Goal: Task Accomplishment & Management: Manage account settings

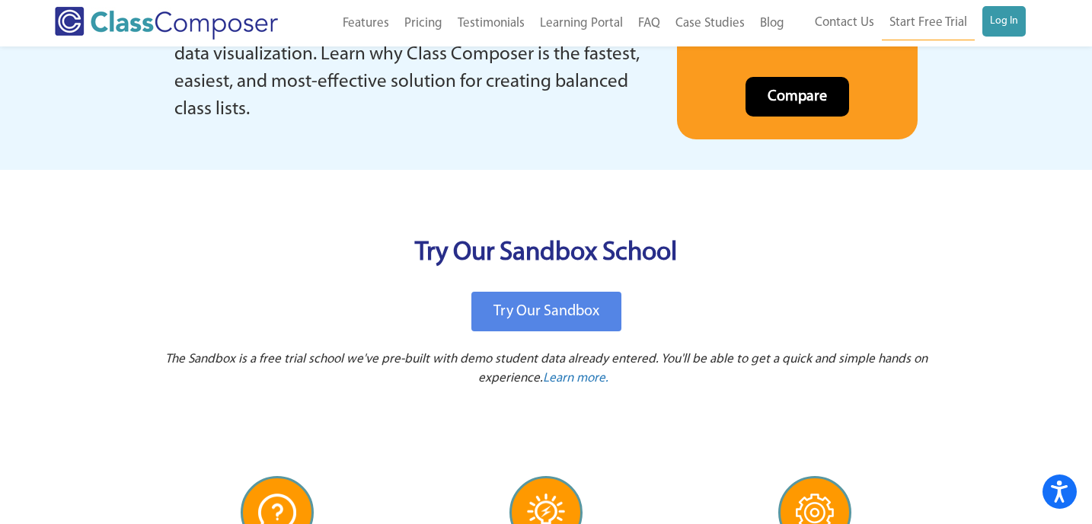
scroll to position [3156, 0]
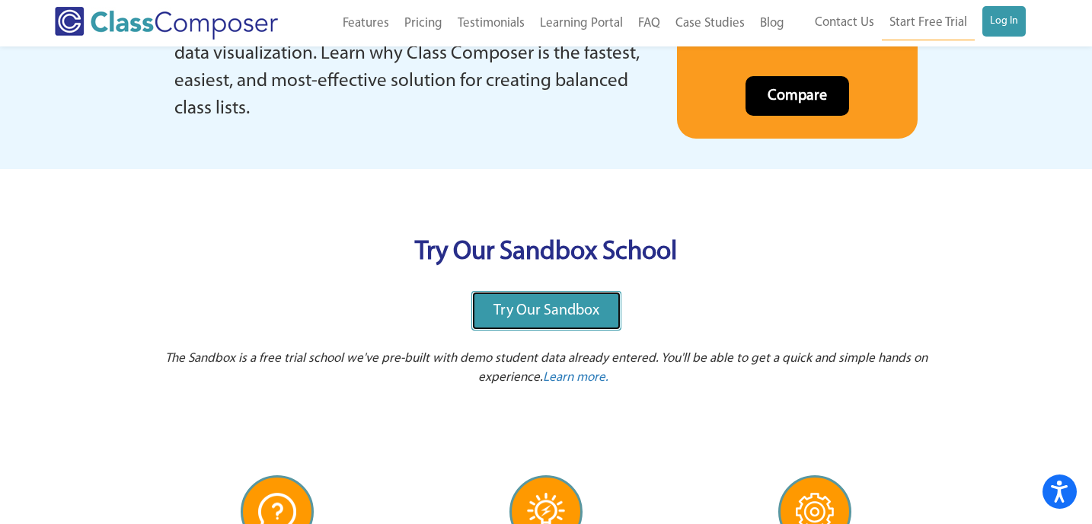
click at [517, 316] on span "Try Our Sandbox" at bounding box center [546, 310] width 106 height 15
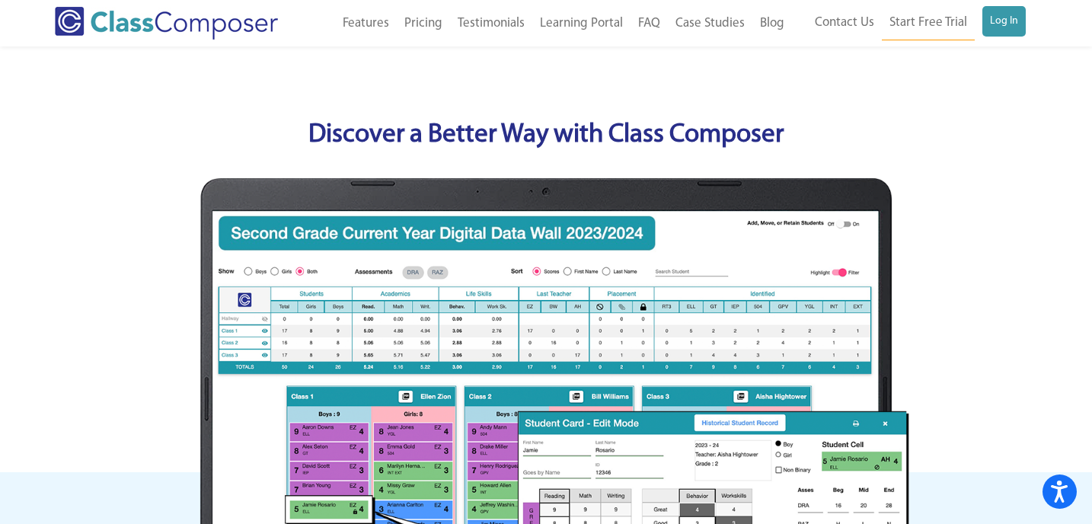
scroll to position [0, 0]
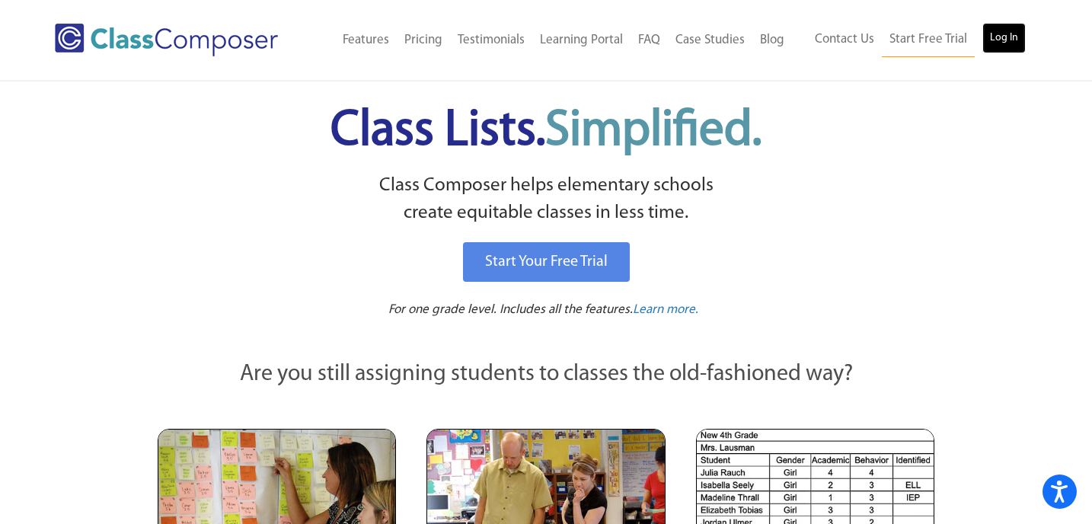
click at [1017, 37] on link "Log In" at bounding box center [1003, 38] width 43 height 30
click at [1004, 34] on link "Log In" at bounding box center [1003, 38] width 43 height 30
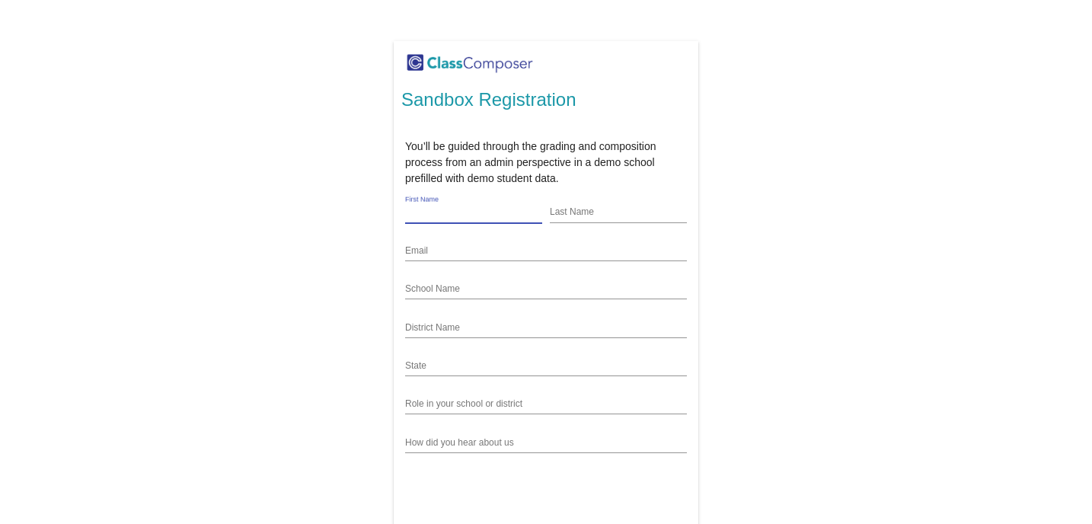
click at [468, 209] on input "First Name" at bounding box center [473, 213] width 137 height 12
type input "[PERSON_NAME]"
type input "dr.z@hola-elementary.org"
type input "FL"
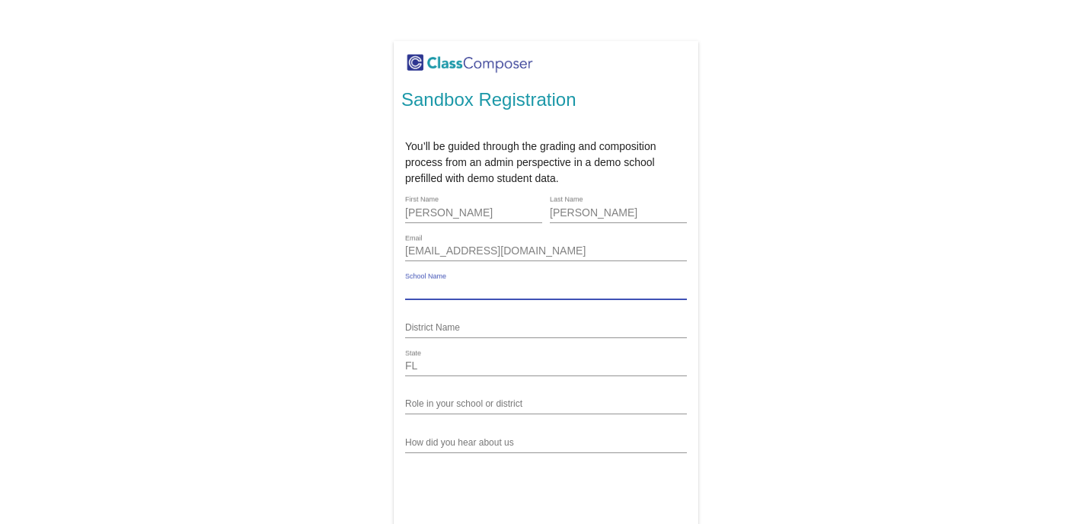
click at [514, 290] on input "School Name" at bounding box center [546, 289] width 282 height 12
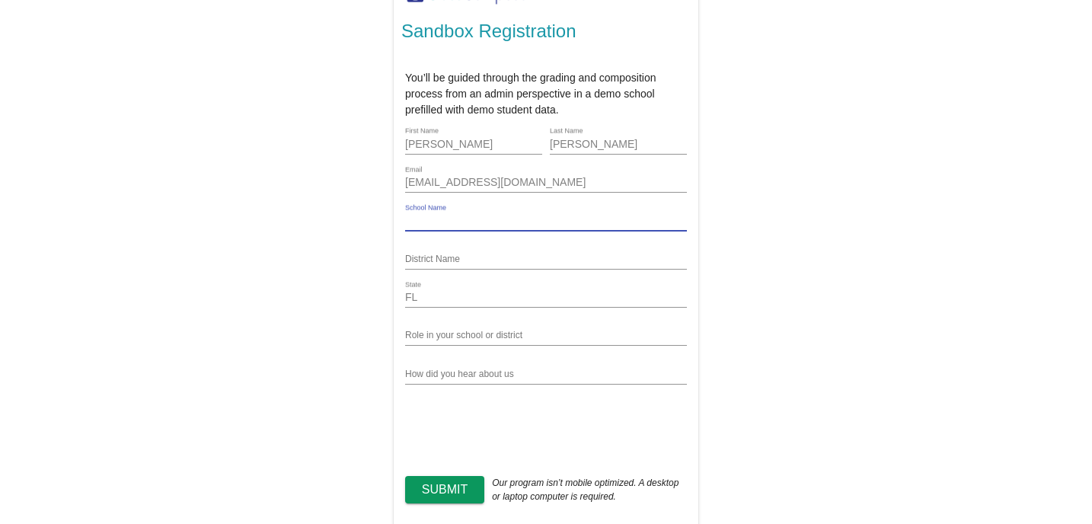
scroll to position [88, 0]
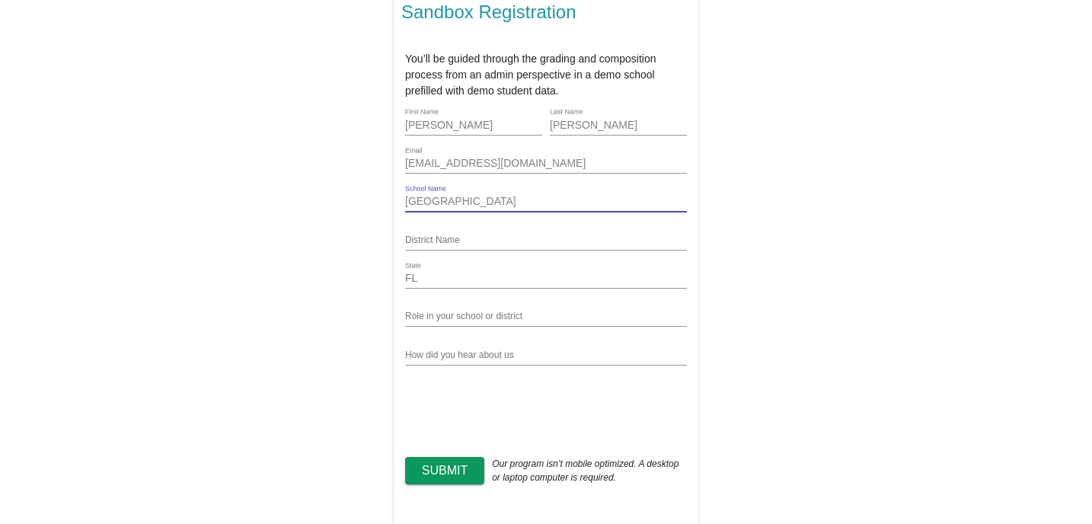
type input "HOLA Elementary"
type input "Manatee"
type input "P"
type input "Founding Principal"
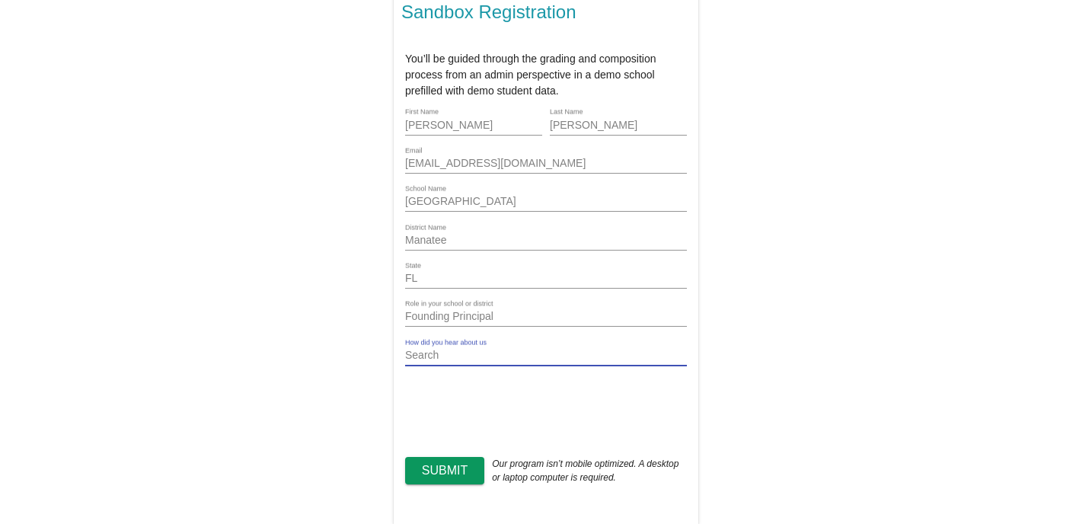
type input "Search"
click at [439, 464] on span "Submit" at bounding box center [445, 470] width 46 height 13
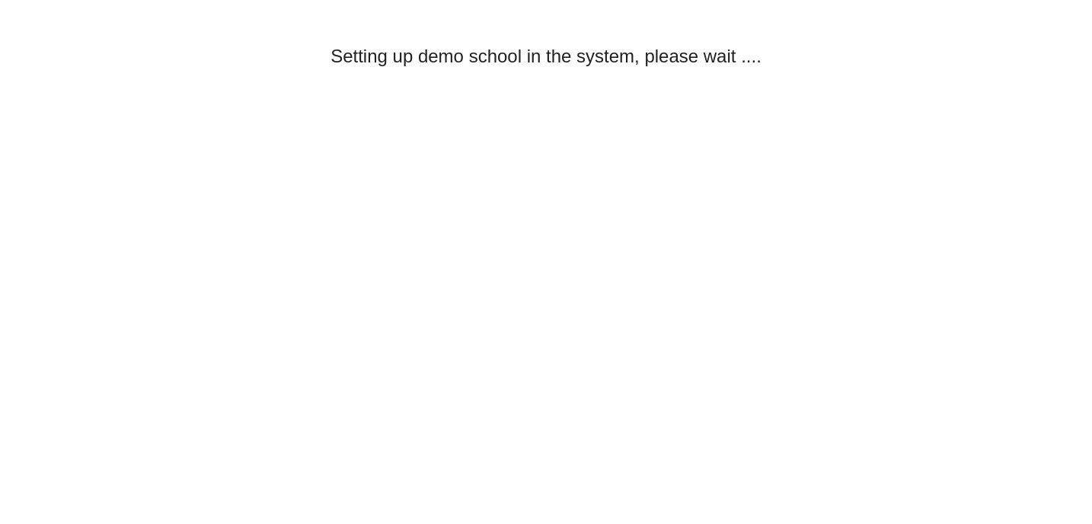
scroll to position [0, 0]
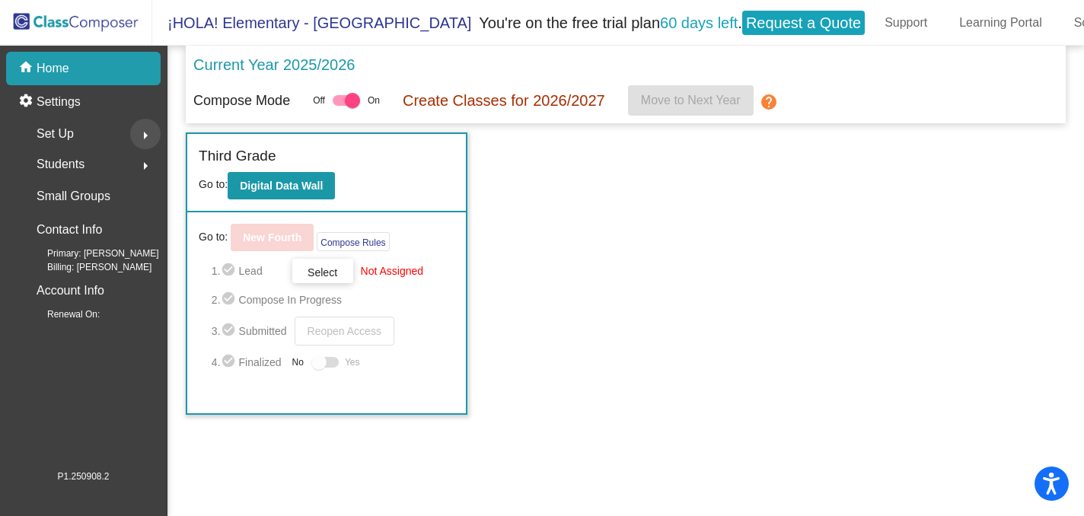
click at [152, 129] on mat-icon "arrow_right" at bounding box center [145, 135] width 18 height 18
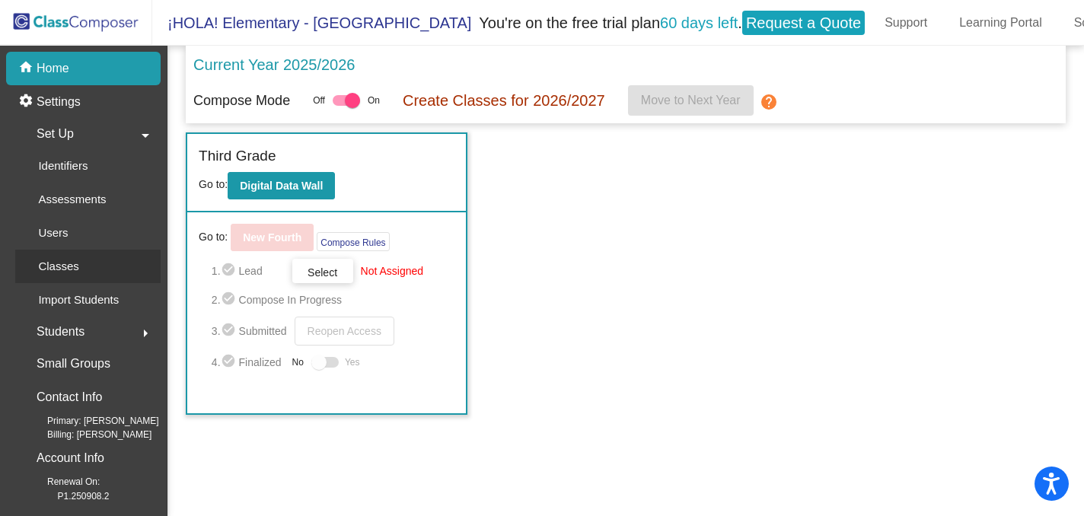
click at [86, 258] on div "Classes" at bounding box center [53, 267] width 76 height 34
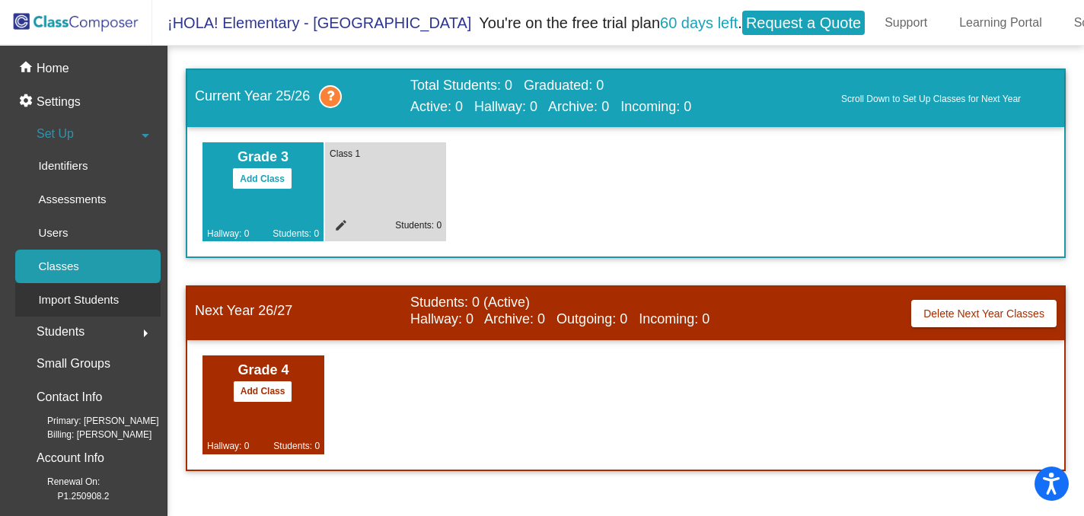
click at [89, 299] on p "Import Students" at bounding box center [78, 300] width 81 height 18
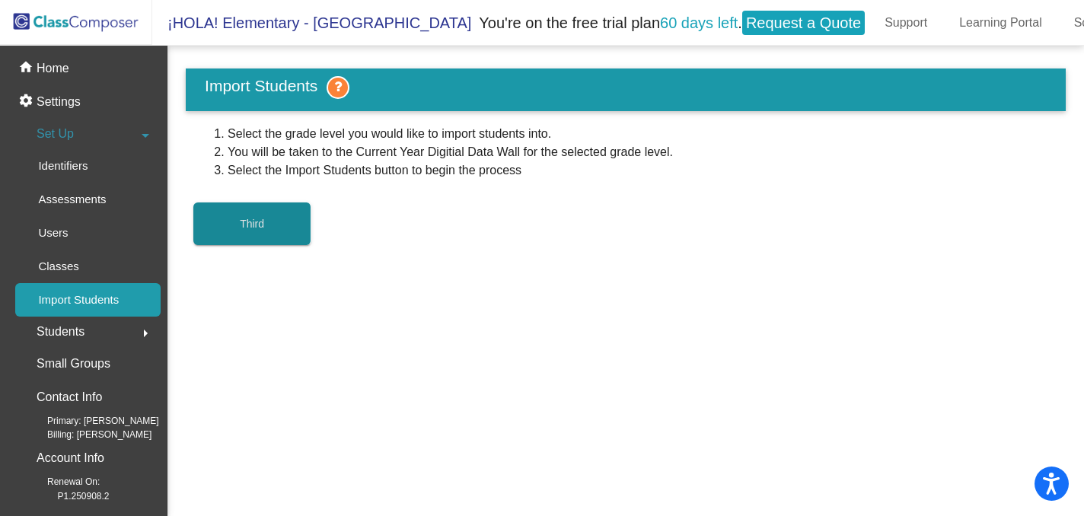
click at [273, 219] on button "Third" at bounding box center [252, 224] width 118 height 43
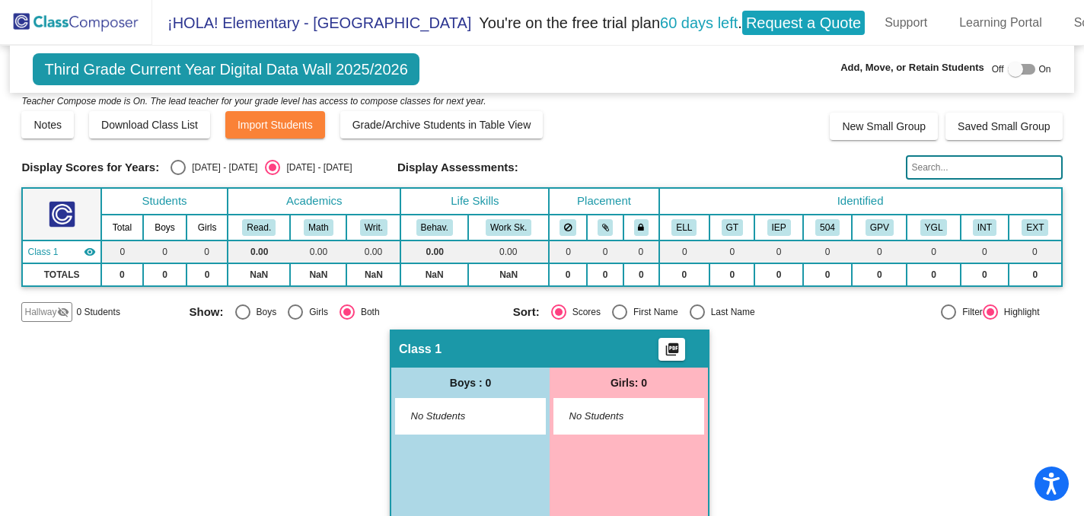
scroll to position [13, 0]
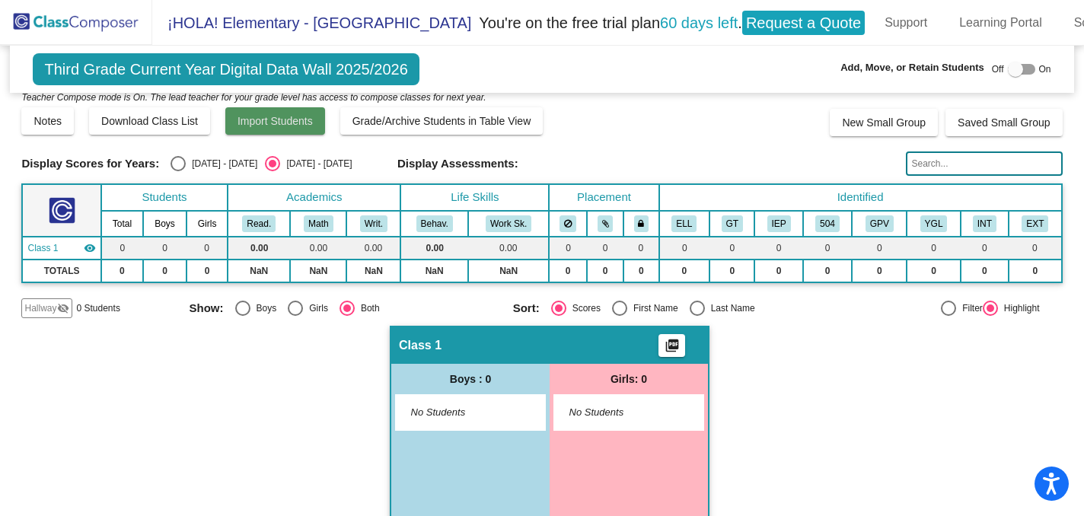
click at [293, 130] on button "Import Students" at bounding box center [275, 120] width 100 height 27
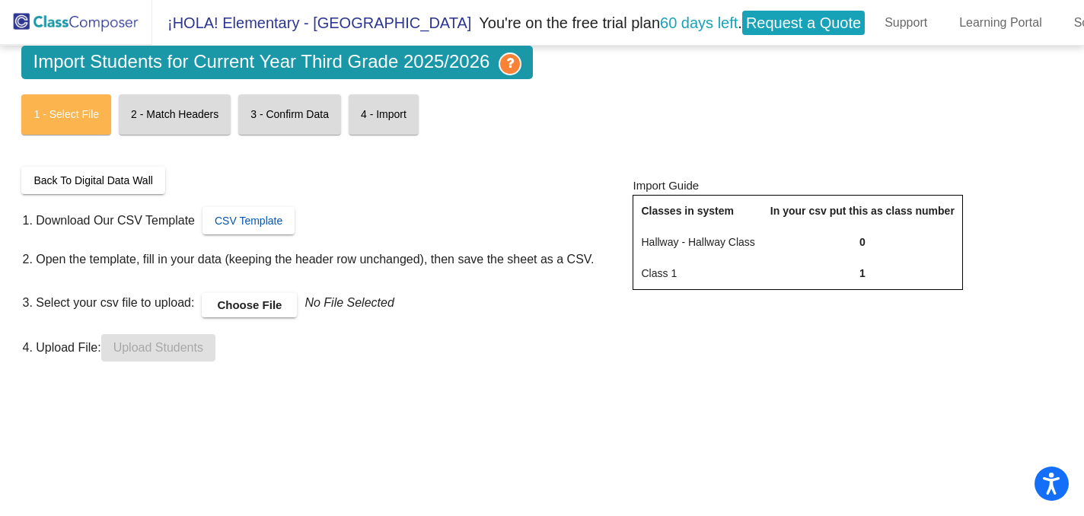
click at [260, 223] on span "CSV Template" at bounding box center [249, 221] width 68 height 12
click at [258, 306] on label "Choose File" at bounding box center [249, 305] width 95 height 24
click at [0, 0] on input "Choose File" at bounding box center [0, 0] width 0 height 0
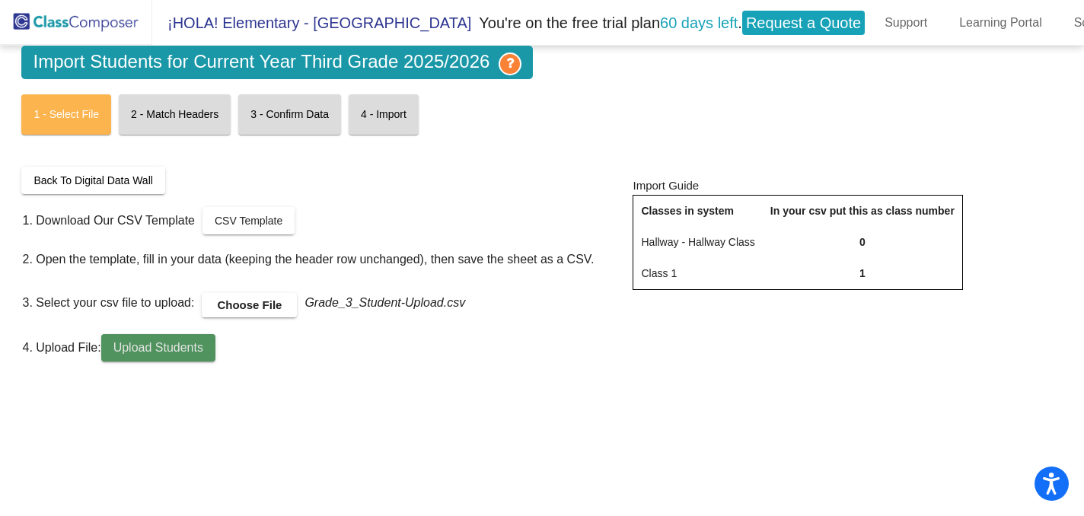
click at [216, 343] on button "Upload Students" at bounding box center [158, 347] width 114 height 27
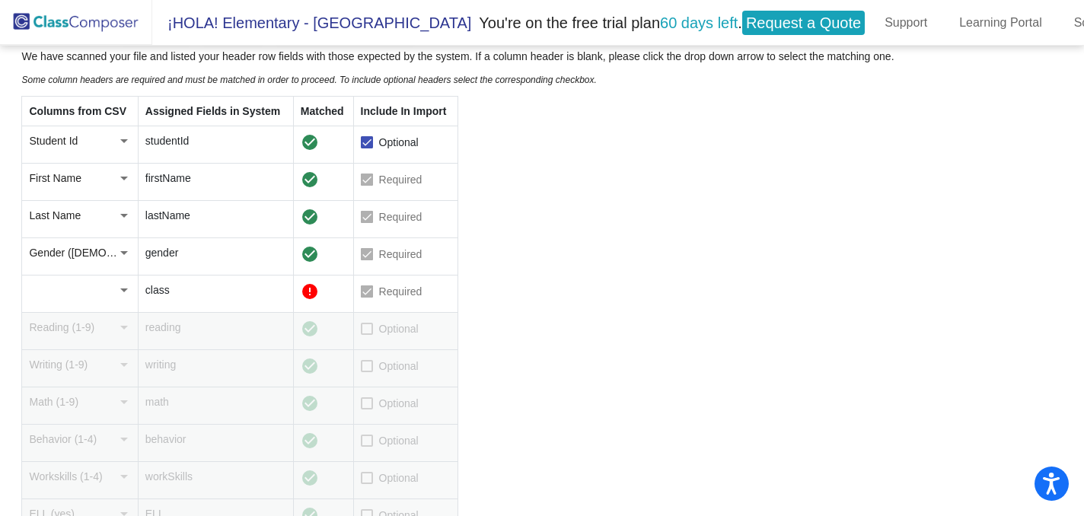
scroll to position [174, 0]
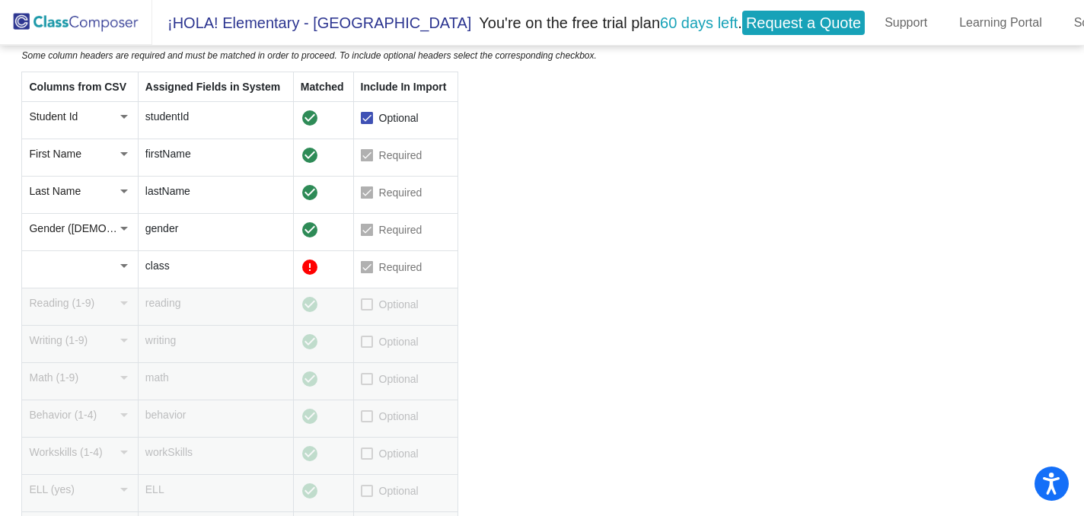
click at [123, 273] on div at bounding box center [124, 265] width 14 height 15
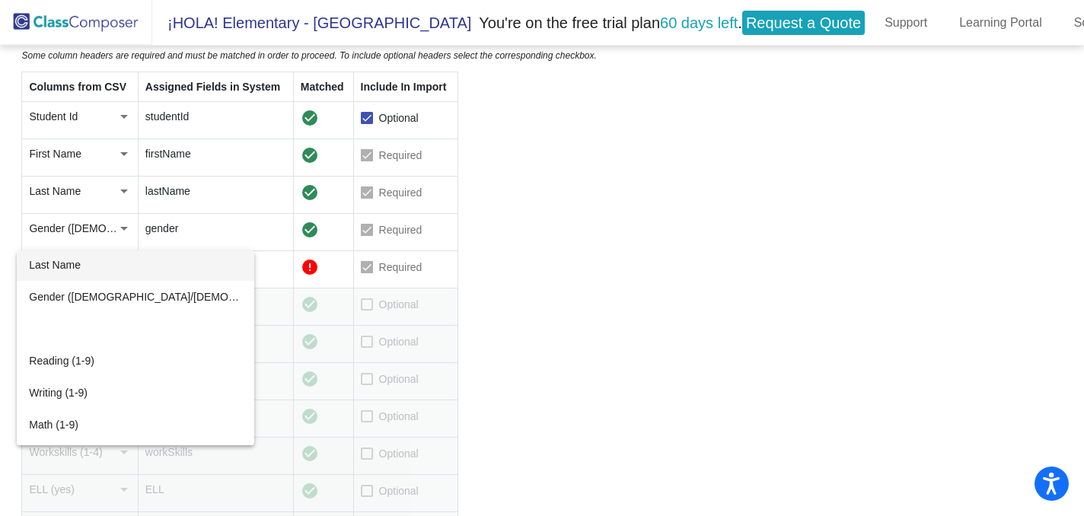
scroll to position [69, 0]
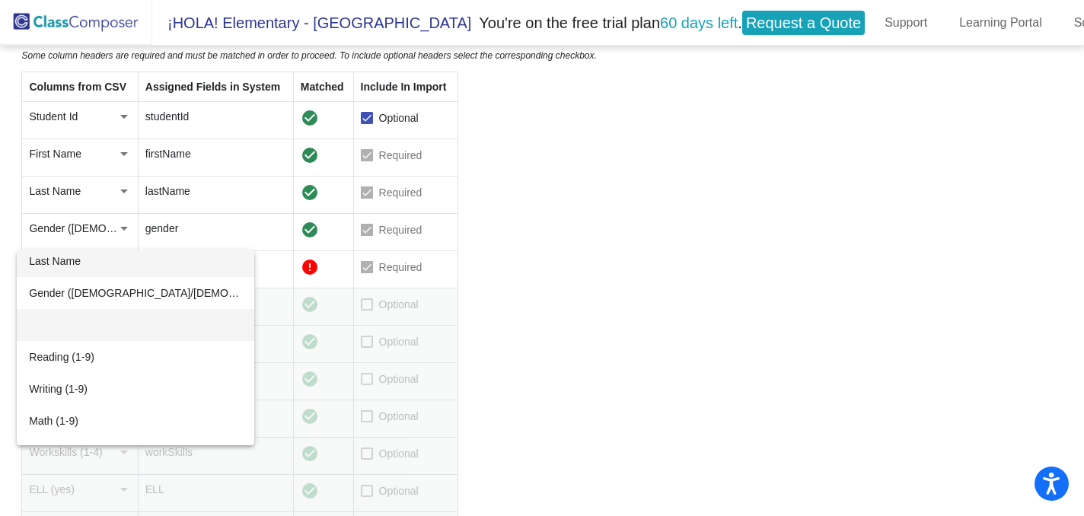
click at [123, 325] on mat-option at bounding box center [136, 325] width 238 height 32
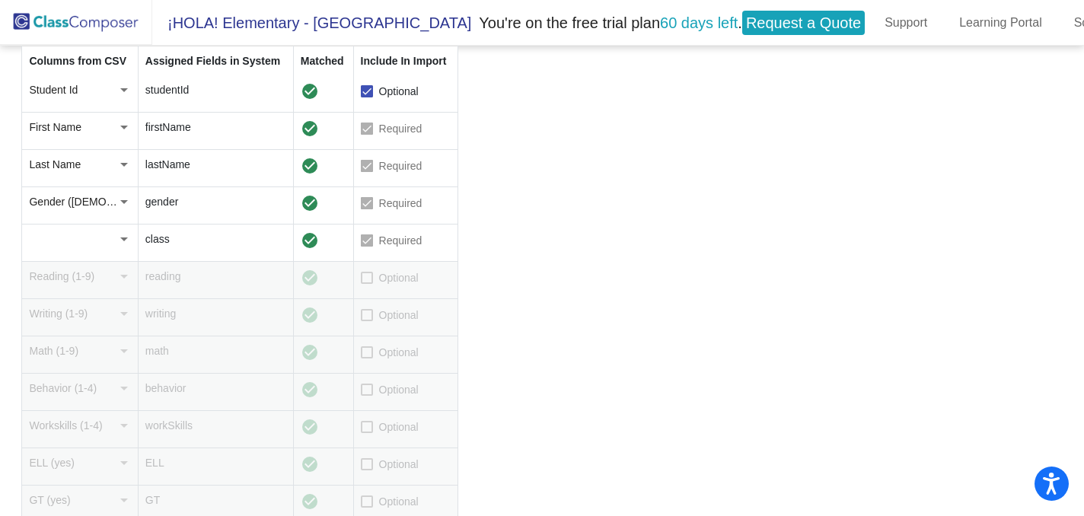
scroll to position [212, 0]
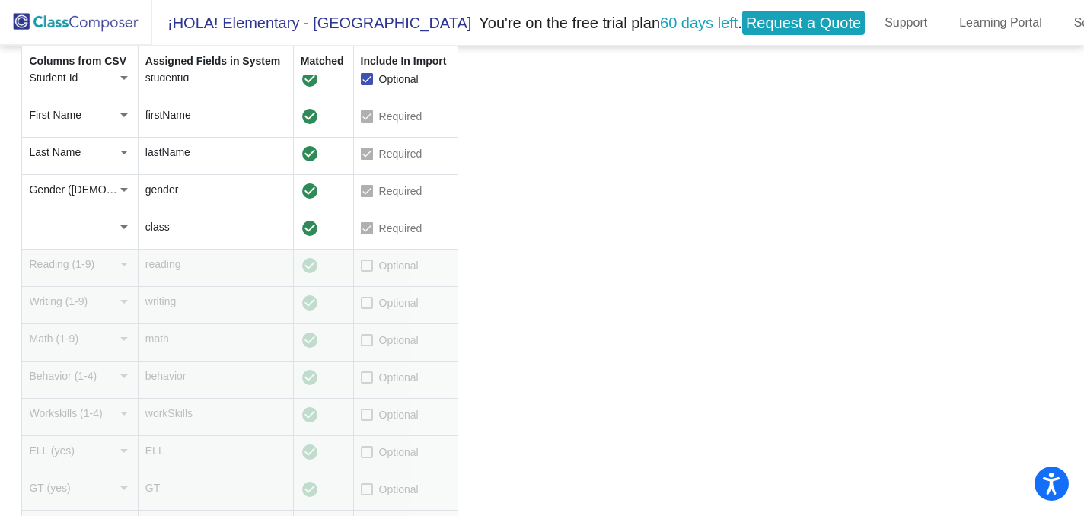
click at [371, 267] on div at bounding box center [367, 266] width 12 height 12
click at [367, 272] on input "Optional" at bounding box center [366, 272] width 1 height 1
checkbox input "true"
click at [371, 304] on div at bounding box center [367, 303] width 12 height 12
click at [367, 309] on input "Optional" at bounding box center [366, 309] width 1 height 1
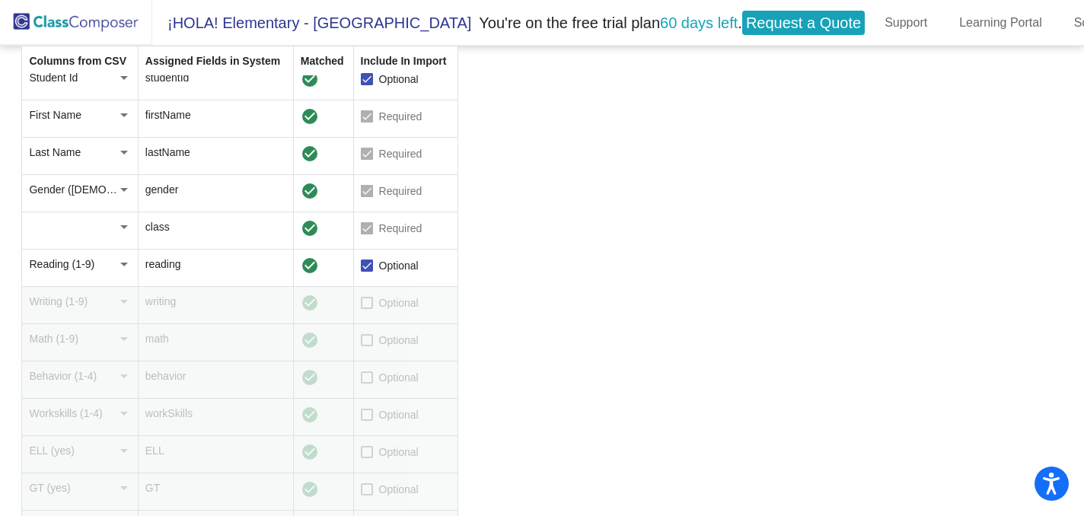
checkbox input "true"
click at [373, 340] on div at bounding box center [367, 340] width 12 height 12
click at [367, 346] on input "Optional" at bounding box center [366, 346] width 1 height 1
checkbox input "true"
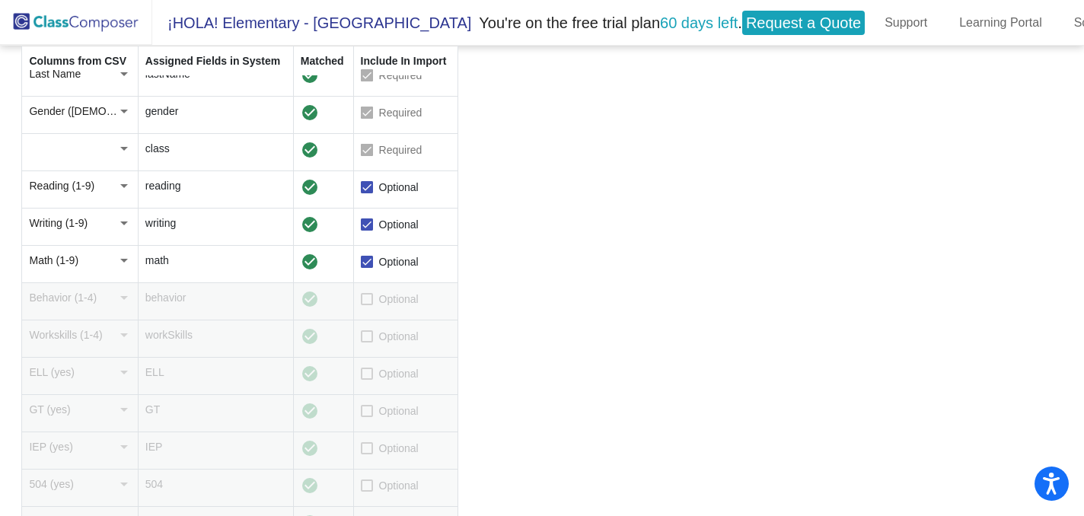
scroll to position [319, 0]
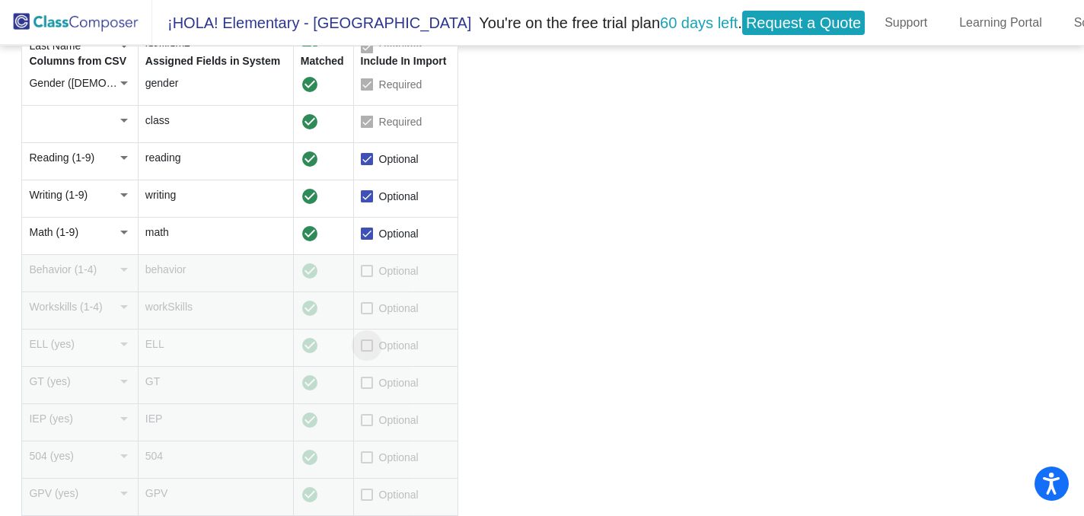
click at [373, 352] on div at bounding box center [367, 346] width 12 height 12
click at [367, 352] on input "Optional" at bounding box center [366, 352] width 1 height 1
checkbox input "true"
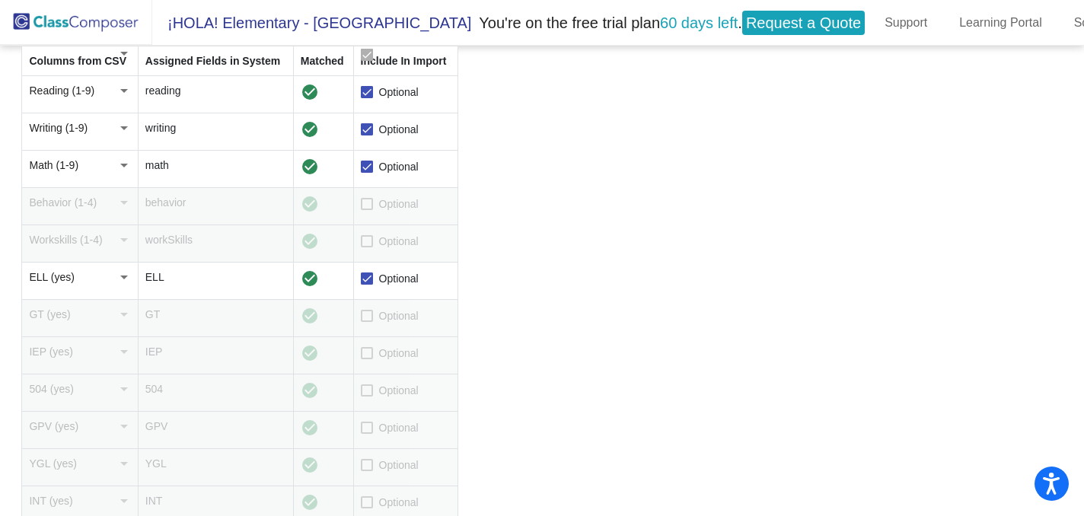
scroll to position [433, 0]
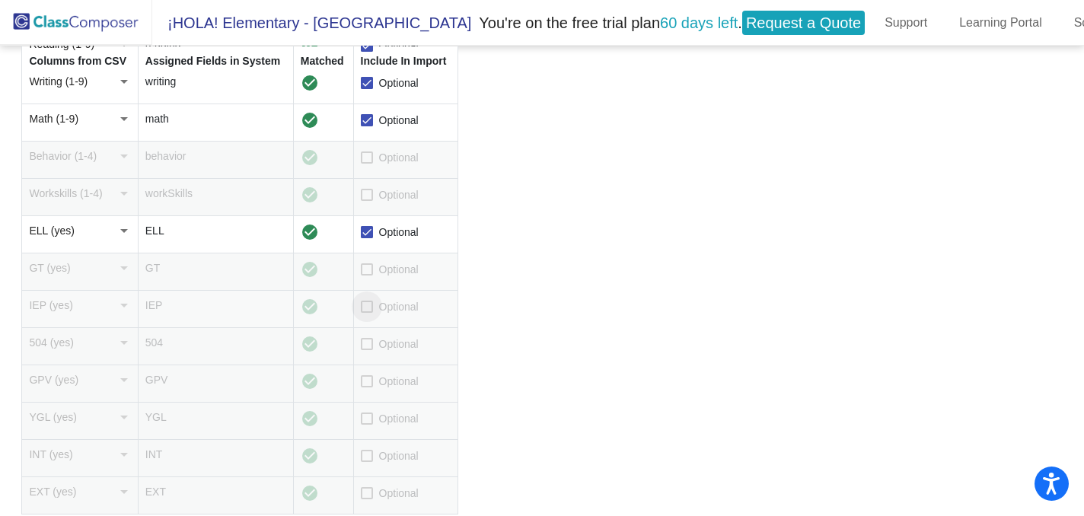
click at [372, 308] on div at bounding box center [367, 307] width 12 height 12
click at [367, 313] on input "Optional" at bounding box center [366, 313] width 1 height 1
checkbox input "true"
click at [372, 348] on div at bounding box center [367, 344] width 12 height 12
click at [367, 350] on input "Optional" at bounding box center [366, 350] width 1 height 1
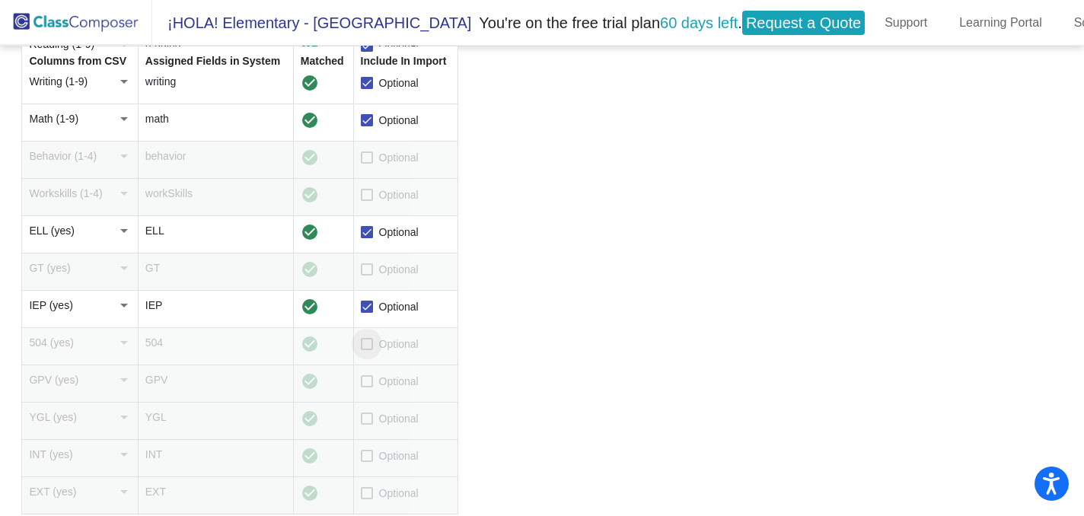
checkbox input "true"
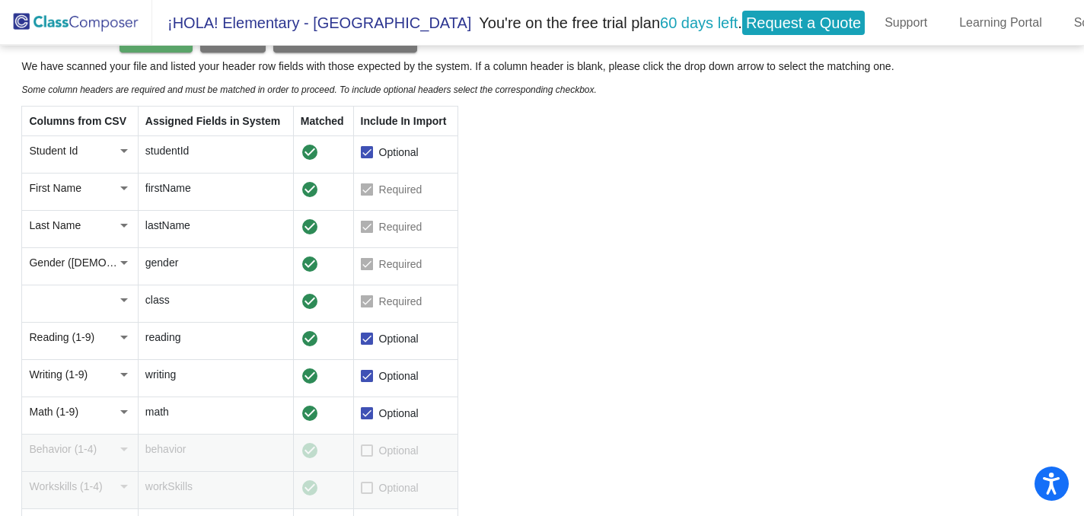
scroll to position [0, 0]
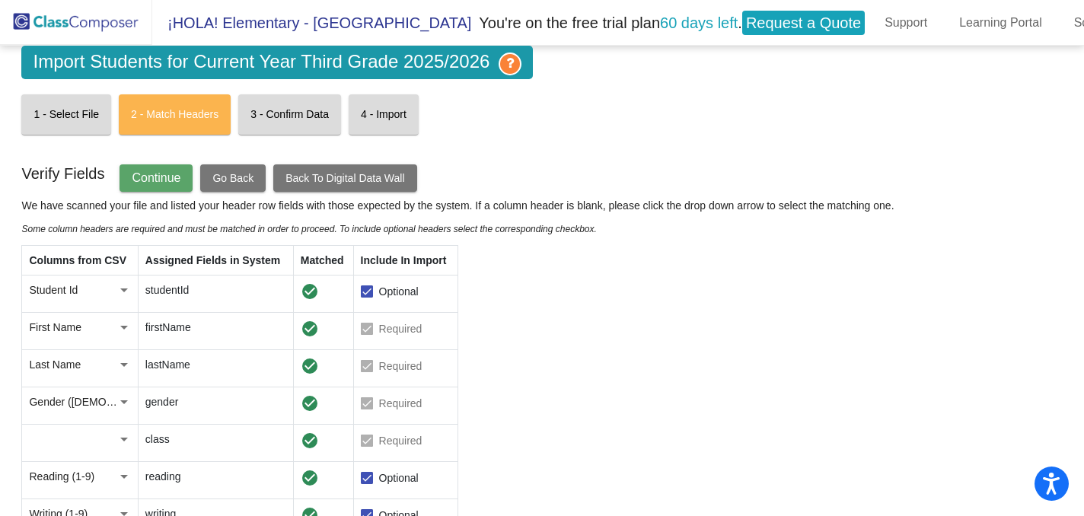
click at [170, 171] on span "Continue" at bounding box center [156, 177] width 49 height 13
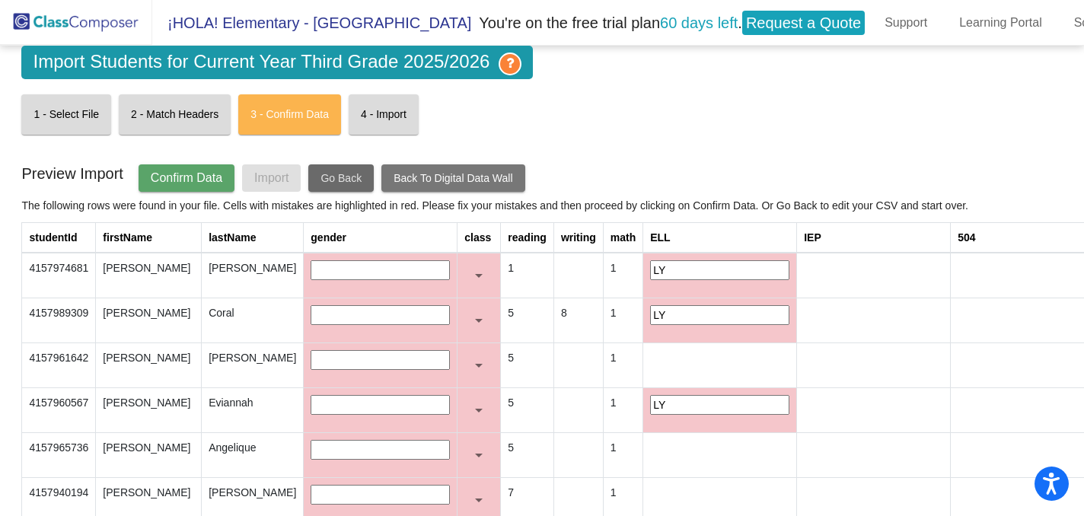
click at [343, 174] on span "Go Back" at bounding box center [341, 178] width 41 height 12
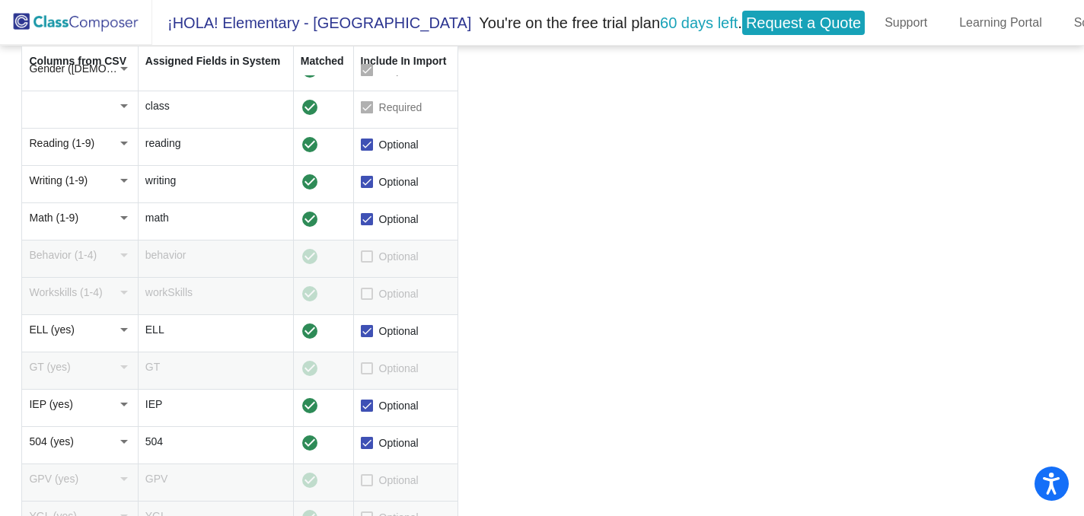
scroll to position [347, 0]
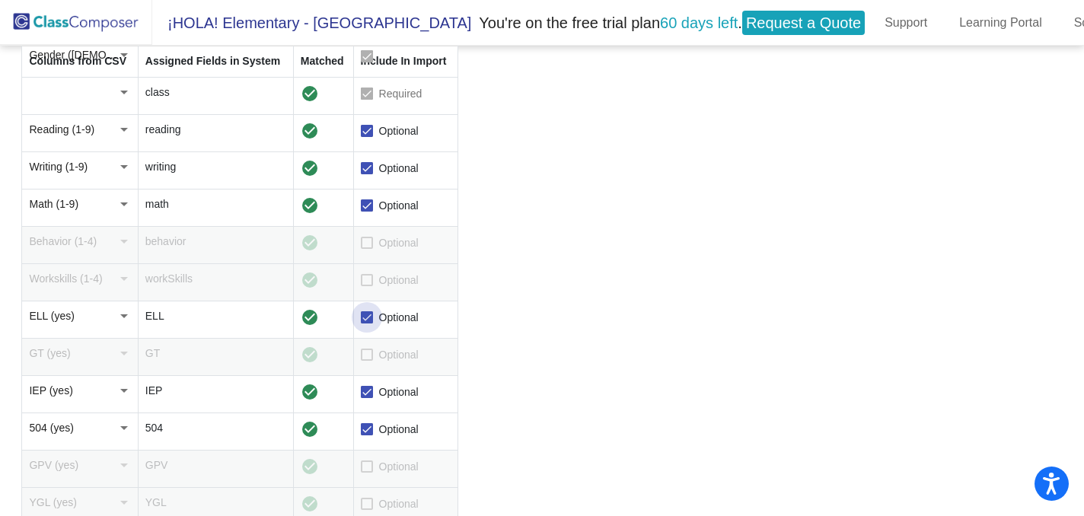
click at [371, 314] on div at bounding box center [367, 317] width 12 height 12
click at [367, 324] on input "Optional" at bounding box center [366, 324] width 1 height 1
checkbox input "false"
click at [371, 391] on div at bounding box center [367, 392] width 12 height 12
click at [367, 398] on input "Optional" at bounding box center [366, 398] width 1 height 1
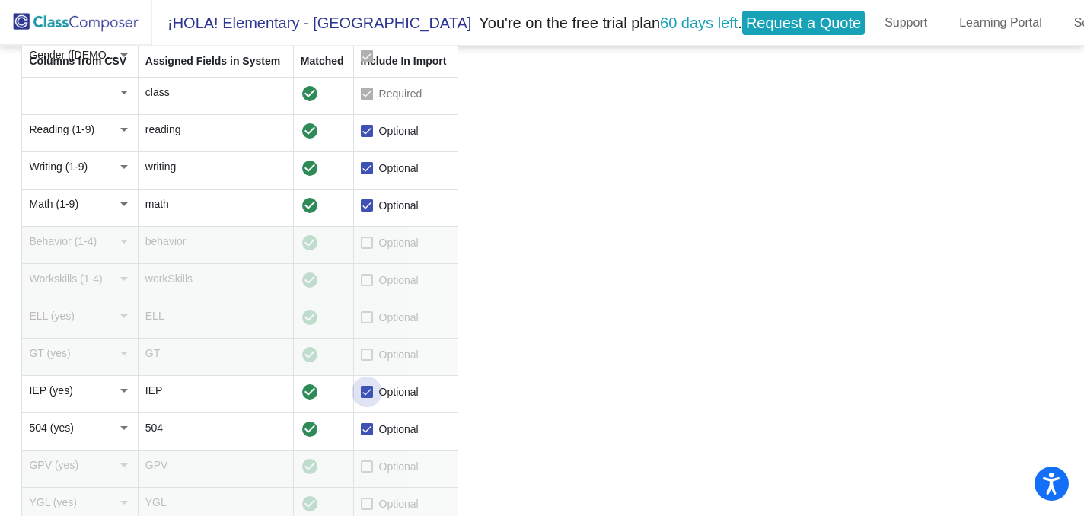
checkbox input "false"
click at [372, 429] on div at bounding box center [367, 429] width 12 height 12
click at [367, 436] on input "Optional" at bounding box center [366, 436] width 1 height 1
checkbox input "false"
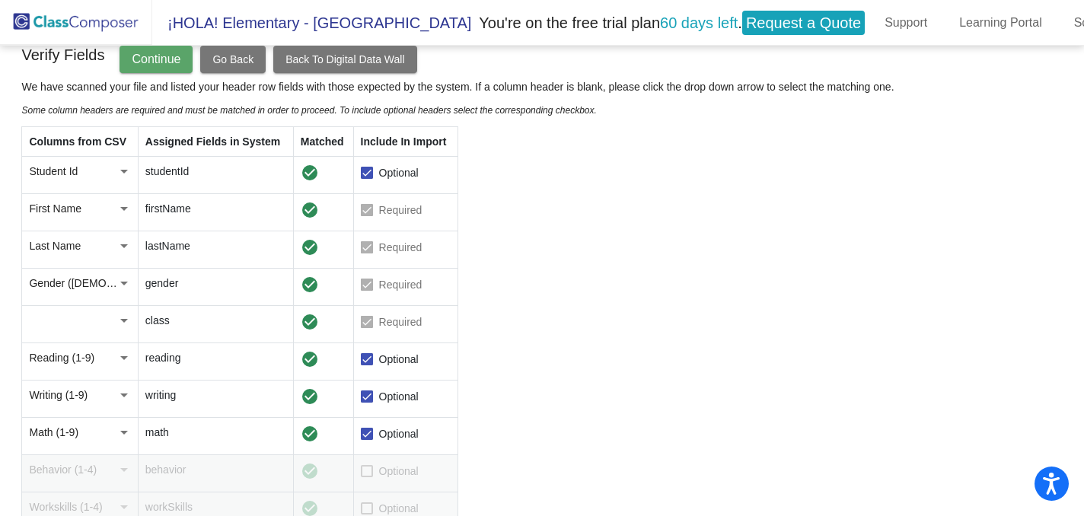
scroll to position [0, 0]
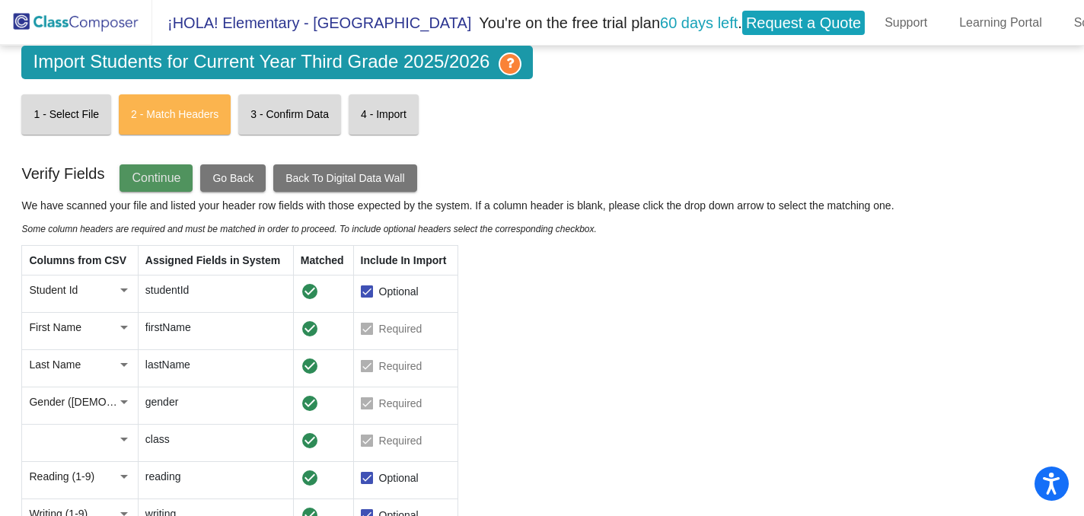
click at [186, 182] on button "Continue" at bounding box center [156, 177] width 73 height 27
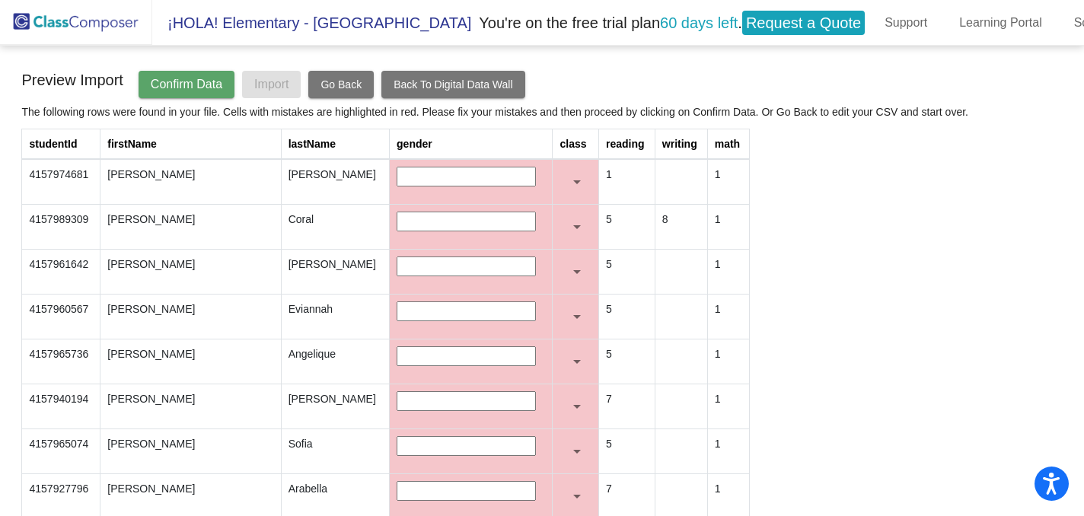
scroll to position [103, 0]
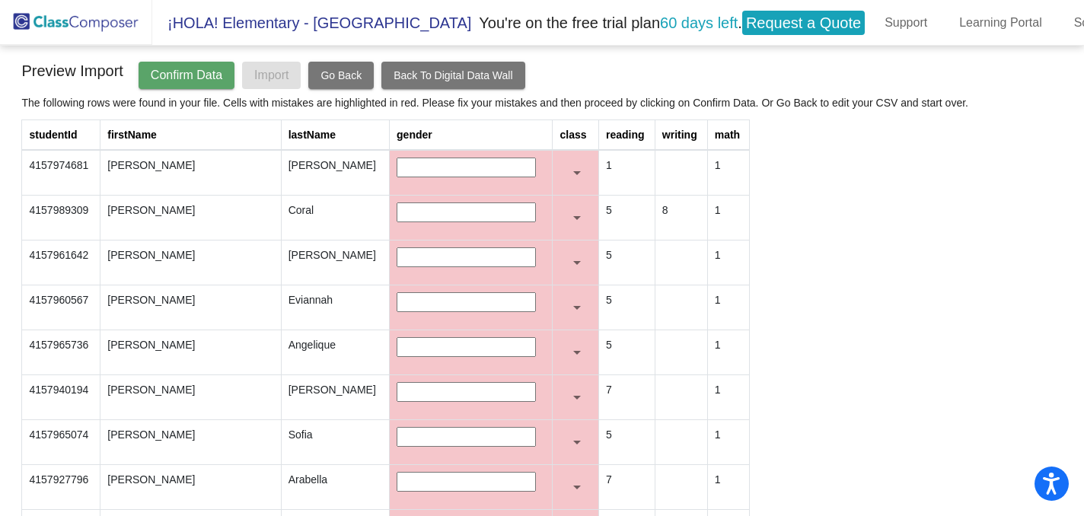
click at [181, 80] on span "Confirm Data" at bounding box center [187, 75] width 72 height 13
click at [348, 81] on span "Go Back" at bounding box center [341, 75] width 41 height 12
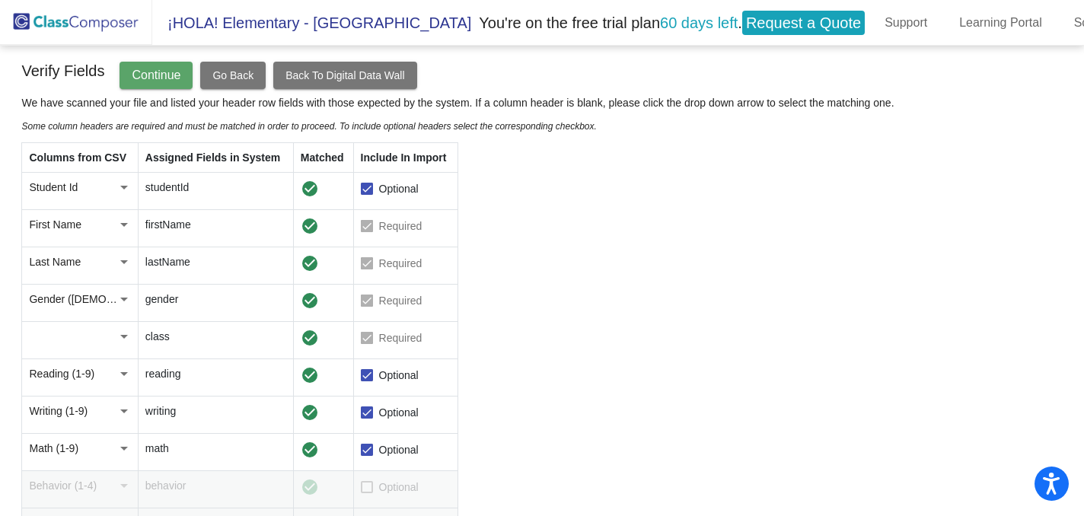
click at [123, 298] on div at bounding box center [124, 300] width 8 height 4
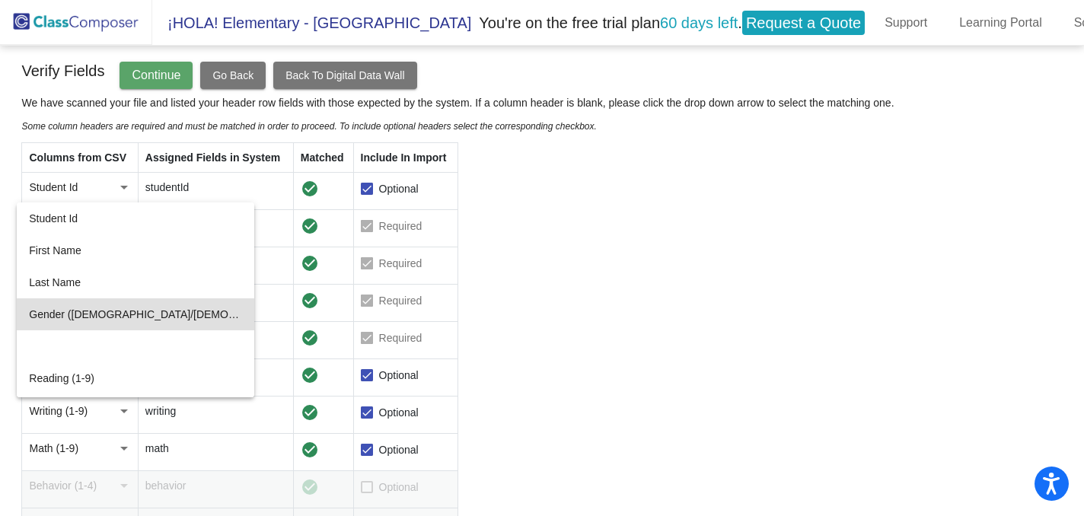
scroll to position [14, 0]
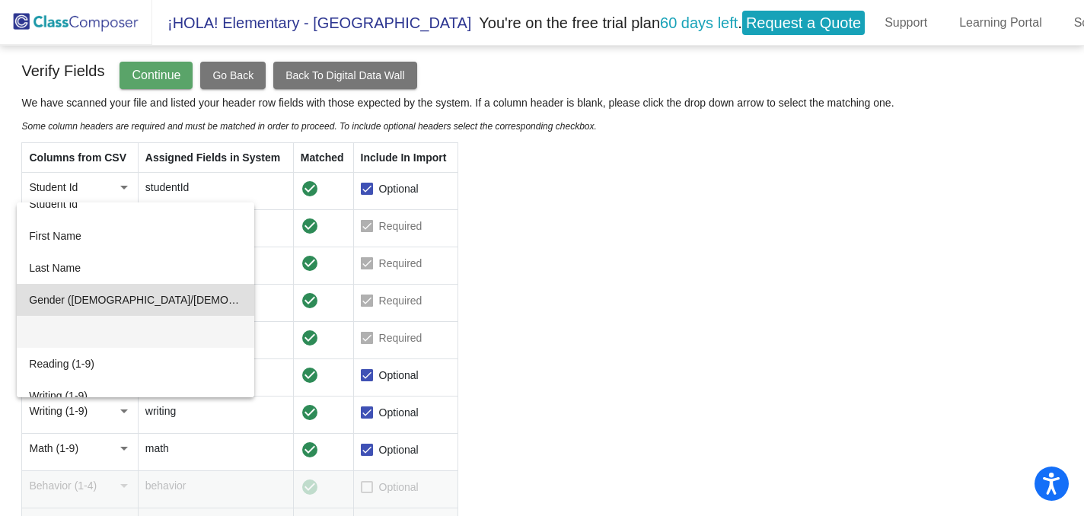
click at [117, 332] on mat-option at bounding box center [136, 332] width 238 height 32
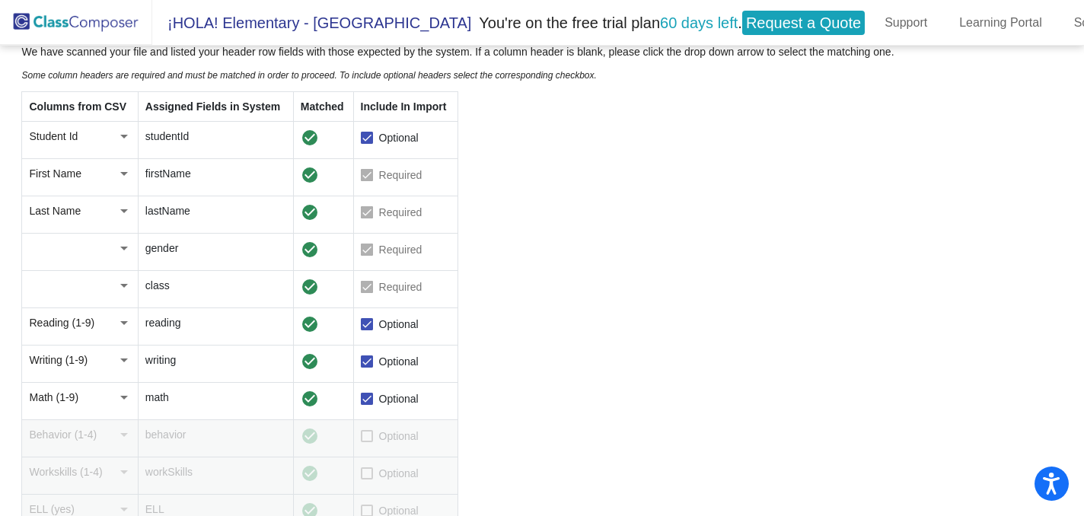
scroll to position [0, 0]
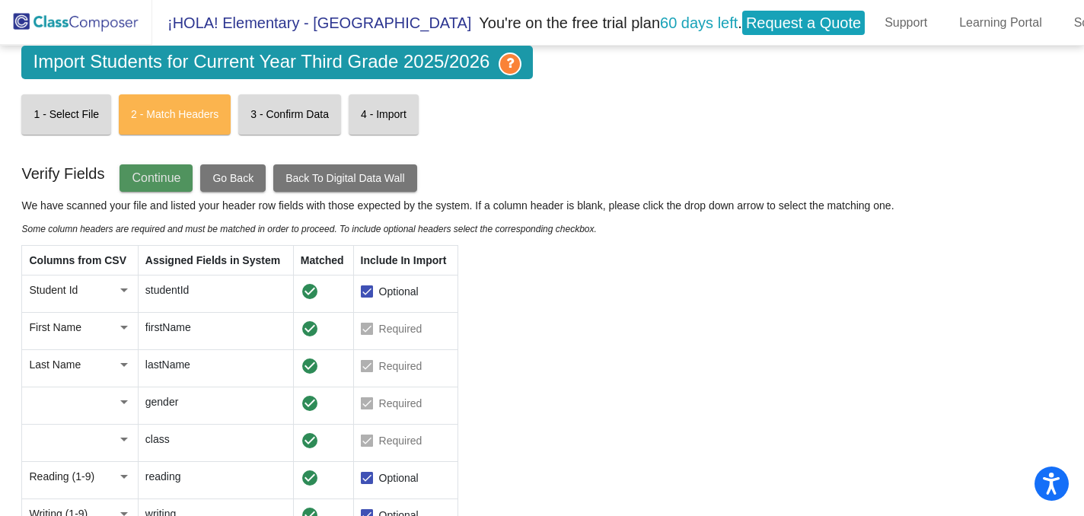
click at [152, 187] on button "Continue" at bounding box center [156, 177] width 73 height 27
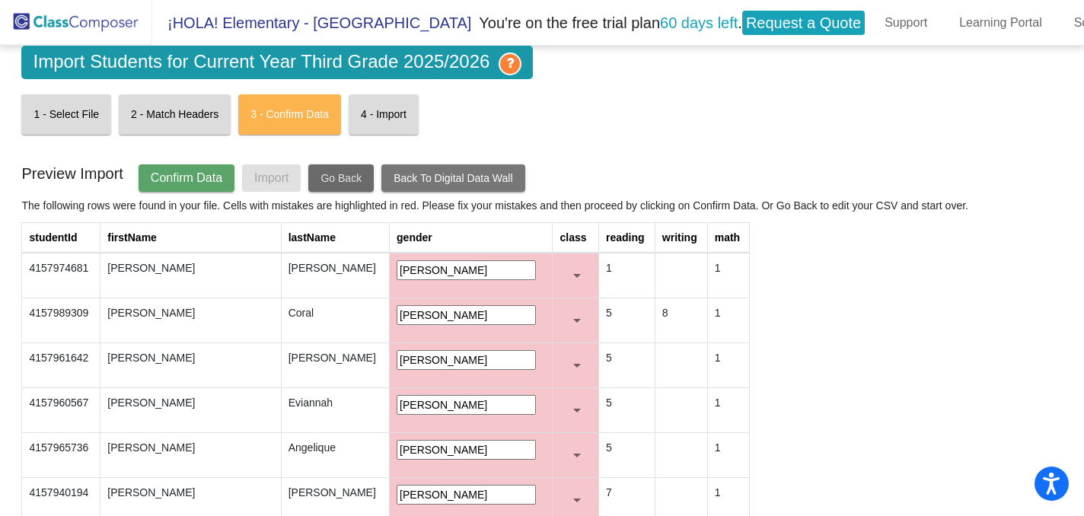
click at [329, 179] on button "Go Back" at bounding box center [340, 177] width 65 height 27
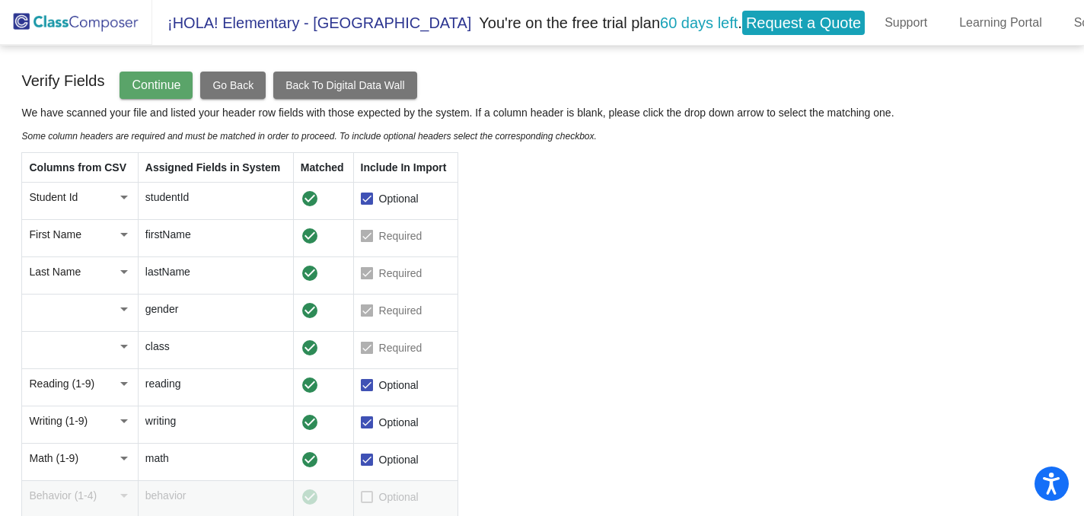
scroll to position [126, 0]
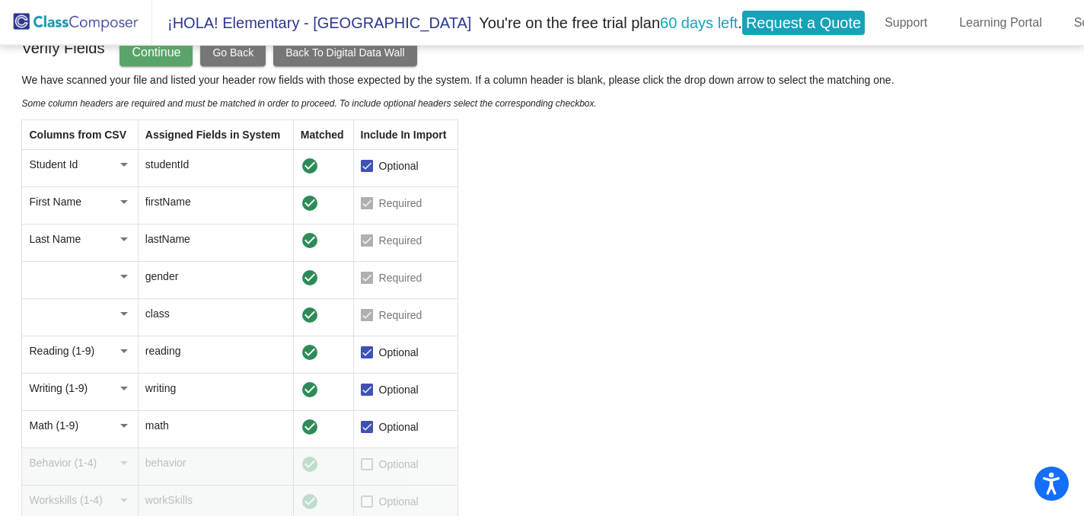
click at [126, 280] on div at bounding box center [124, 276] width 14 height 15
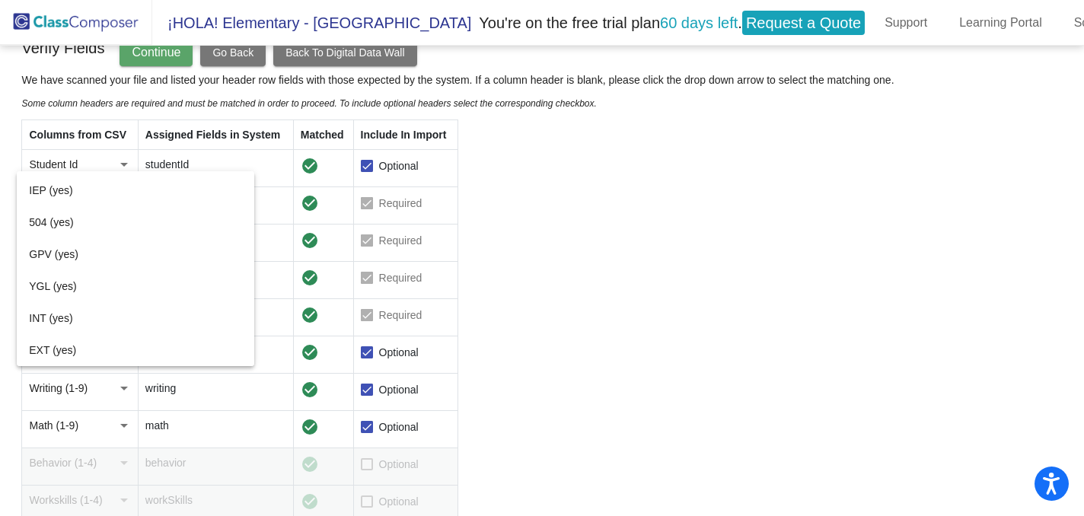
scroll to position [8, 0]
click at [562, 239] on div at bounding box center [542, 258] width 1084 height 516
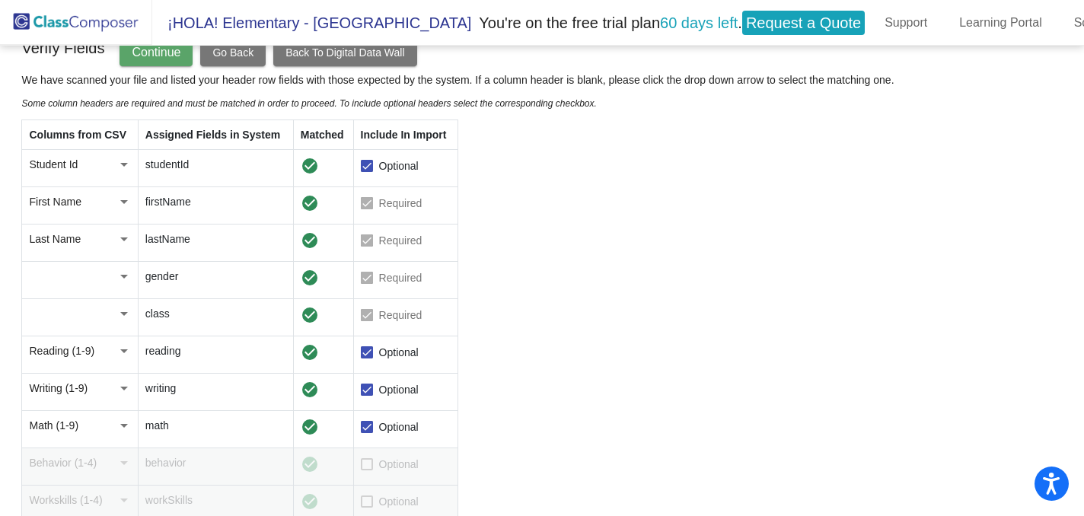
click at [123, 271] on div at bounding box center [124, 276] width 14 height 15
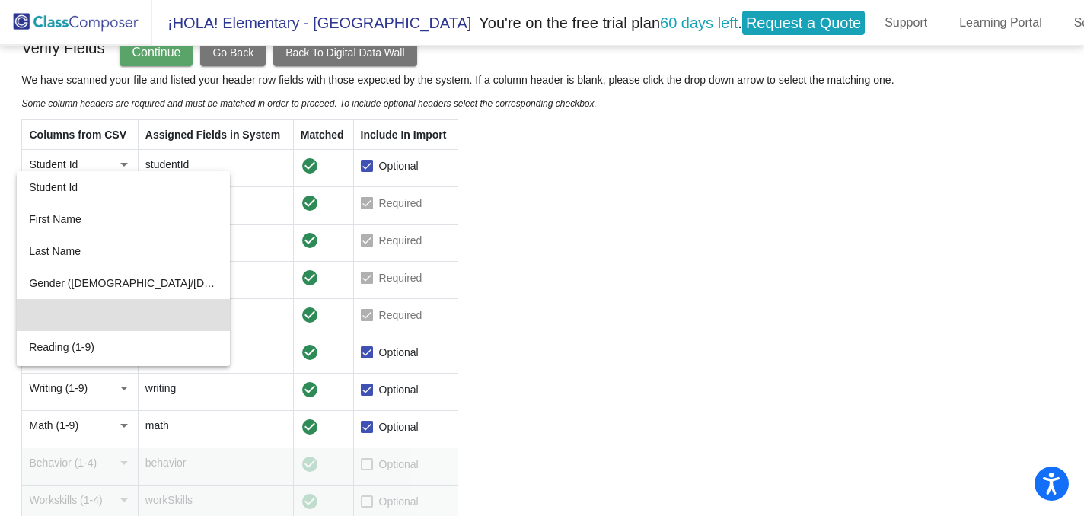
scroll to position [46, 0]
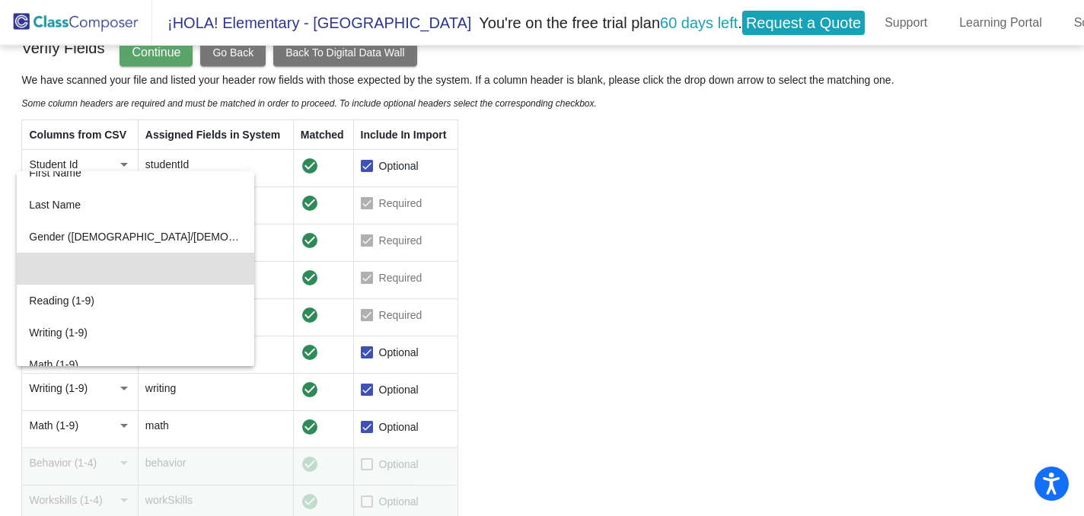
click at [412, 276] on div at bounding box center [542, 258] width 1084 height 516
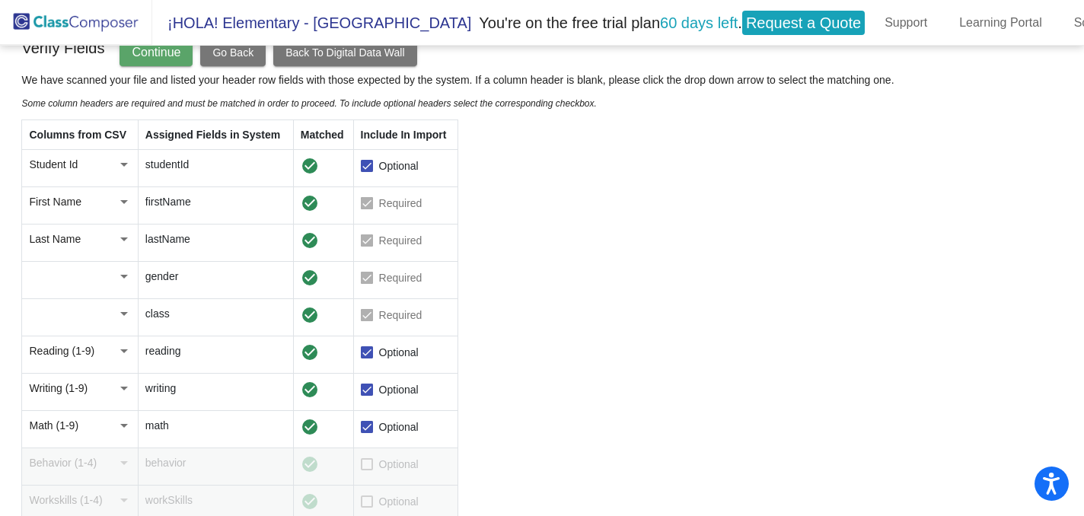
click at [373, 272] on div at bounding box center [367, 278] width 12 height 12
click at [121, 275] on div at bounding box center [124, 277] width 8 height 4
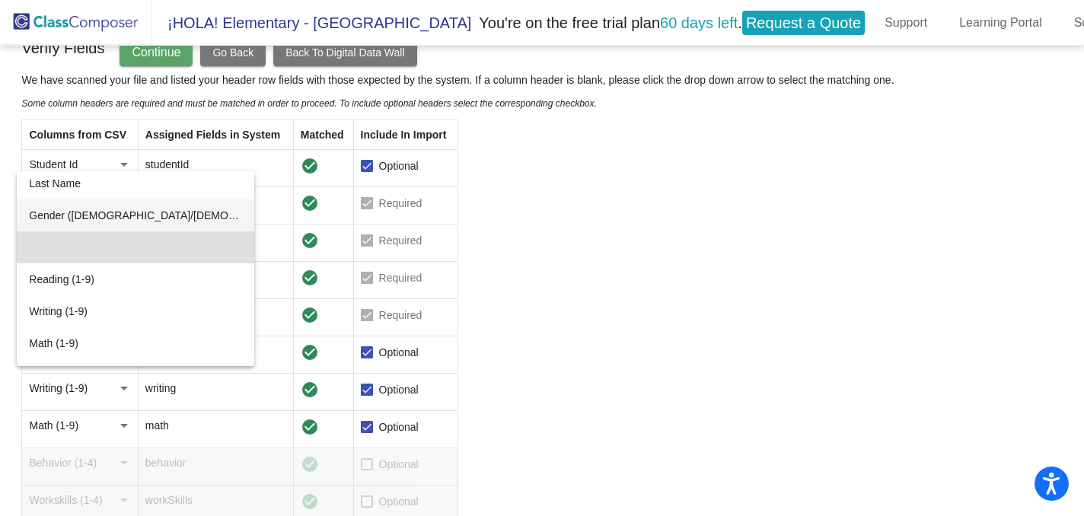
scroll to position [96, 0]
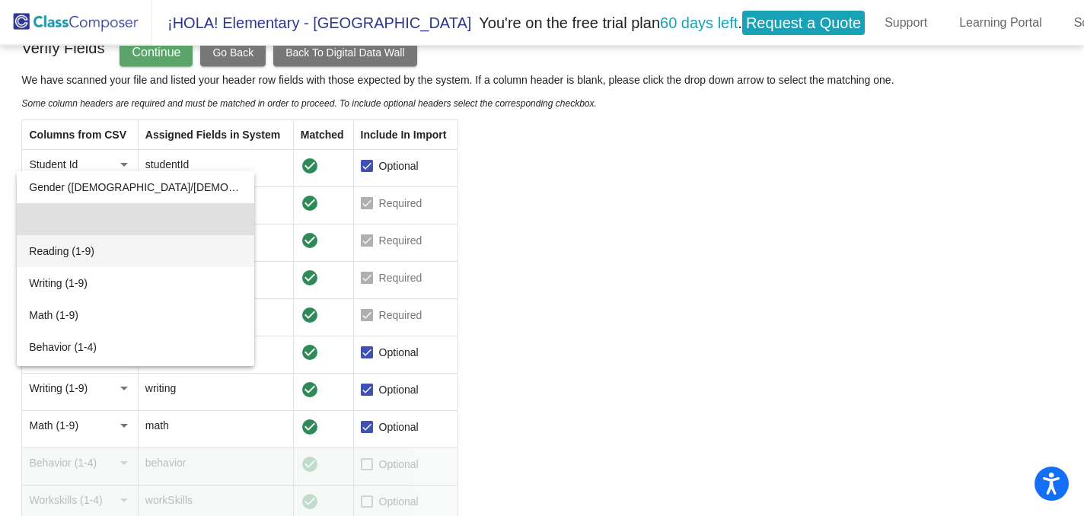
click at [94, 252] on span "Reading (1-9)" at bounding box center [135, 251] width 213 height 32
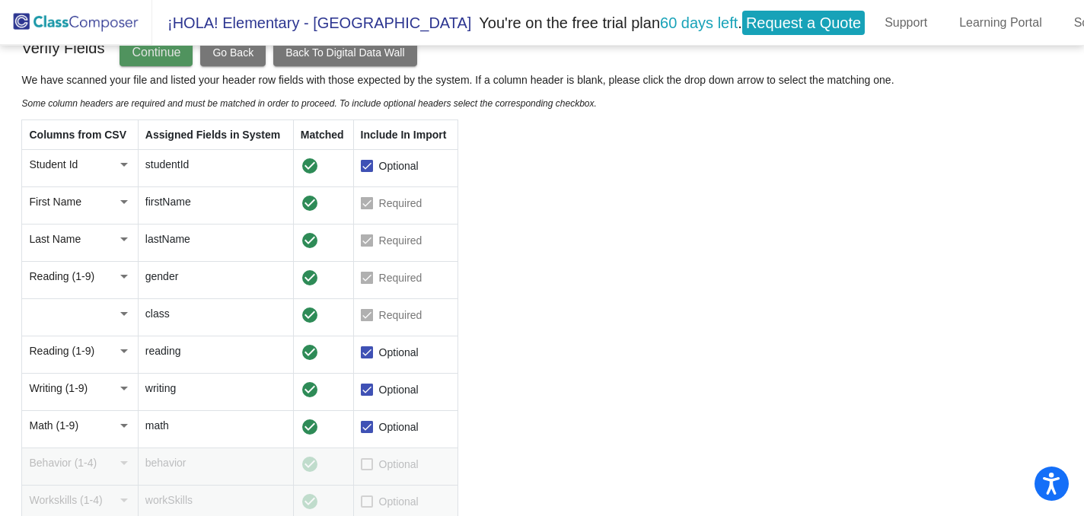
click at [170, 56] on button "Continue" at bounding box center [156, 52] width 73 height 27
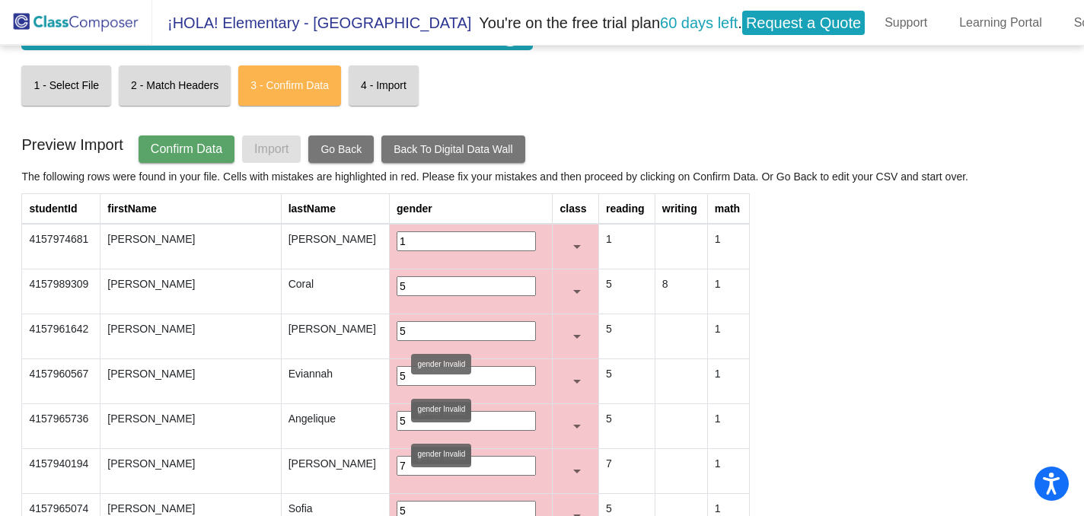
scroll to position [0, 0]
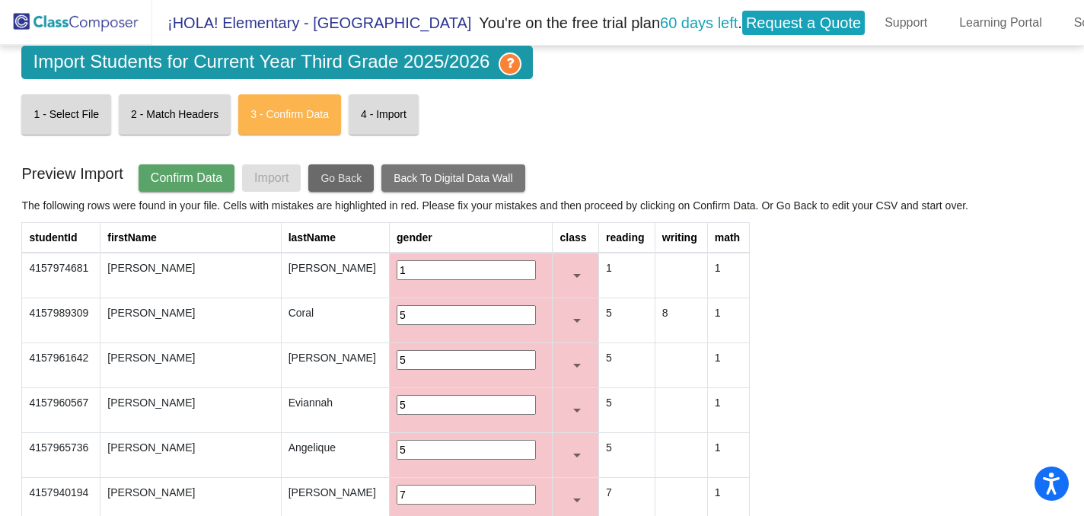
click at [354, 172] on span "Go Back" at bounding box center [341, 178] width 41 height 12
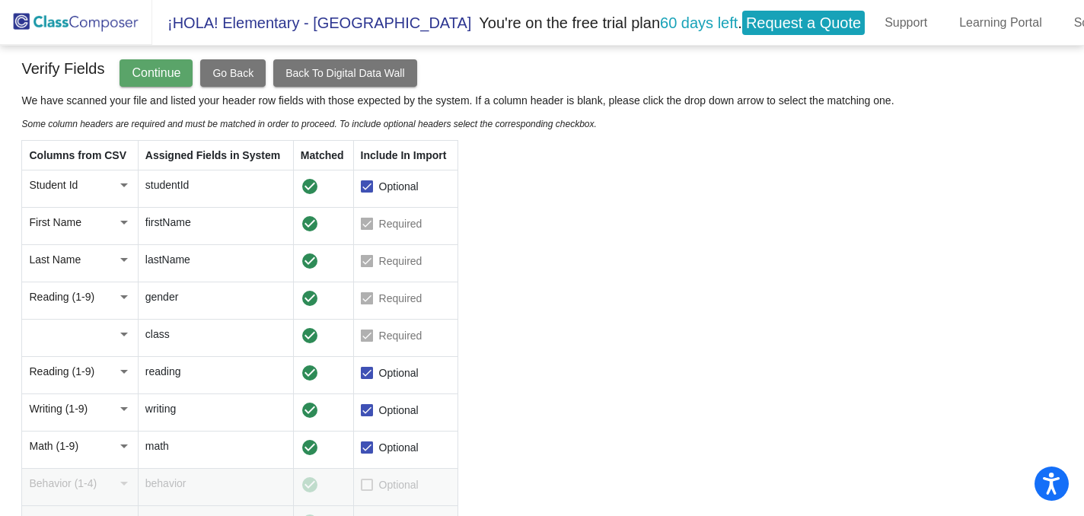
scroll to position [113, 0]
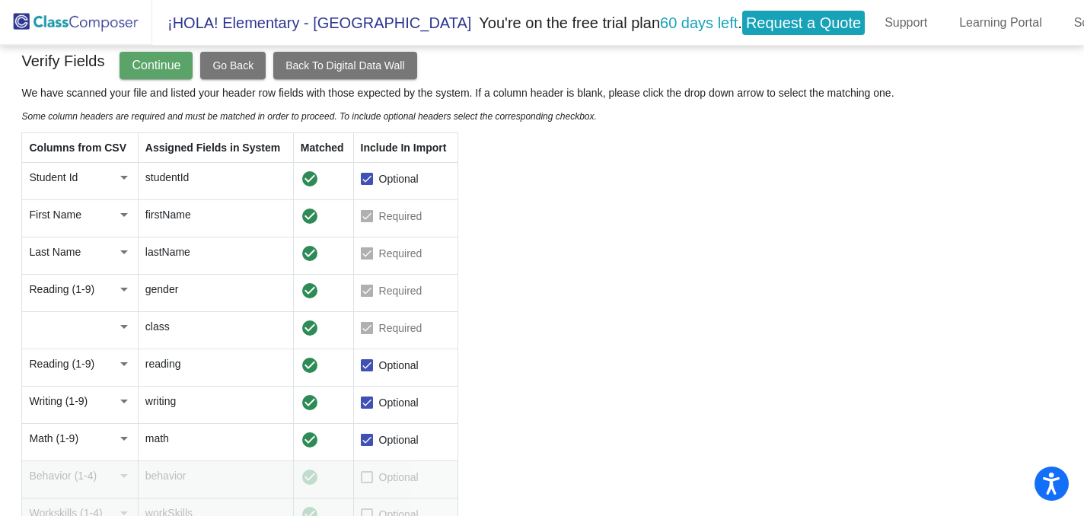
click at [122, 330] on div at bounding box center [124, 326] width 14 height 15
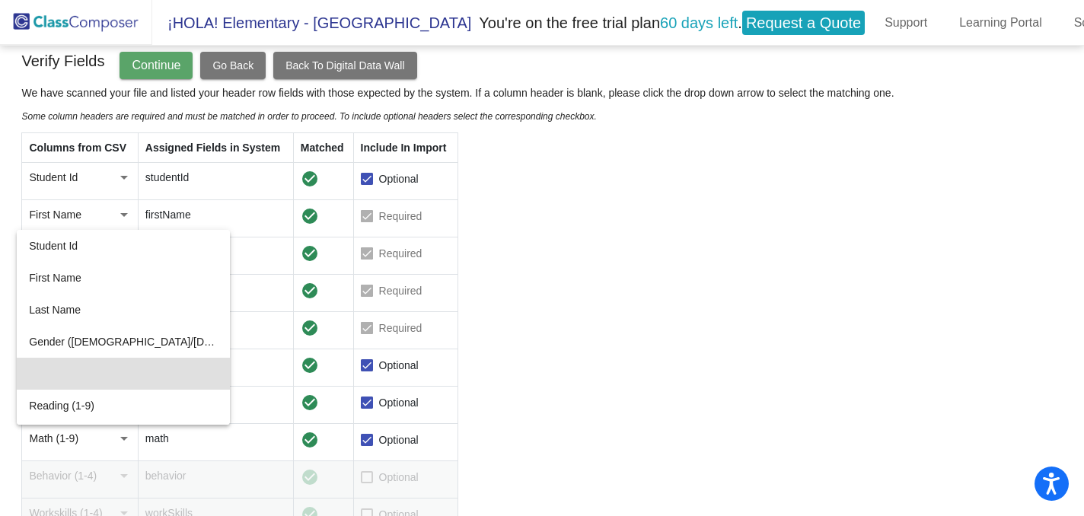
scroll to position [46, 0]
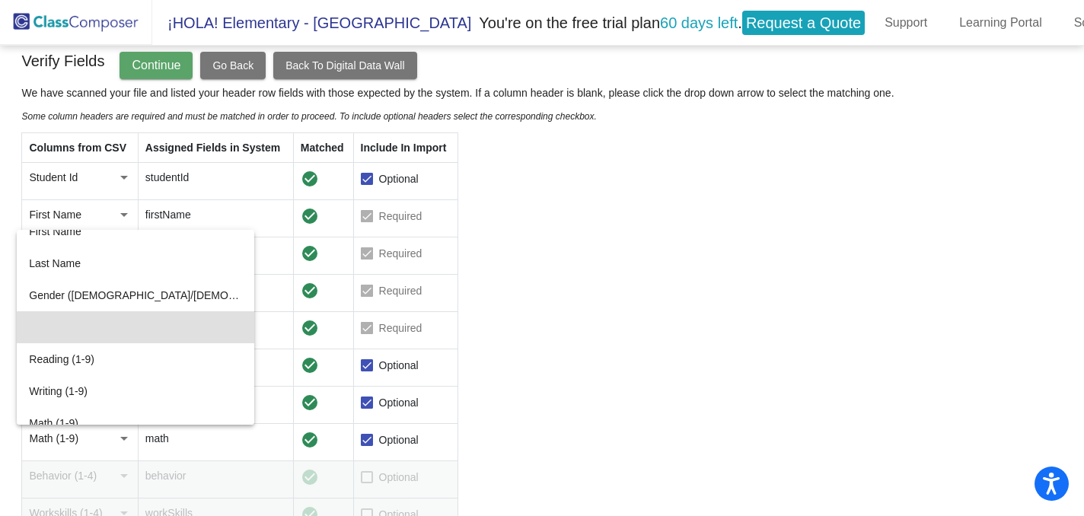
click at [122, 330] on mat-option at bounding box center [136, 327] width 238 height 32
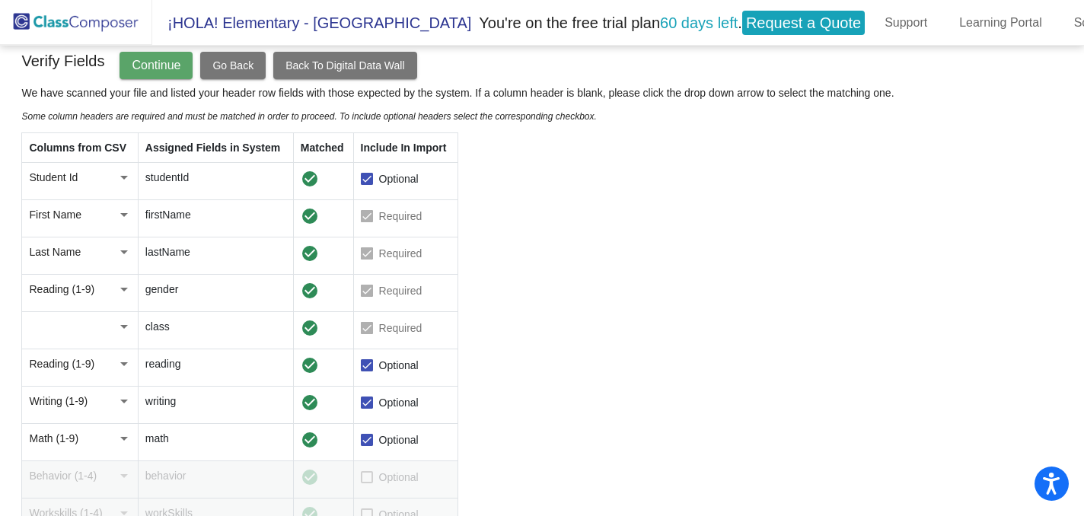
click at [122, 290] on div at bounding box center [124, 290] width 8 height 4
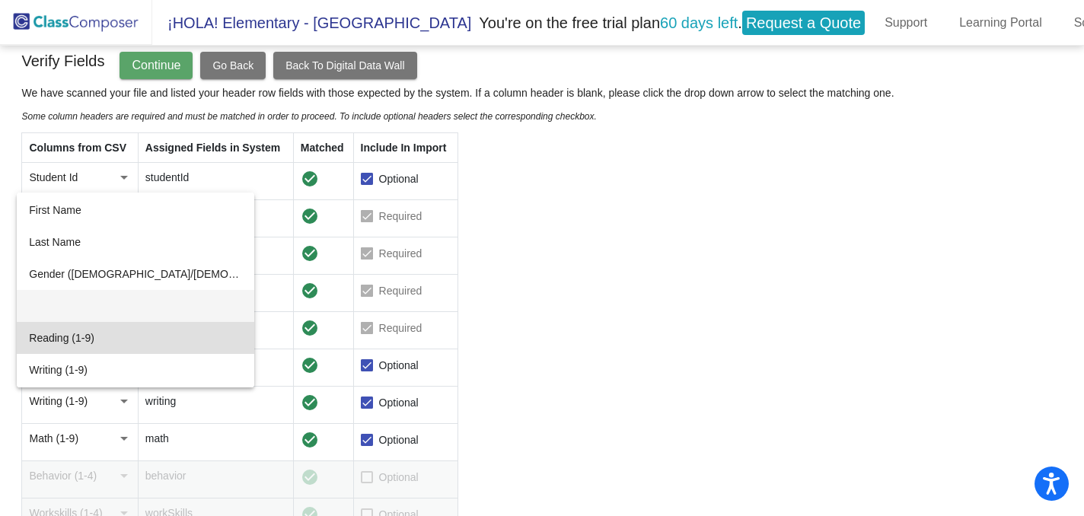
scroll to position [24, 0]
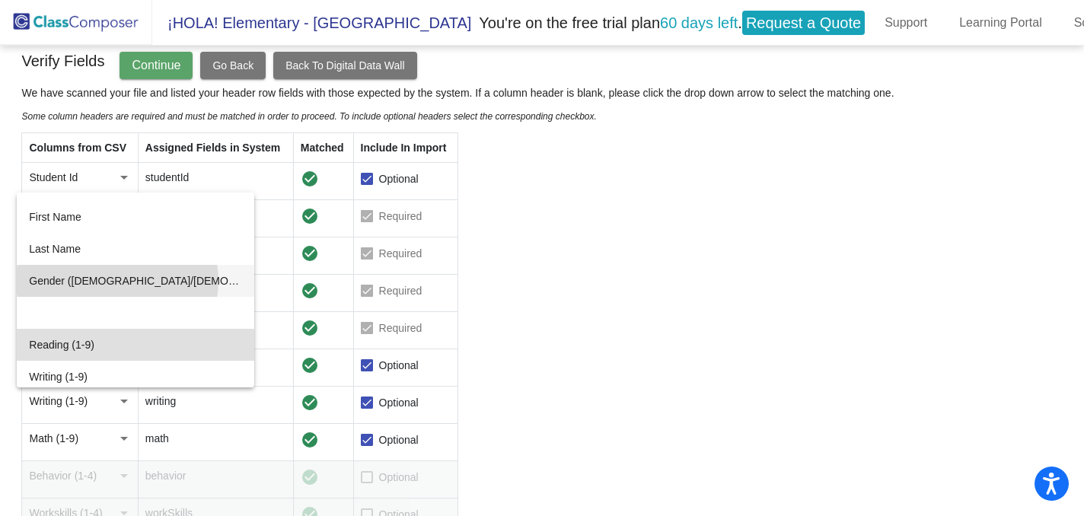
click at [117, 281] on span "Gender (male/female)" at bounding box center [135, 281] width 213 height 32
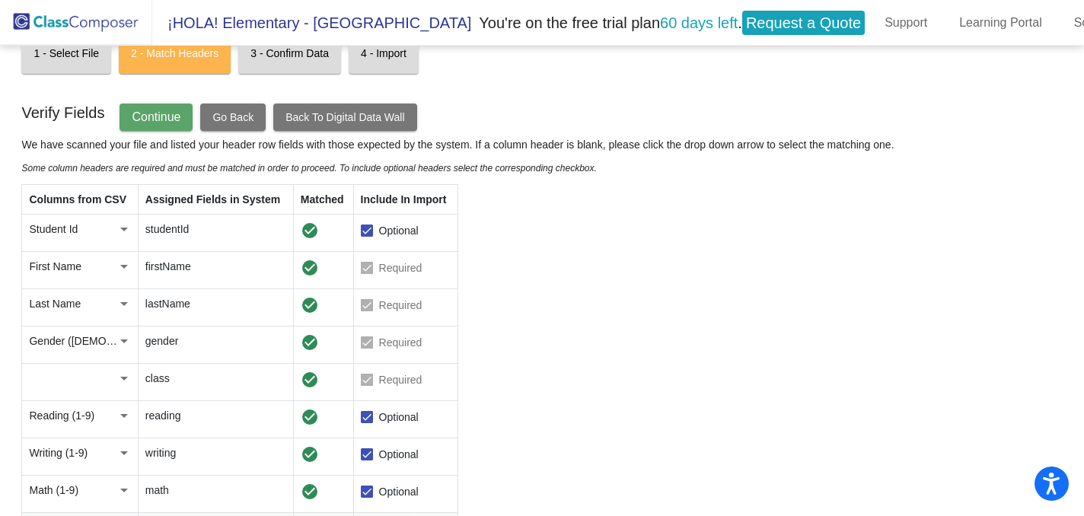
scroll to position [0, 0]
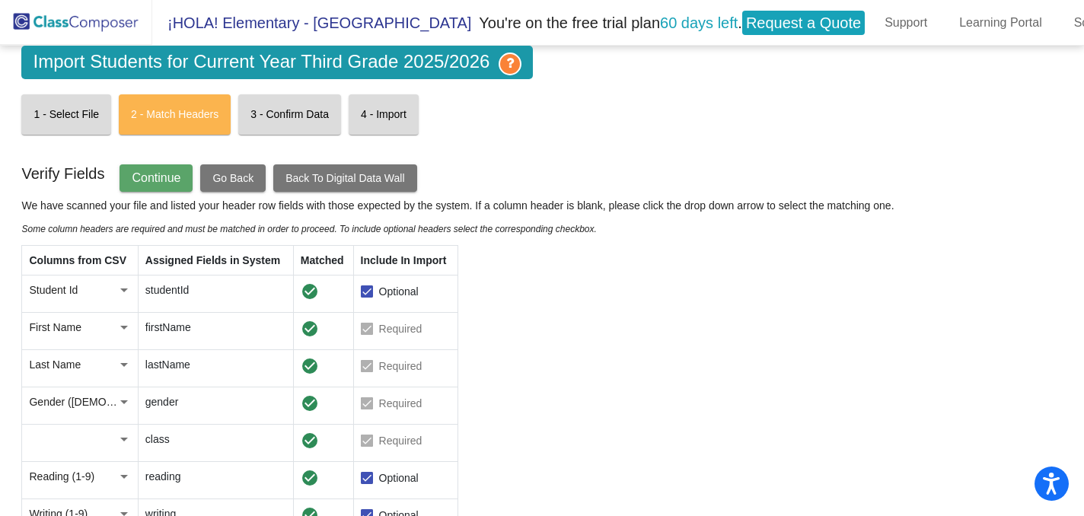
click at [165, 186] on button "Continue" at bounding box center [156, 177] width 73 height 27
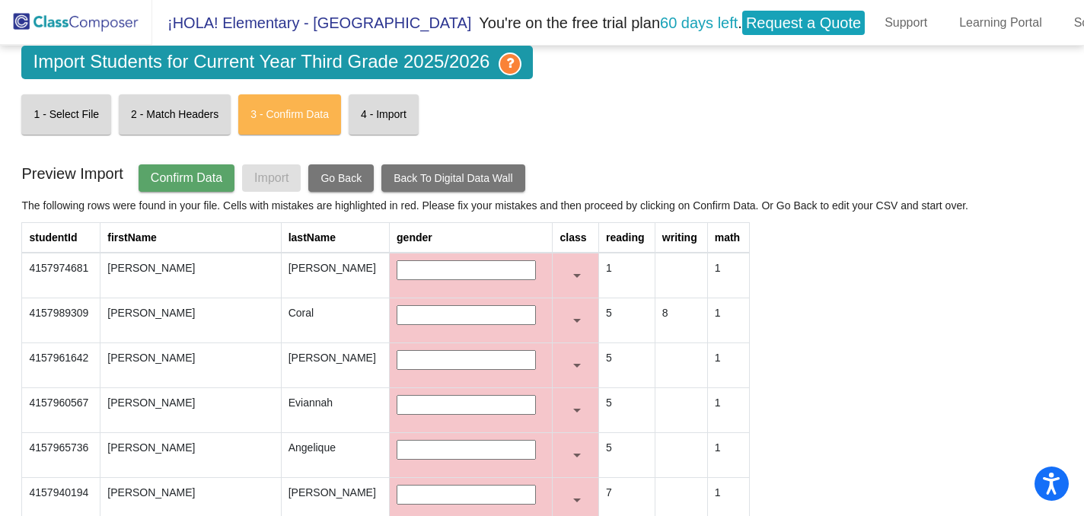
click at [217, 176] on span "Confirm Data" at bounding box center [187, 177] width 72 height 13
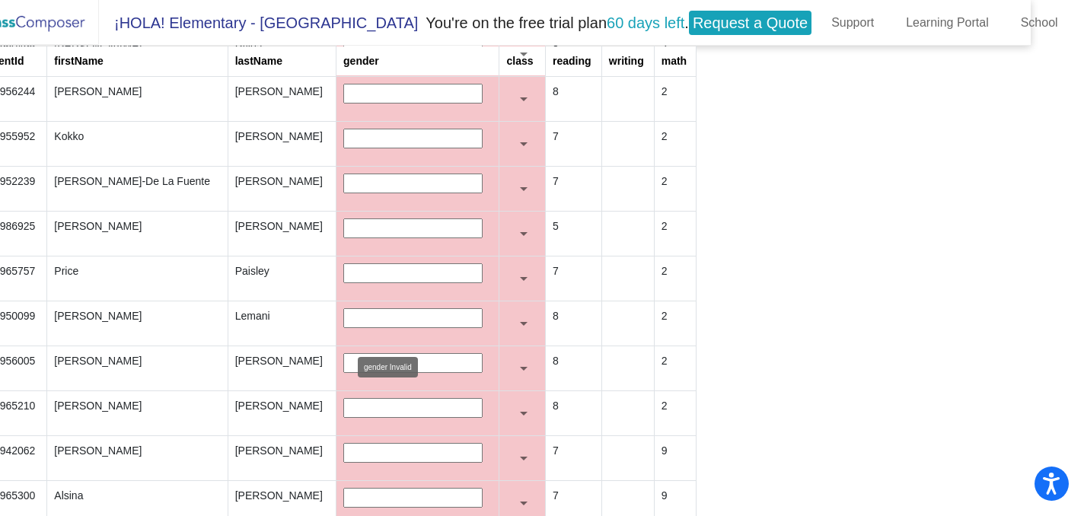
scroll to position [937, 0]
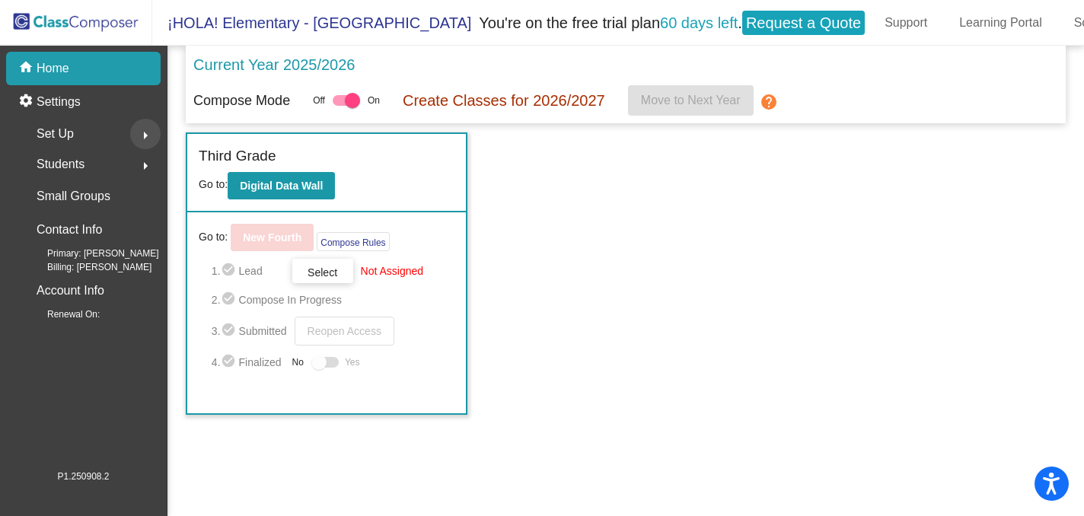
click at [140, 129] on mat-icon "arrow_right" at bounding box center [145, 135] width 18 height 18
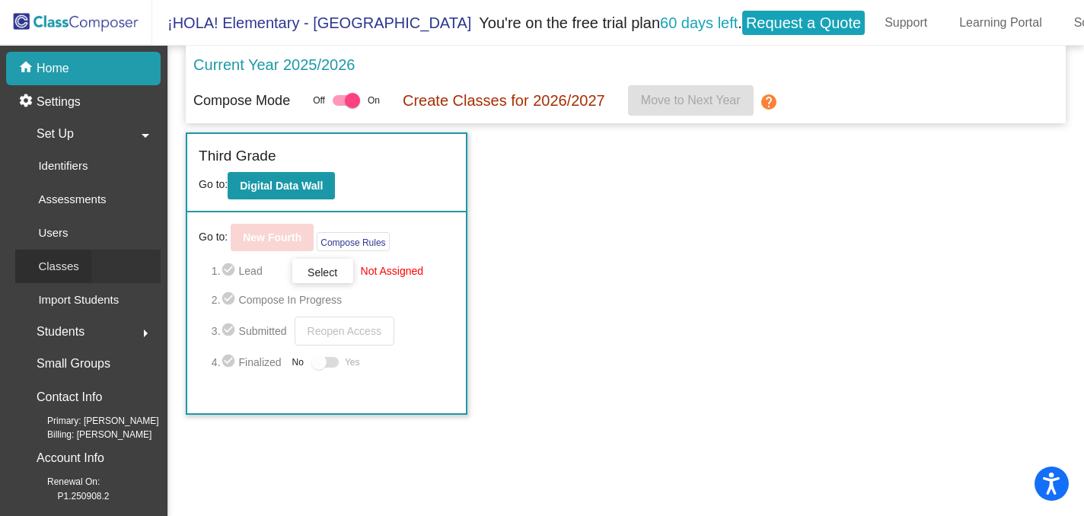
click at [86, 255] on div "Classes" at bounding box center [53, 267] width 76 height 34
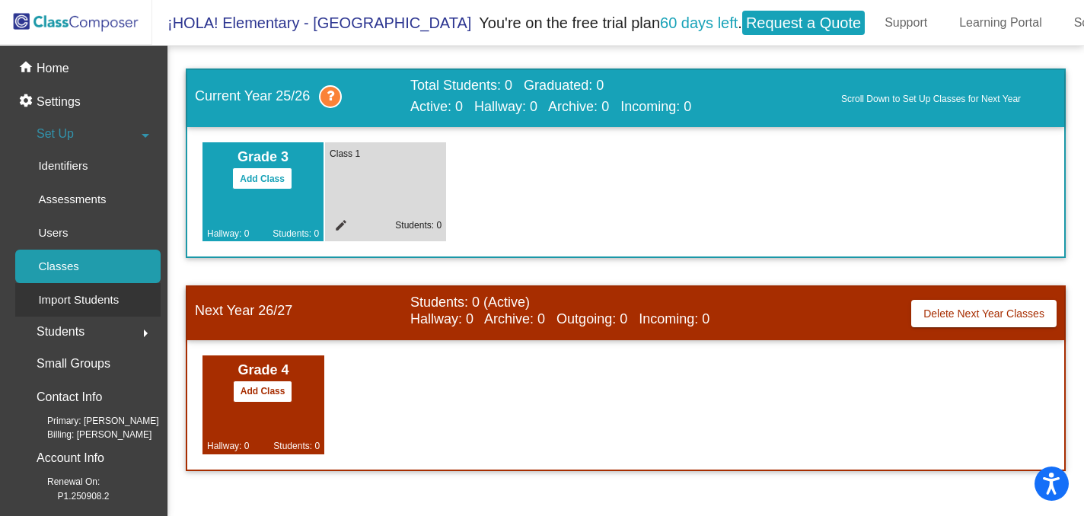
click at [88, 295] on p "Import Students" at bounding box center [78, 300] width 81 height 18
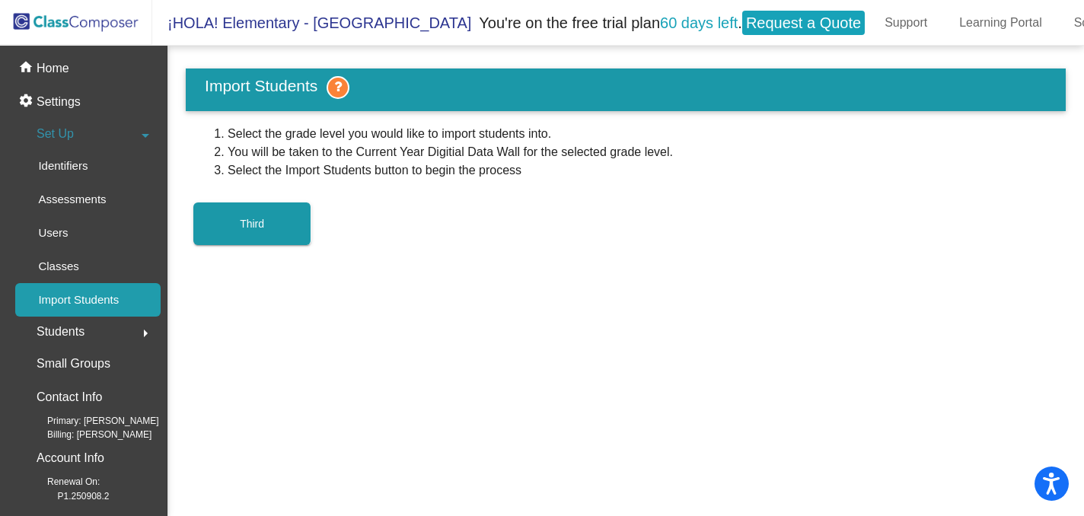
click at [261, 212] on button "Third" at bounding box center [252, 224] width 118 height 43
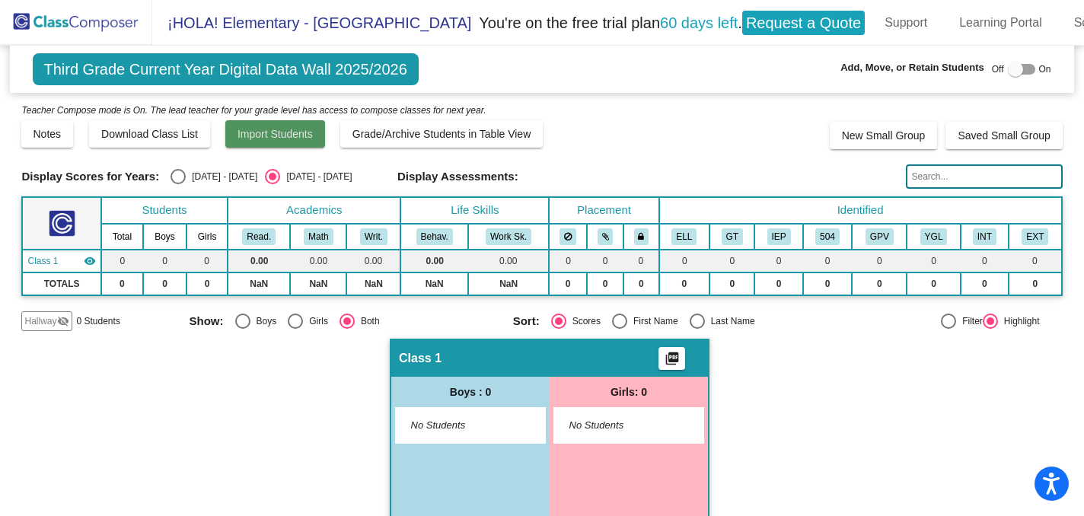
click at [281, 126] on button "Import Students" at bounding box center [275, 133] width 100 height 27
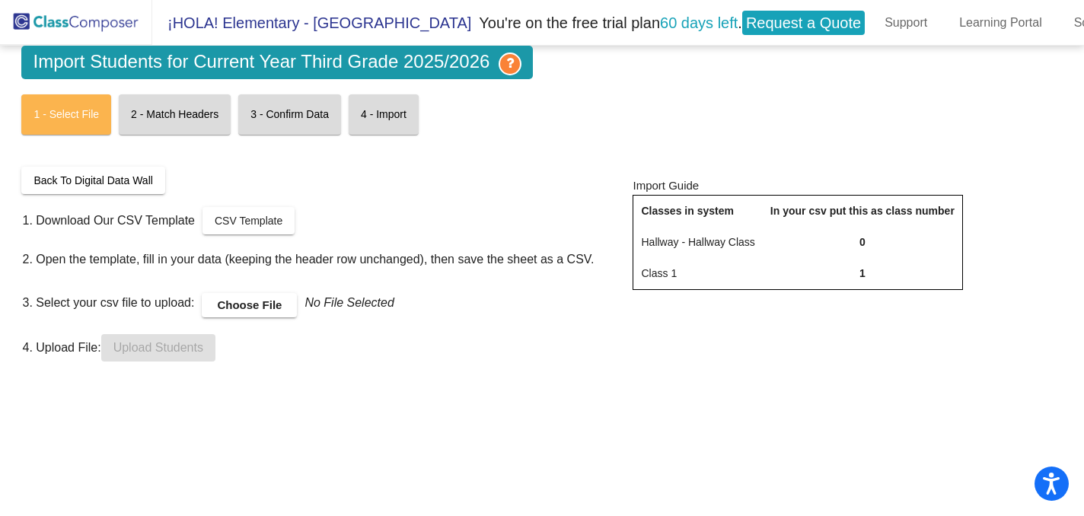
click at [254, 297] on label "Choose File" at bounding box center [249, 305] width 95 height 24
click at [0, 0] on input "Choose File" at bounding box center [0, 0] width 0 height 0
click at [193, 353] on span "Upload Students" at bounding box center [158, 347] width 90 height 13
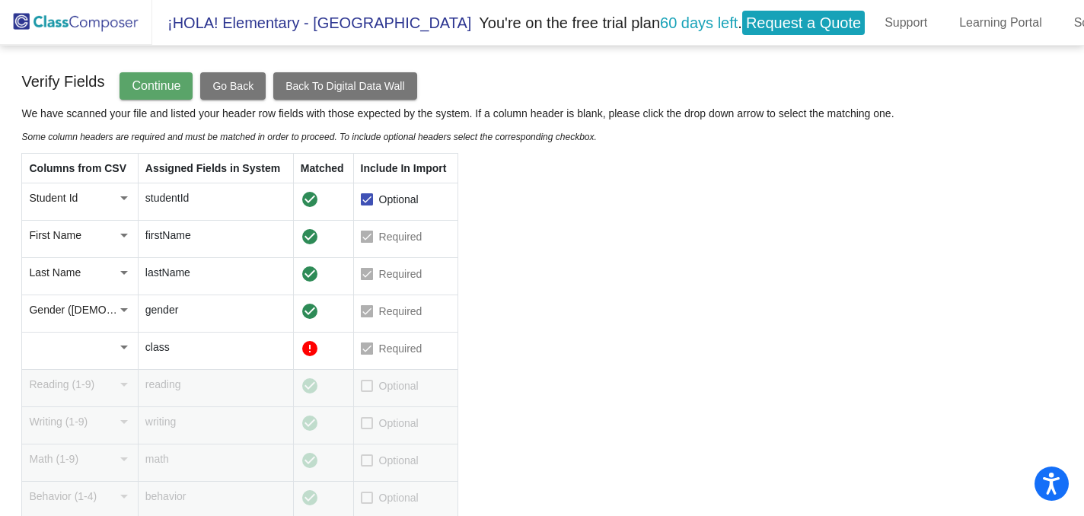
scroll to position [97, 0]
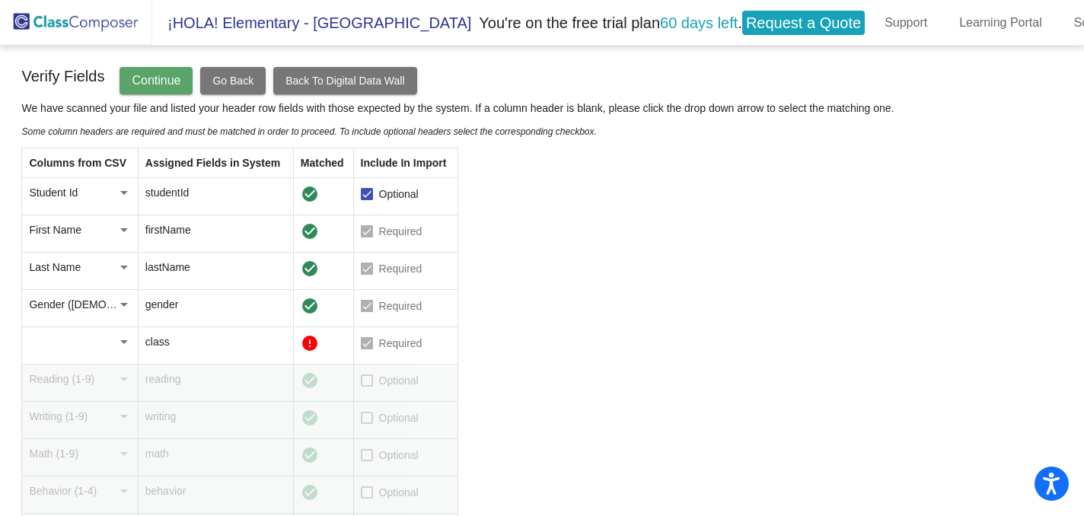
click at [125, 341] on div at bounding box center [124, 342] width 8 height 4
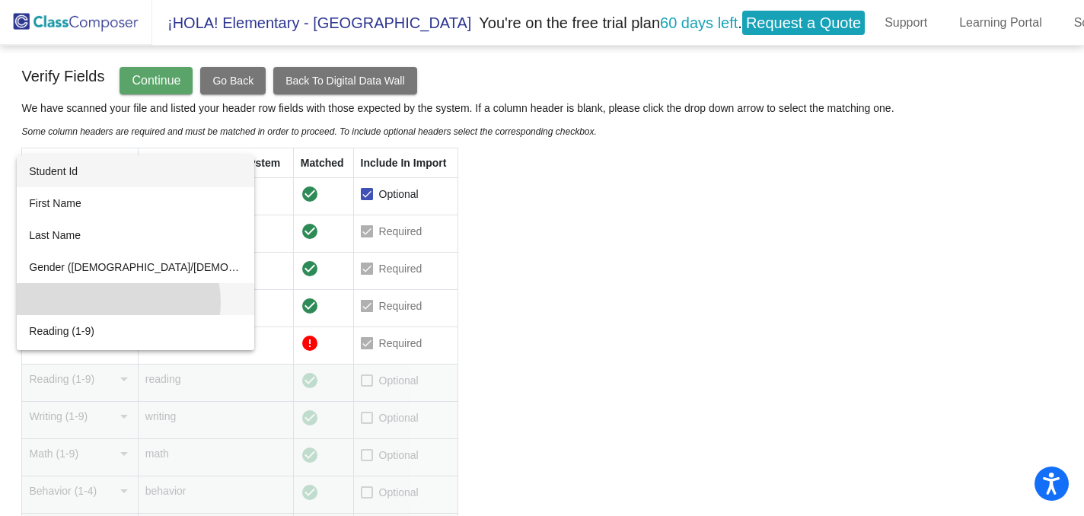
click at [118, 302] on mat-option at bounding box center [136, 299] width 238 height 32
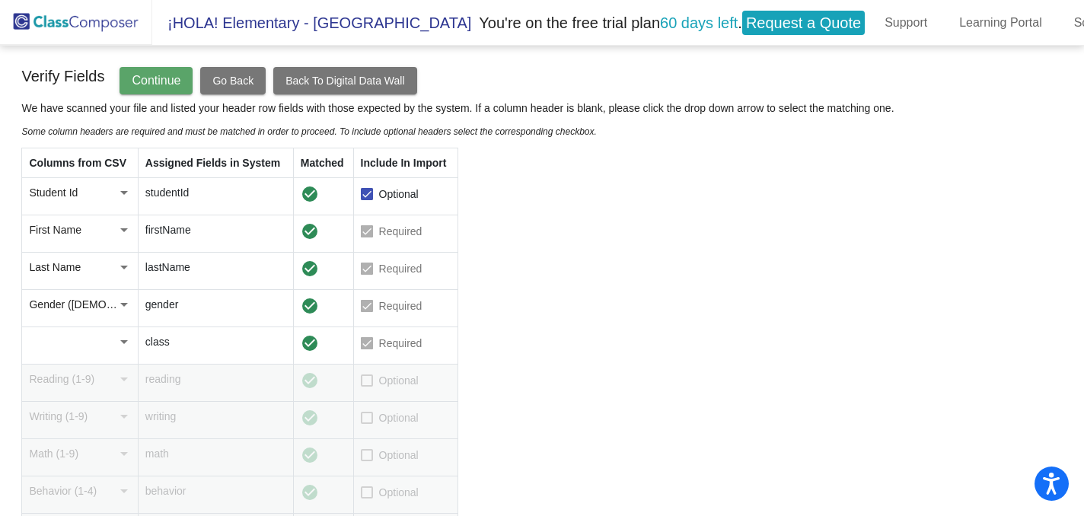
click at [176, 86] on span "Continue" at bounding box center [156, 80] width 49 height 13
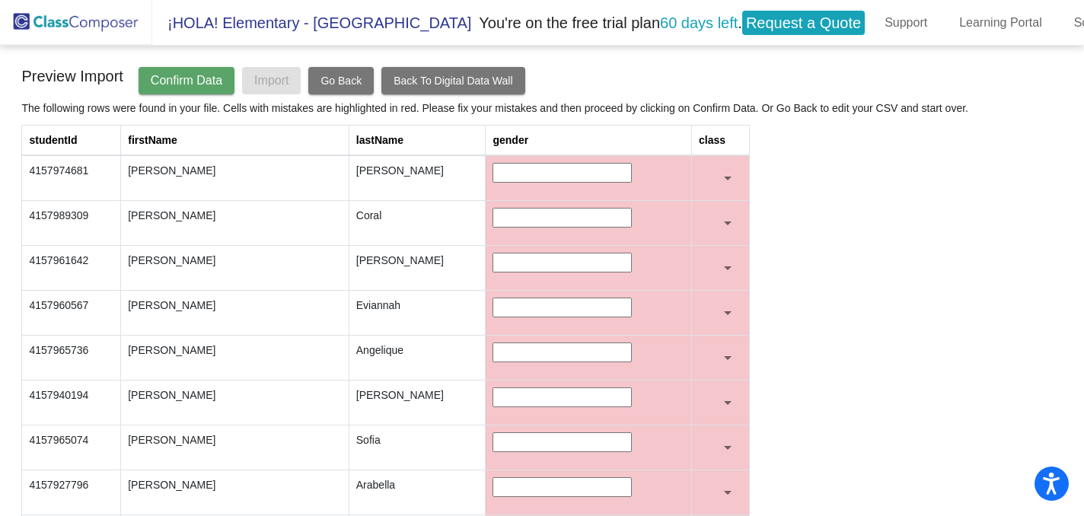
click at [343, 72] on button "Go Back" at bounding box center [340, 80] width 65 height 27
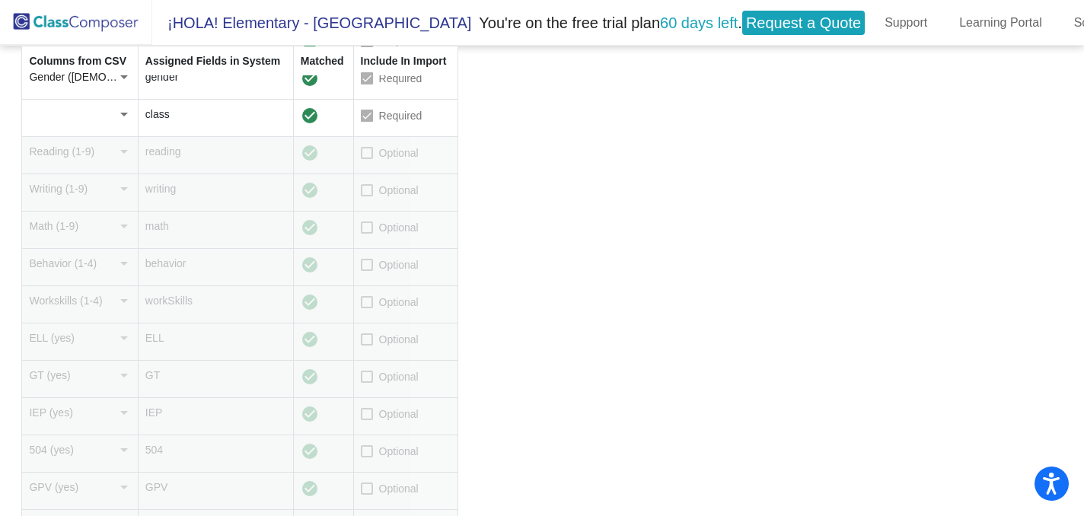
scroll to position [323, 0]
click at [369, 157] on div at bounding box center [367, 155] width 12 height 12
click at [367, 161] on input "Optional" at bounding box center [366, 161] width 1 height 1
checkbox input "true"
click at [368, 232] on div at bounding box center [367, 230] width 12 height 12
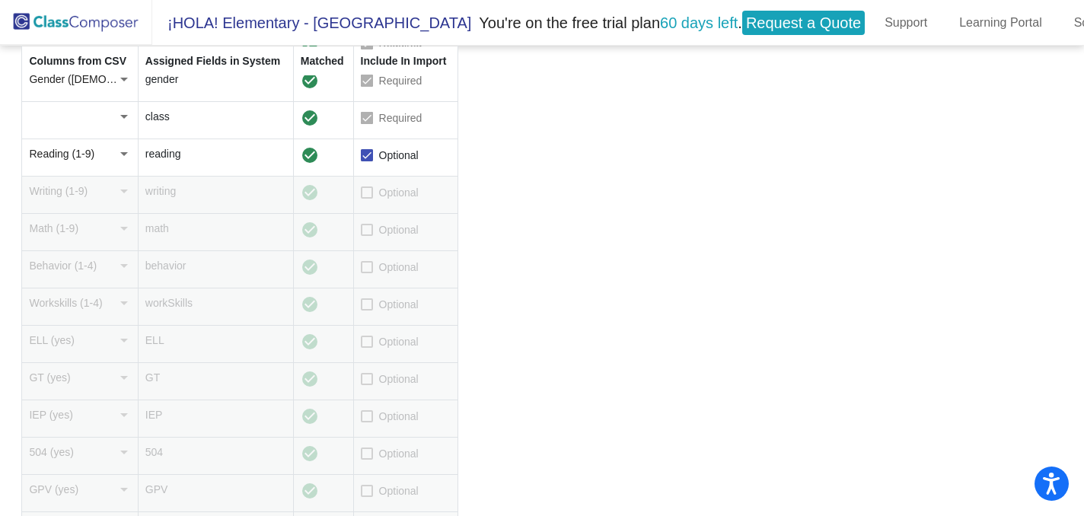
click at [367, 236] on input "Optional" at bounding box center [366, 236] width 1 height 1
checkbox input "true"
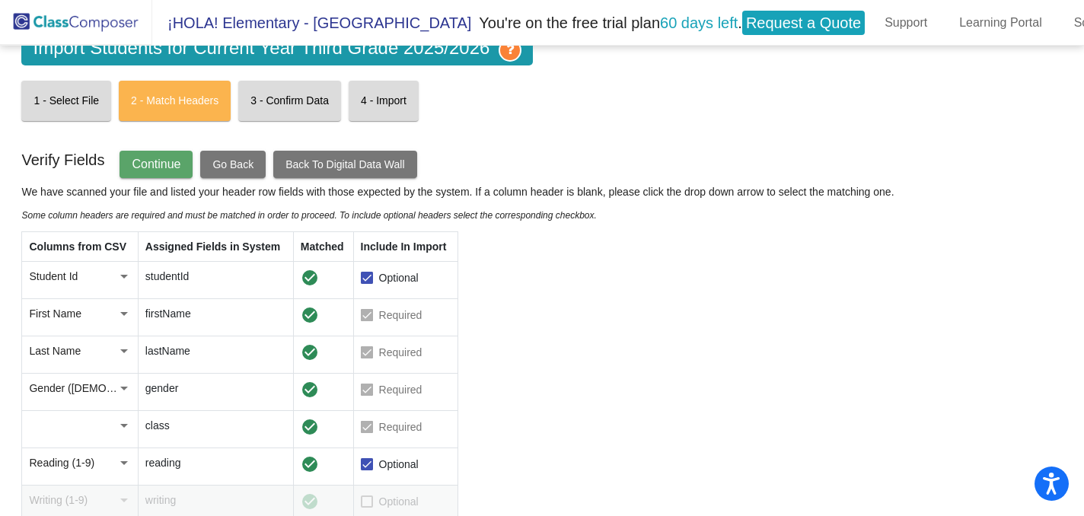
scroll to position [0, 0]
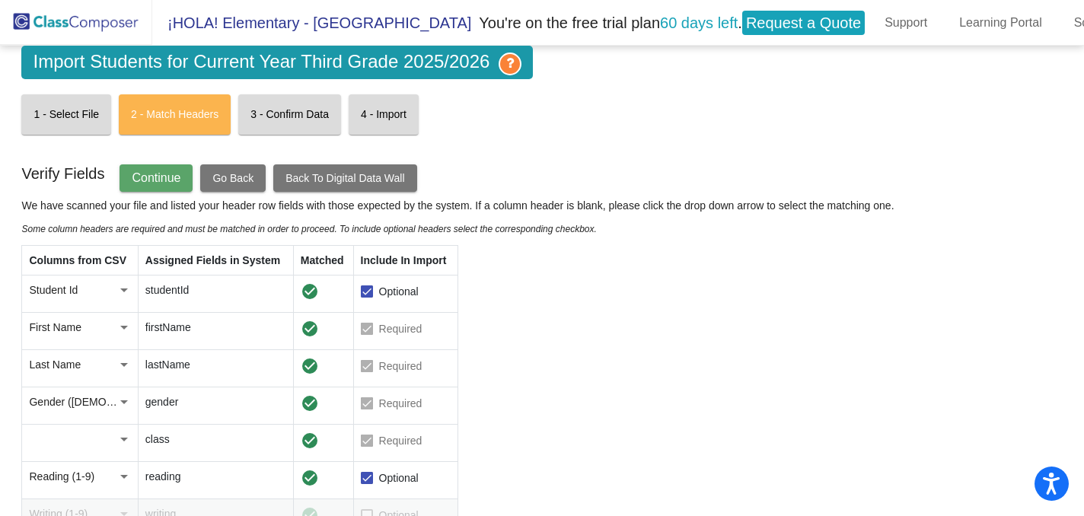
click at [164, 174] on span "Continue" at bounding box center [156, 177] width 49 height 13
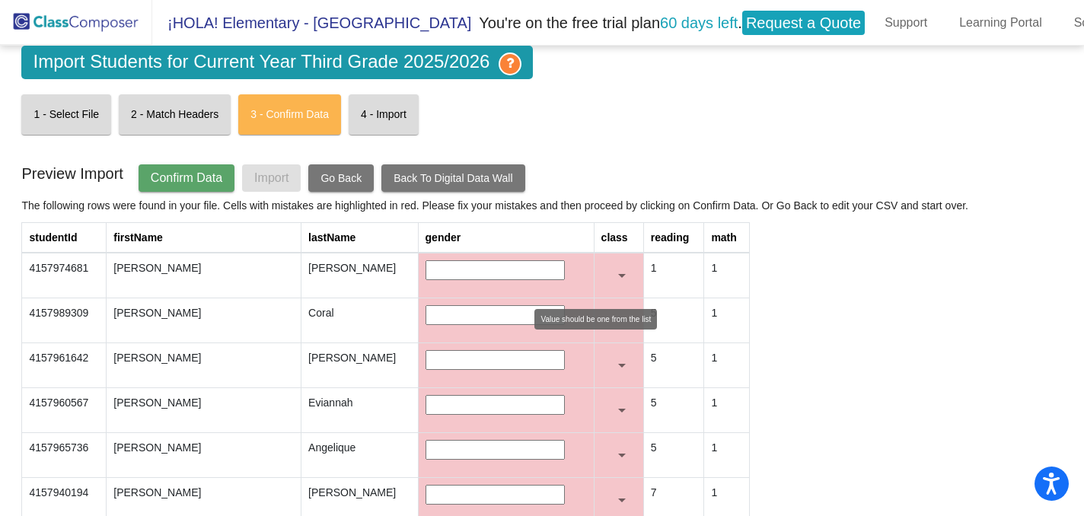
click at [615, 270] on div at bounding box center [622, 275] width 14 height 15
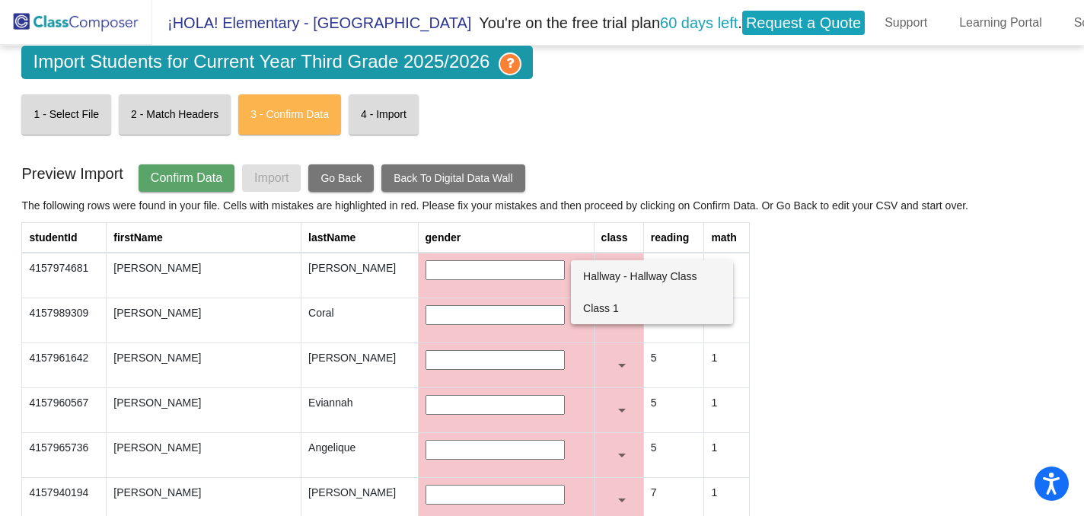
click at [602, 301] on span "Class 1" at bounding box center [652, 308] width 138 height 32
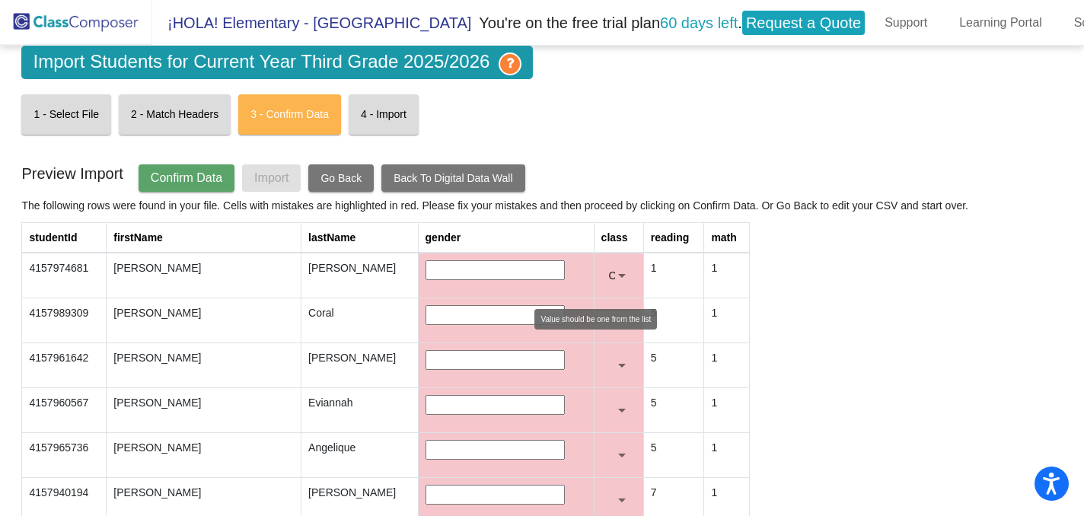
click at [615, 270] on div at bounding box center [622, 275] width 14 height 15
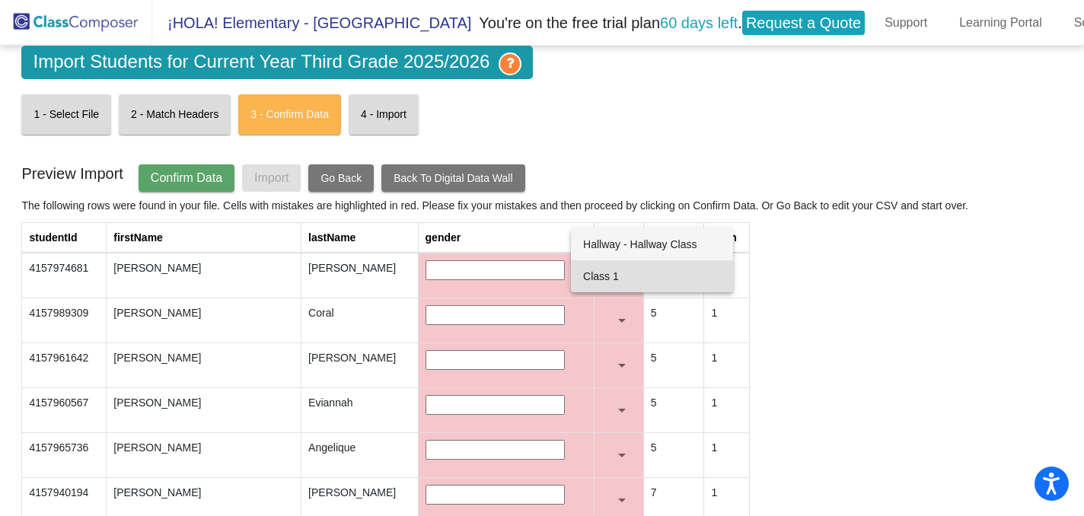
click at [600, 244] on span "Hallway - Hallway Class" at bounding box center [652, 244] width 138 height 32
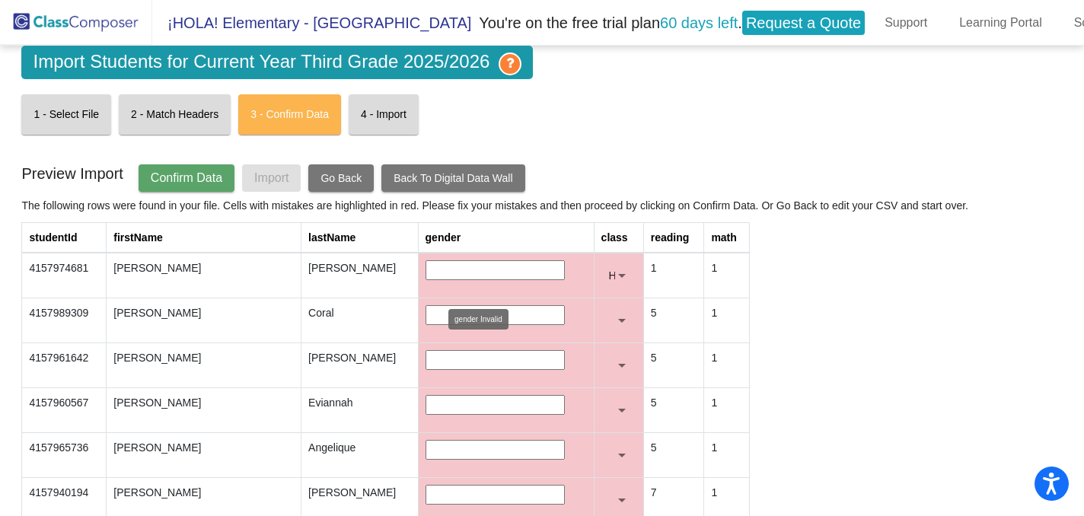
click at [490, 272] on input "text" at bounding box center [495, 270] width 139 height 20
click at [209, 120] on mat-card "2 - Match Headers" at bounding box center [175, 114] width 112 height 40
click at [295, 121] on mat-card "3 - Confirm Data" at bounding box center [289, 114] width 103 height 40
click at [184, 181] on span "Confirm Data" at bounding box center [187, 177] width 72 height 13
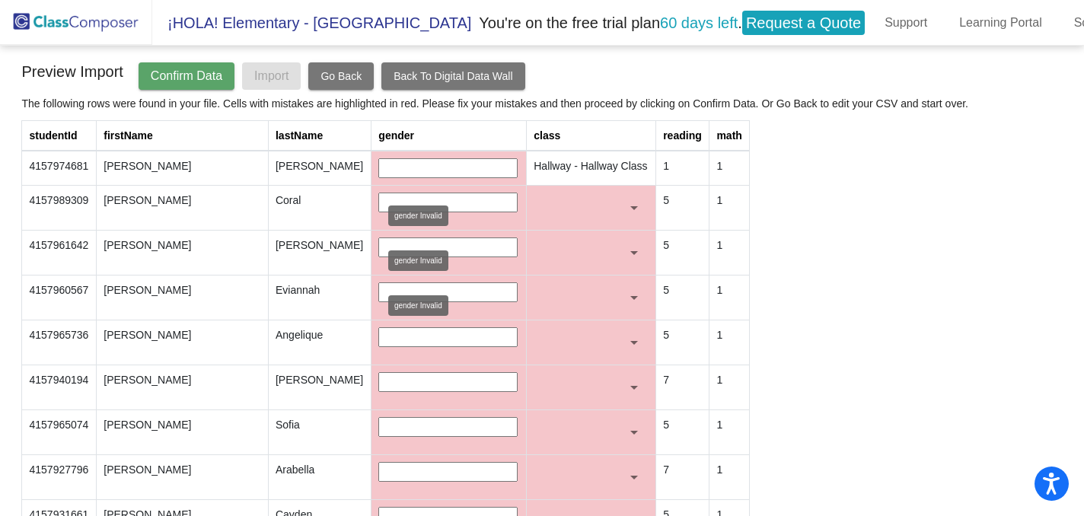
scroll to position [138, 0]
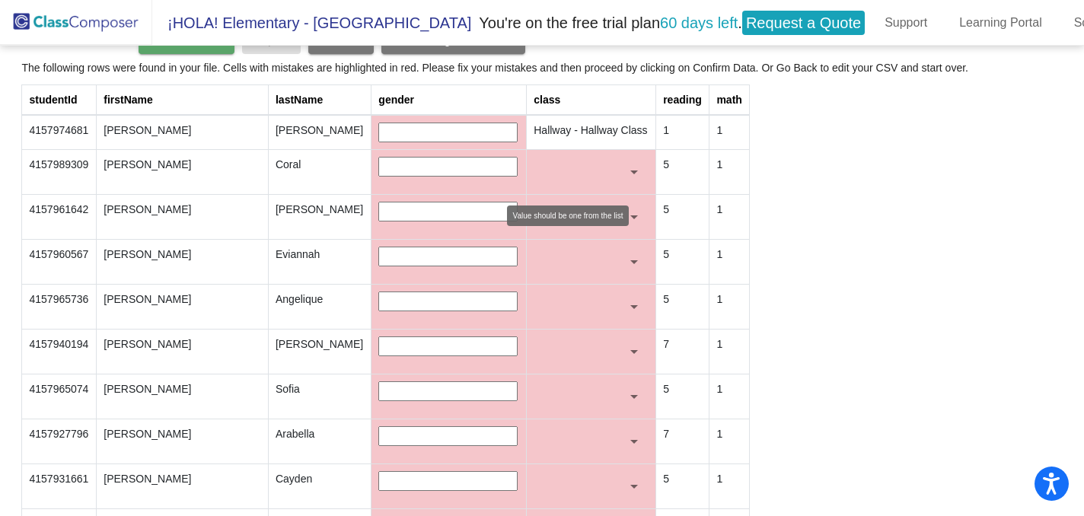
click at [627, 180] on div at bounding box center [634, 171] width 14 height 15
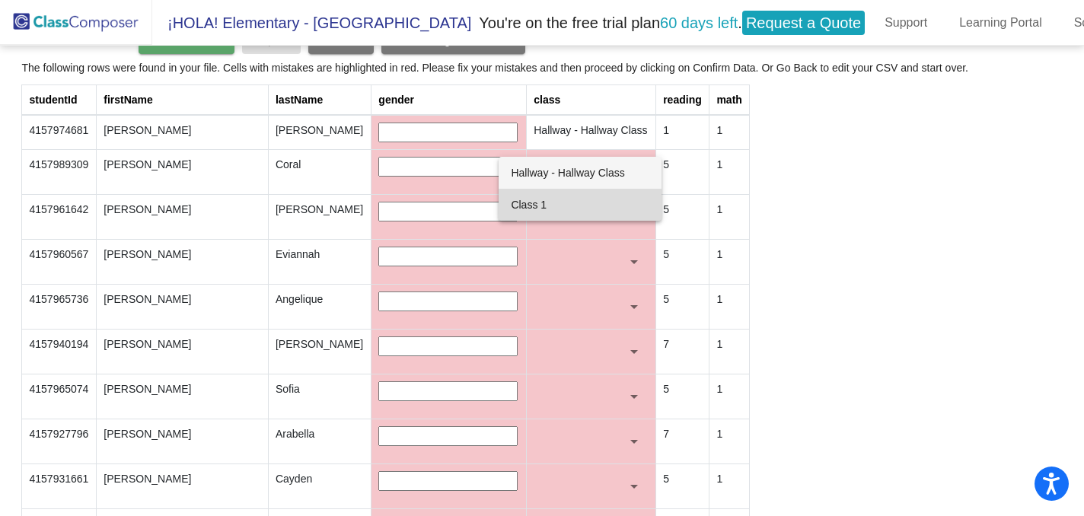
click at [585, 203] on span "Class 1" at bounding box center [580, 205] width 138 height 32
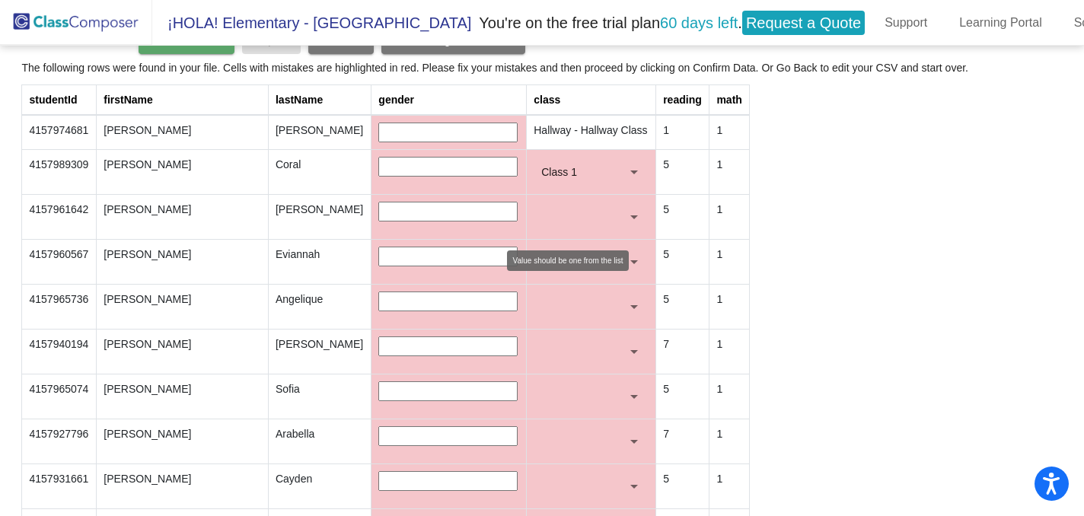
click at [631, 216] on div at bounding box center [635, 218] width 8 height 4
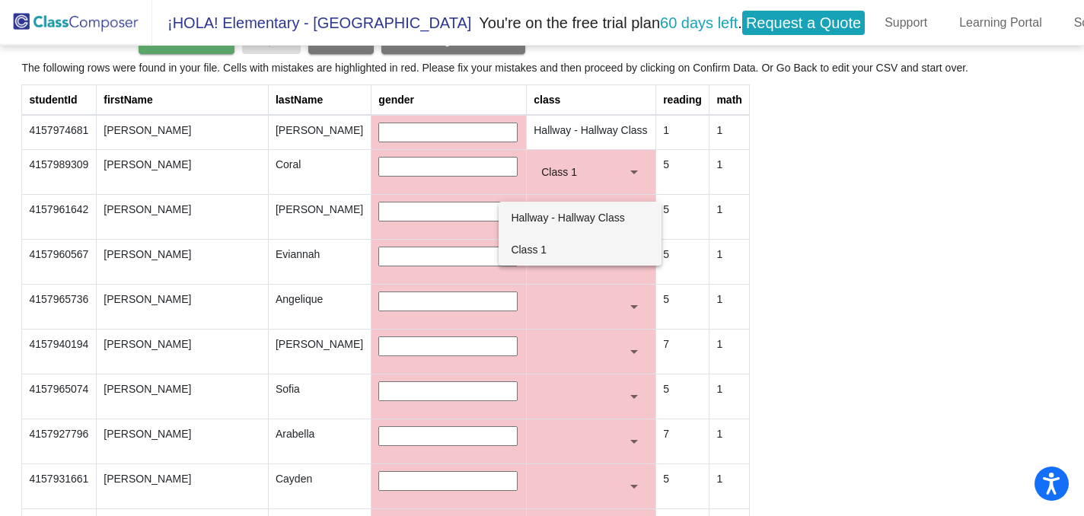
click at [605, 247] on span "Class 1" at bounding box center [580, 250] width 138 height 32
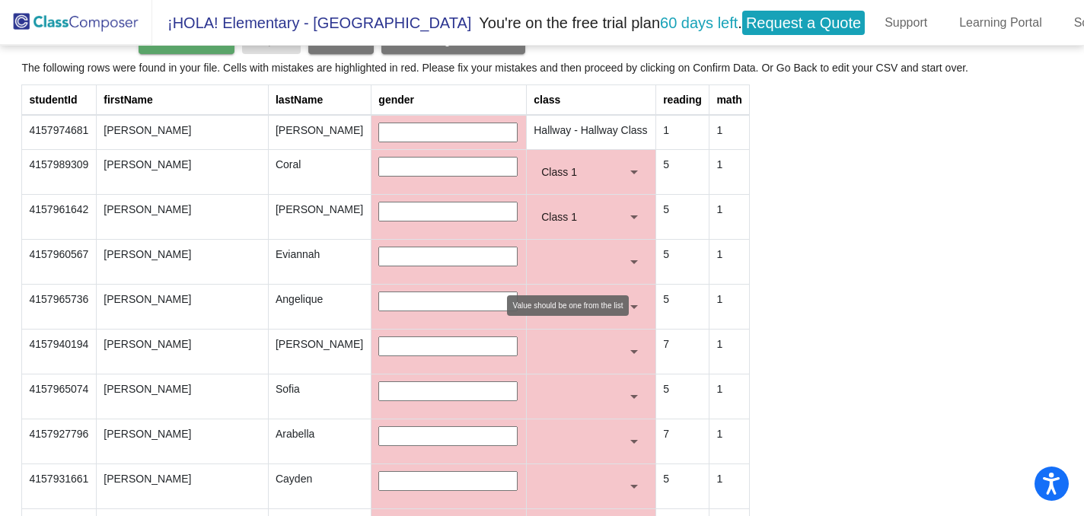
click at [620, 254] on mat-select at bounding box center [591, 262] width 115 height 30
click at [631, 263] on div at bounding box center [635, 262] width 8 height 4
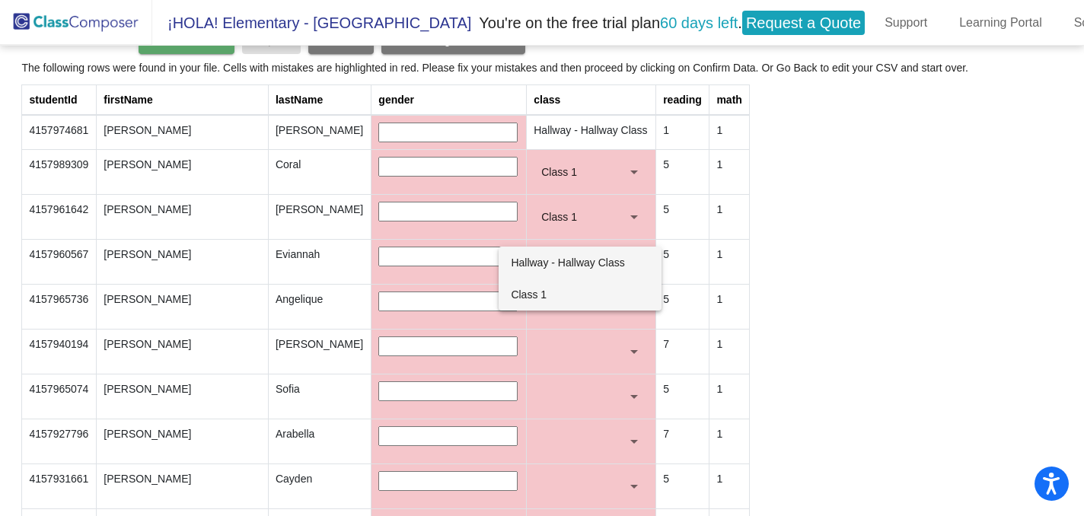
click at [601, 295] on span "Class 1" at bounding box center [580, 295] width 138 height 32
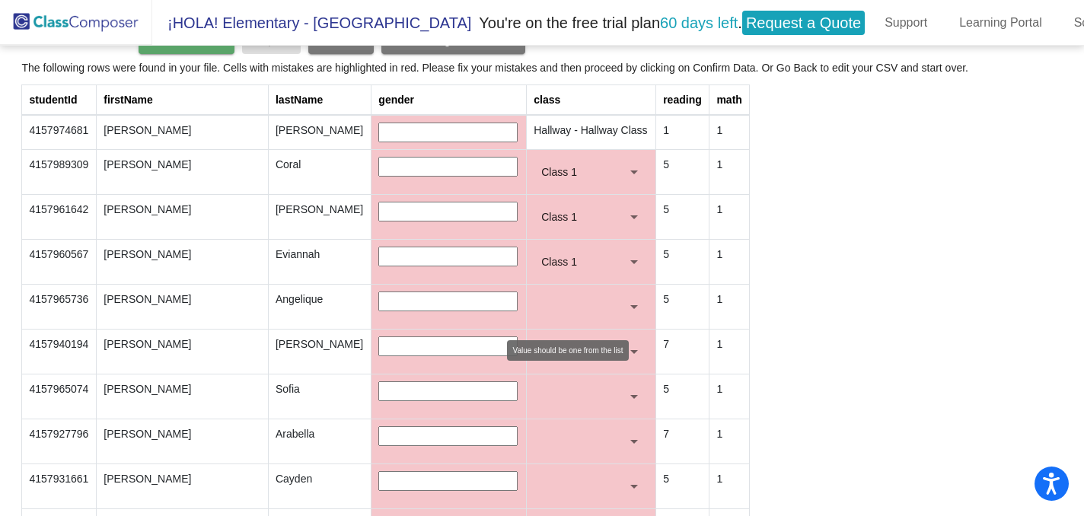
click at [627, 303] on div at bounding box center [634, 306] width 14 height 15
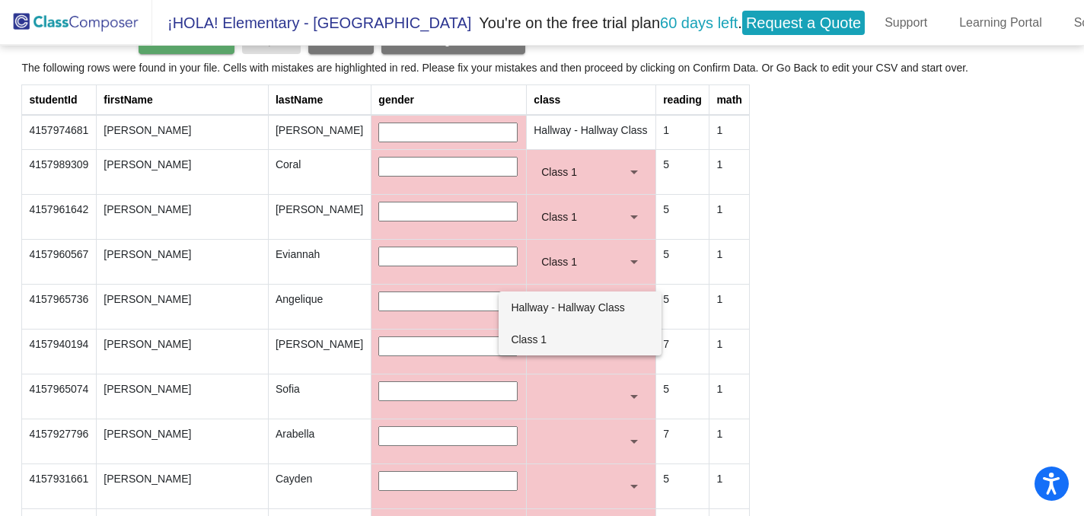
click at [602, 336] on span "Class 1" at bounding box center [580, 340] width 138 height 32
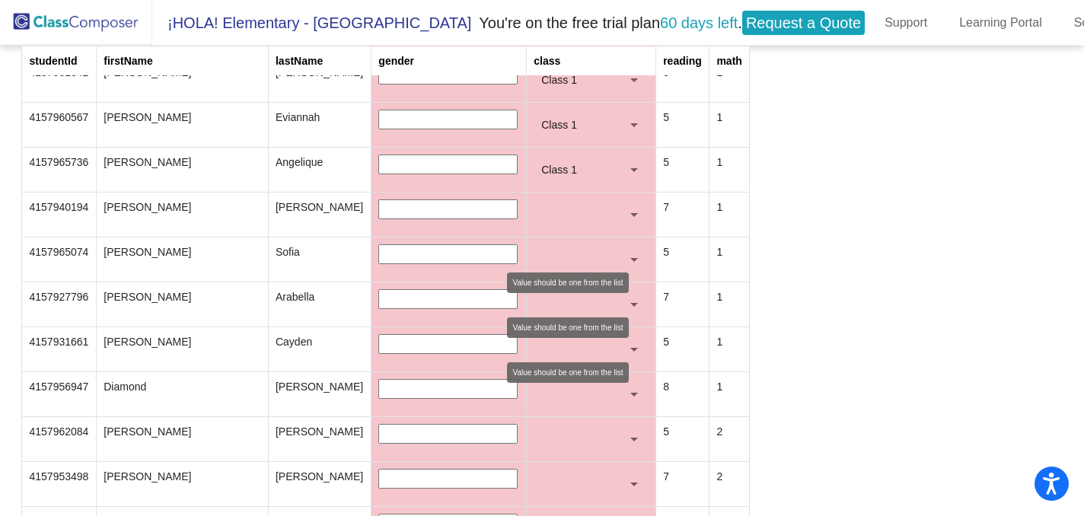
scroll to position [340, 0]
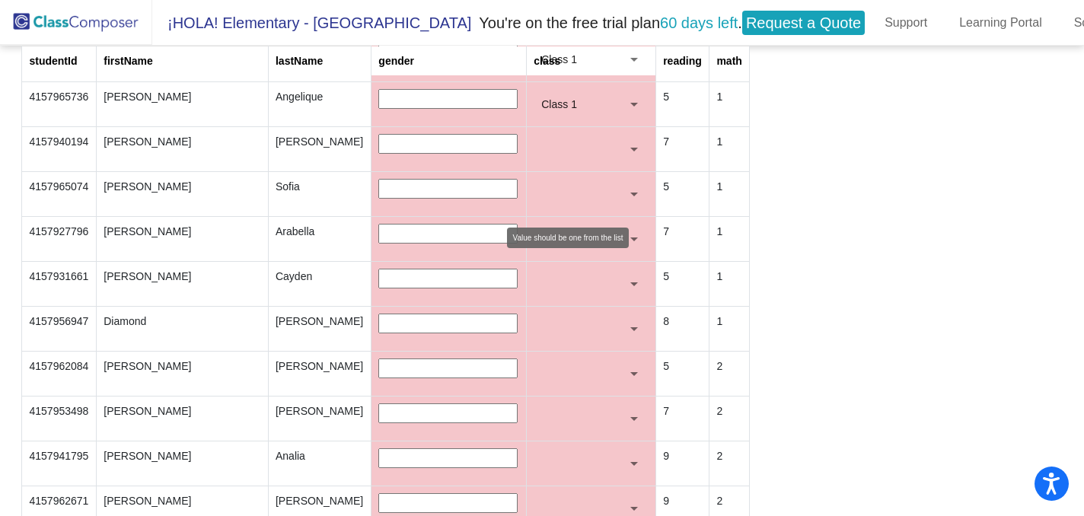
click at [625, 193] on mat-select at bounding box center [591, 194] width 115 height 30
click at [631, 193] on div at bounding box center [635, 195] width 8 height 4
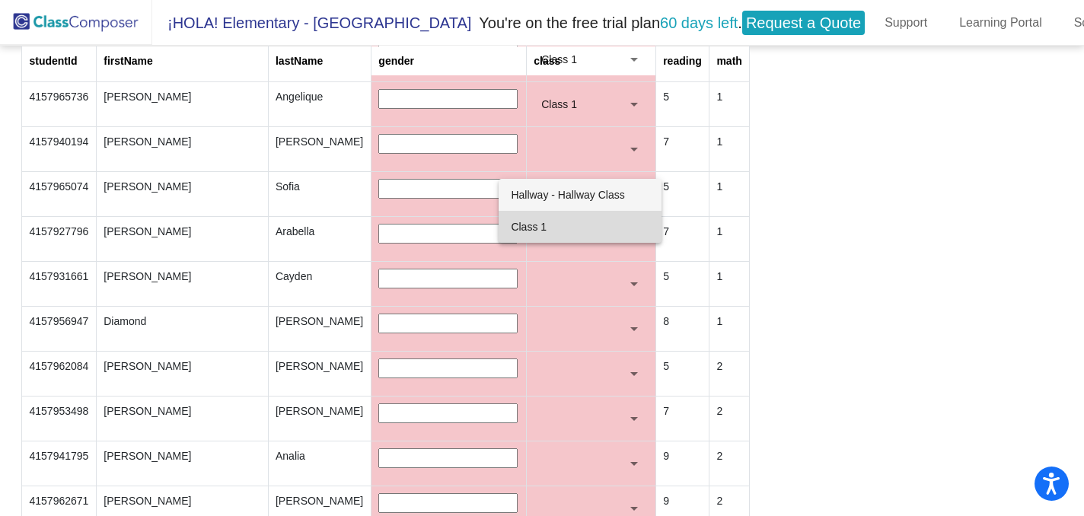
click at [574, 222] on span "Class 1" at bounding box center [580, 227] width 138 height 32
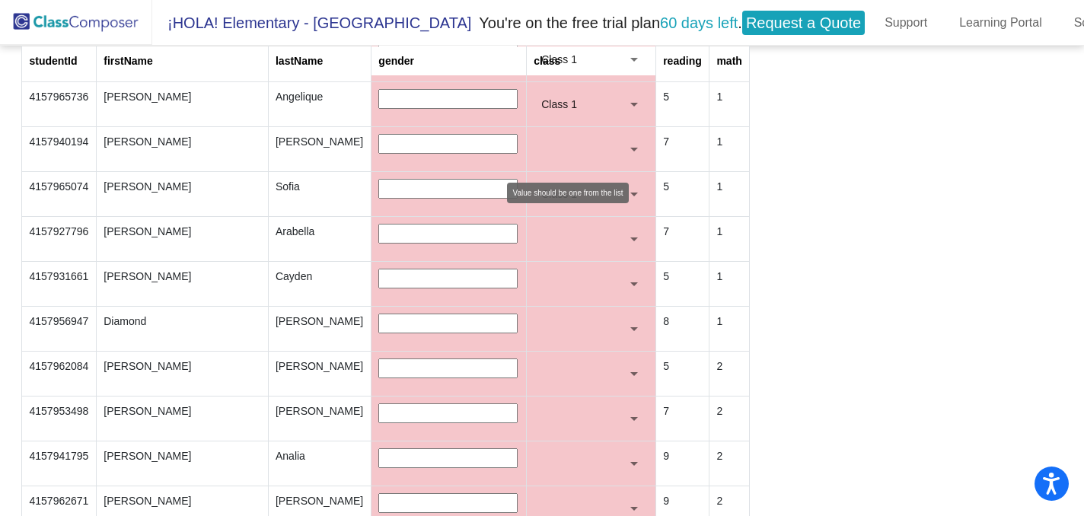
click at [627, 153] on div at bounding box center [634, 149] width 14 height 15
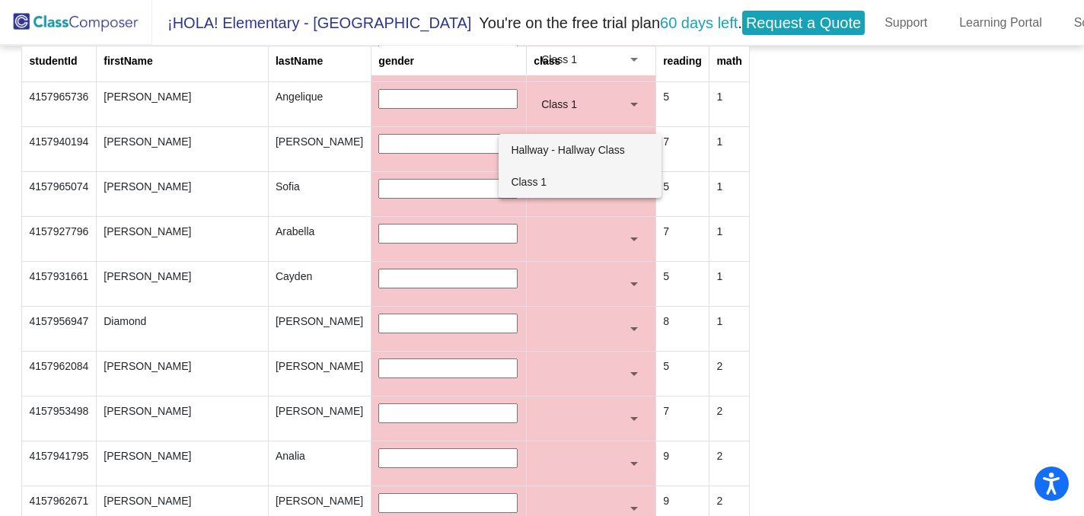
click at [598, 174] on span "Class 1" at bounding box center [580, 182] width 138 height 32
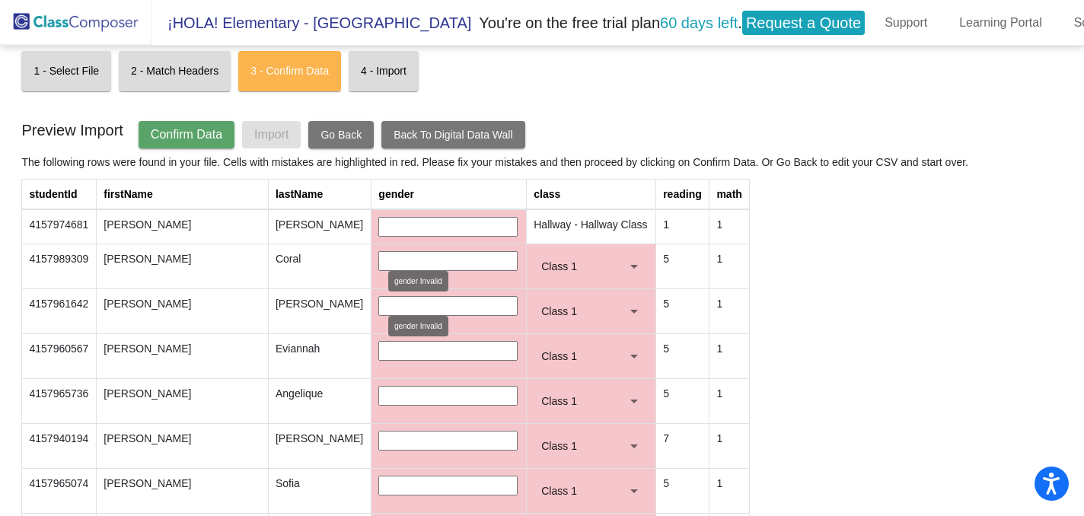
scroll to position [0, 0]
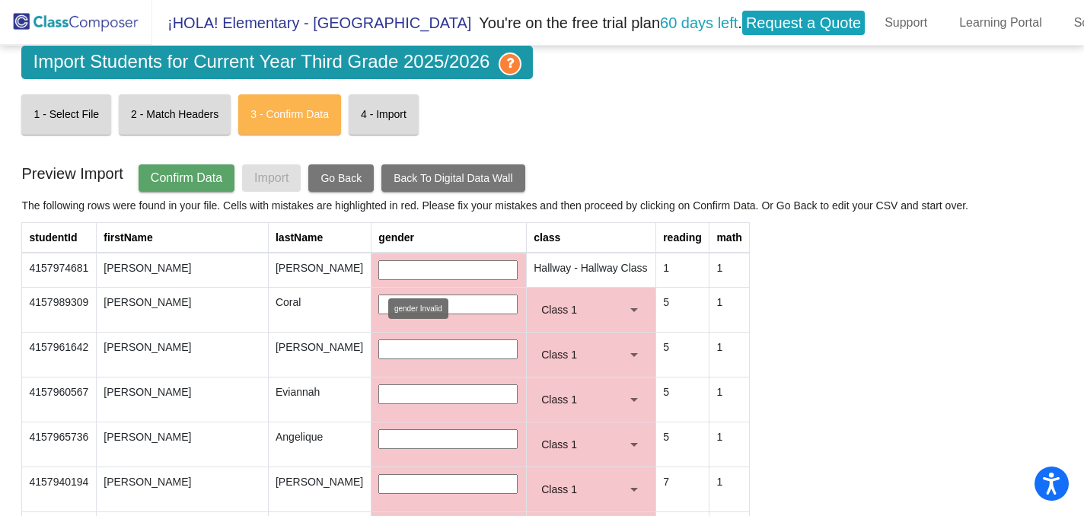
click at [388, 273] on input "text" at bounding box center [447, 270] width 139 height 20
click at [339, 182] on span "Go Back" at bounding box center [341, 178] width 41 height 12
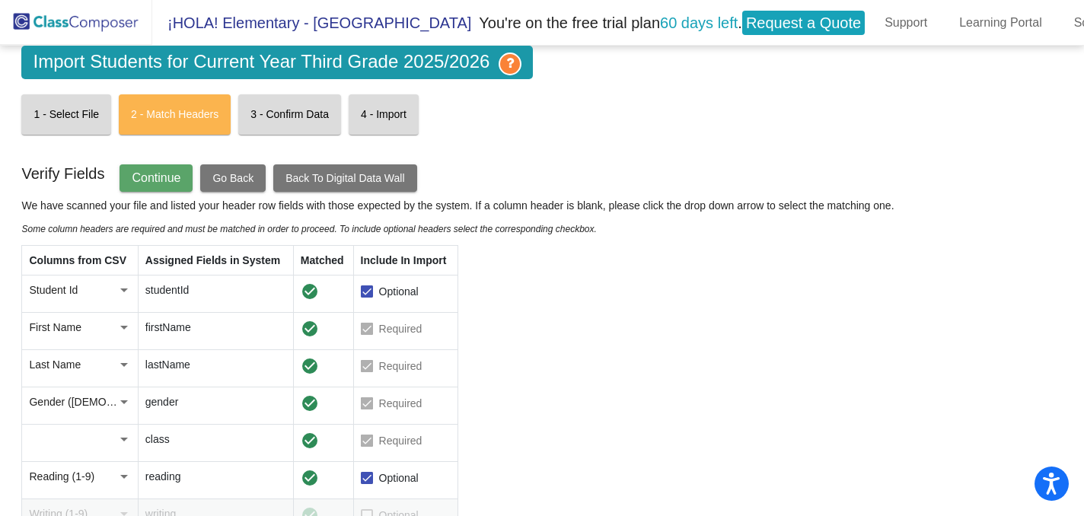
click at [124, 408] on div at bounding box center [124, 401] width 14 height 15
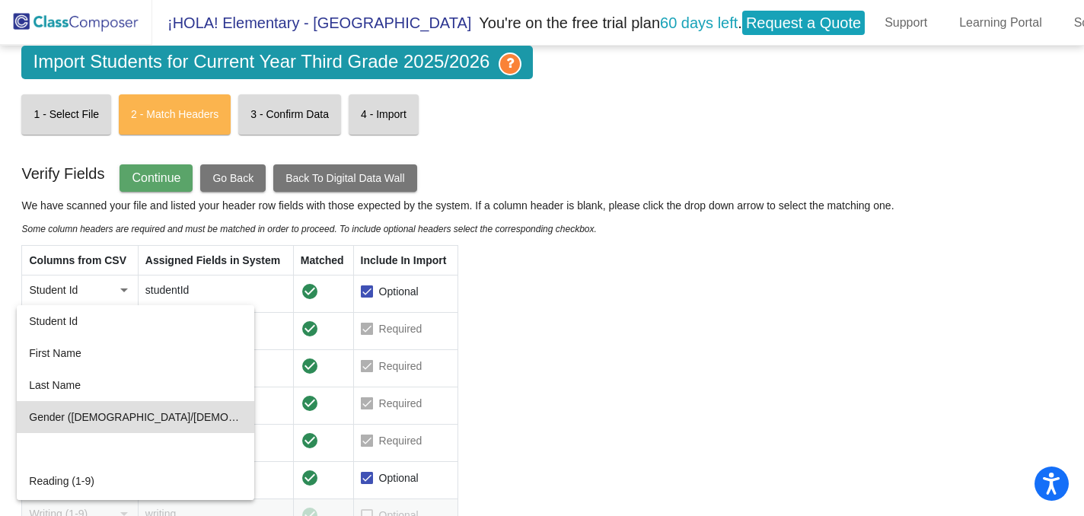
scroll to position [14, 0]
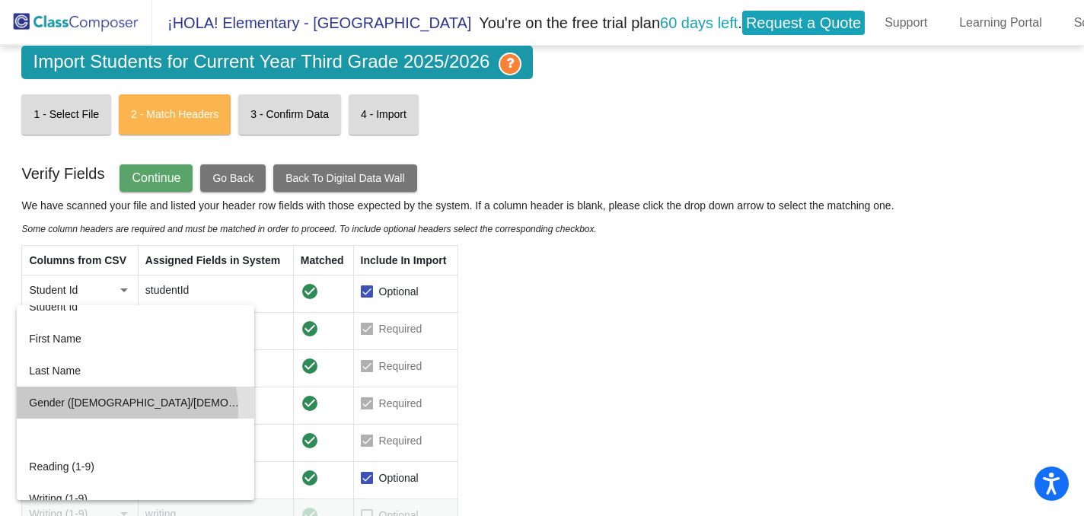
click at [126, 410] on span "Gender (male/female)" at bounding box center [135, 403] width 213 height 32
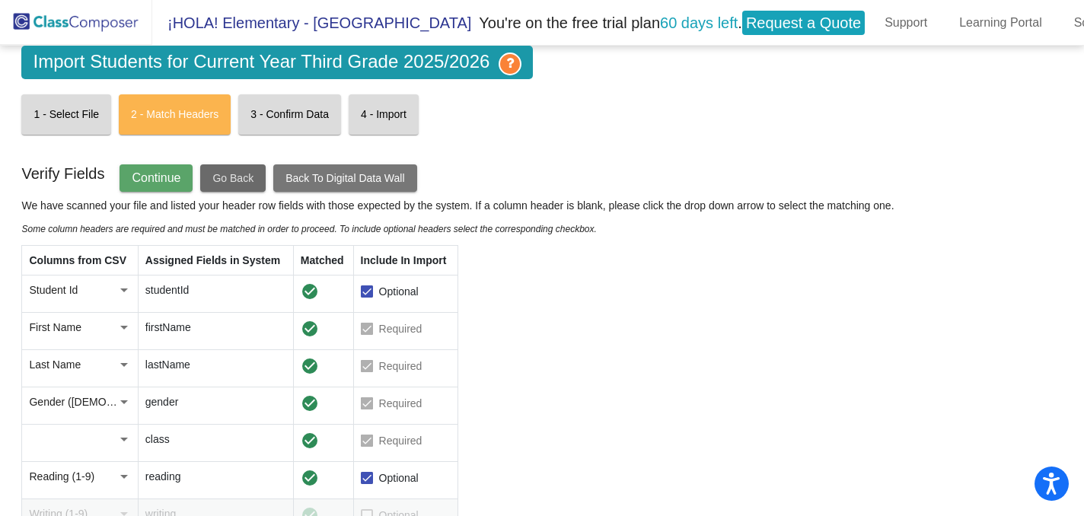
click at [243, 187] on button "Go Back" at bounding box center [232, 177] width 65 height 27
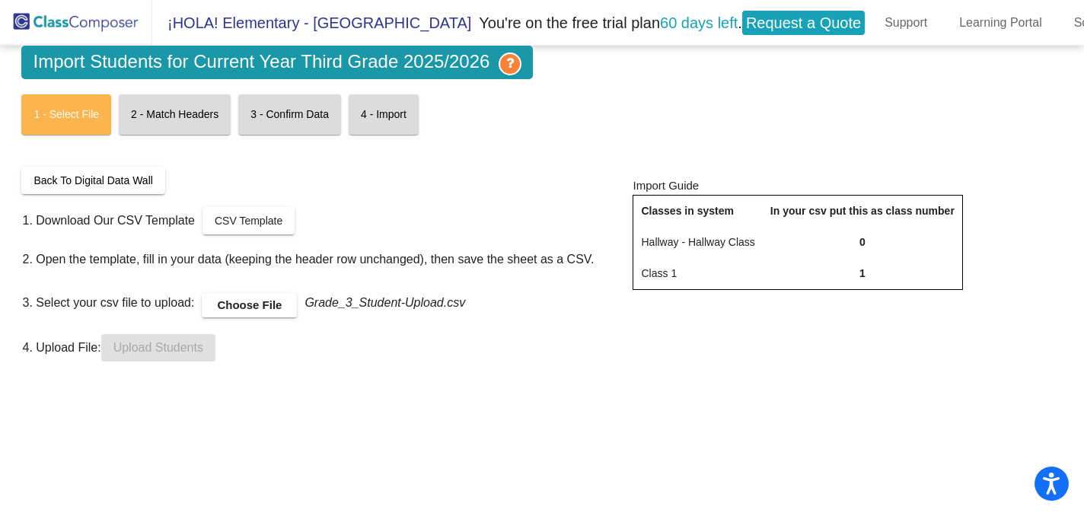
click at [237, 299] on label "Choose File" at bounding box center [249, 305] width 95 height 24
click at [0, 0] on input "Choose File" at bounding box center [0, 0] width 0 height 0
click at [196, 339] on button "Upload Students" at bounding box center [158, 347] width 114 height 27
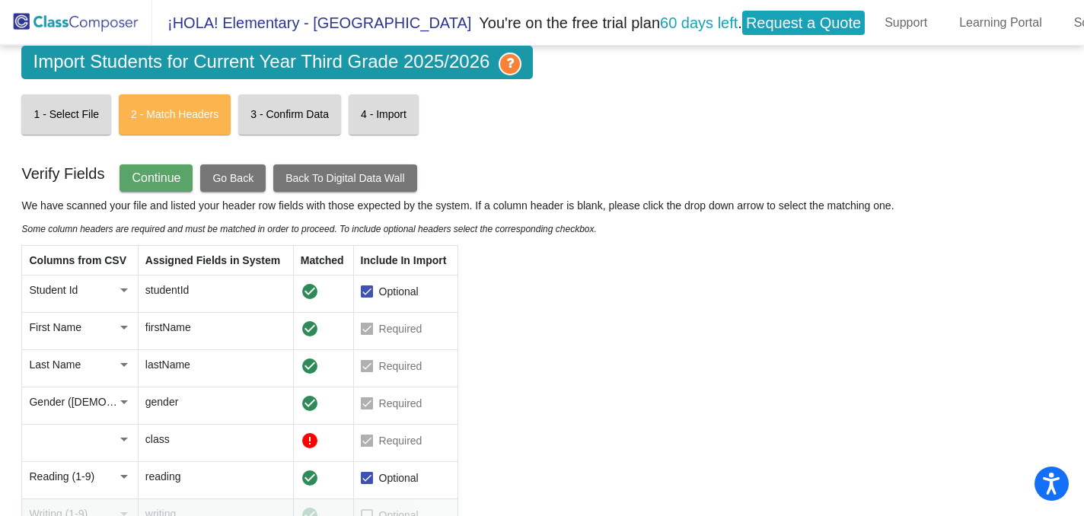
click at [124, 445] on div at bounding box center [124, 439] width 14 height 15
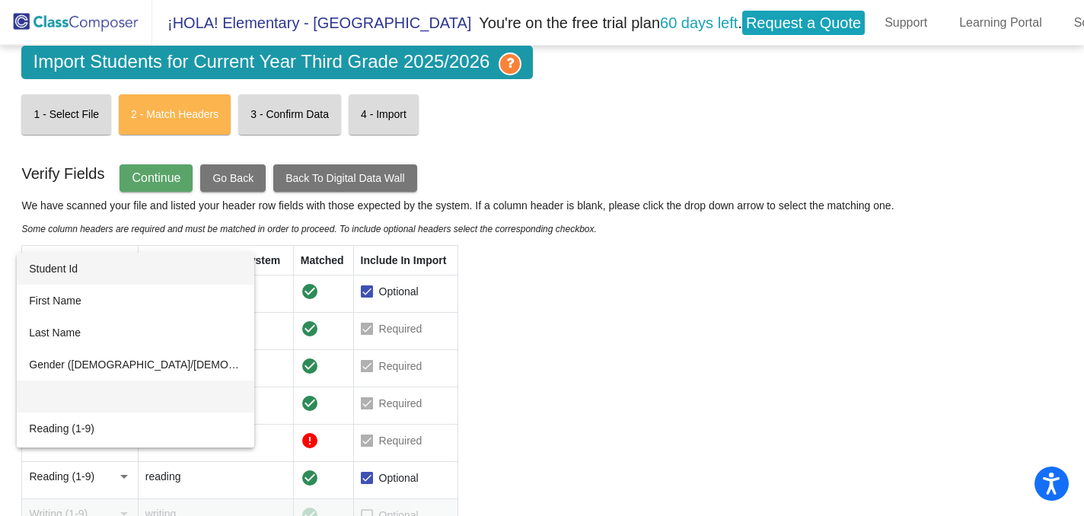
click at [120, 403] on mat-option at bounding box center [136, 397] width 238 height 32
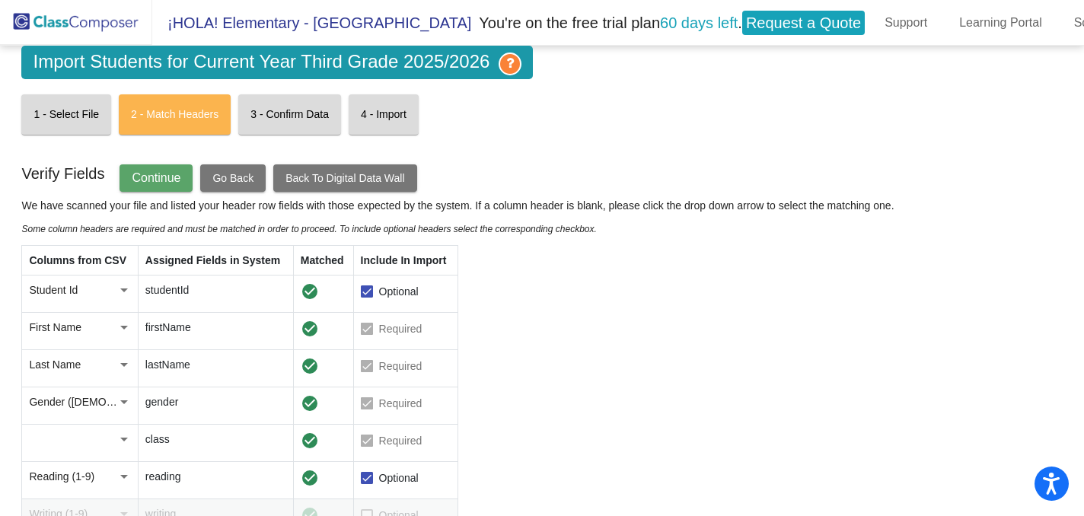
click at [151, 169] on button "Continue" at bounding box center [156, 177] width 73 height 27
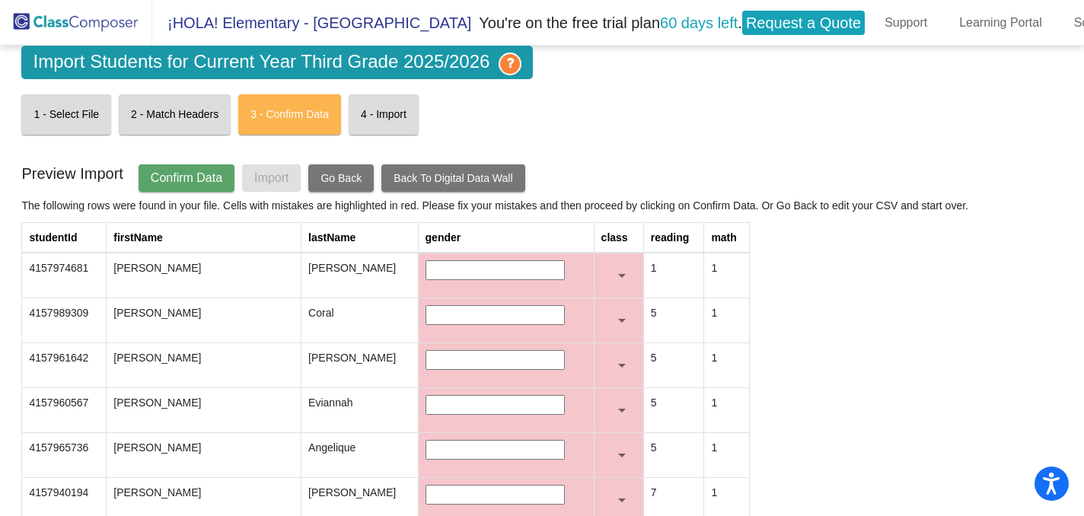
click at [169, 180] on span "Confirm Data" at bounding box center [187, 177] width 72 height 13
click at [350, 177] on span "Go Back" at bounding box center [341, 178] width 41 height 12
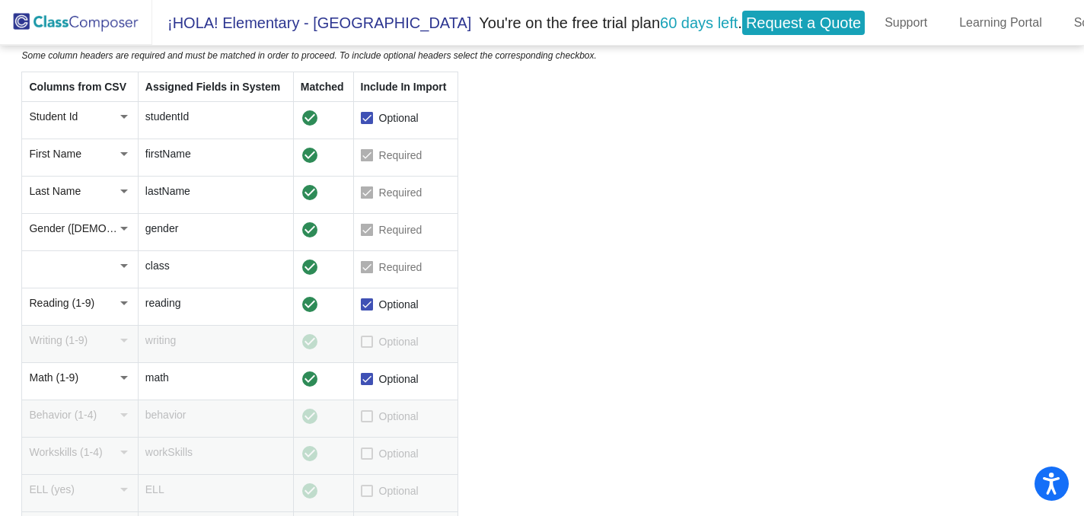
scroll to position [174, 0]
click at [367, 269] on div at bounding box center [367, 266] width 12 height 12
click at [123, 233] on div at bounding box center [124, 227] width 14 height 15
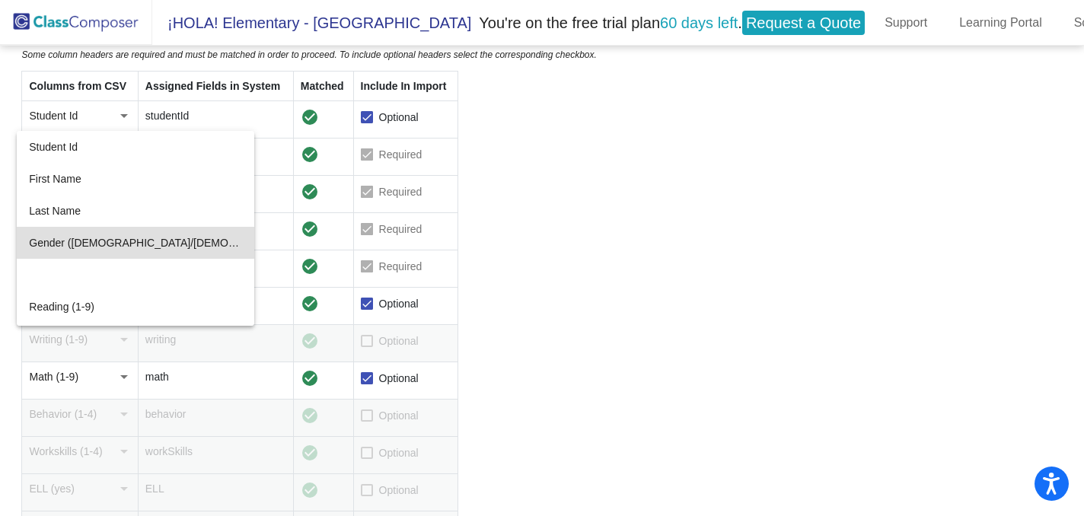
scroll to position [14, 0]
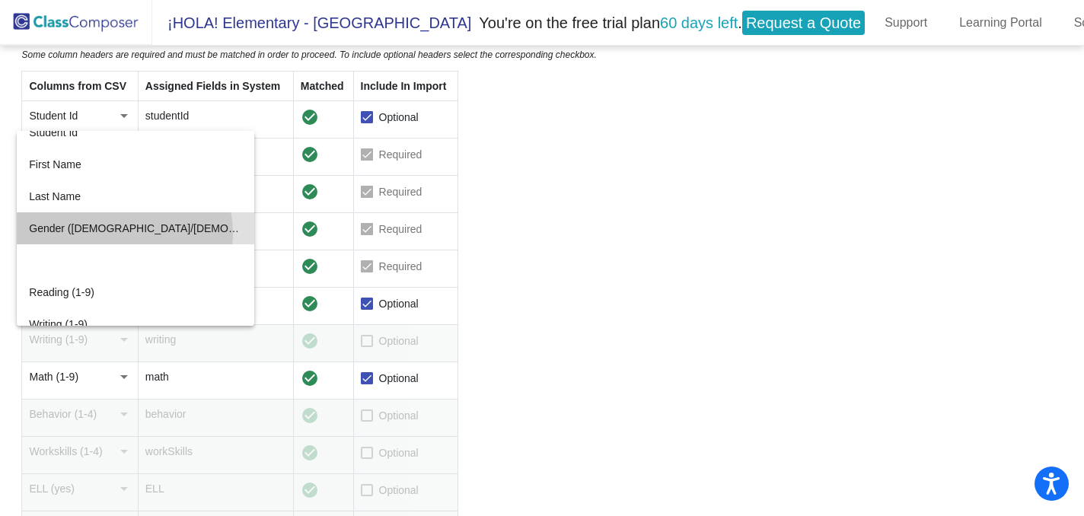
click at [124, 233] on span "Gender (male/female)" at bounding box center [135, 228] width 213 height 32
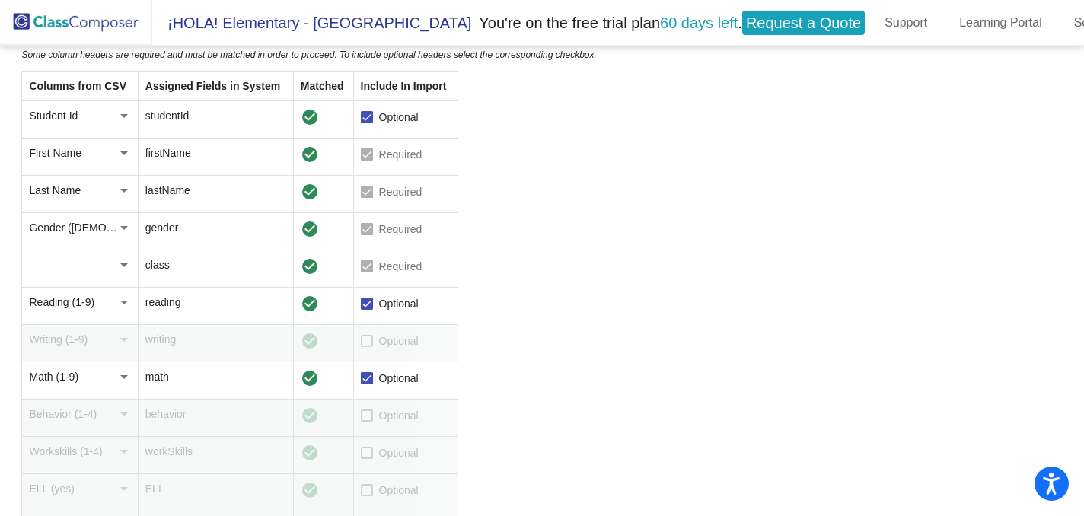
scroll to position [0, 0]
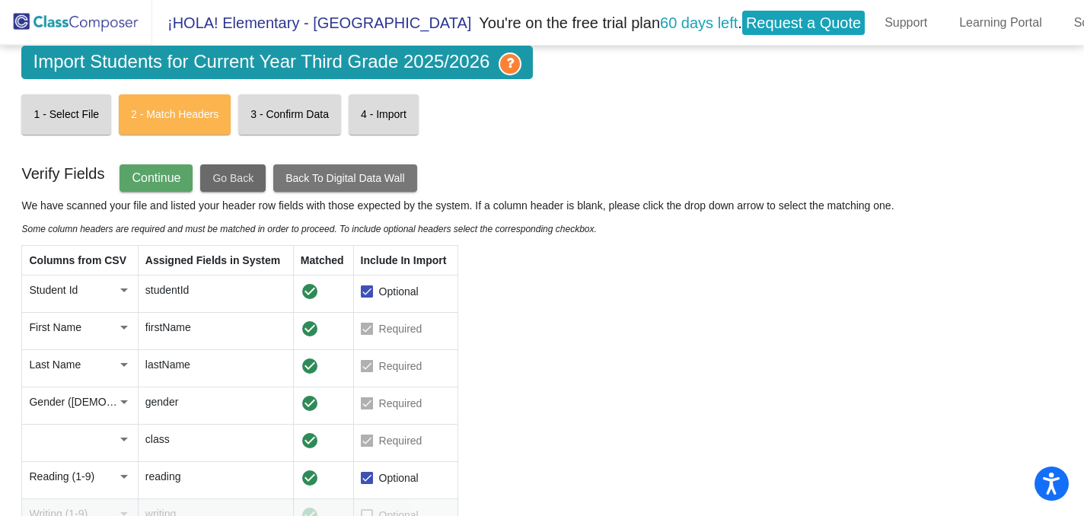
click at [235, 177] on span "Go Back" at bounding box center [232, 178] width 41 height 12
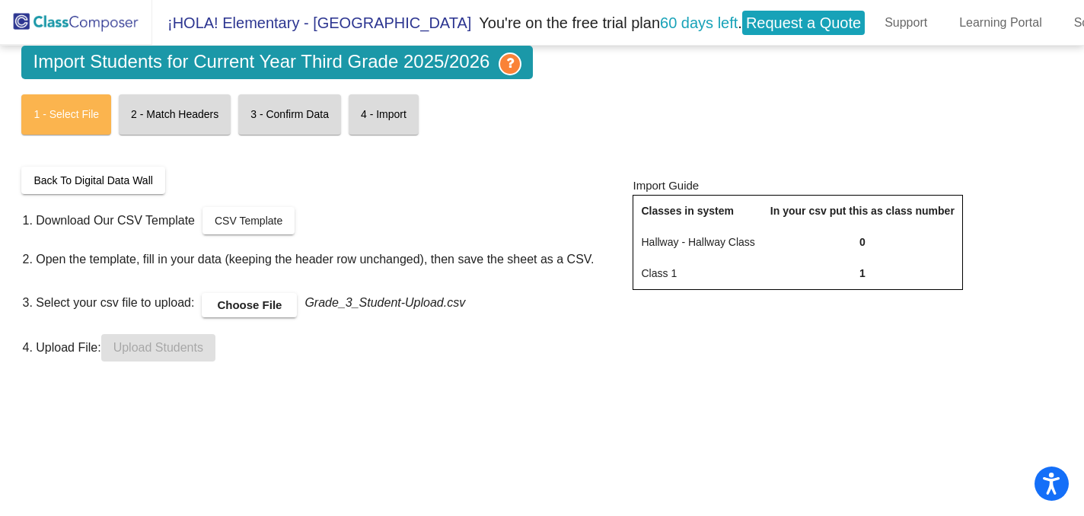
click at [241, 307] on label "Choose File" at bounding box center [249, 305] width 95 height 24
click at [0, 0] on input "Choose File" at bounding box center [0, 0] width 0 height 0
click at [203, 342] on span "Upload Students" at bounding box center [158, 347] width 90 height 13
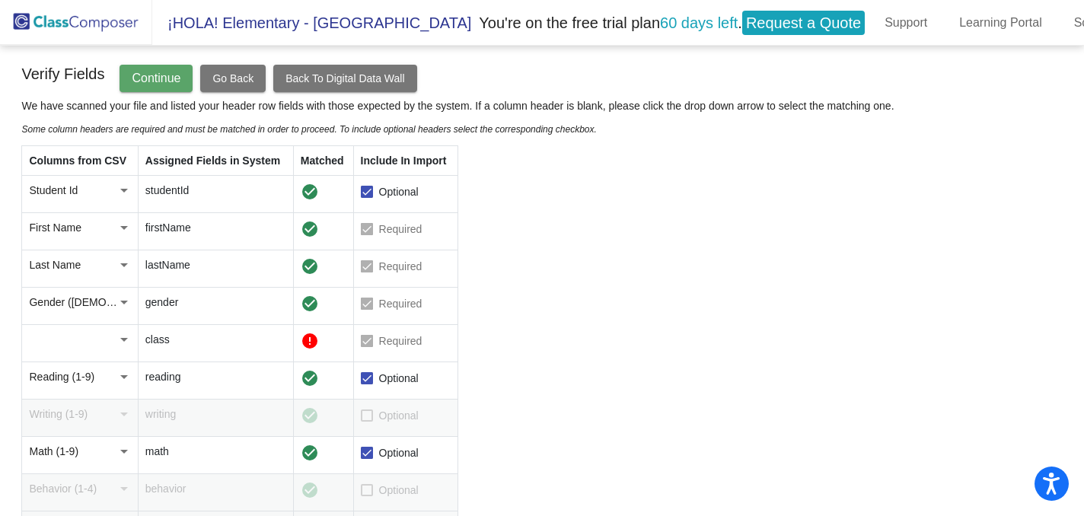
scroll to position [136, 0]
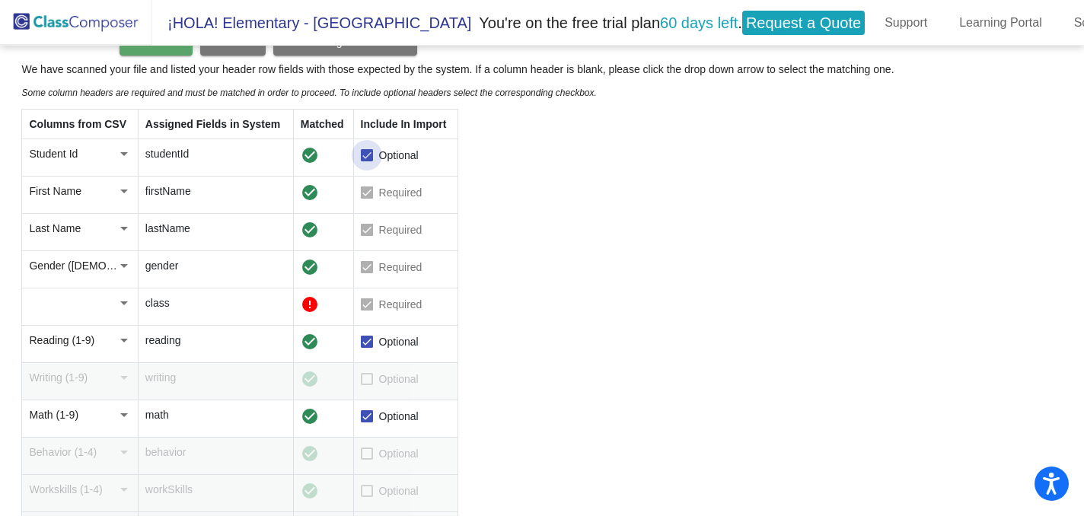
click at [373, 158] on div at bounding box center [367, 155] width 12 height 12
click at [367, 161] on input "Optional" at bounding box center [366, 161] width 1 height 1
click at [125, 306] on div at bounding box center [124, 302] width 14 height 15
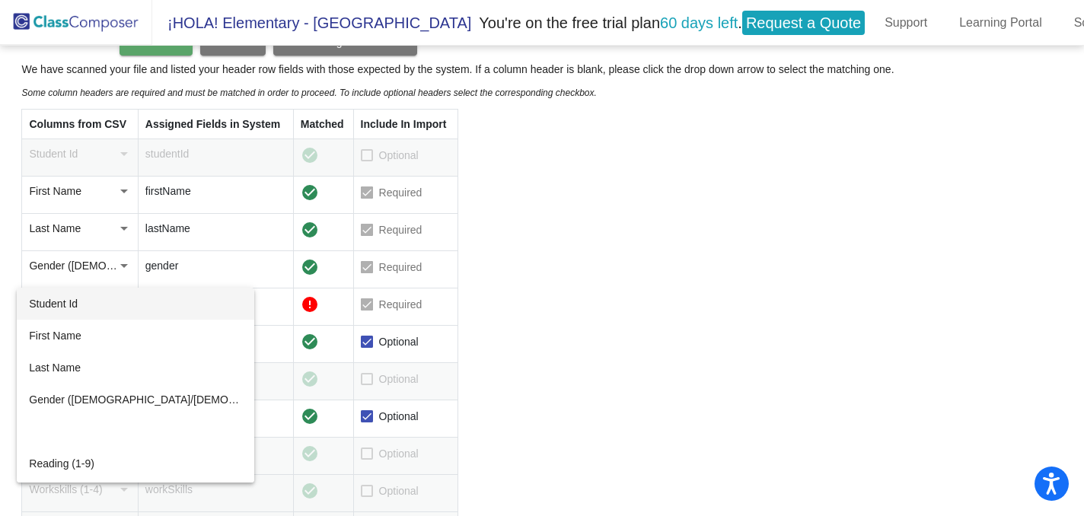
click at [535, 240] on div at bounding box center [542, 258] width 1084 height 516
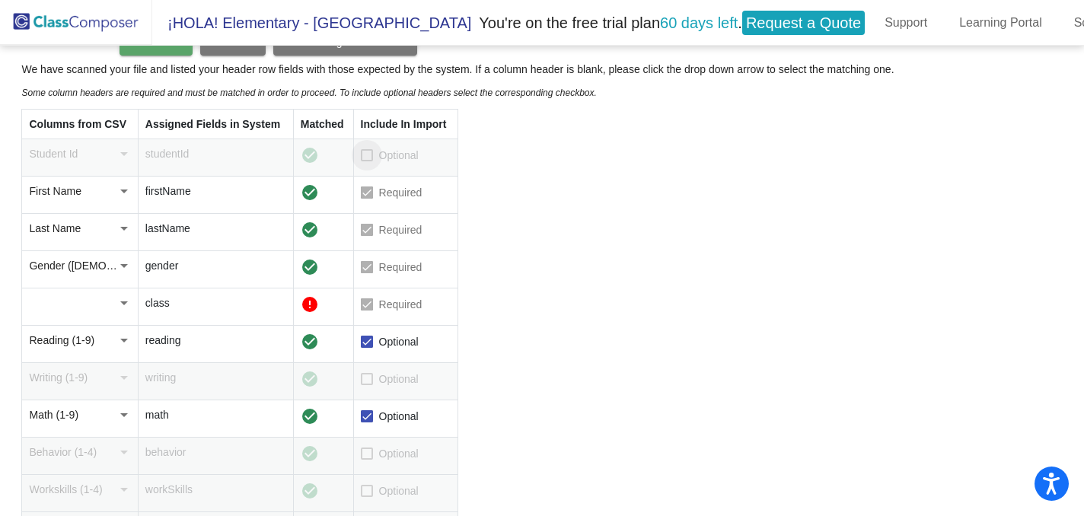
click at [371, 158] on div at bounding box center [367, 155] width 12 height 12
click at [367, 161] on input "Optional" at bounding box center [366, 161] width 1 height 1
checkbox input "true"
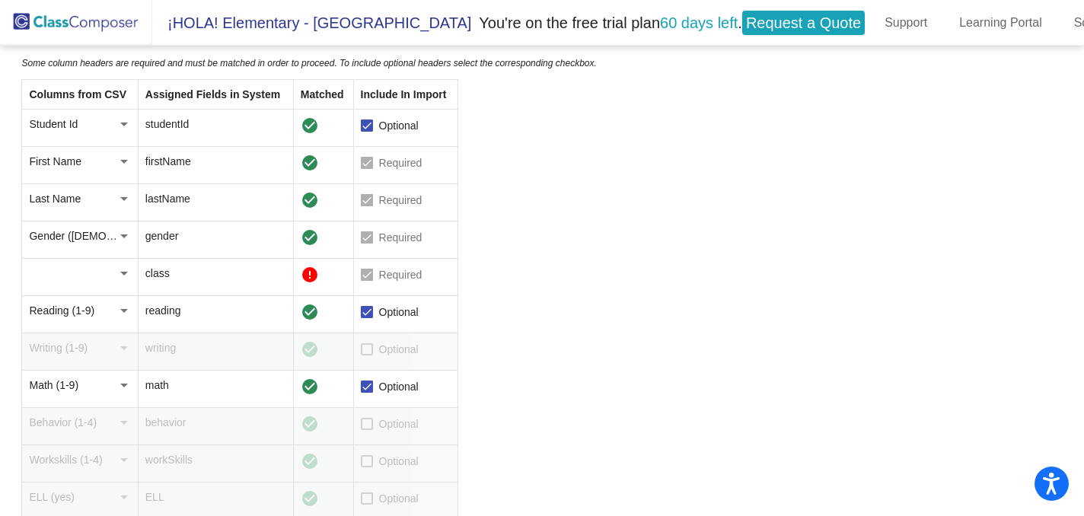
scroll to position [0, 0]
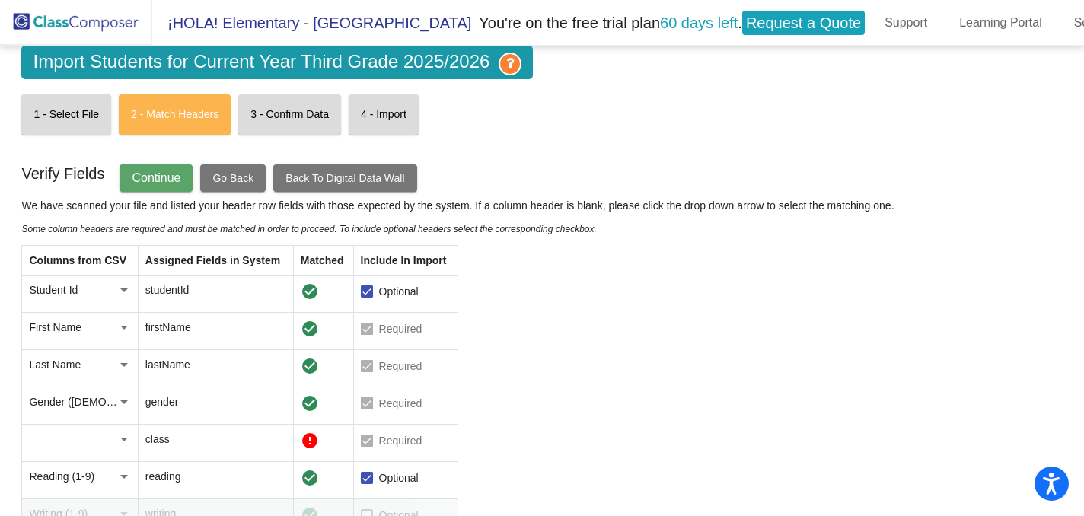
click at [147, 184] on span "Continue" at bounding box center [156, 177] width 49 height 13
click at [176, 193] on div "Continue Go Back Back To Digital Data Wall" at bounding box center [268, 179] width 297 height 31
click at [177, 184] on span "Continue" at bounding box center [156, 177] width 49 height 13
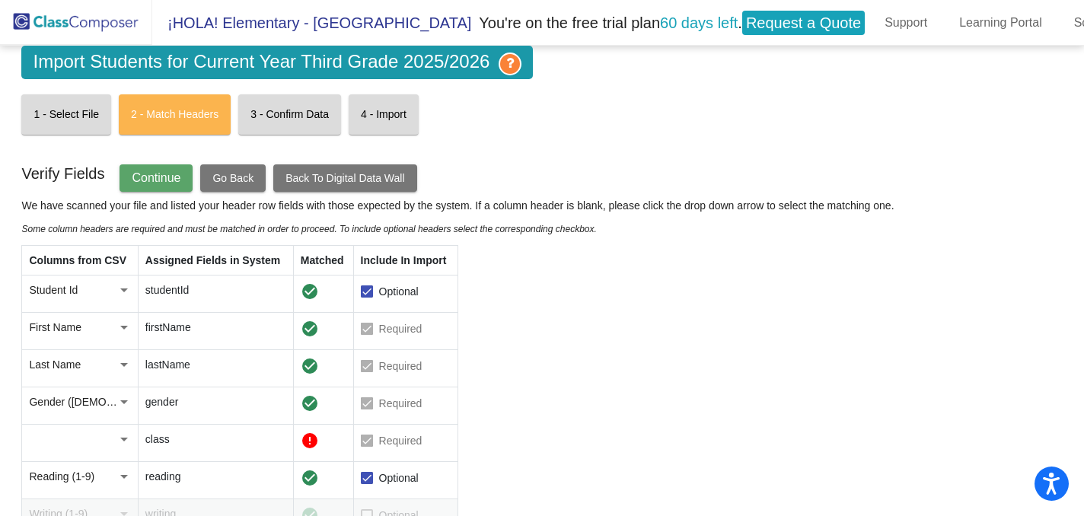
click at [177, 184] on span "Continue" at bounding box center [156, 177] width 49 height 13
click at [125, 439] on div at bounding box center [124, 440] width 8 height 4
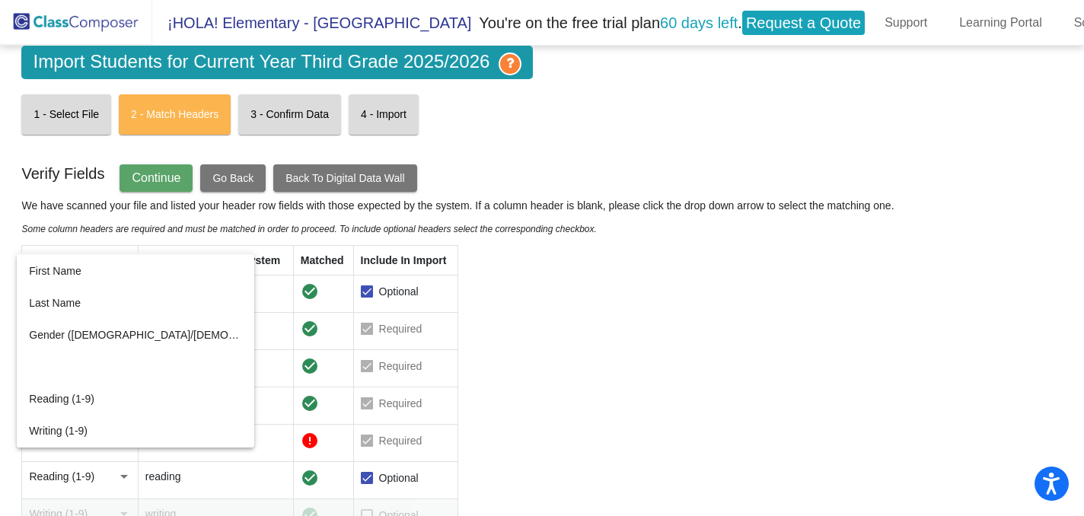
scroll to position [29, 0]
click at [94, 378] on mat-option at bounding box center [136, 368] width 238 height 32
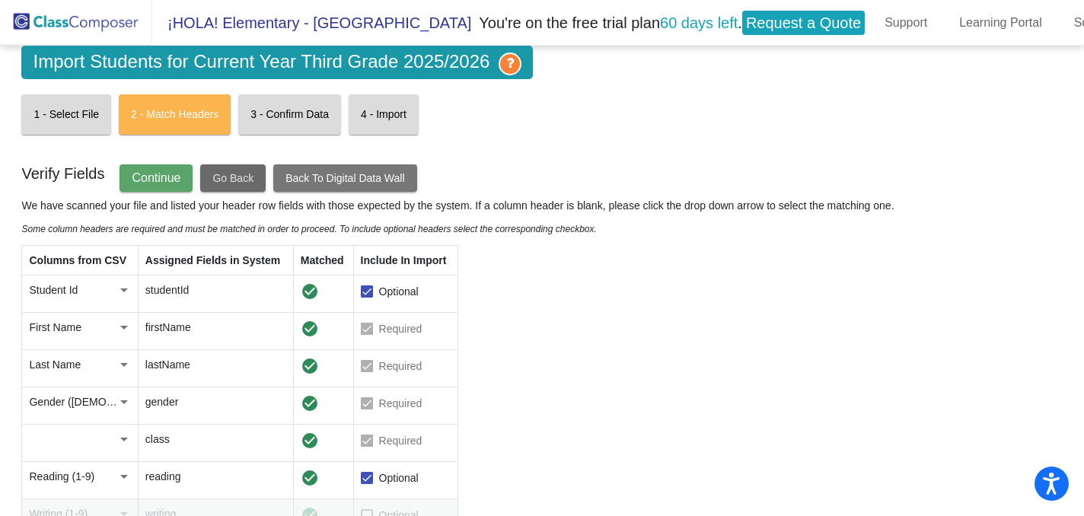
click at [231, 175] on span "Go Back" at bounding box center [232, 178] width 41 height 12
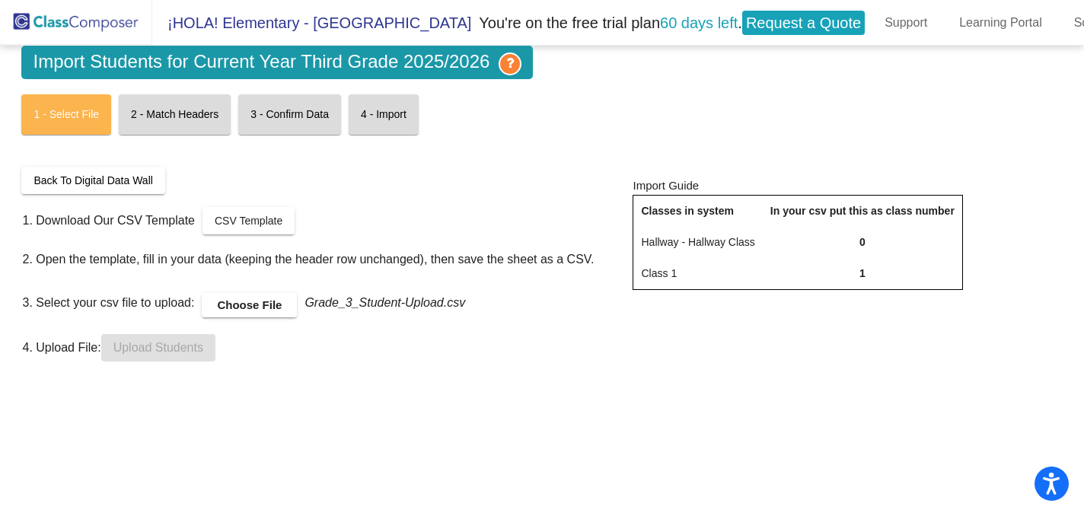
click at [242, 296] on label "Choose File" at bounding box center [249, 305] width 95 height 24
click at [0, 0] on input "Choose File" at bounding box center [0, 0] width 0 height 0
click at [145, 356] on button "Upload Students" at bounding box center [158, 347] width 114 height 27
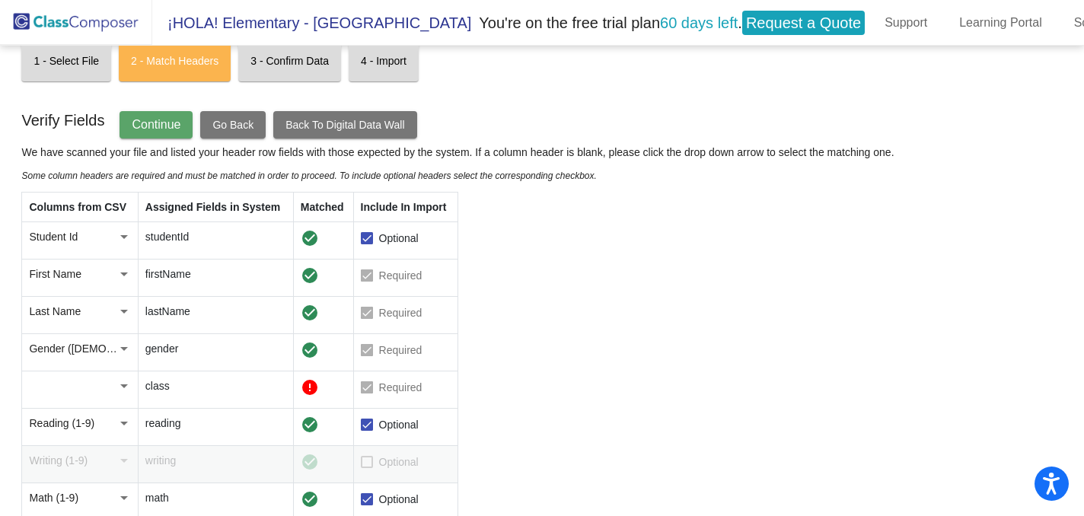
scroll to position [94, 0]
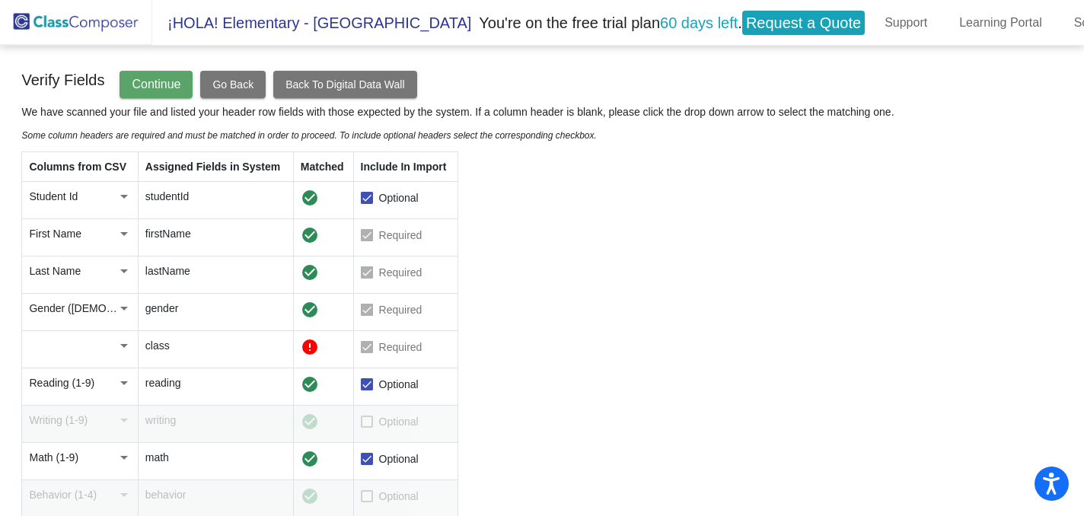
click at [123, 344] on div at bounding box center [124, 346] width 8 height 4
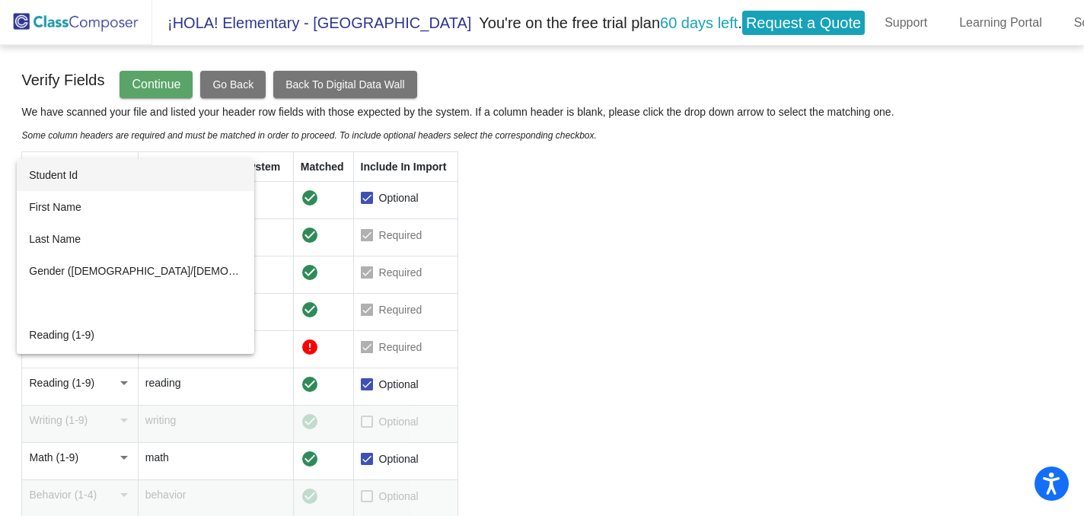
click at [512, 294] on div at bounding box center [542, 258] width 1084 height 516
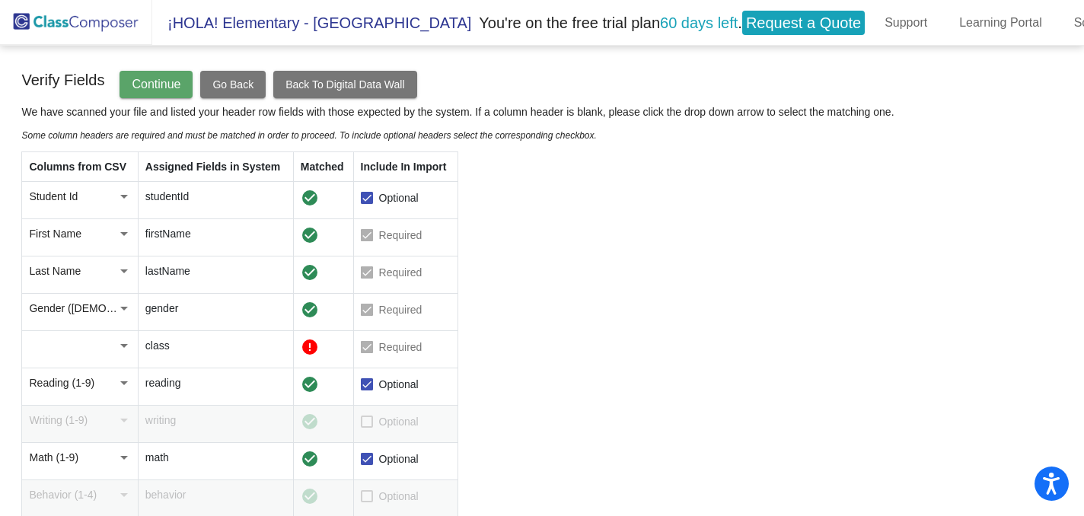
click at [367, 346] on div at bounding box center [367, 347] width 12 height 12
click at [164, 105] on p "We have scanned your file and listed your header row fields with those expected…" at bounding box center [457, 111] width 873 height 15
click at [164, 94] on button "Continue" at bounding box center [156, 84] width 73 height 27
click at [252, 92] on button "Go Back" at bounding box center [232, 84] width 65 height 27
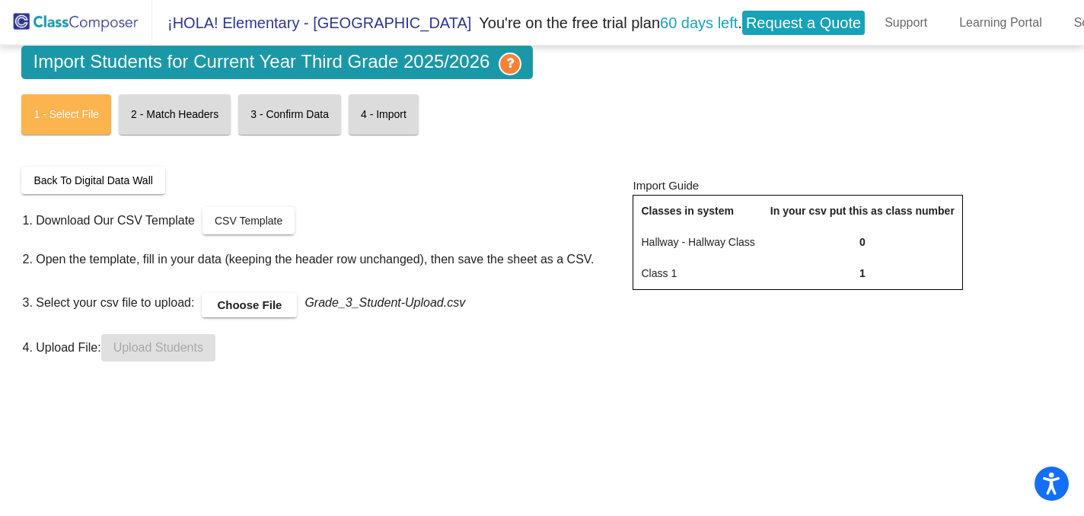
scroll to position [0, 0]
click at [253, 302] on label "Choose File" at bounding box center [249, 305] width 95 height 24
click at [0, 0] on input "Choose File" at bounding box center [0, 0] width 0 height 0
click at [146, 343] on span "Upload Students" at bounding box center [158, 347] width 90 height 13
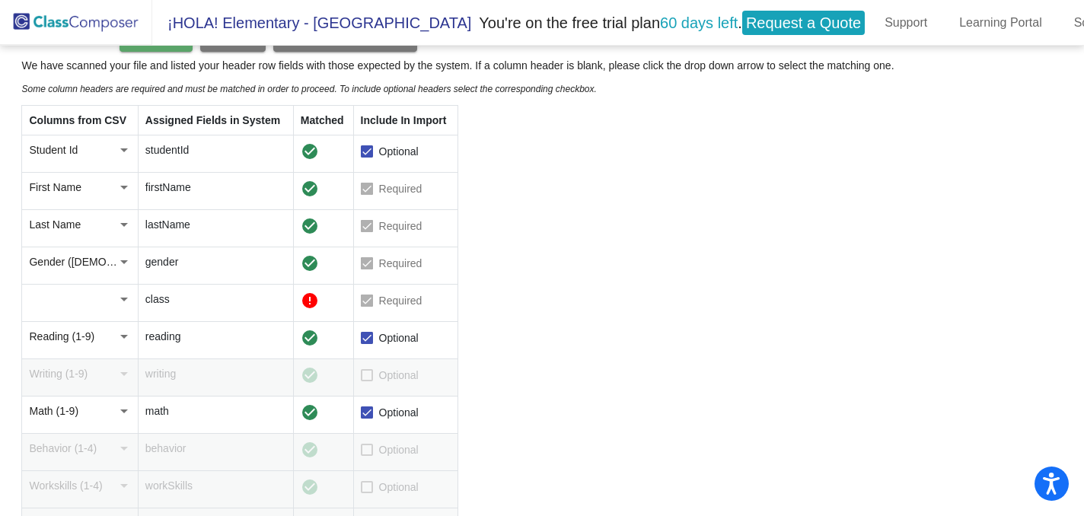
scroll to position [146, 0]
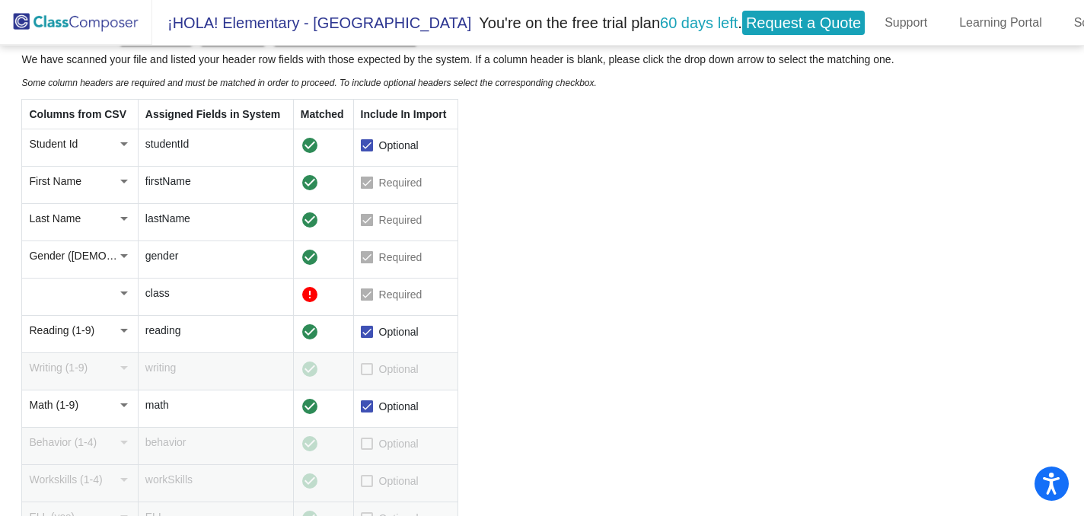
click at [123, 295] on div at bounding box center [124, 293] width 14 height 15
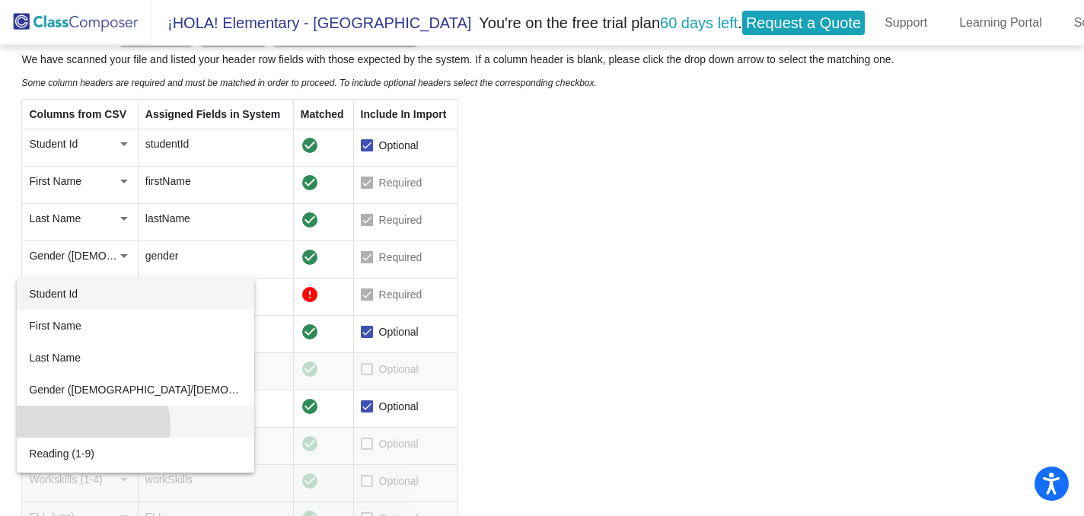
click at [92, 426] on mat-option at bounding box center [136, 422] width 238 height 32
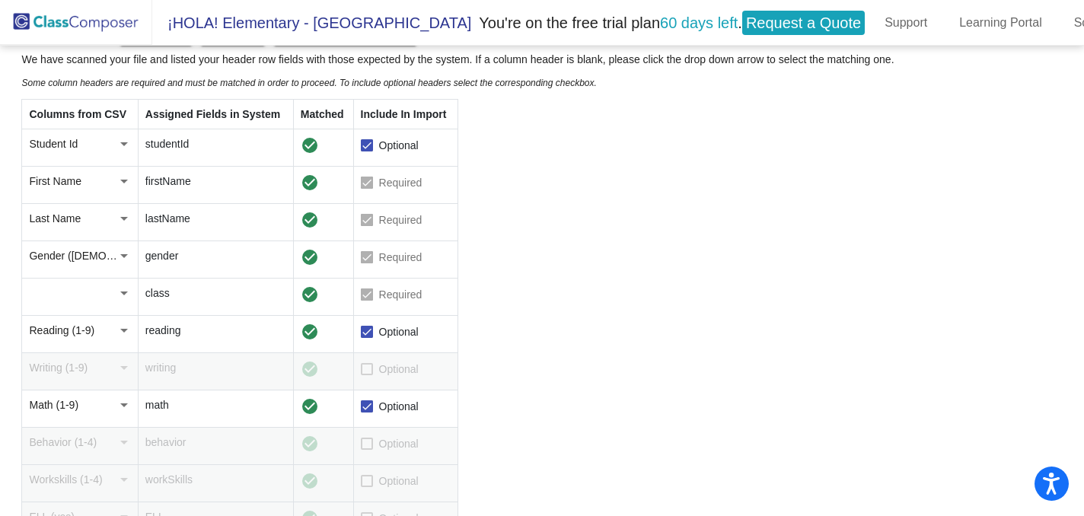
scroll to position [0, 0]
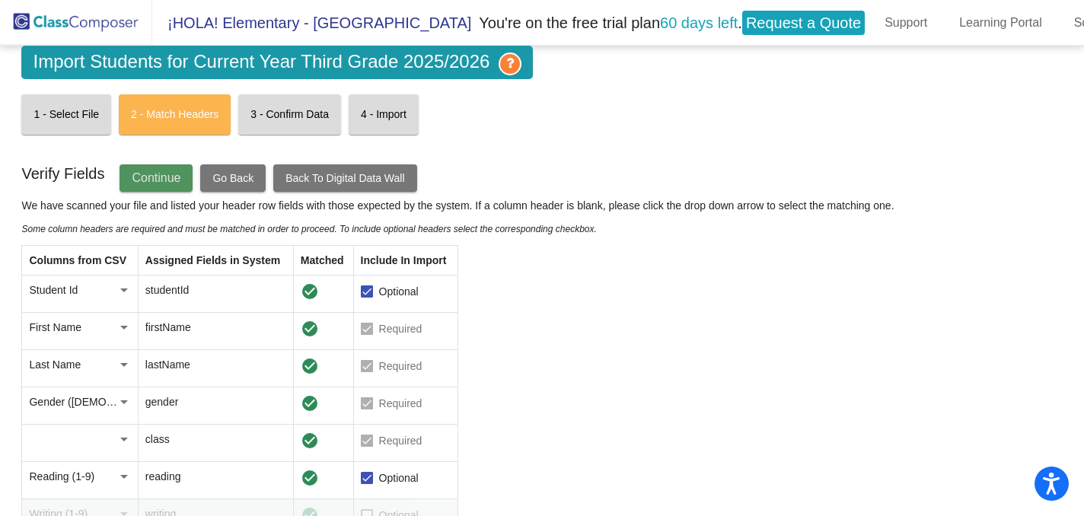
click at [157, 187] on button "Continue" at bounding box center [156, 177] width 73 height 27
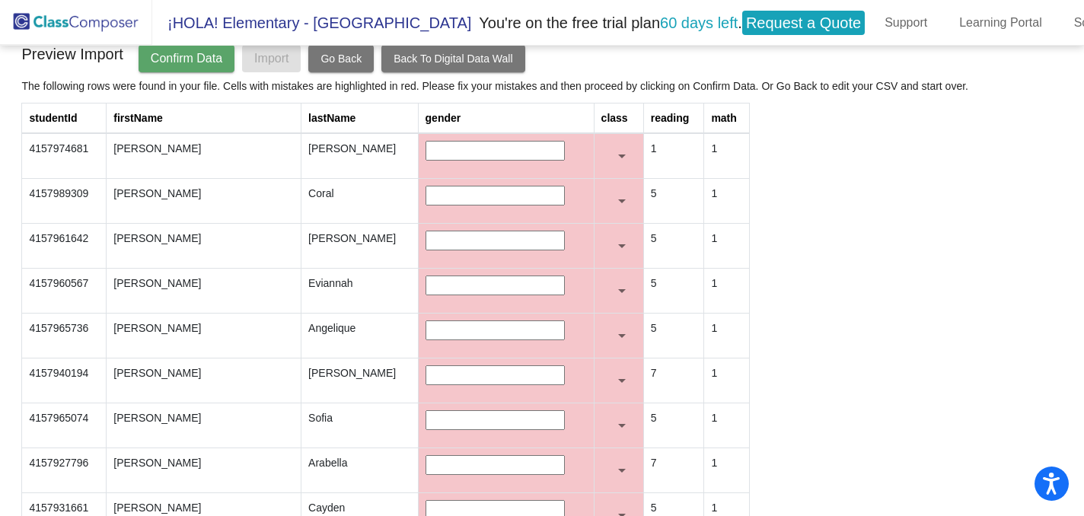
scroll to position [123, 0]
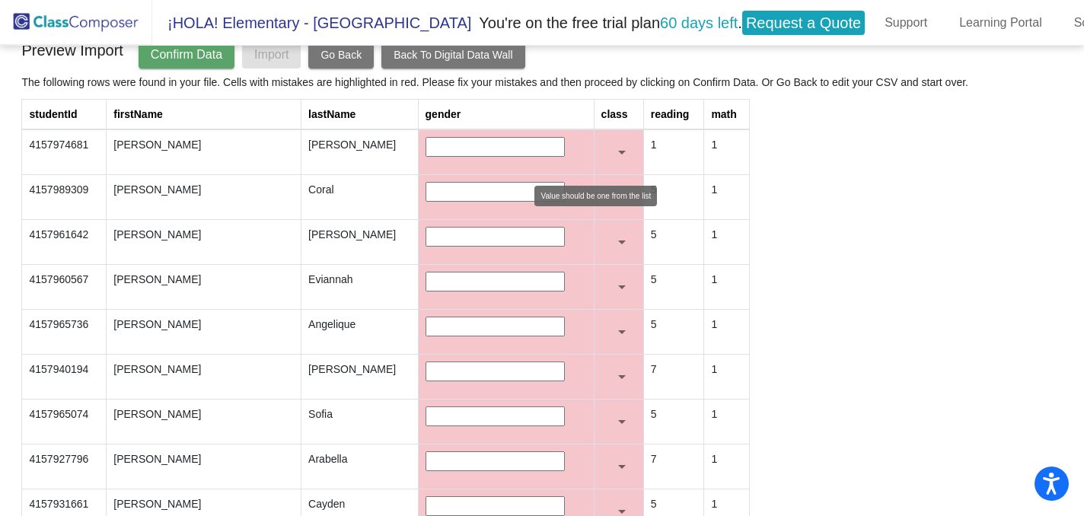
click at [615, 154] on div at bounding box center [622, 152] width 14 height 15
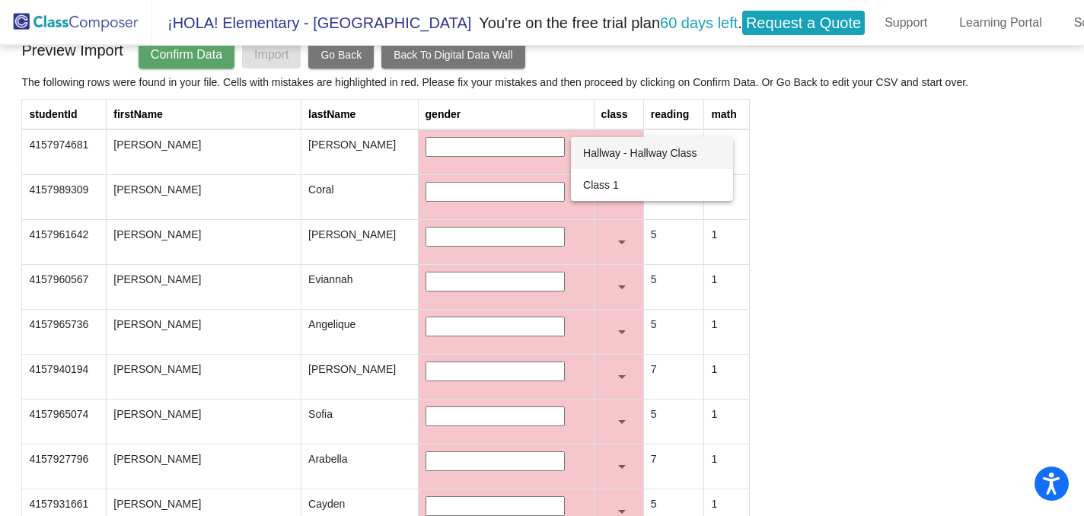
click at [964, 150] on div at bounding box center [542, 258] width 1084 height 516
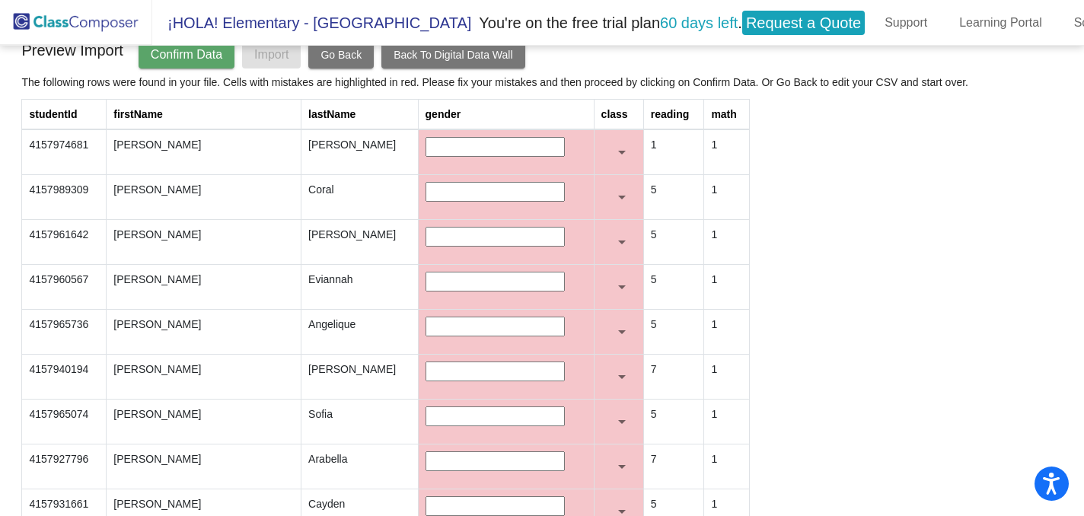
scroll to position [0, 0]
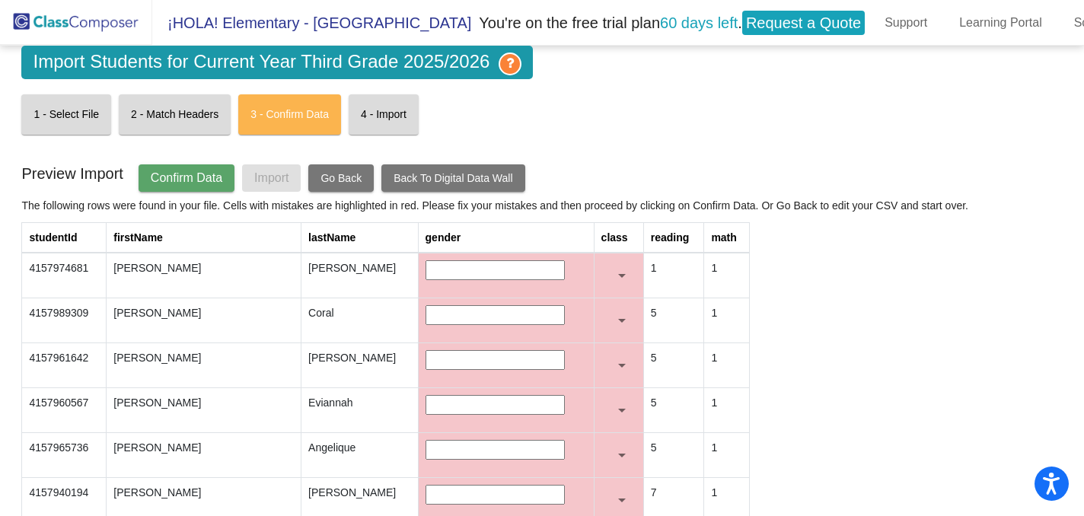
click at [208, 122] on mat-card "2 - Match Headers" at bounding box center [175, 114] width 112 height 40
click at [284, 123] on mat-card "3 - Confirm Data" at bounding box center [289, 114] width 103 height 40
click at [383, 124] on mat-card "4 - Import" at bounding box center [384, 114] width 70 height 40
click at [345, 184] on span "Go Back" at bounding box center [341, 178] width 41 height 12
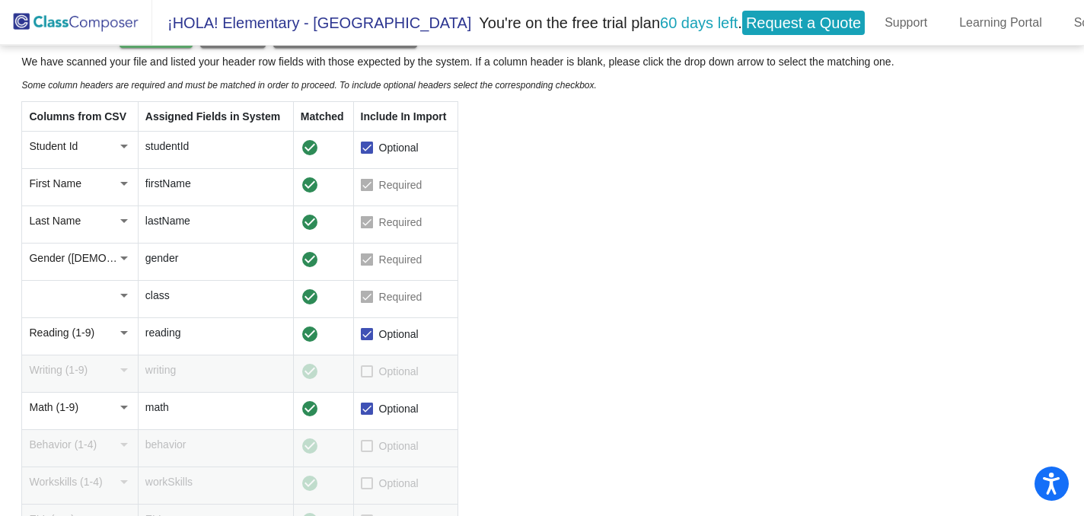
scroll to position [146, 0]
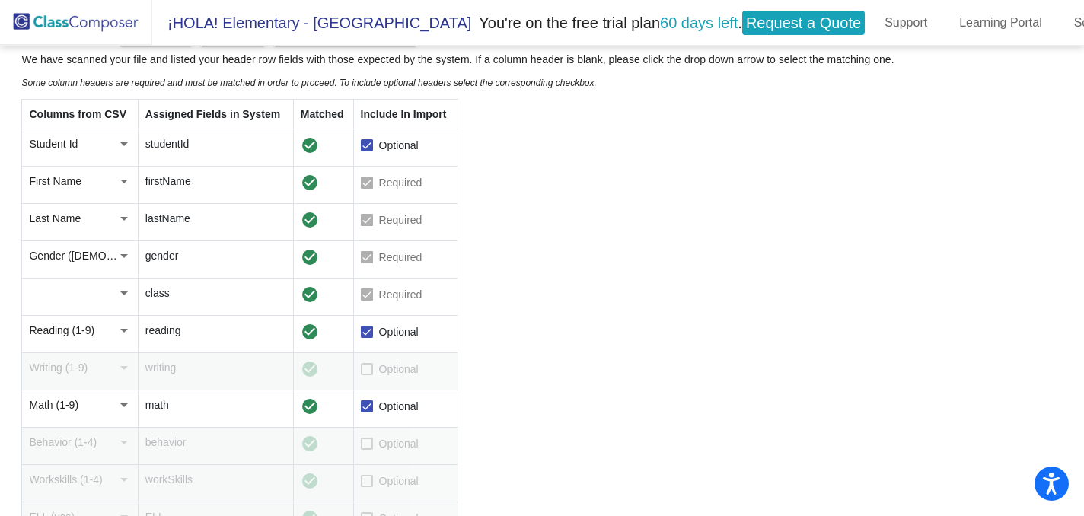
click at [373, 300] on div at bounding box center [367, 295] width 12 height 12
click at [371, 297] on div at bounding box center [367, 295] width 12 height 12
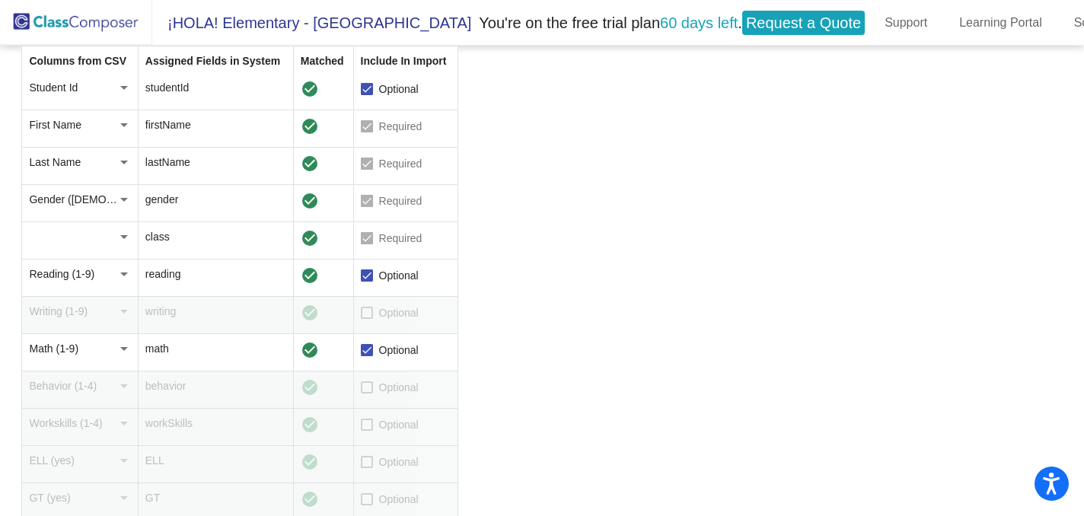
scroll to position [0, 0]
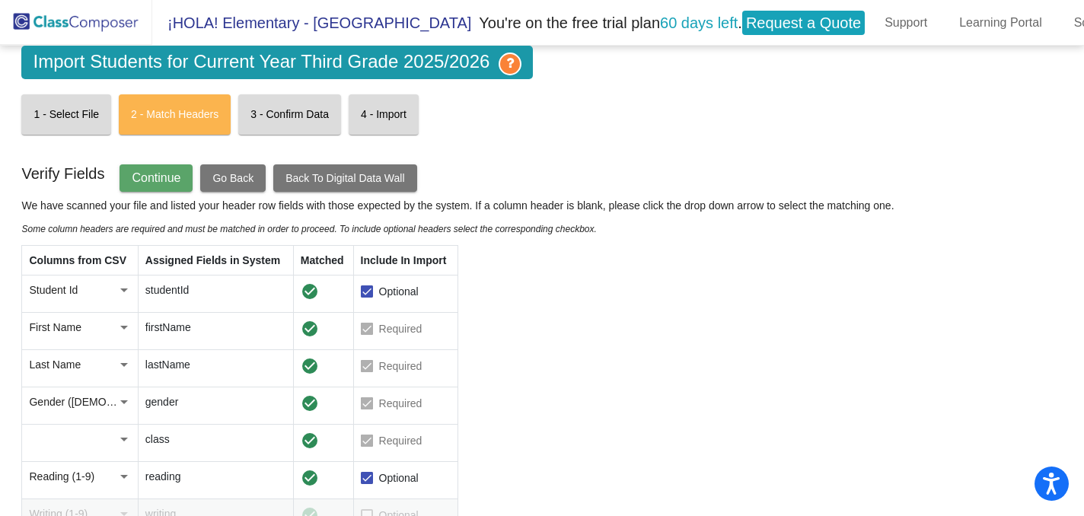
click at [942, 7] on mat-toolbar "¡HOLA! Elementary - Rubylinda You're on the free trial plan 60 days left . Requ…" at bounding box center [542, 23] width 1084 height 46
click at [947, 19] on link "Learning Portal" at bounding box center [1000, 23] width 107 height 24
click at [1062, 18] on link "School" at bounding box center [1093, 23] width 62 height 24
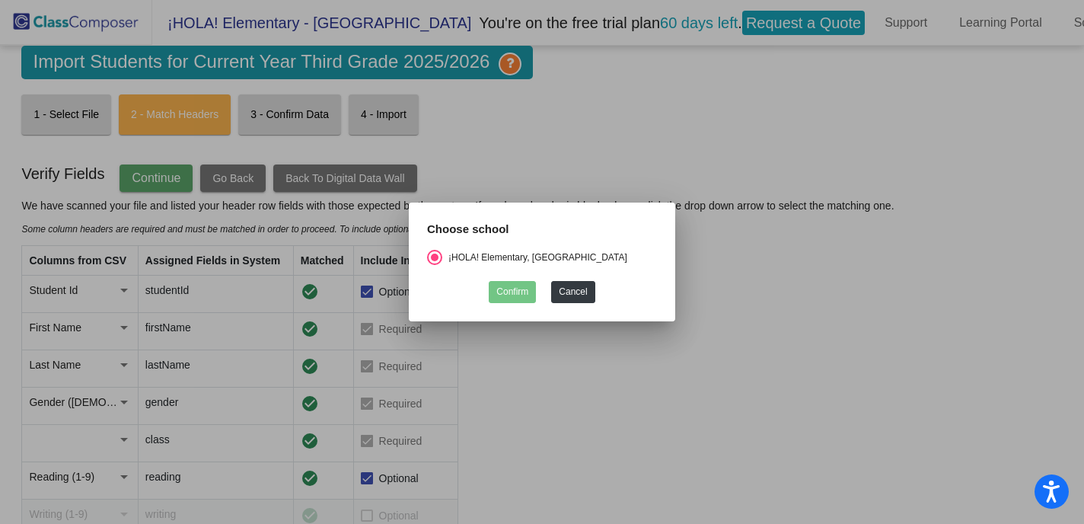
click at [433, 260] on div "Select an option" at bounding box center [435, 258] width 8 height 8
click at [434, 265] on input "¡HOLA! Elementary, Manatee County Schools" at bounding box center [434, 265] width 1 height 1
click at [927, 130] on div at bounding box center [542, 262] width 1084 height 524
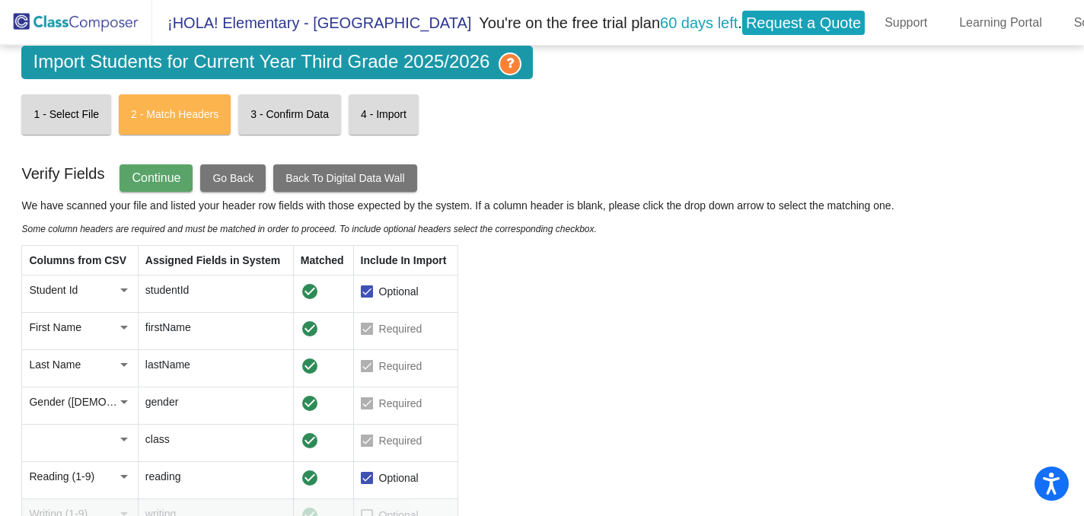
click at [95, 70] on span "Import Students for Current Year Third Grade 2025/2026" at bounding box center [277, 63] width 512 height 34
click at [86, 22] on img at bounding box center [76, 22] width 152 height 45
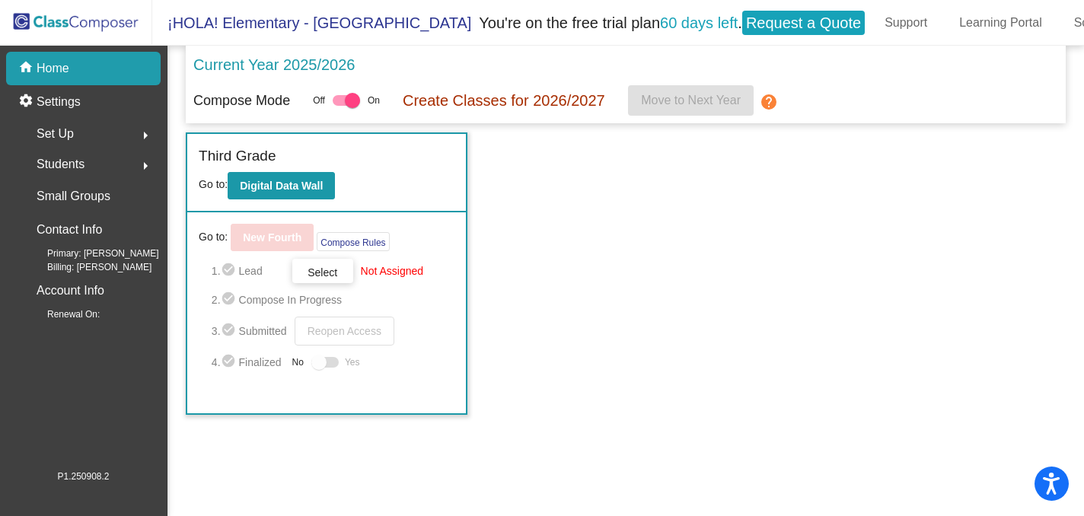
click at [148, 145] on button "arrow_right" at bounding box center [145, 134] width 30 height 30
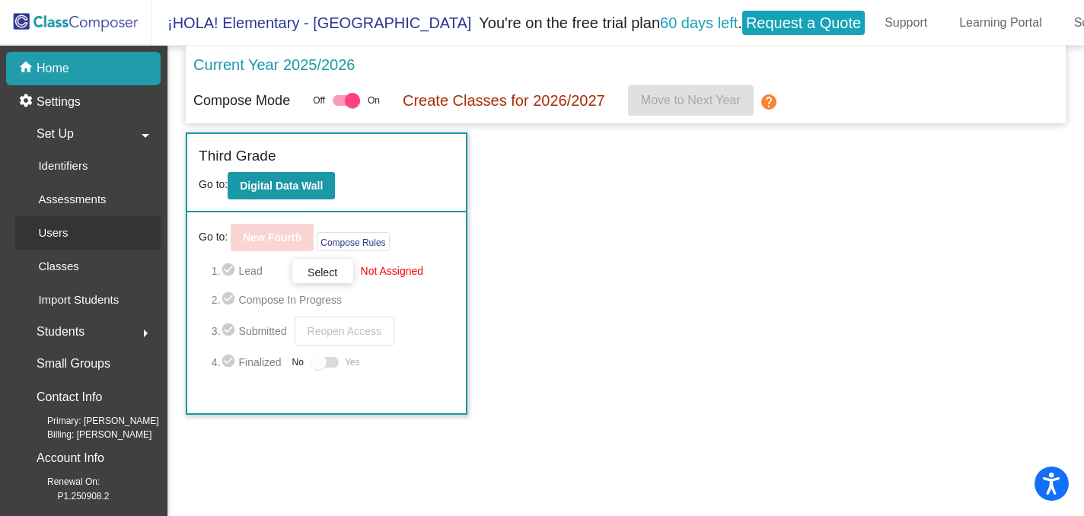
click at [78, 235] on div "Users" at bounding box center [47, 233] width 65 height 34
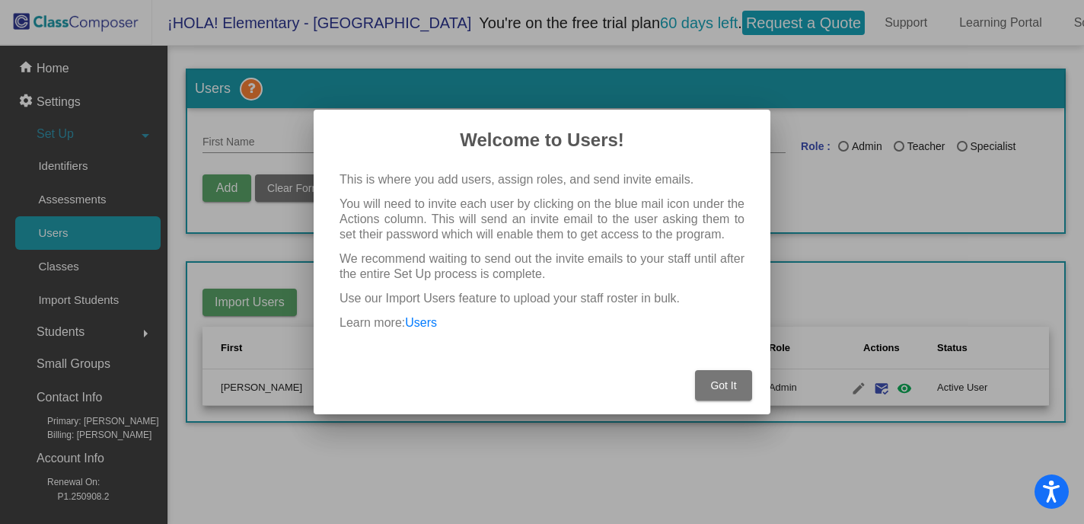
click at [723, 400] on button "Got It" at bounding box center [723, 385] width 57 height 30
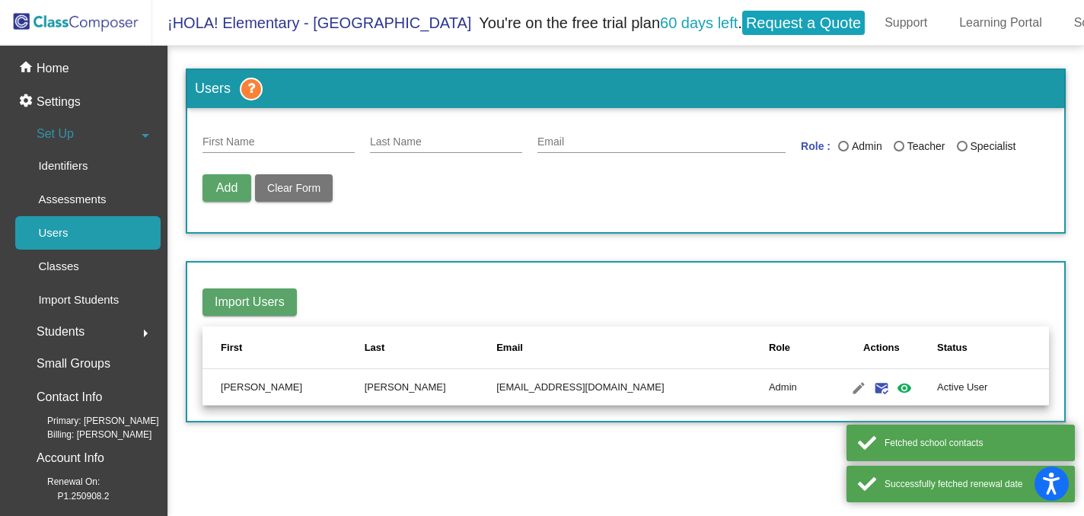
scroll to position [8, 0]
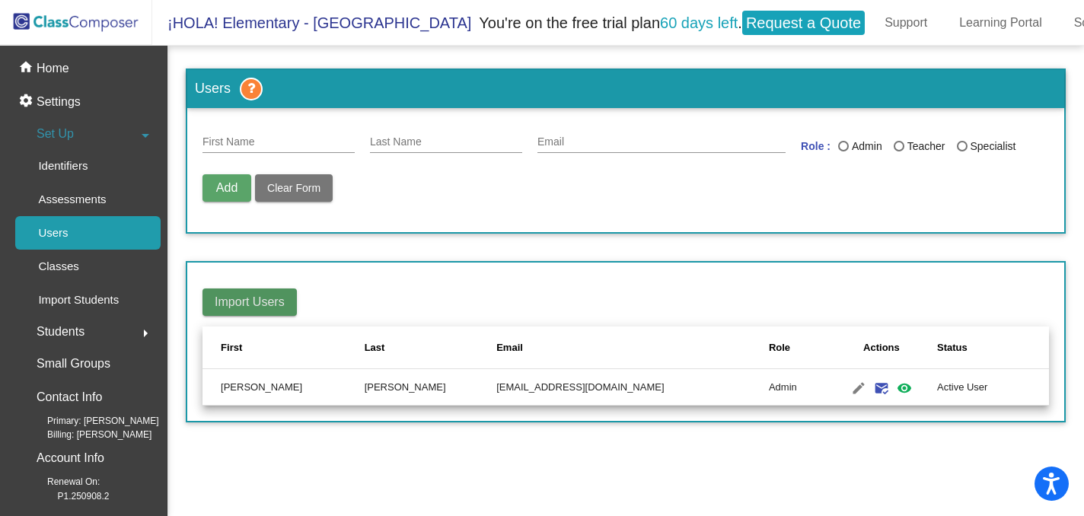
click at [268, 295] on span "Import Users" at bounding box center [250, 301] width 70 height 13
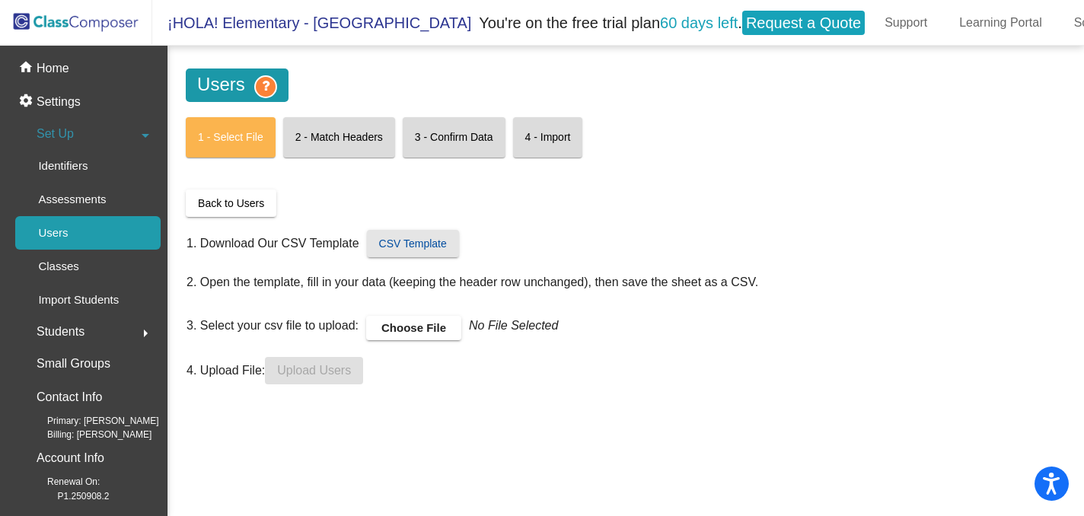
click at [413, 239] on span "CSV Template" at bounding box center [413, 244] width 68 height 12
click at [408, 327] on label "Choose File" at bounding box center [413, 328] width 95 height 24
click at [0, 0] on input "Choose File" at bounding box center [0, 0] width 0 height 0
click at [325, 364] on span "Upload Users" at bounding box center [314, 370] width 74 height 13
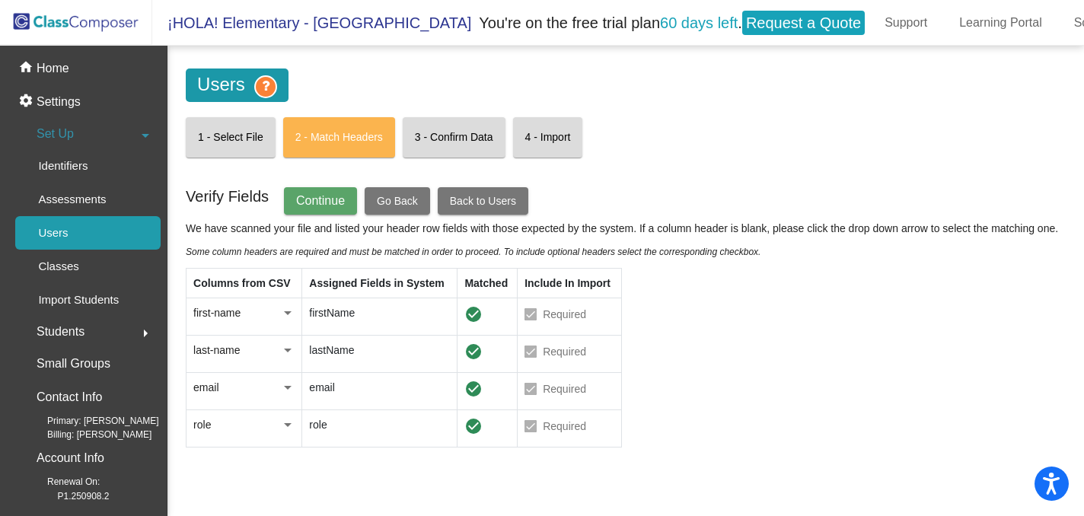
click at [328, 194] on span "Continue" at bounding box center [320, 200] width 49 height 13
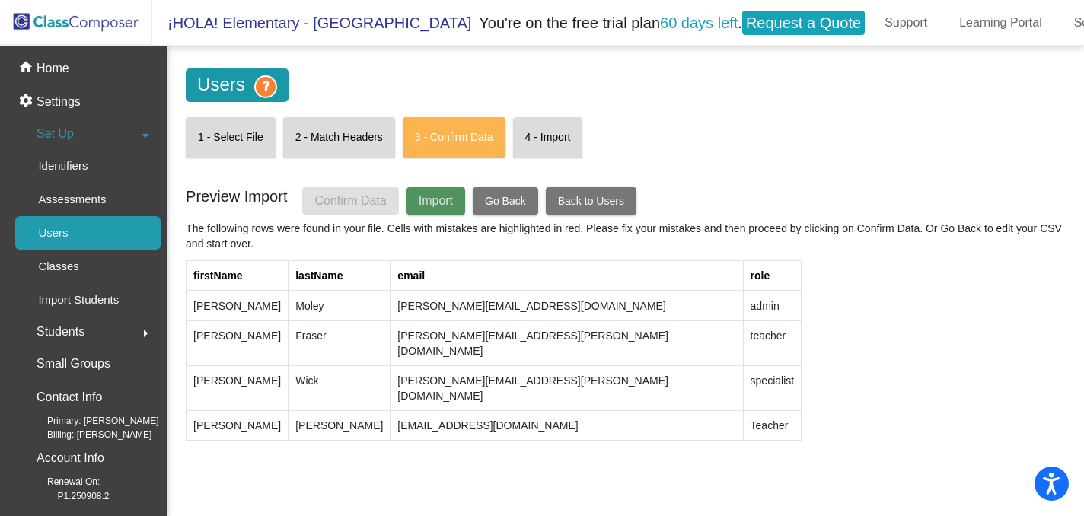
click at [443, 194] on span "Import" at bounding box center [436, 200] width 34 height 13
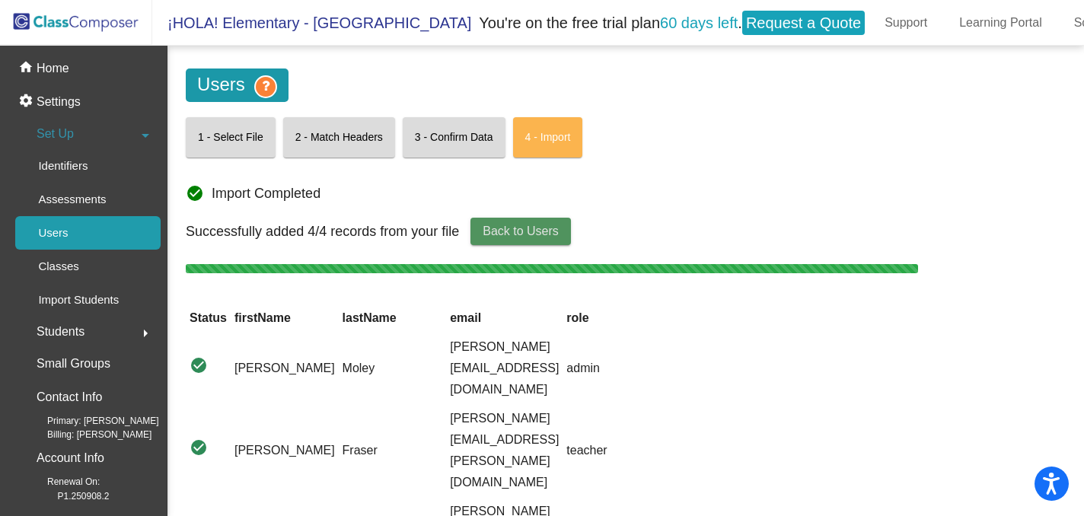
click at [493, 228] on span "Back to Users" at bounding box center [521, 231] width 76 height 13
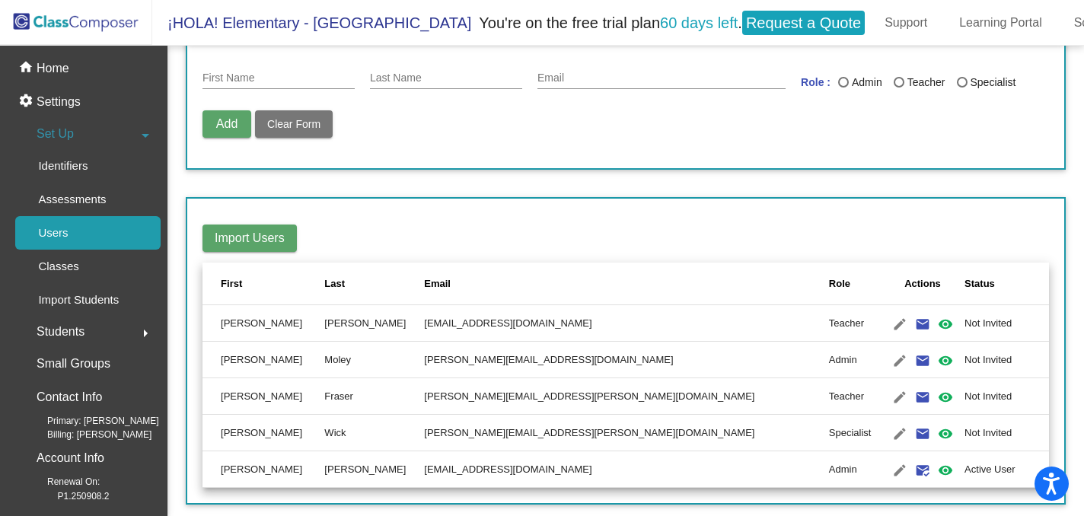
scroll to position [0, 0]
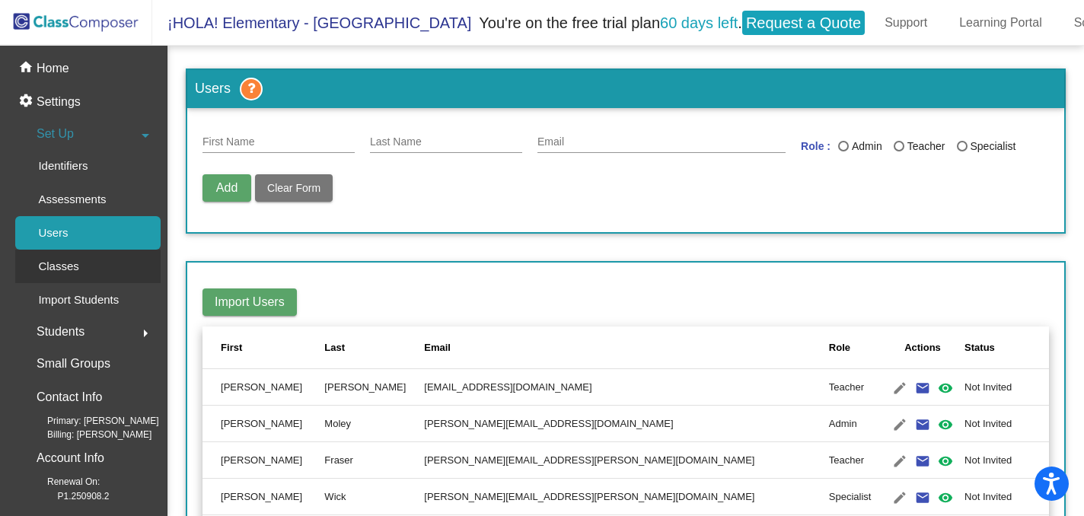
click at [88, 267] on div "Classes" at bounding box center [53, 267] width 76 height 34
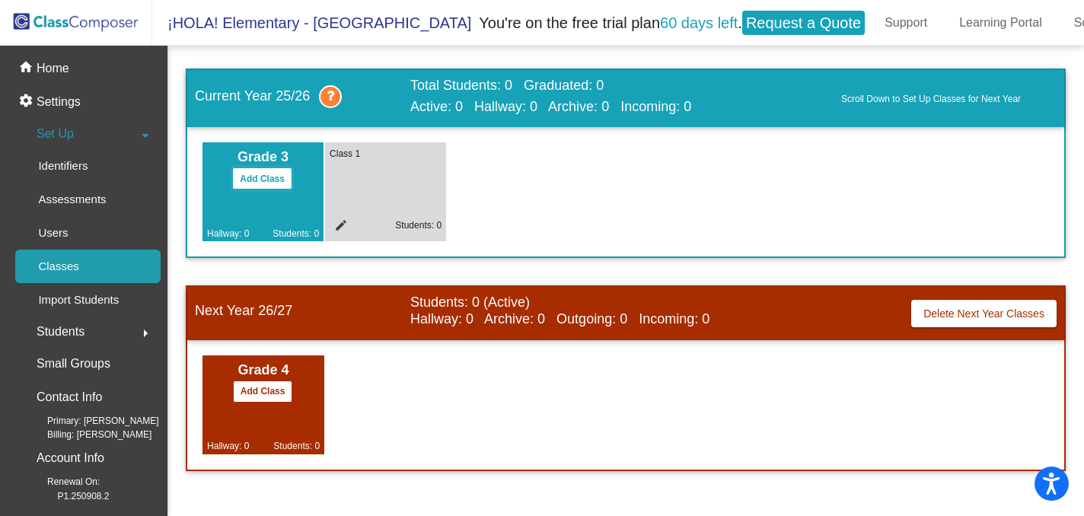
click at [279, 168] on button "Add Class" at bounding box center [262, 179] width 60 height 22
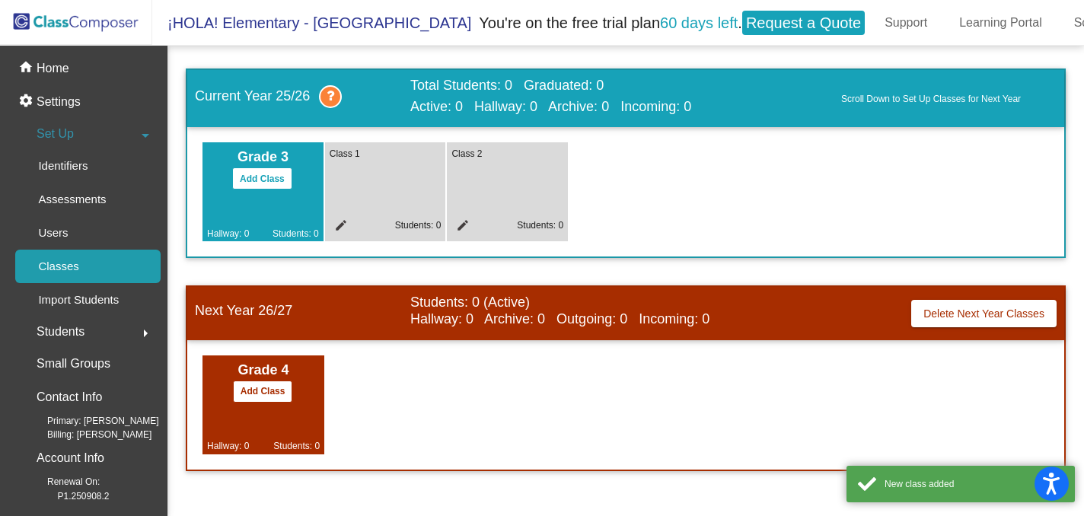
click at [341, 219] on mat-icon "edit" at bounding box center [339, 228] width 18 height 18
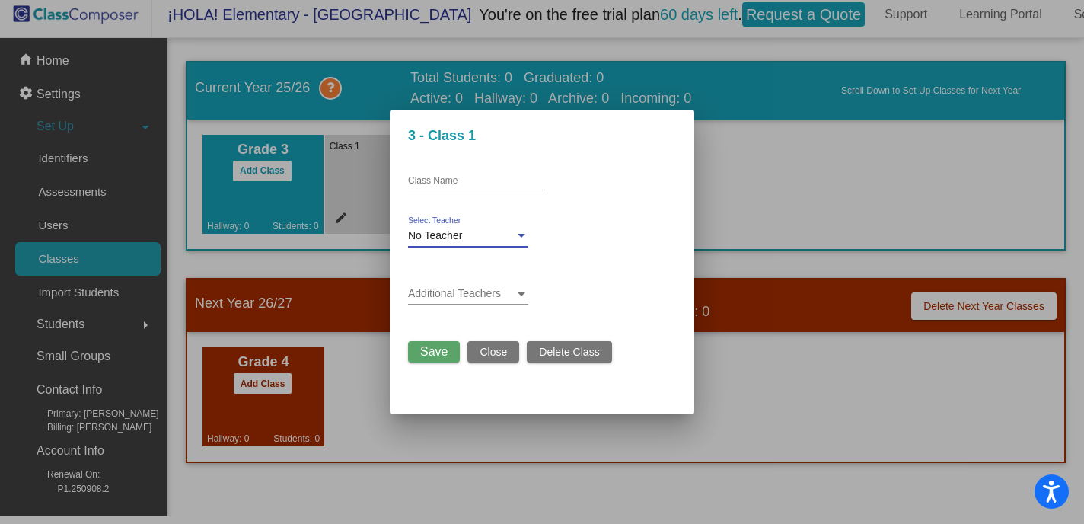
click at [441, 234] on span "No Teacher" at bounding box center [435, 235] width 54 height 12
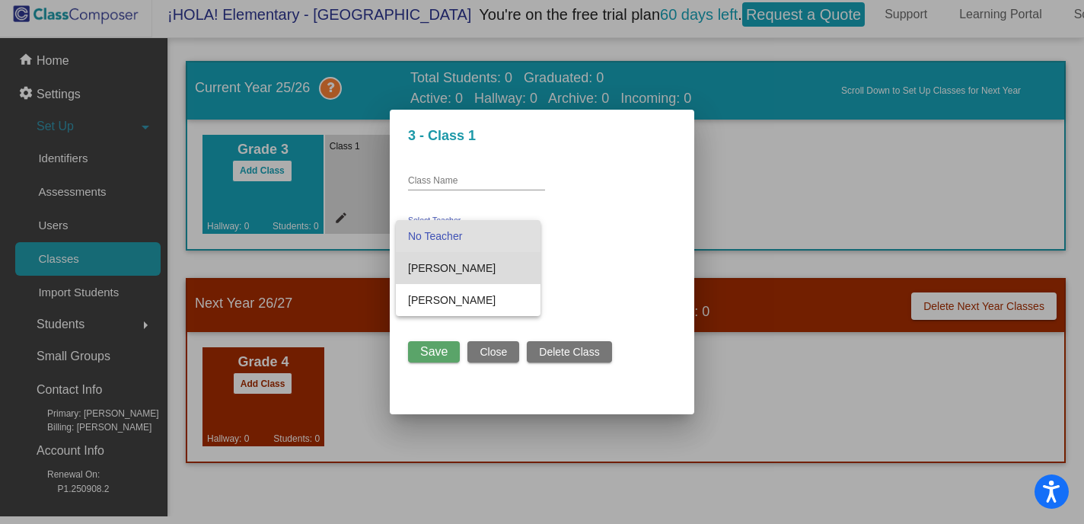
click at [445, 273] on span "[PERSON_NAME]" at bounding box center [468, 268] width 120 height 32
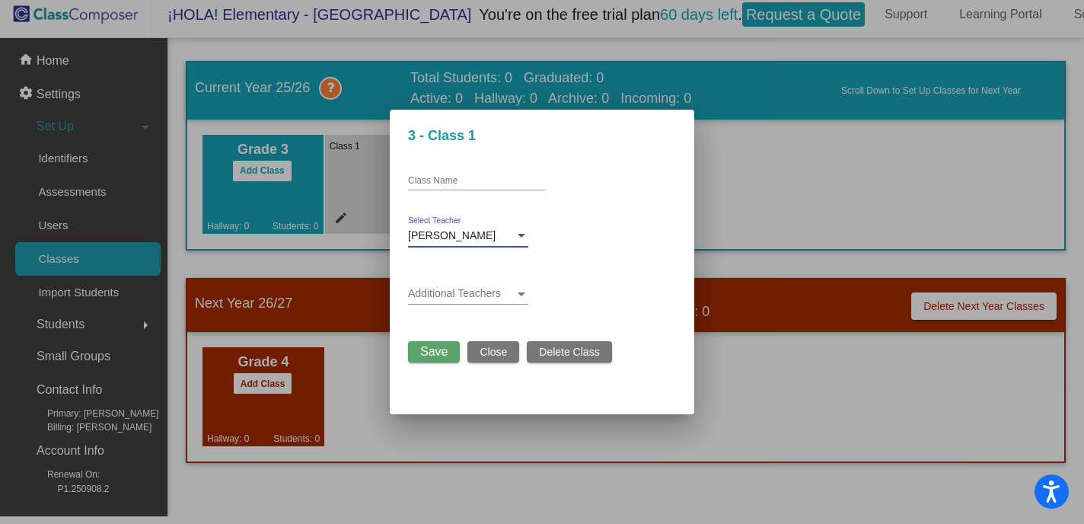
click at [451, 289] on span at bounding box center [461, 294] width 107 height 12
click at [618, 251] on div at bounding box center [542, 262] width 1084 height 524
click at [425, 348] on span "Save" at bounding box center [433, 351] width 27 height 13
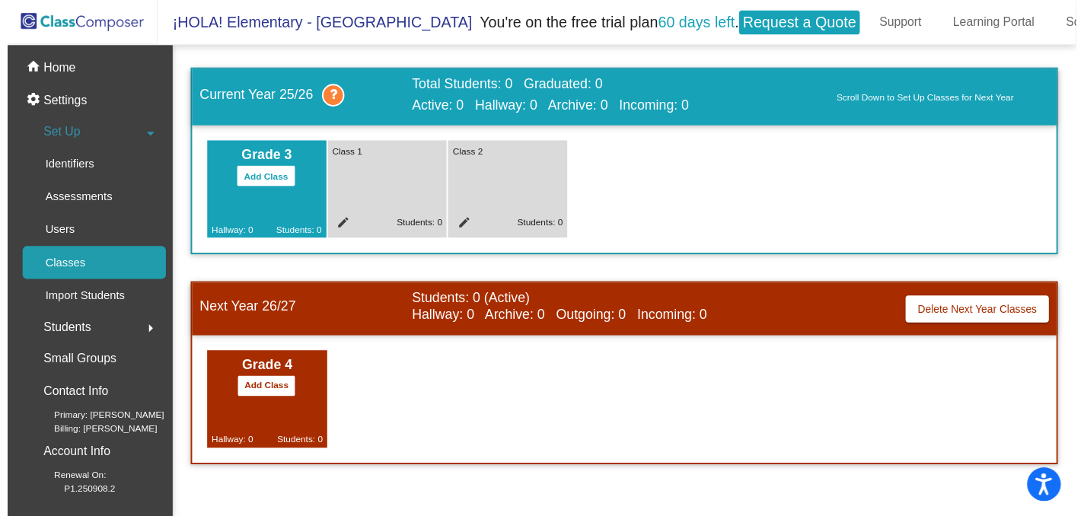
scroll to position [8, 0]
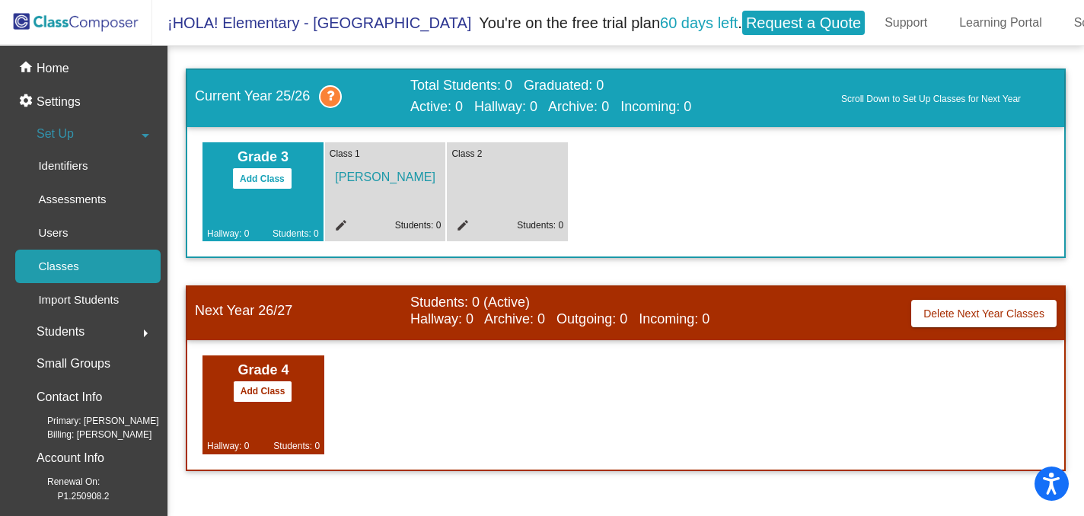
click at [410, 221] on link "Students: 0" at bounding box center [418, 225] width 46 height 11
click at [346, 219] on mat-icon "edit" at bounding box center [339, 228] width 18 height 18
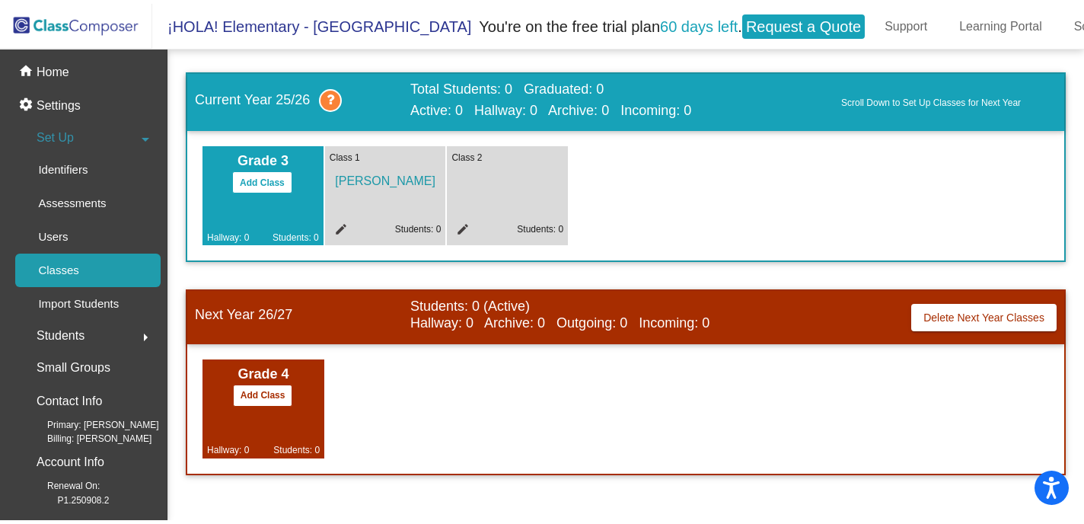
scroll to position [0, 0]
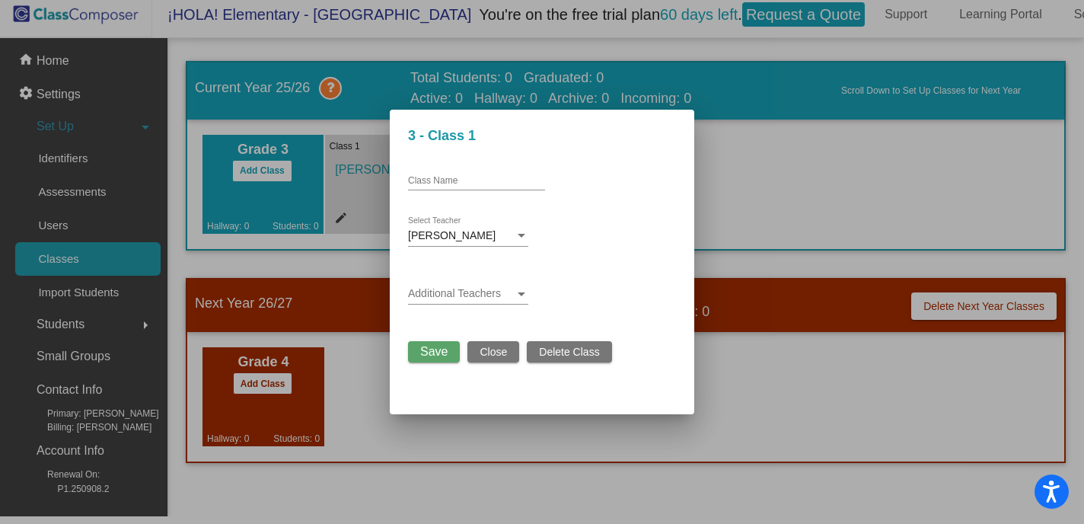
click at [477, 191] on div "Class Name" at bounding box center [476, 182] width 137 height 37
click at [468, 186] on div "Class Name" at bounding box center [476, 177] width 137 height 26
type input "[PERSON_NAME] 3"
click at [422, 347] on span "Save" at bounding box center [433, 351] width 27 height 13
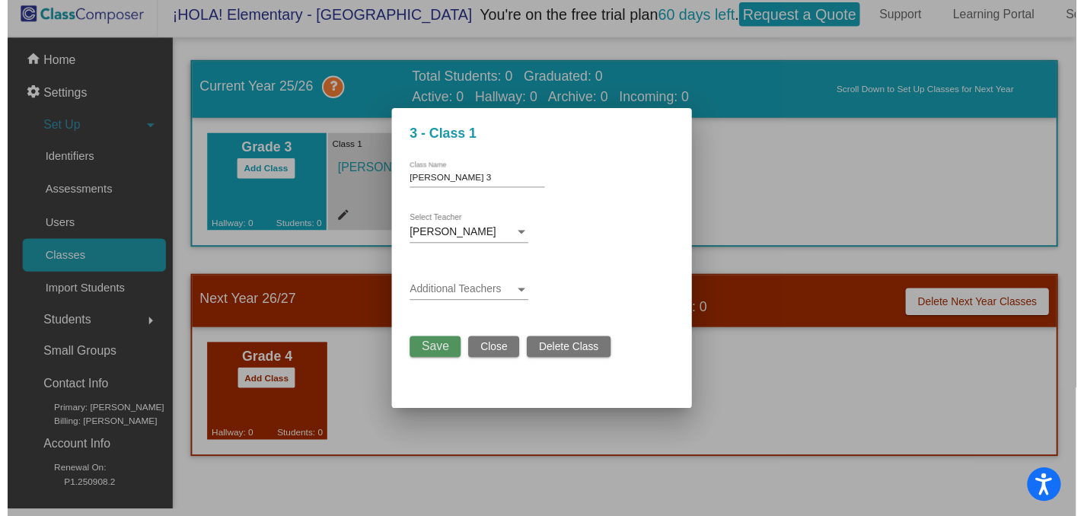
scroll to position [8, 0]
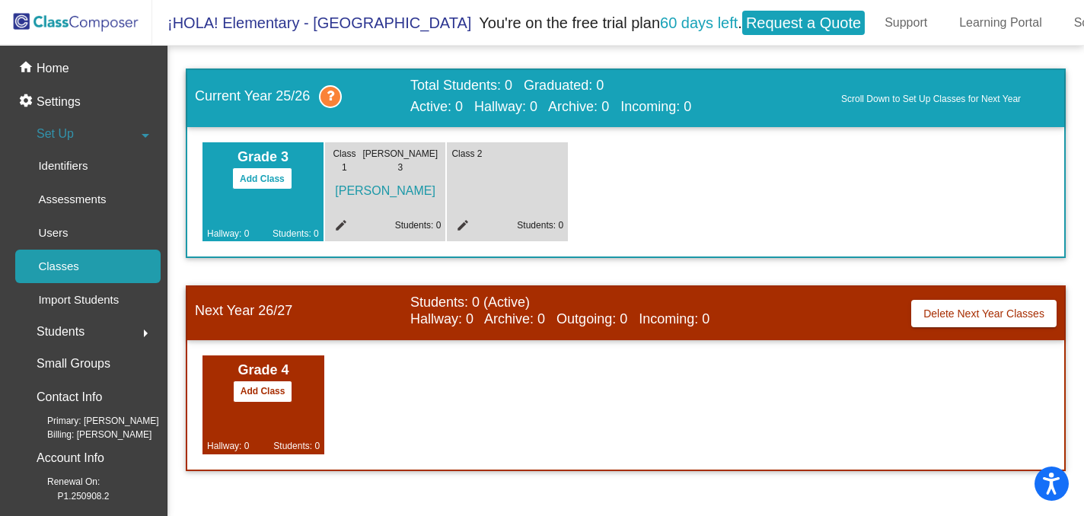
click at [372, 174] on span "[PERSON_NAME]" at bounding box center [386, 187] width 112 height 26
click at [403, 220] on link "Students: 0" at bounding box center [418, 225] width 46 height 11
click at [83, 232] on link "Users" at bounding box center [87, 233] width 145 height 34
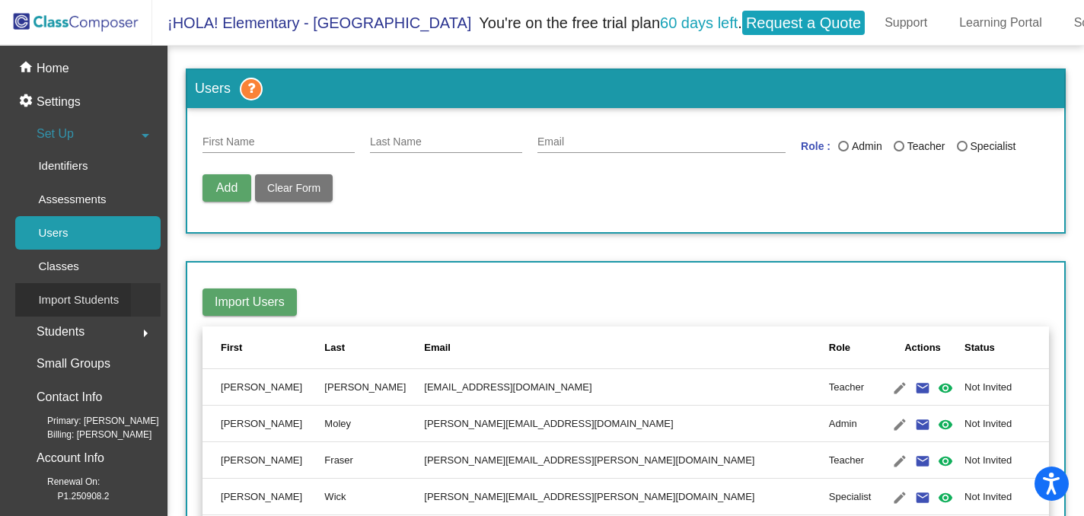
click at [82, 291] on p "Import Students" at bounding box center [78, 300] width 81 height 18
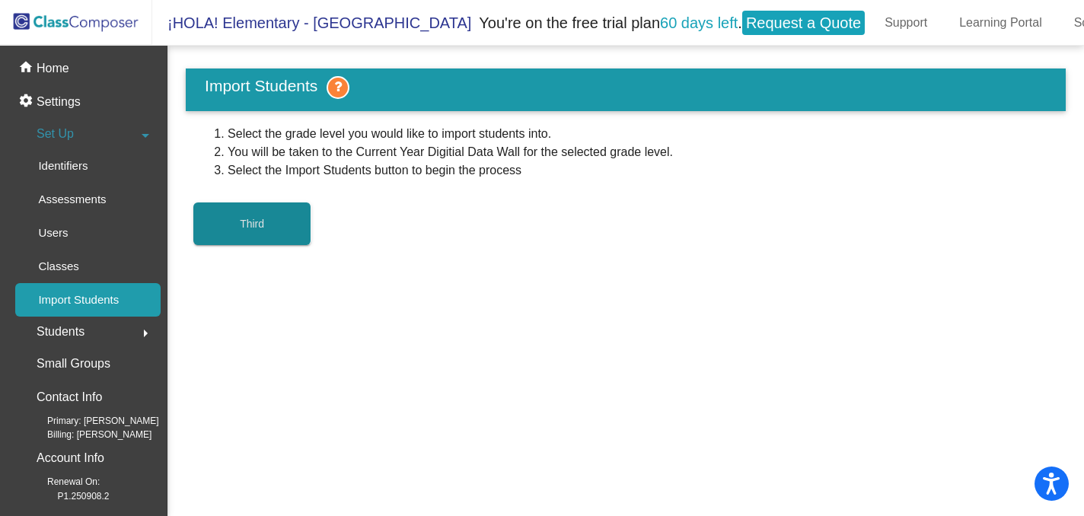
click at [231, 222] on button "Third" at bounding box center [252, 224] width 118 height 43
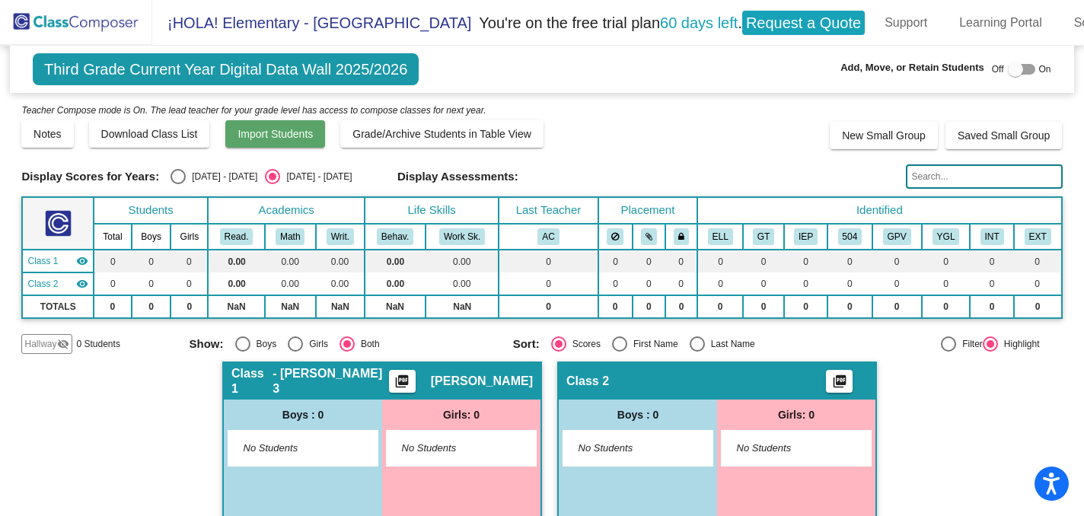
click at [299, 132] on span "Import Students" at bounding box center [275, 134] width 75 height 12
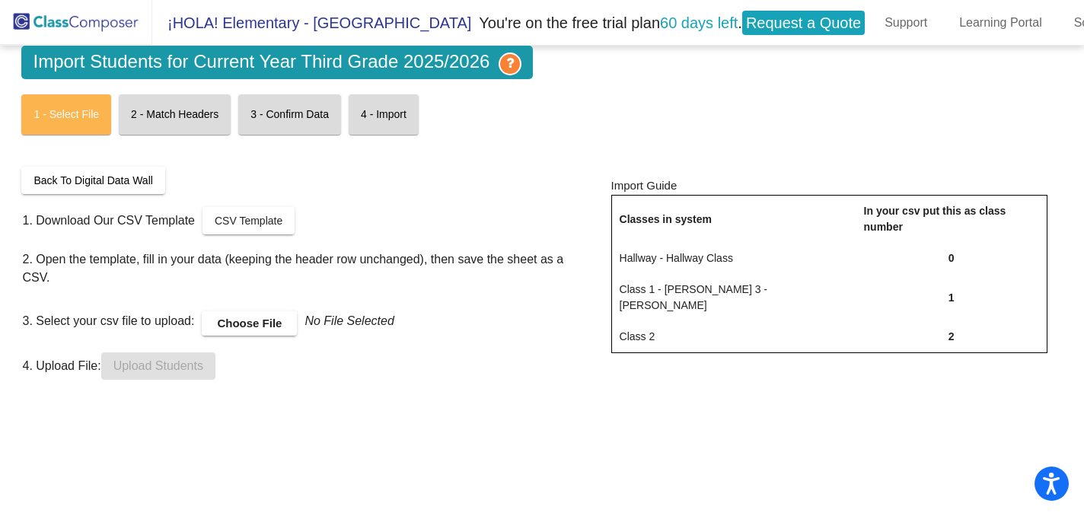
click at [260, 311] on label "Choose File" at bounding box center [249, 323] width 95 height 24
click at [0, 0] on input "Choose File" at bounding box center [0, 0] width 0 height 0
click at [145, 353] on button "Upload Students" at bounding box center [158, 366] width 114 height 27
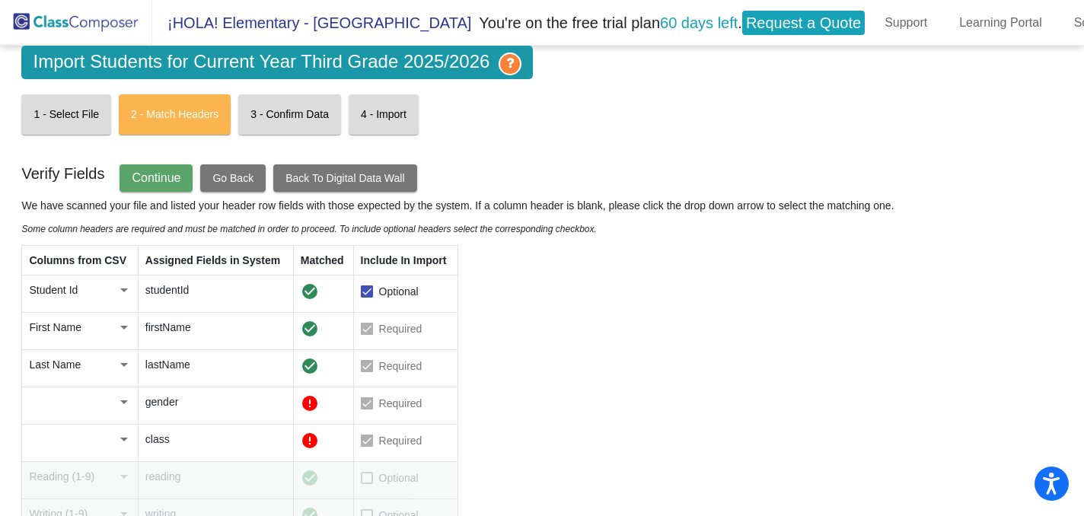
click at [128, 401] on div at bounding box center [124, 403] width 8 height 4
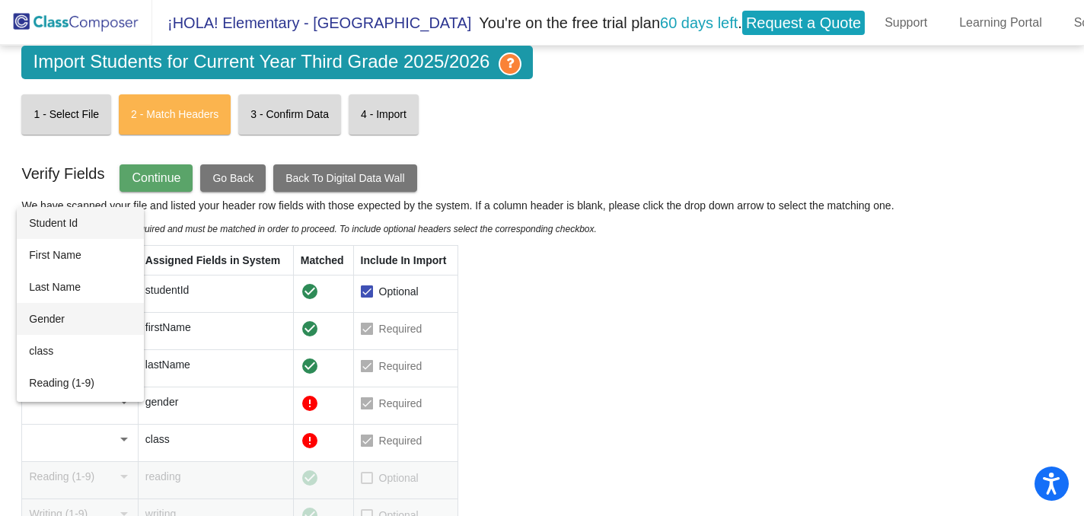
click at [113, 317] on span "Gender" at bounding box center [80, 319] width 102 height 32
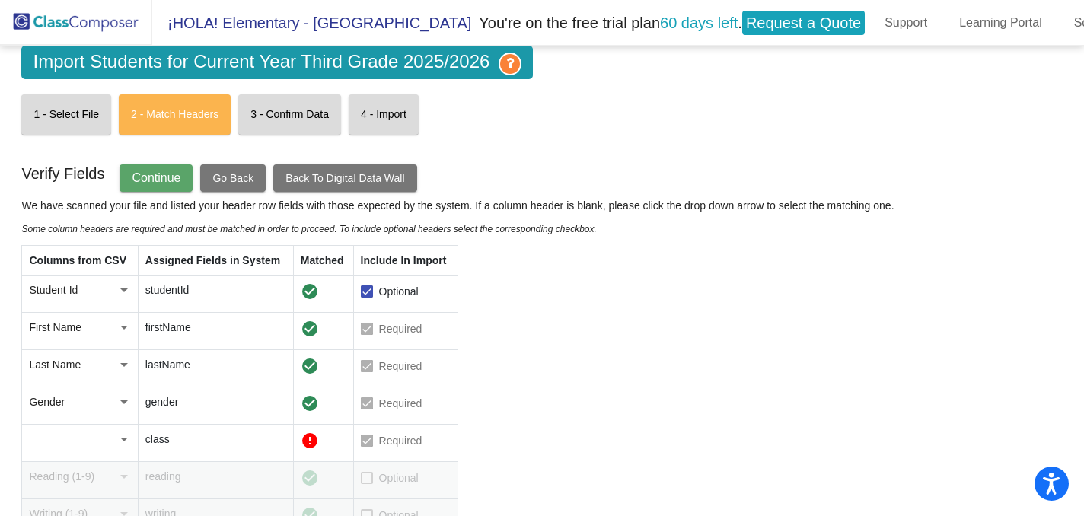
click at [120, 432] on div at bounding box center [124, 439] width 14 height 15
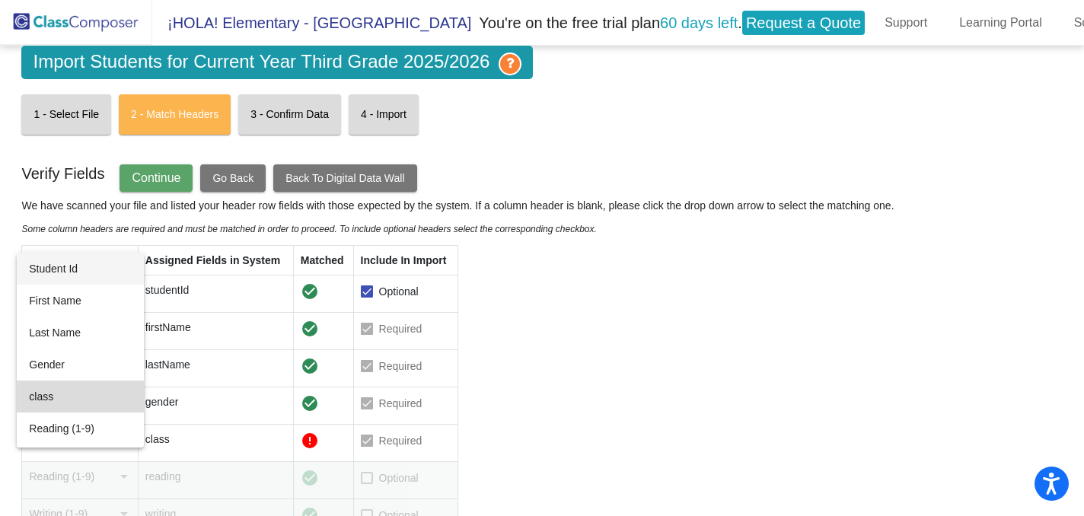
click at [114, 394] on span "class" at bounding box center [80, 397] width 102 height 32
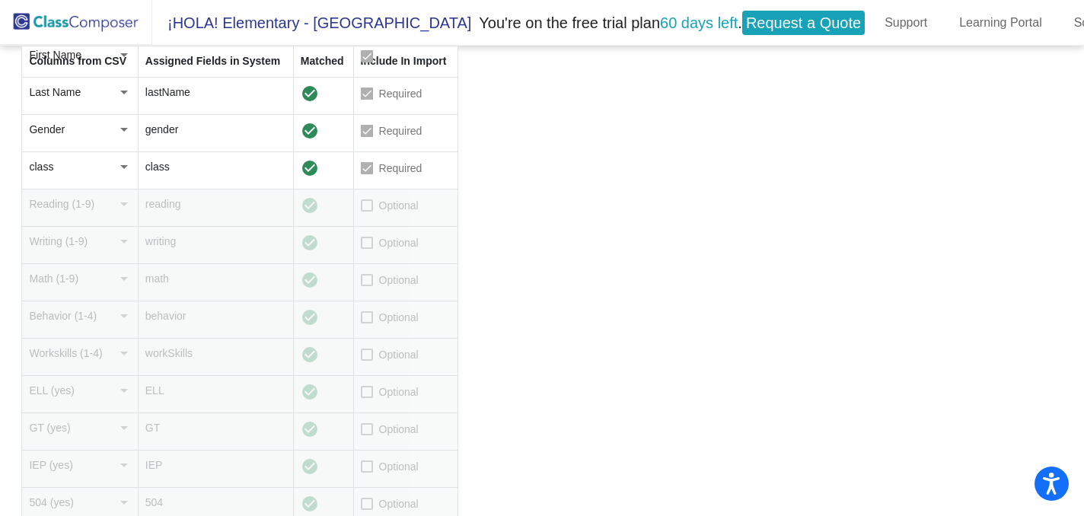
scroll to position [272, 0]
click at [372, 209] on div at bounding box center [367, 206] width 12 height 12
click at [367, 212] on input "Optional" at bounding box center [366, 212] width 1 height 1
checkbox input "true"
click at [366, 282] on div at bounding box center [367, 281] width 12 height 12
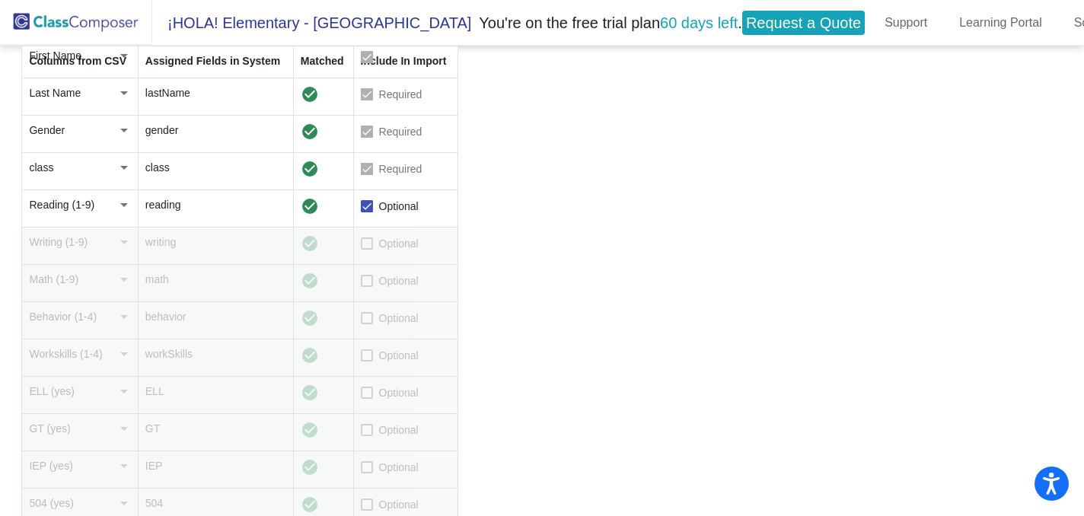
click at [366, 287] on input "Optional" at bounding box center [366, 287] width 1 height 1
checkbox input "true"
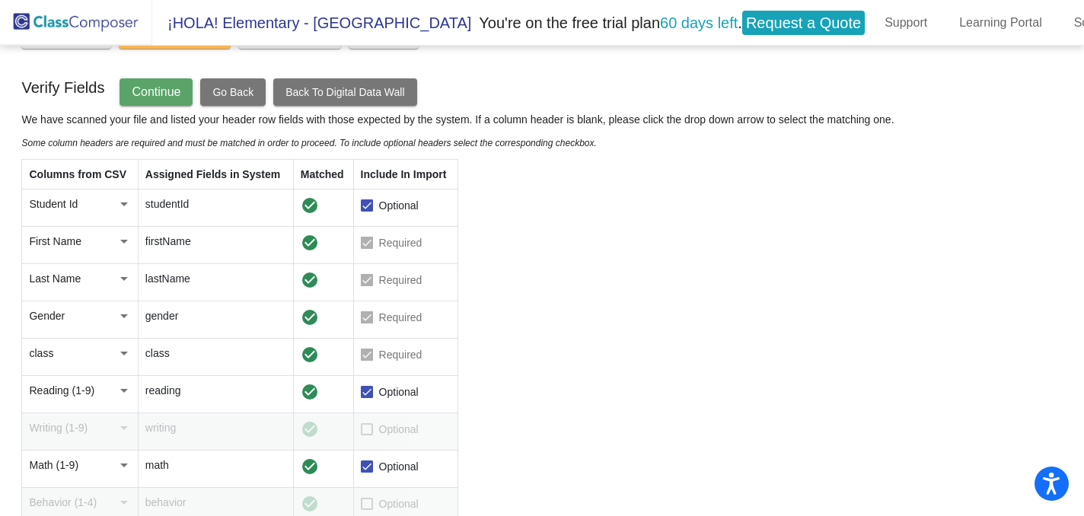
scroll to position [0, 0]
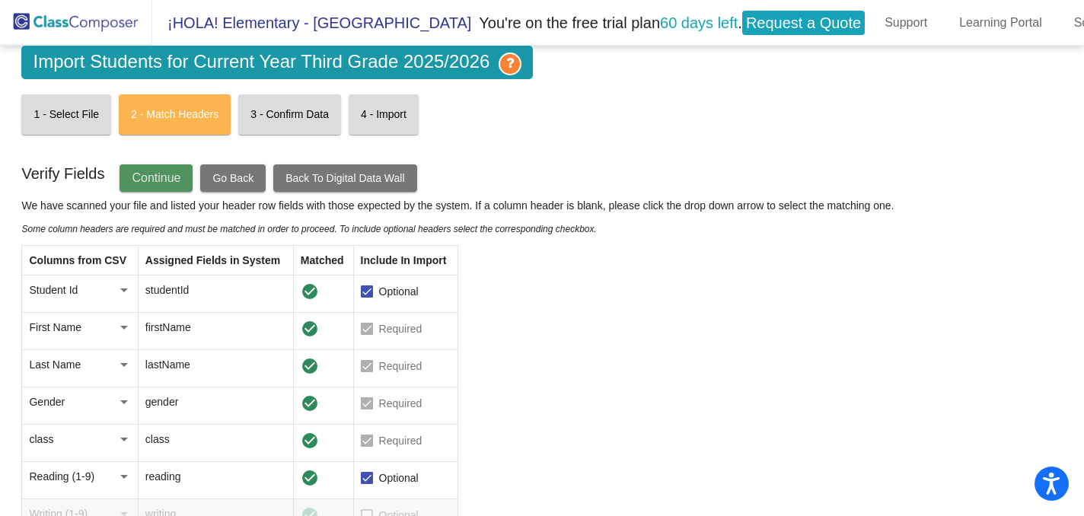
click at [189, 174] on button "Continue" at bounding box center [156, 177] width 73 height 27
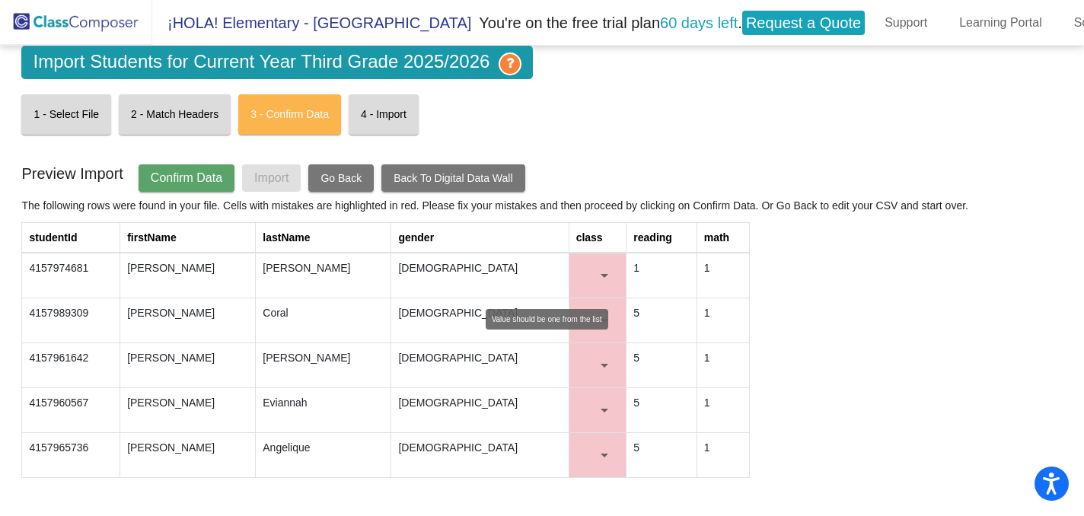
click at [598, 280] on div at bounding box center [605, 275] width 14 height 15
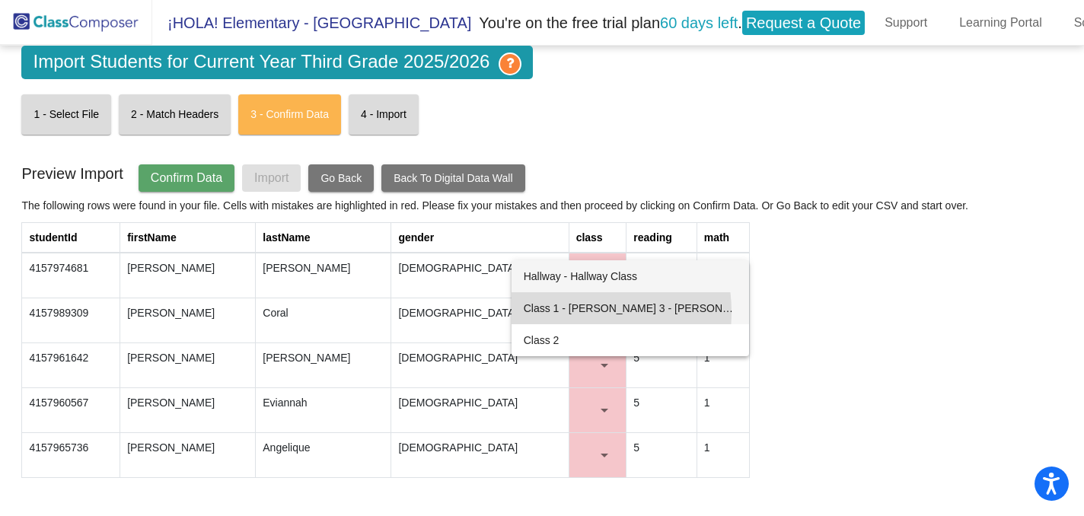
click at [567, 312] on span "Class 1 - Crowley 3 - Alicia Crowley" at bounding box center [630, 308] width 213 height 32
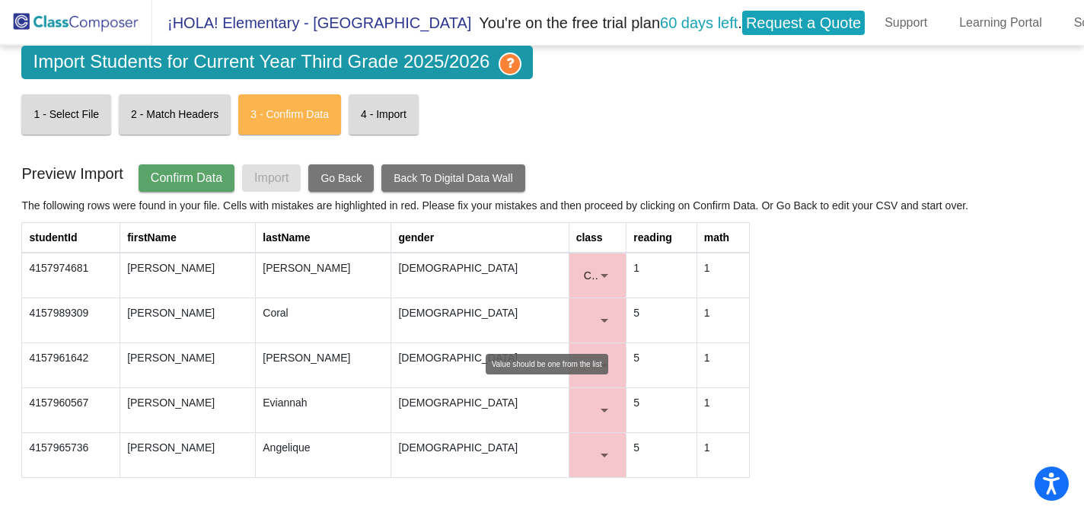
click at [598, 323] on div at bounding box center [605, 320] width 14 height 15
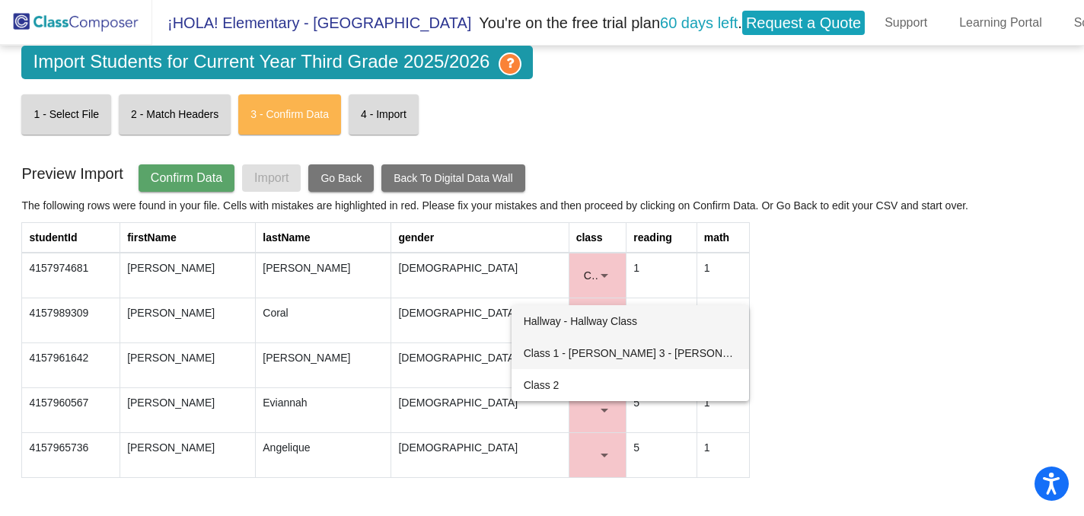
click at [567, 353] on span "Class 1 - Crowley 3 - Alicia Crowley" at bounding box center [630, 353] width 213 height 32
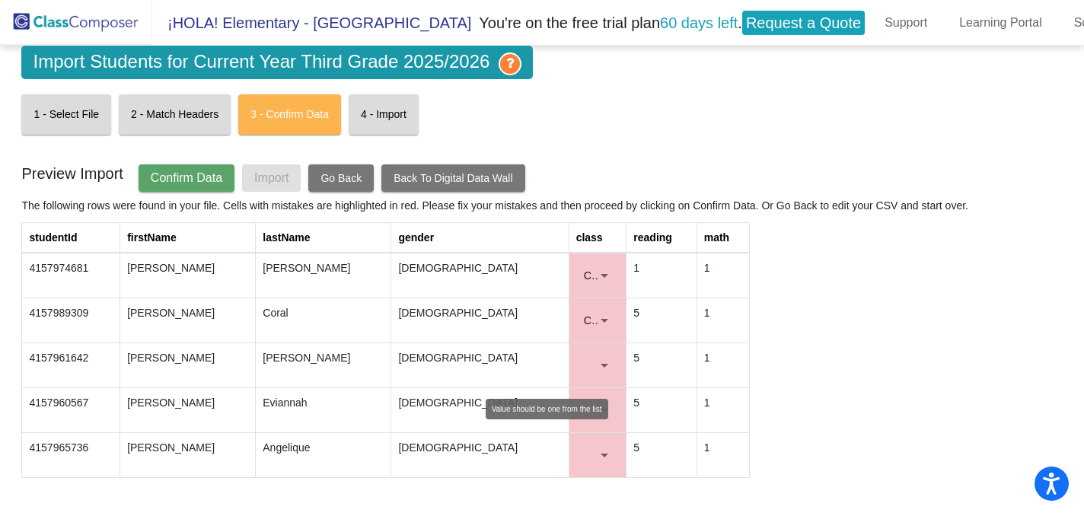
click at [598, 373] on div at bounding box center [605, 365] width 14 height 15
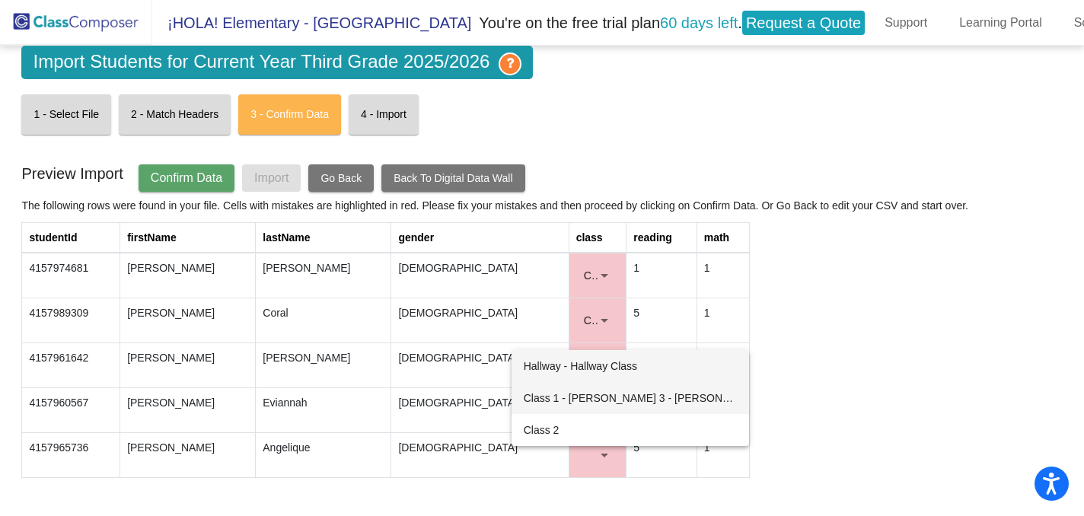
click at [567, 396] on span "Class 1 - Crowley 3 - Alicia Crowley" at bounding box center [630, 398] width 213 height 32
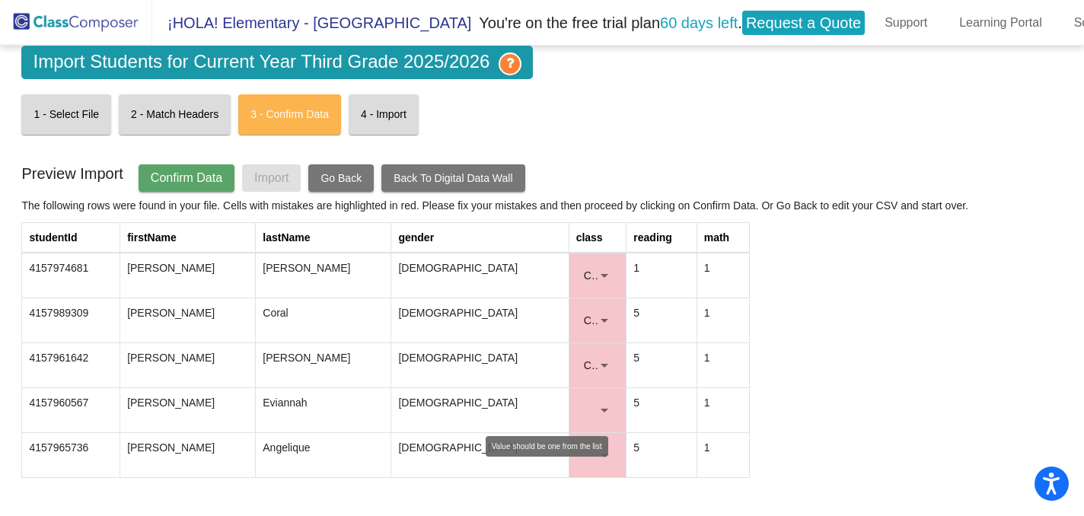
scroll to position [8, 0]
click at [598, 403] on div at bounding box center [605, 410] width 14 height 15
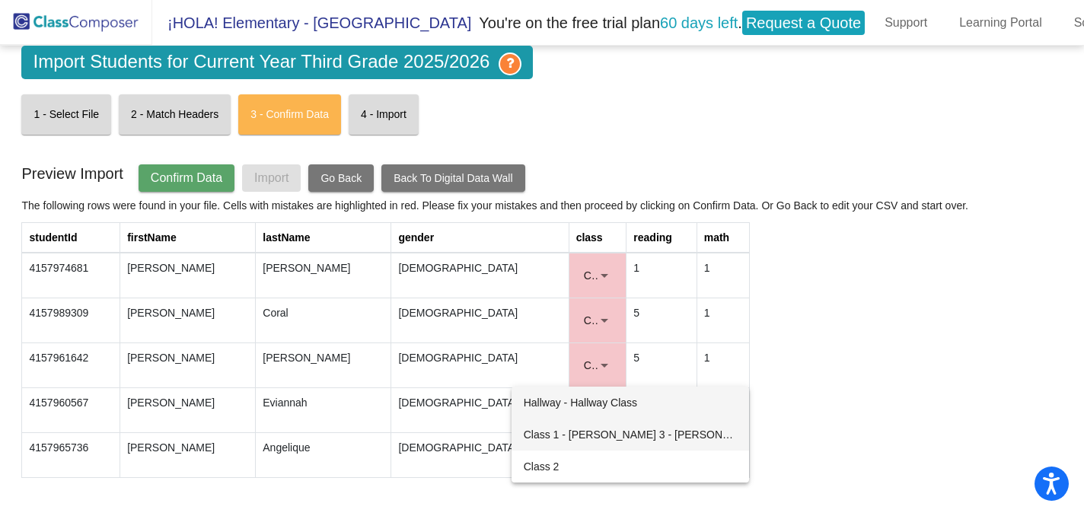
click at [565, 434] on span "Class 1 - Crowley 3 - Alicia Crowley" at bounding box center [630, 435] width 213 height 32
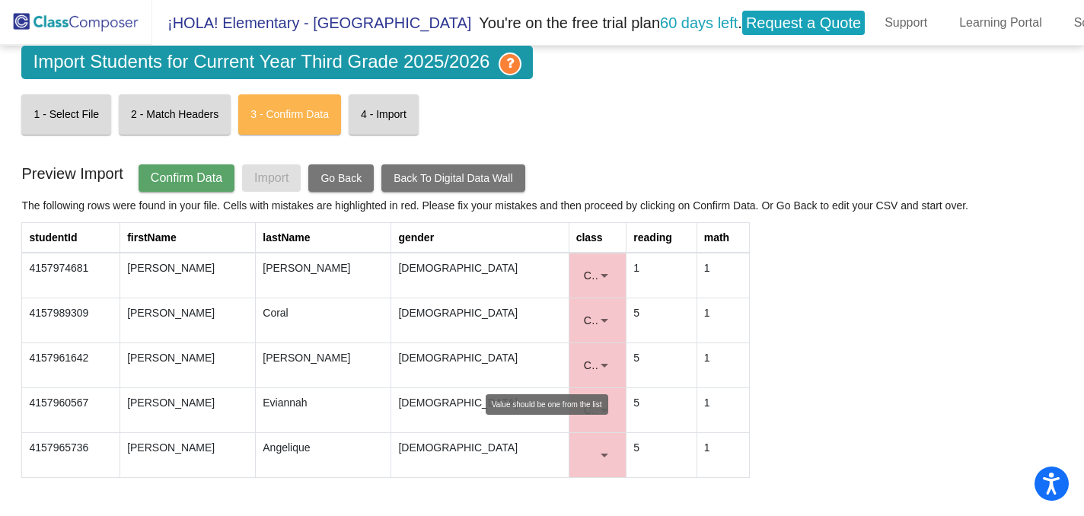
click at [576, 457] on mat-select at bounding box center [597, 455] width 43 height 30
click at [598, 448] on div at bounding box center [605, 455] width 14 height 15
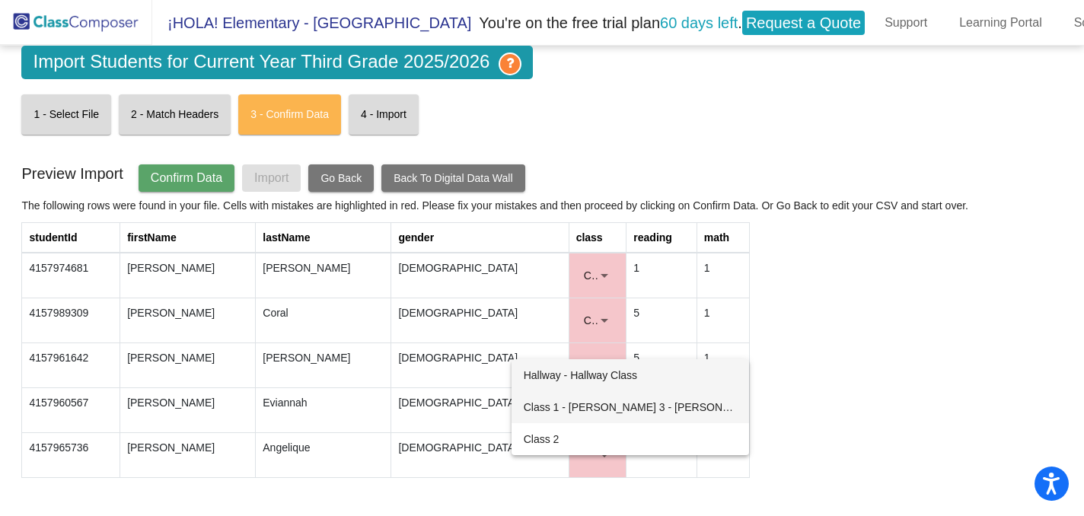
click at [557, 411] on span "Class 1 - Crowley 3 - Alicia Crowley" at bounding box center [630, 407] width 213 height 32
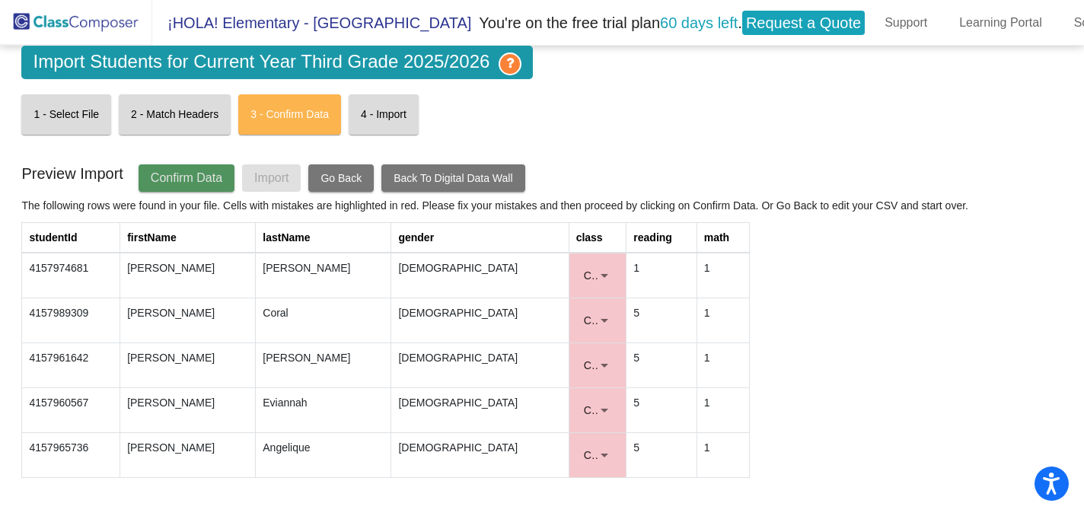
click at [215, 171] on span "Confirm Data" at bounding box center [187, 177] width 72 height 13
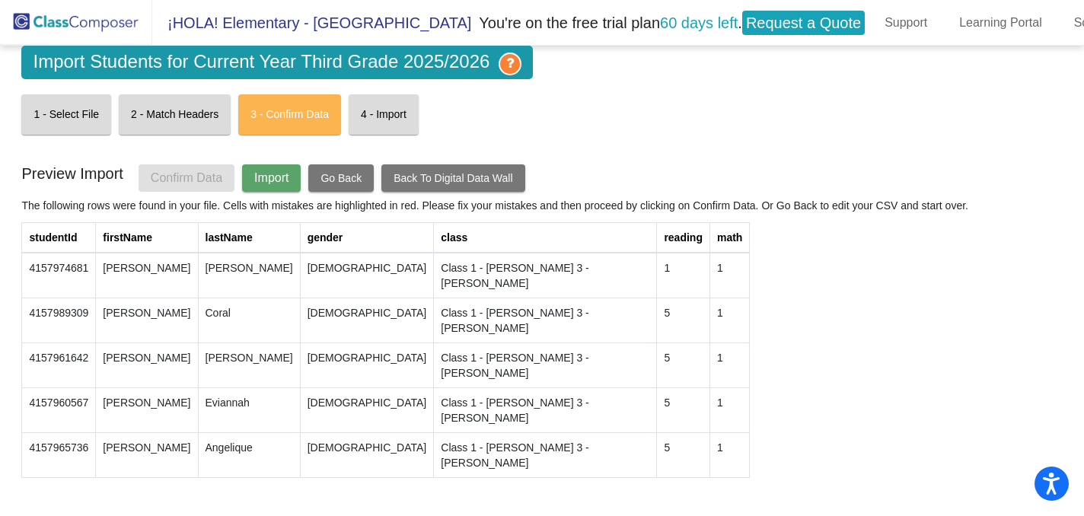
click at [289, 171] on span "Import" at bounding box center [271, 177] width 34 height 13
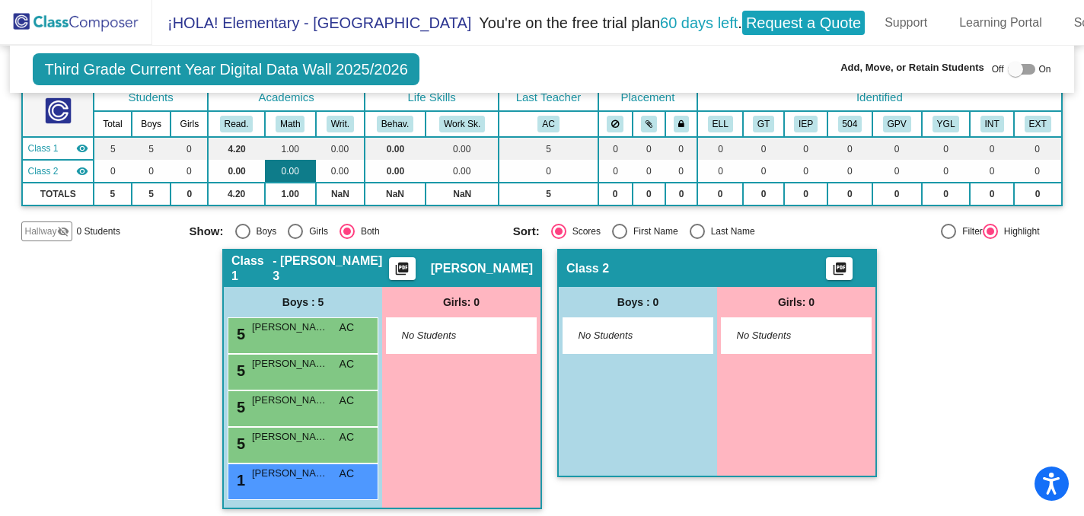
scroll to position [108, 0]
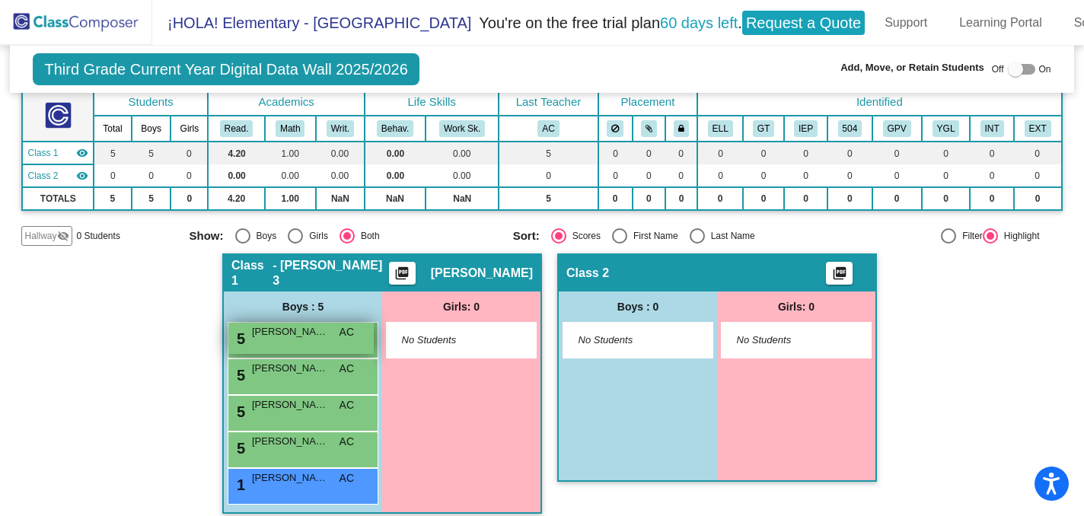
click at [306, 331] on div "5 [PERSON_NAME] AC lock do_not_disturb_alt" at bounding box center [300, 338] width 145 height 31
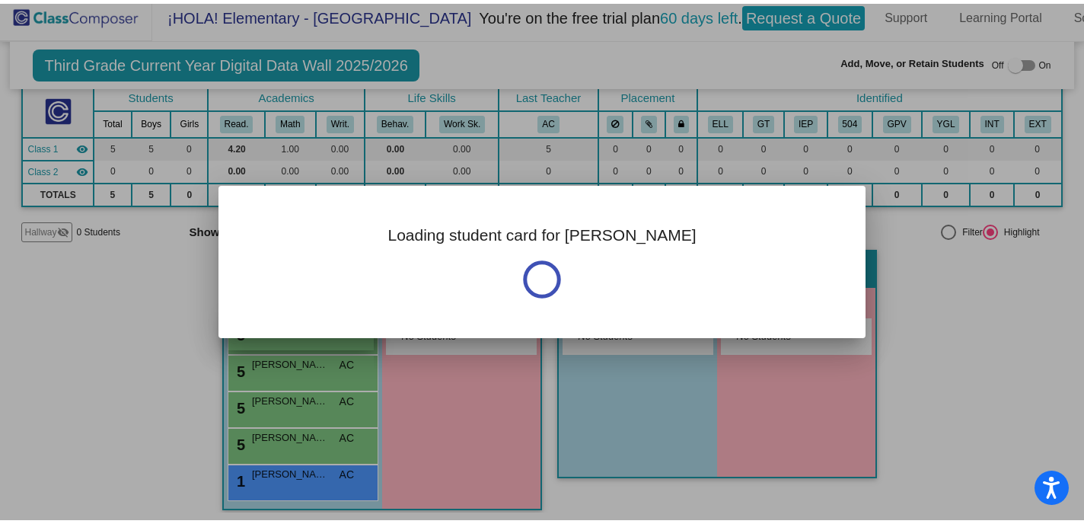
scroll to position [0, 0]
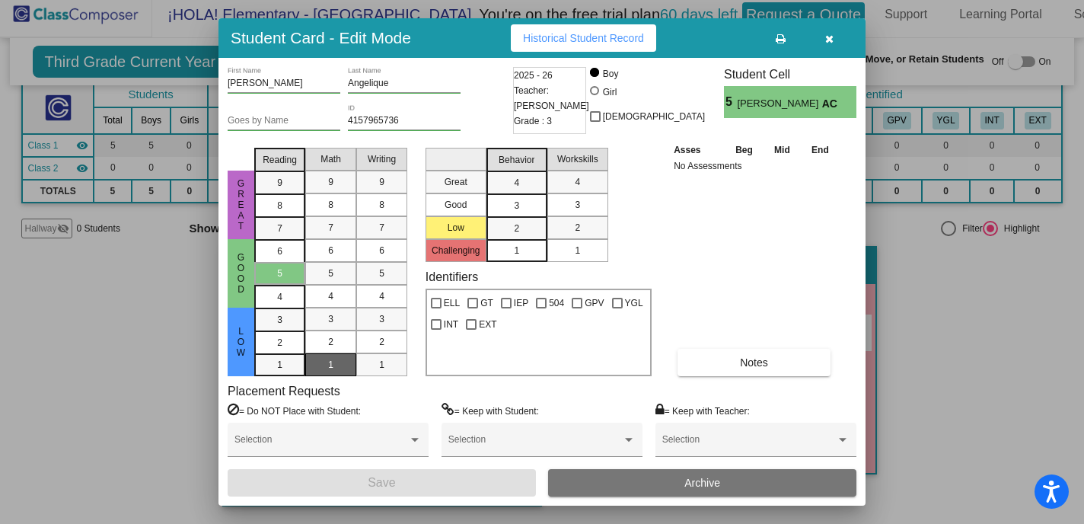
click at [523, 202] on div "3" at bounding box center [517, 205] width 30 height 23
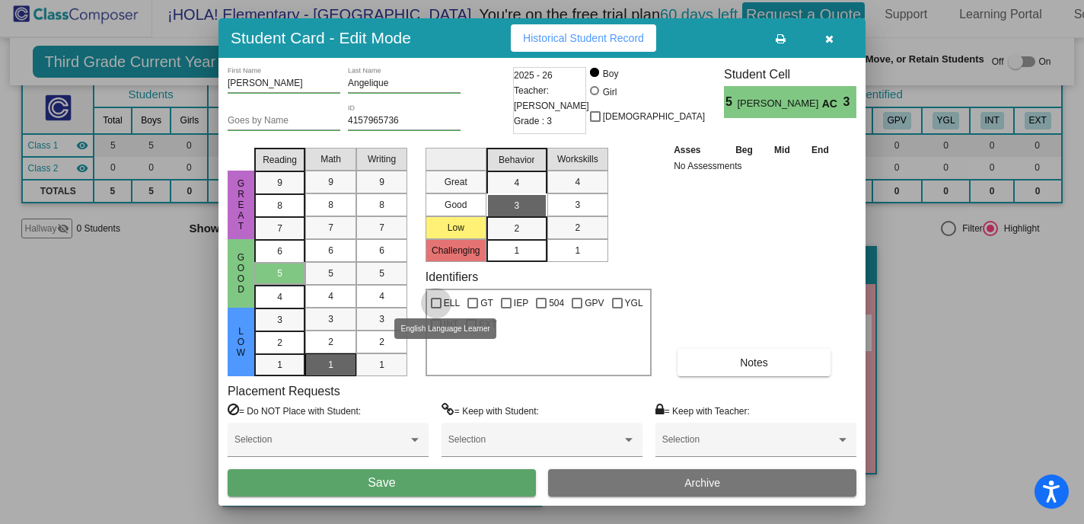
click at [438, 299] on div at bounding box center [436, 303] width 11 height 11
click at [436, 308] on input "ELL" at bounding box center [436, 308] width 1 height 1
checkbox input "true"
click at [503, 302] on div at bounding box center [506, 303] width 11 height 11
click at [506, 308] on input "IEP" at bounding box center [506, 308] width 1 height 1
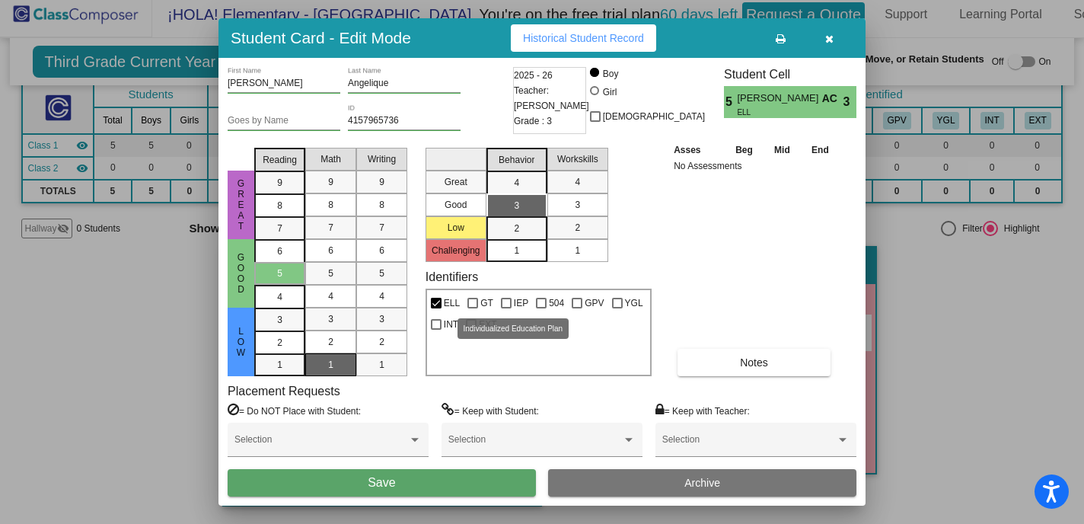
checkbox input "true"
click at [537, 301] on div at bounding box center [541, 303] width 11 height 11
click at [541, 308] on input "504" at bounding box center [541, 308] width 1 height 1
checkbox input "true"
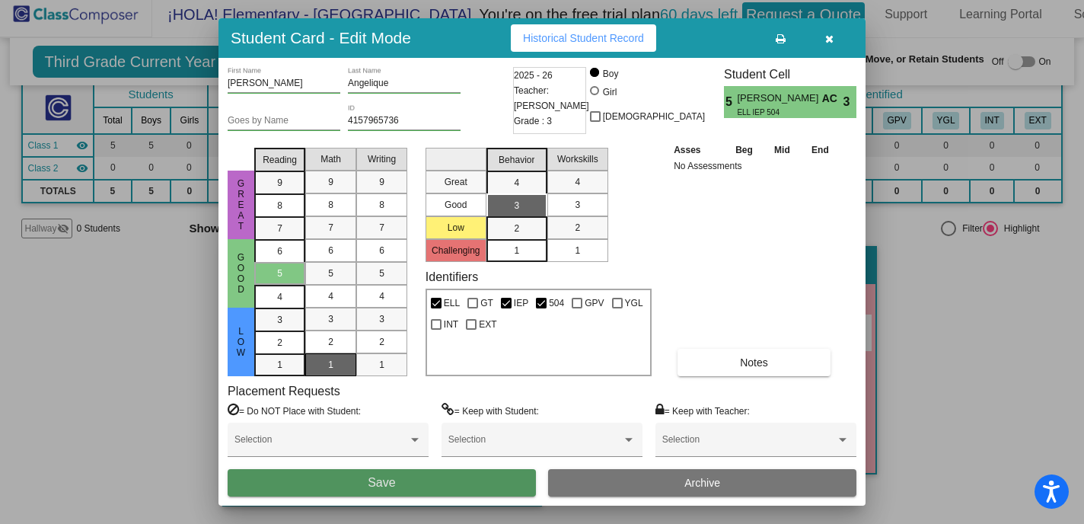
click at [493, 482] on button "Save" at bounding box center [382, 482] width 308 height 27
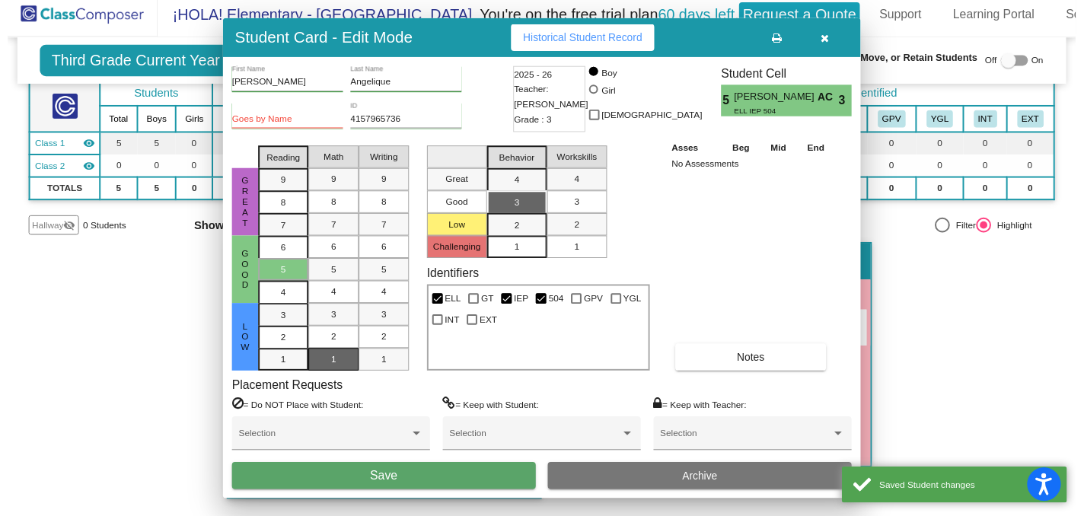
scroll to position [8, 0]
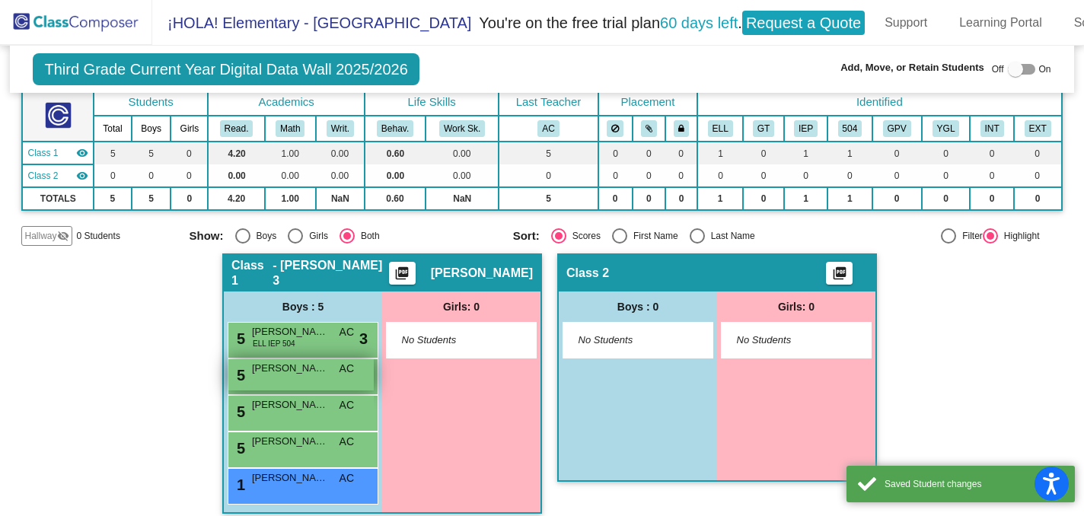
click at [324, 370] on div "5 [PERSON_NAME] Eviannah AC lock do_not_disturb_alt" at bounding box center [300, 374] width 145 height 31
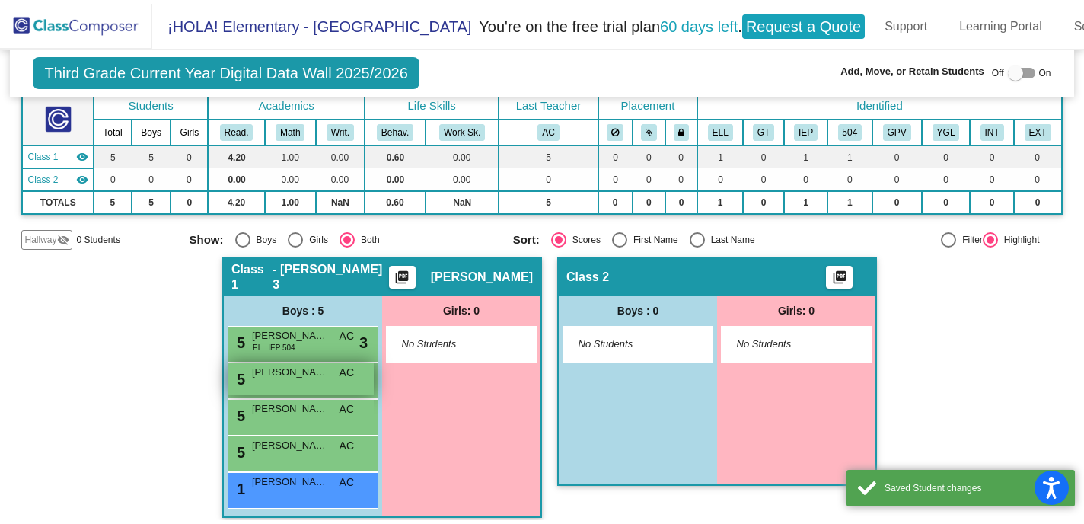
scroll to position [0, 0]
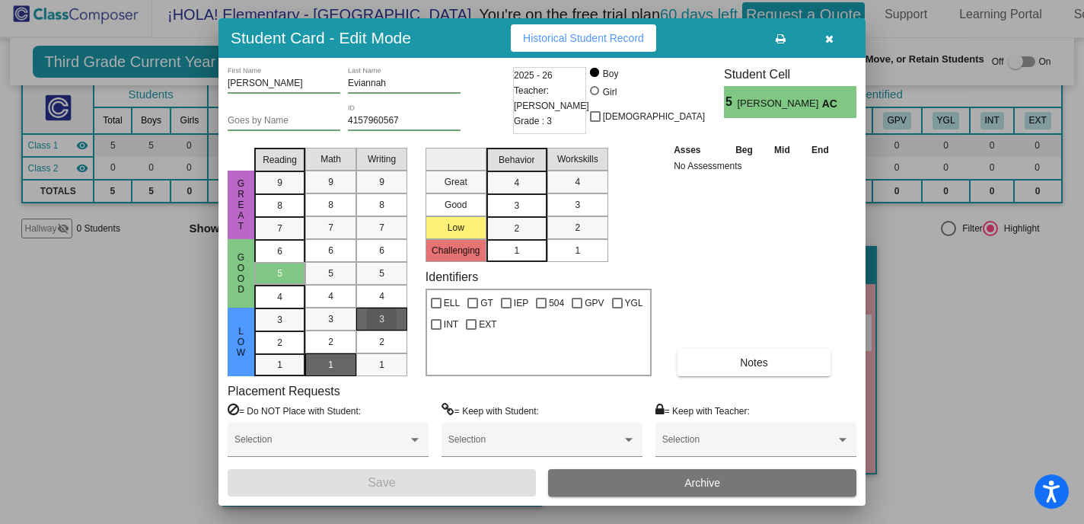
click at [381, 310] on div "3" at bounding box center [382, 319] width 30 height 23
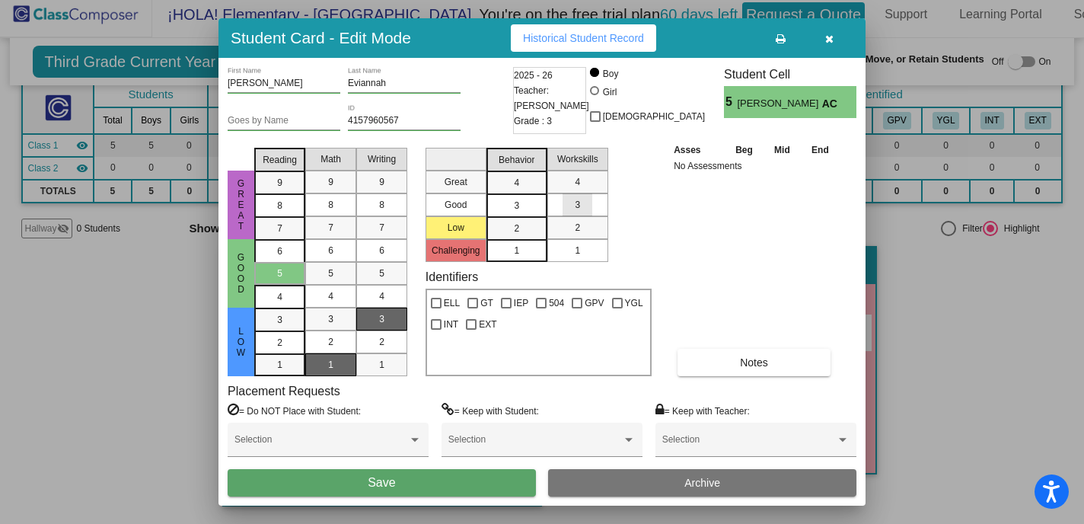
click at [584, 200] on div "3" at bounding box center [578, 204] width 30 height 23
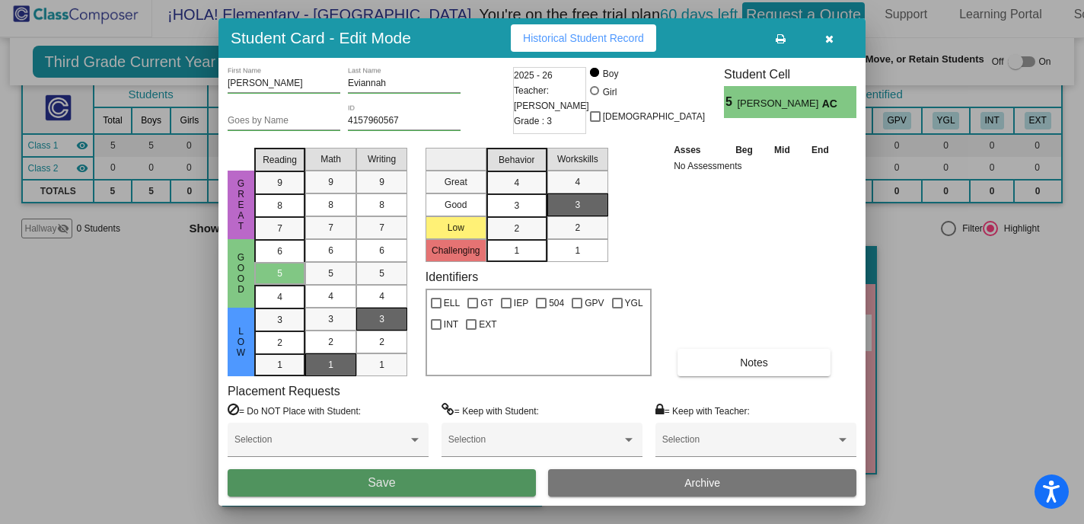
click at [419, 482] on button "Save" at bounding box center [382, 482] width 308 height 27
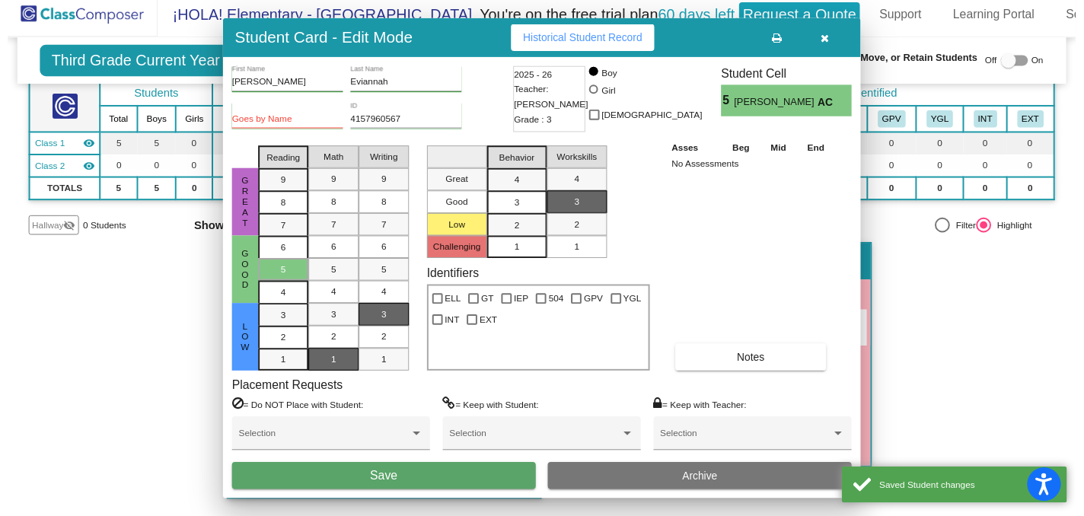
scroll to position [8, 0]
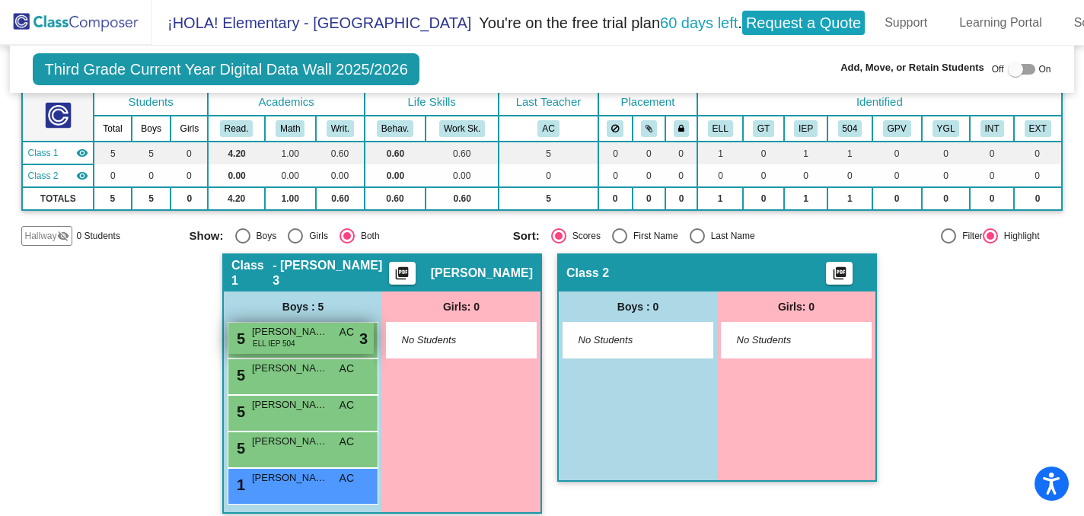
click at [303, 340] on div "5 [PERSON_NAME] ELL IEP 504 AC lock do_not_disturb_alt 3" at bounding box center [300, 338] width 145 height 31
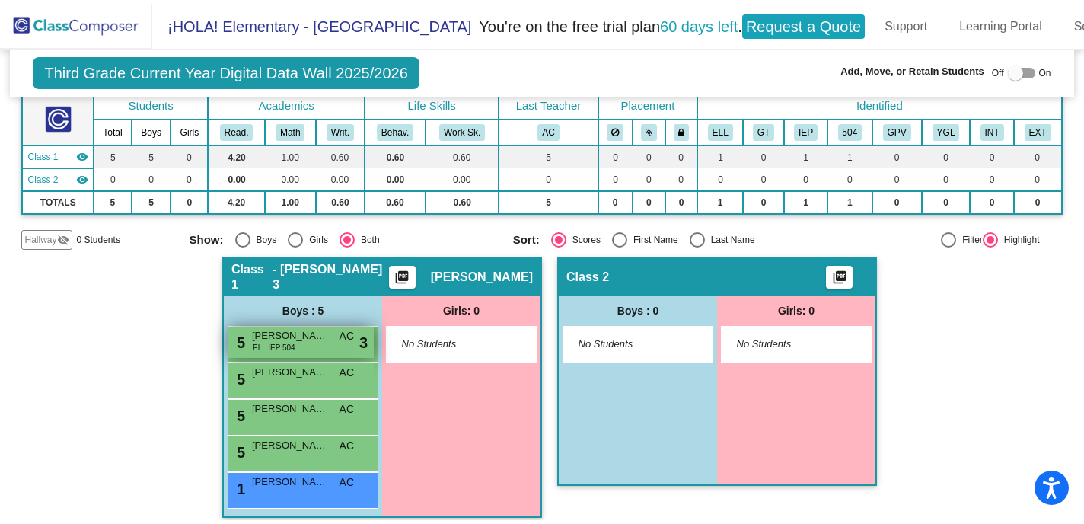
scroll to position [0, 0]
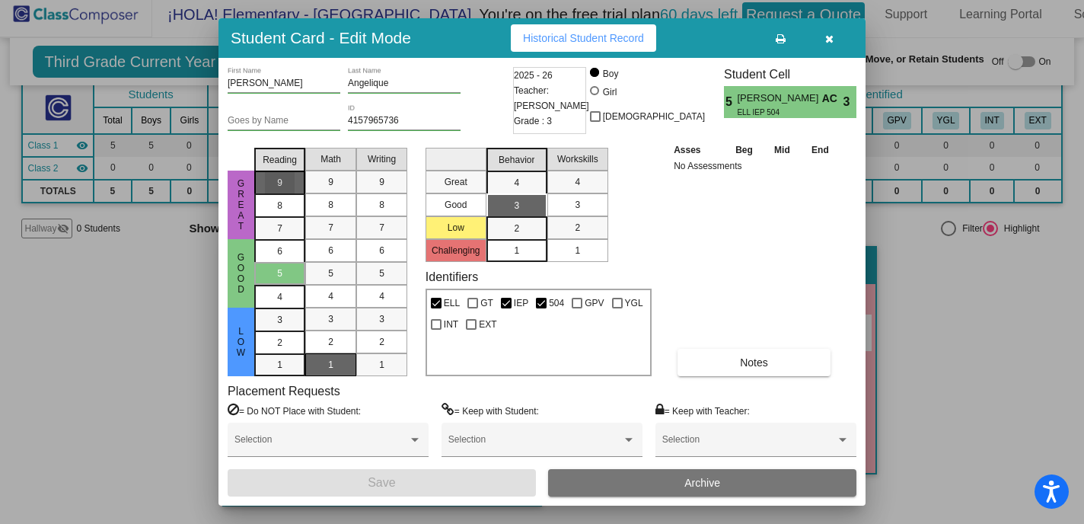
click at [292, 175] on div "9" at bounding box center [280, 182] width 30 height 23
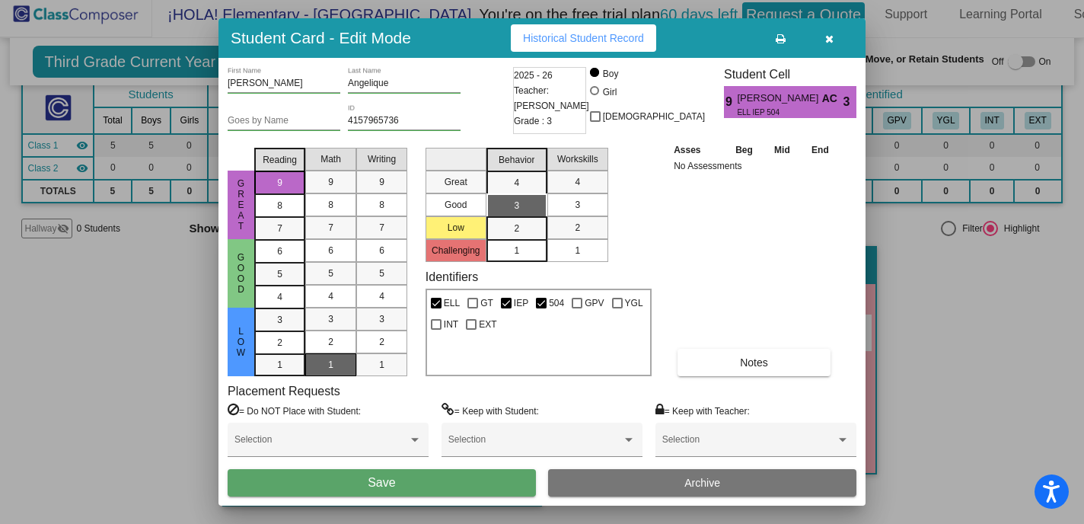
click at [460, 484] on button "Save" at bounding box center [382, 482] width 308 height 27
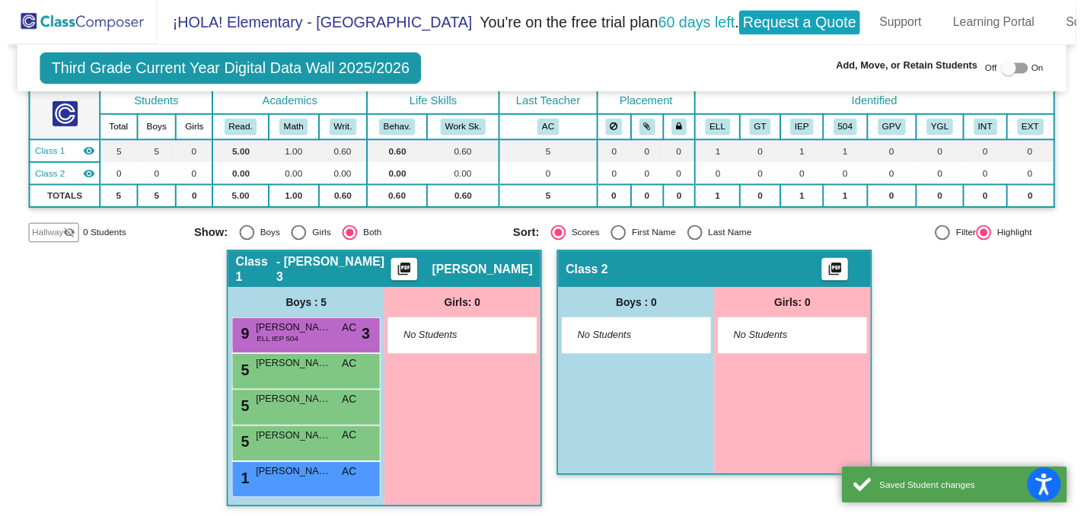
scroll to position [8, 0]
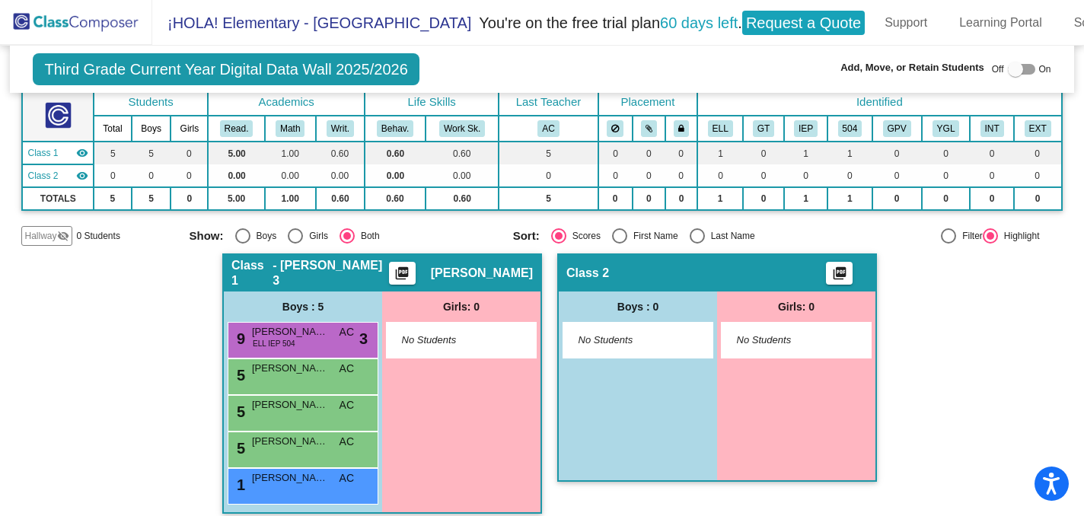
click at [82, 147] on mat-icon "visibility" at bounding box center [82, 153] width 12 height 12
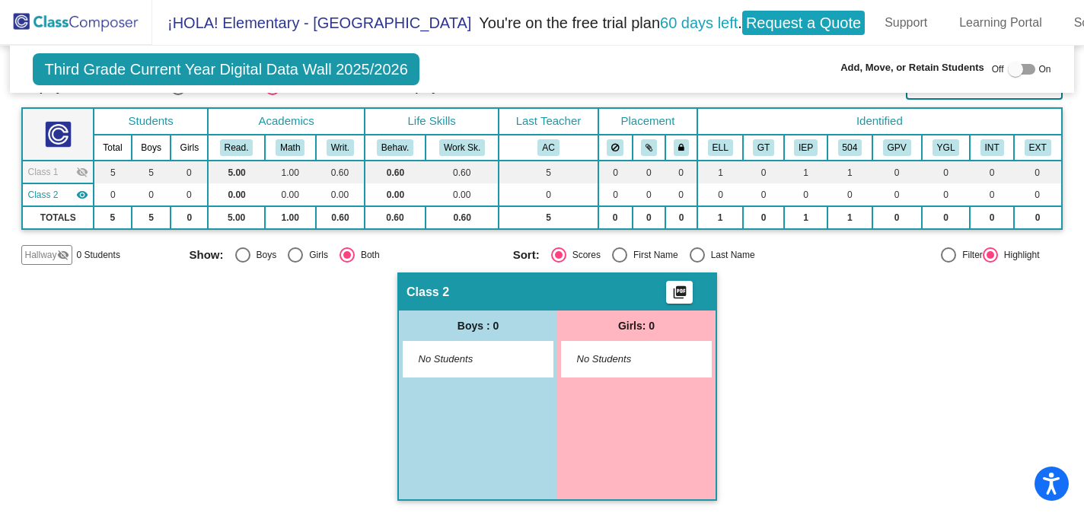
scroll to position [81, 0]
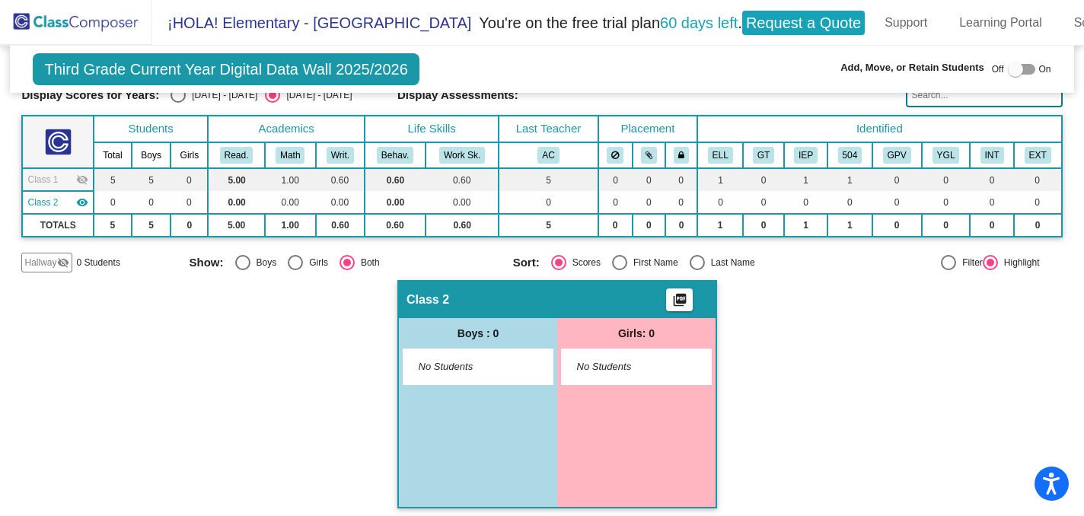
click at [76, 196] on mat-icon "visibility" at bounding box center [82, 202] width 12 height 12
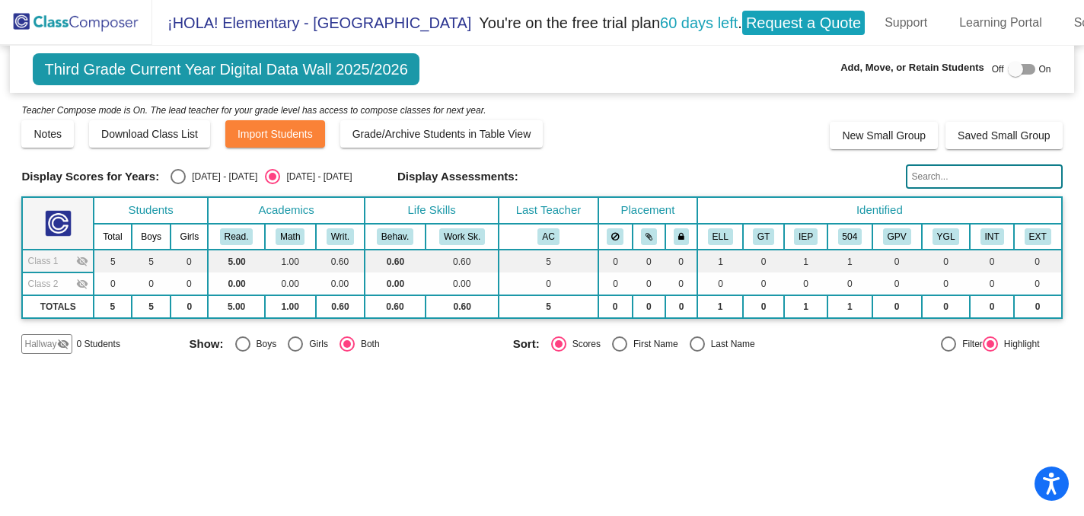
click at [106, 64] on span "Third Grade Current Year Digital Data Wall 2025/2026" at bounding box center [226, 69] width 386 height 32
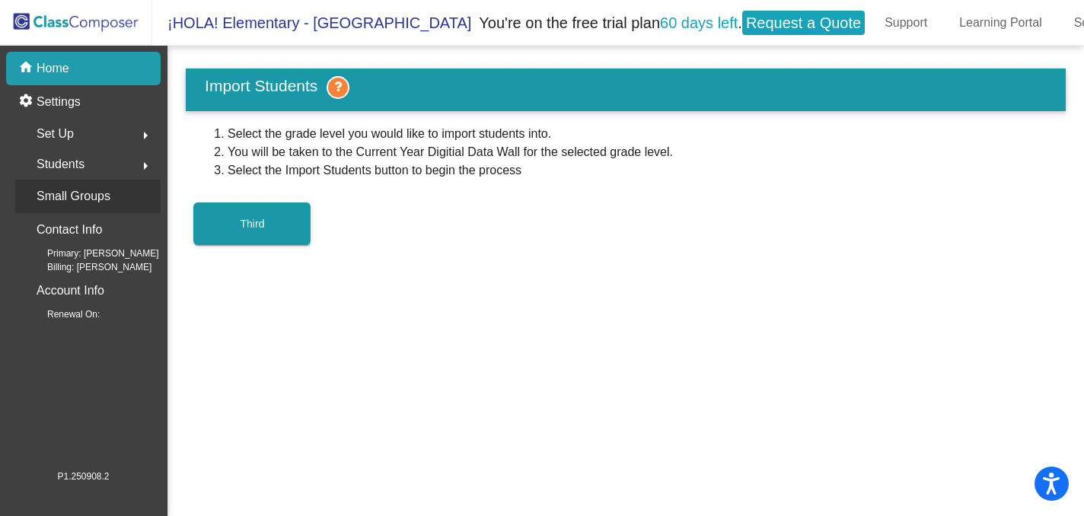
click at [83, 193] on p "Small Groups" at bounding box center [74, 196] width 74 height 21
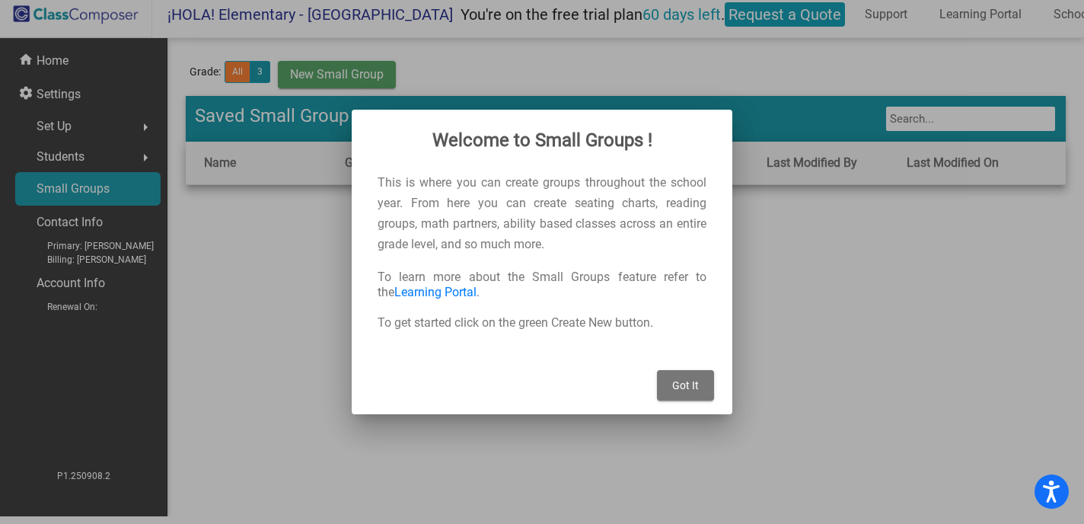
click at [667, 385] on button "Got It" at bounding box center [685, 385] width 57 height 30
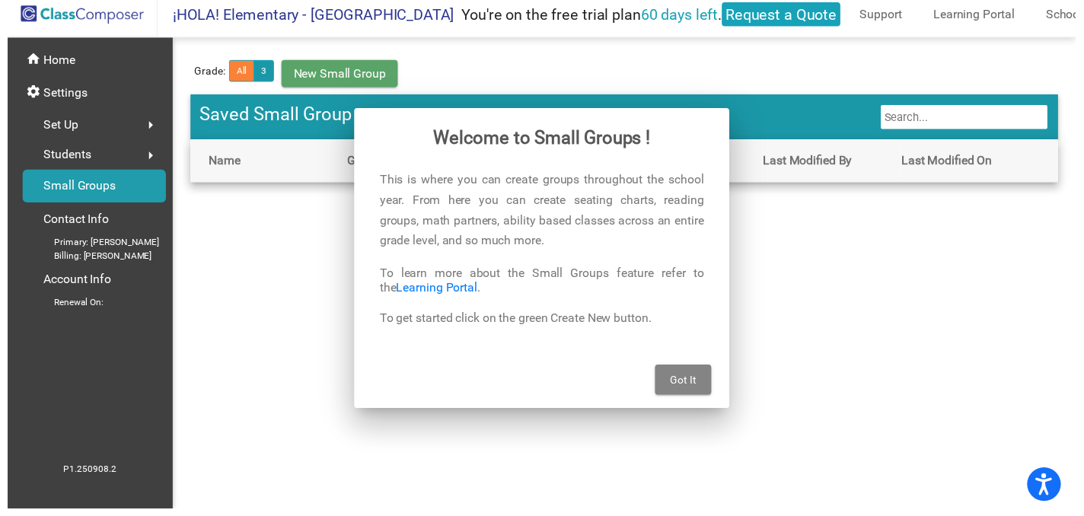
scroll to position [8, 0]
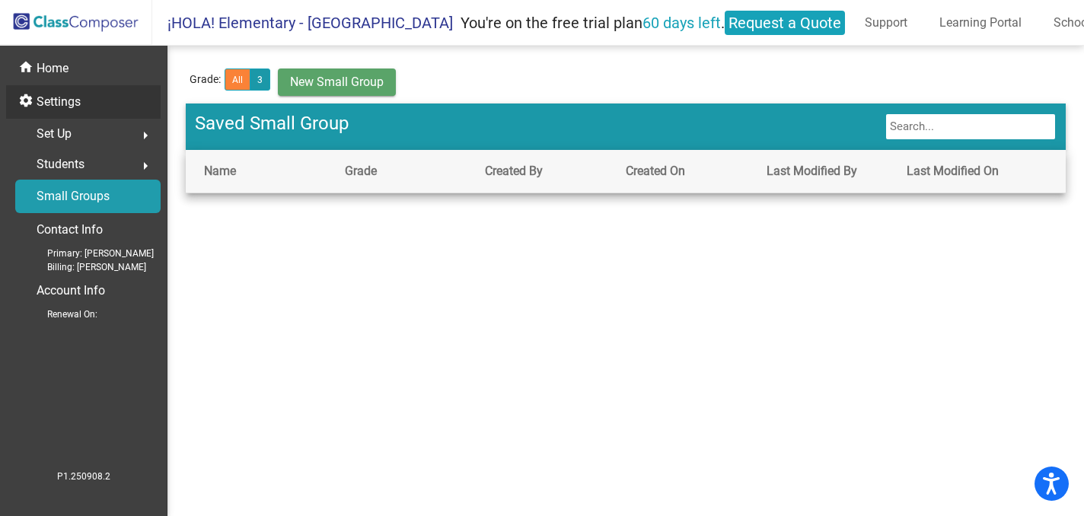
click at [62, 94] on p "Settings" at bounding box center [59, 102] width 44 height 18
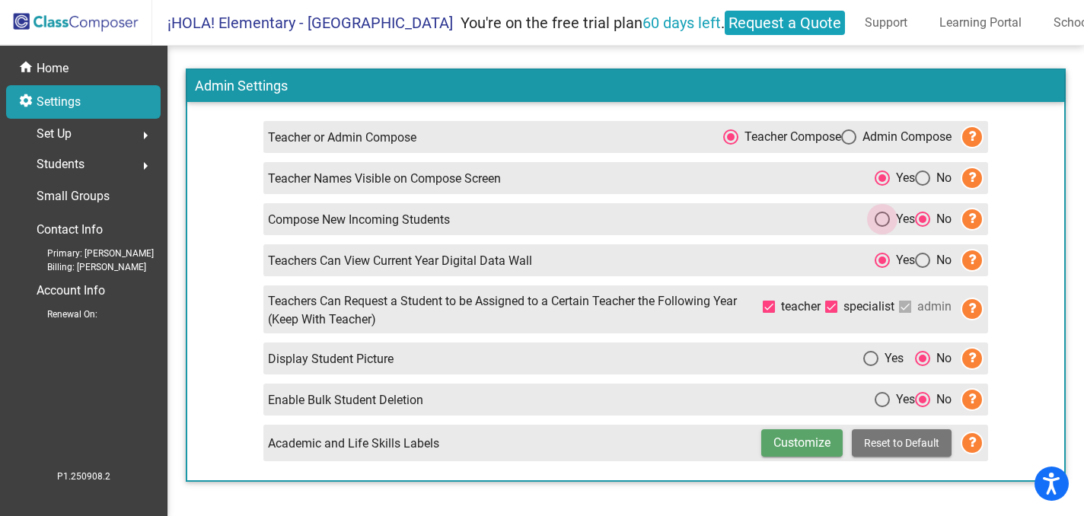
click at [875, 213] on div "Select an option" at bounding box center [882, 219] width 15 height 15
click at [882, 227] on input "Yes" at bounding box center [882, 227] width 1 height 1
radio input "true"
click at [826, 302] on div at bounding box center [831, 307] width 12 height 12
click at [831, 313] on input "specialist" at bounding box center [831, 313] width 1 height 1
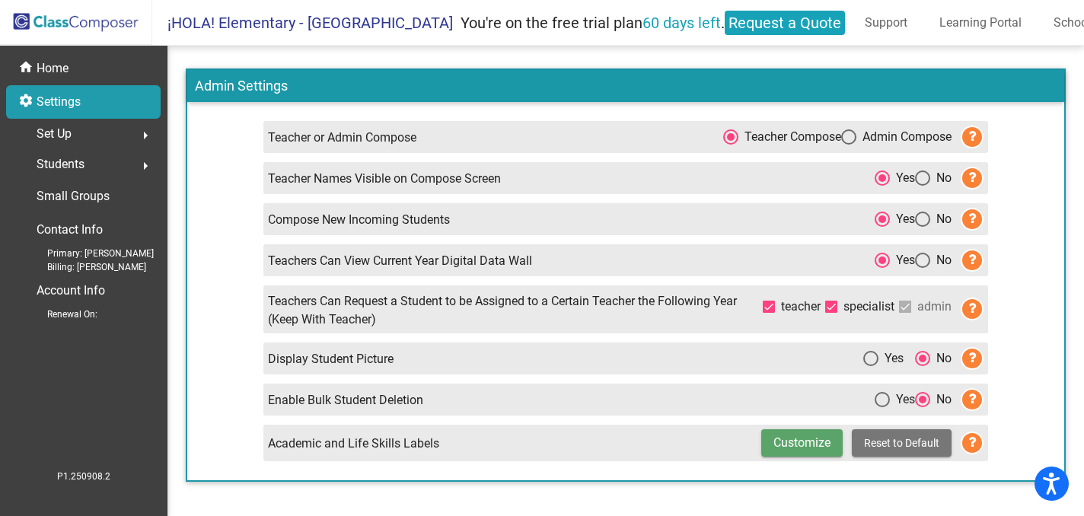
checkbox input "false"
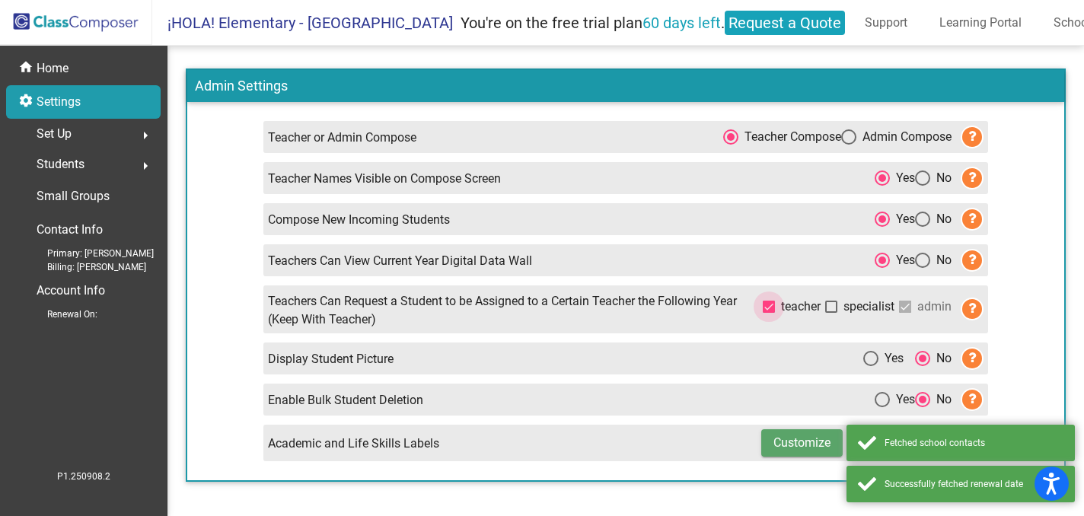
click at [769, 301] on div at bounding box center [769, 307] width 12 height 12
click at [769, 313] on input "teacher" at bounding box center [768, 313] width 1 height 1
checkbox input "false"
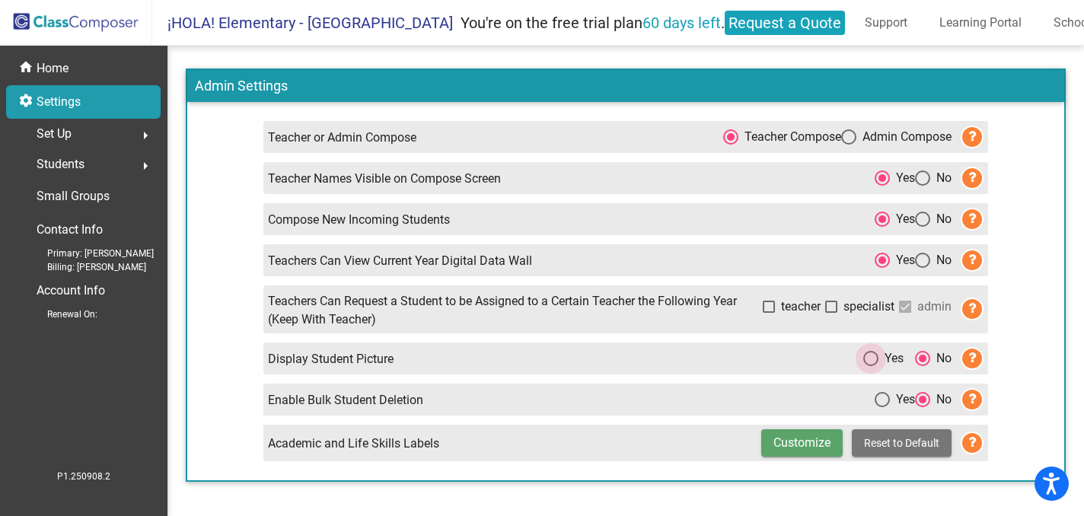
click at [864, 351] on div "Select an option" at bounding box center [871, 358] width 15 height 15
click at [870, 366] on input "Yes" at bounding box center [870, 366] width 1 height 1
radio input "true"
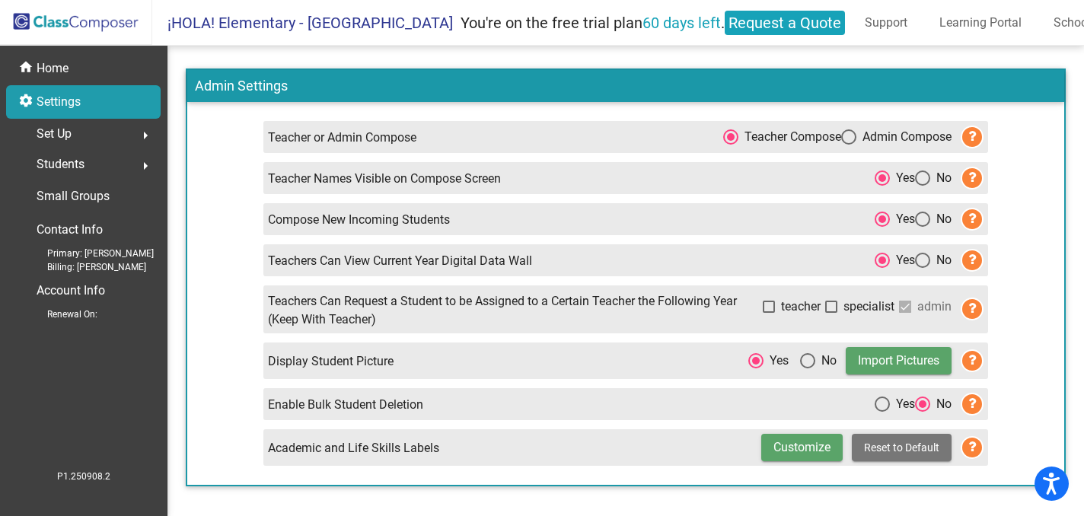
click at [806, 356] on div "Select an option" at bounding box center [807, 360] width 15 height 15
click at [807, 369] on input "No" at bounding box center [807, 369] width 1 height 1
radio input "true"
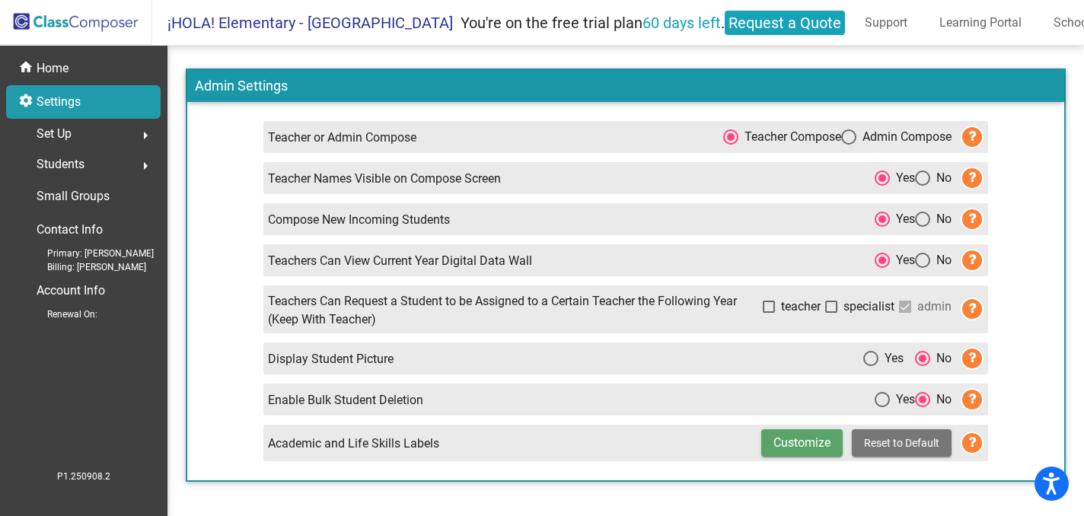
click at [803, 442] on button "Customize" at bounding box center [801, 442] width 81 height 27
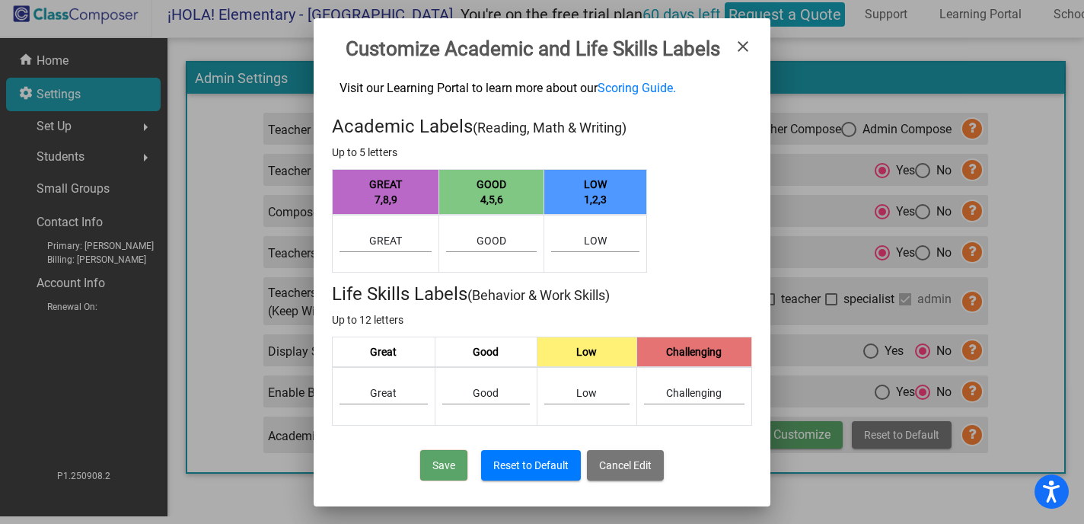
click at [385, 241] on input "Great" at bounding box center [386, 241] width 92 height 12
type input "Prof"
click at [644, 81] on link "Scoring Guide." at bounding box center [637, 88] width 78 height 14
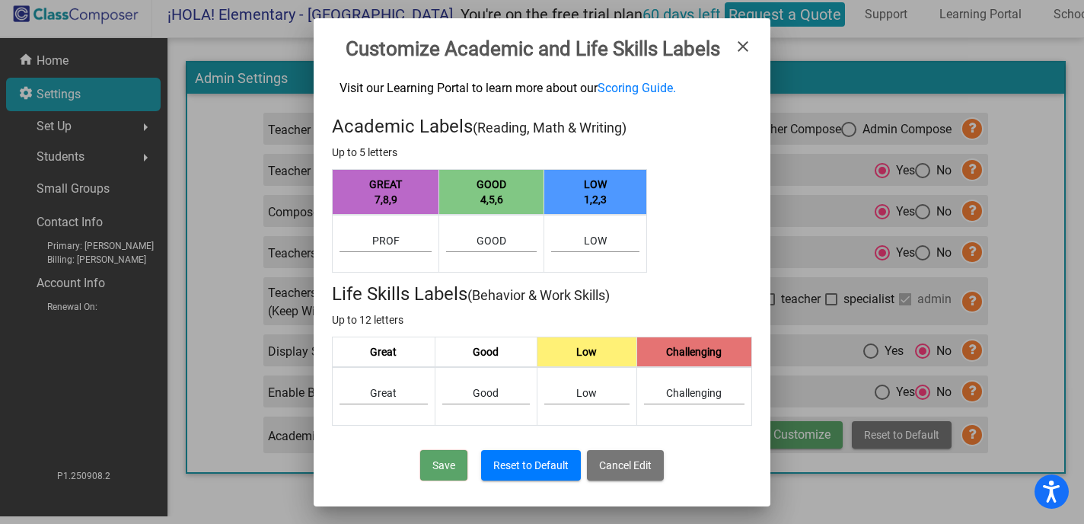
click at [500, 232] on div "Good" at bounding box center [491, 237] width 91 height 30
type input "AvrG"
click at [595, 398] on input "Low" at bounding box center [586, 394] width 85 height 12
type input "Developing"
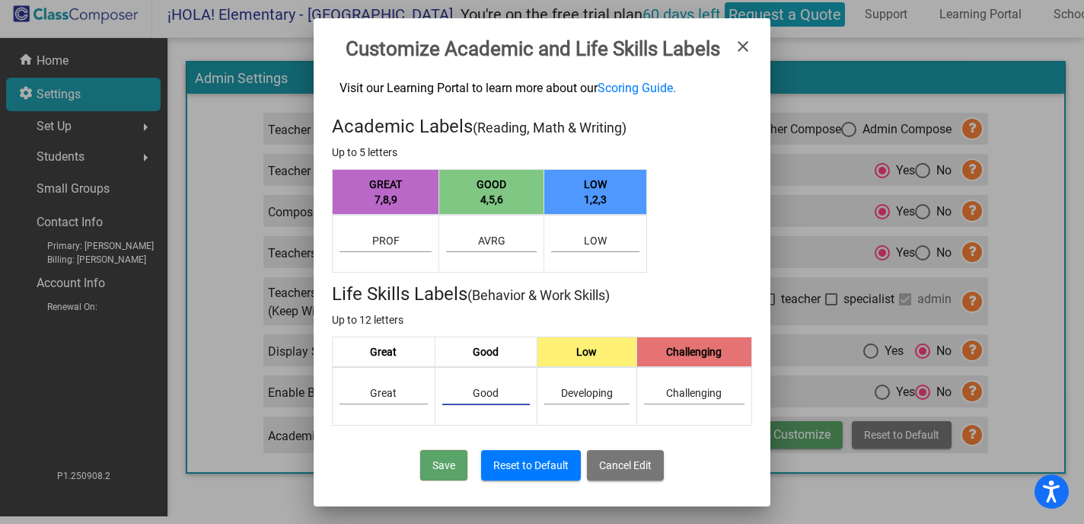
click at [500, 397] on input "Good" at bounding box center [486, 394] width 88 height 12
click at [493, 398] on input "Good" at bounding box center [486, 394] width 88 height 12
type input "Responsible"
click at [391, 400] on input "Great" at bounding box center [384, 394] width 88 height 12
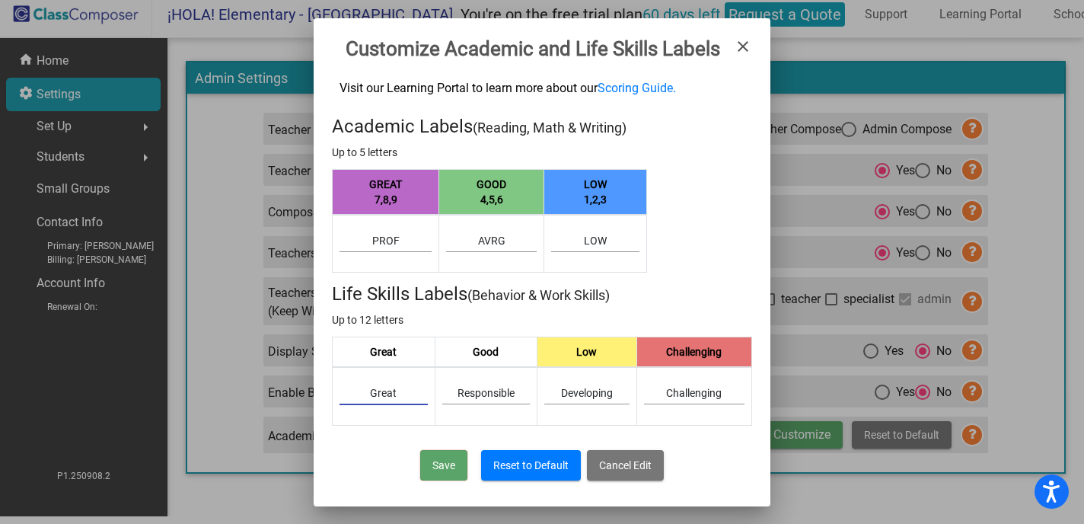
click at [391, 400] on input "Great" at bounding box center [384, 394] width 88 height 12
type input "Exceeds"
click at [385, 241] on input "Prof" at bounding box center [386, 241] width 92 height 12
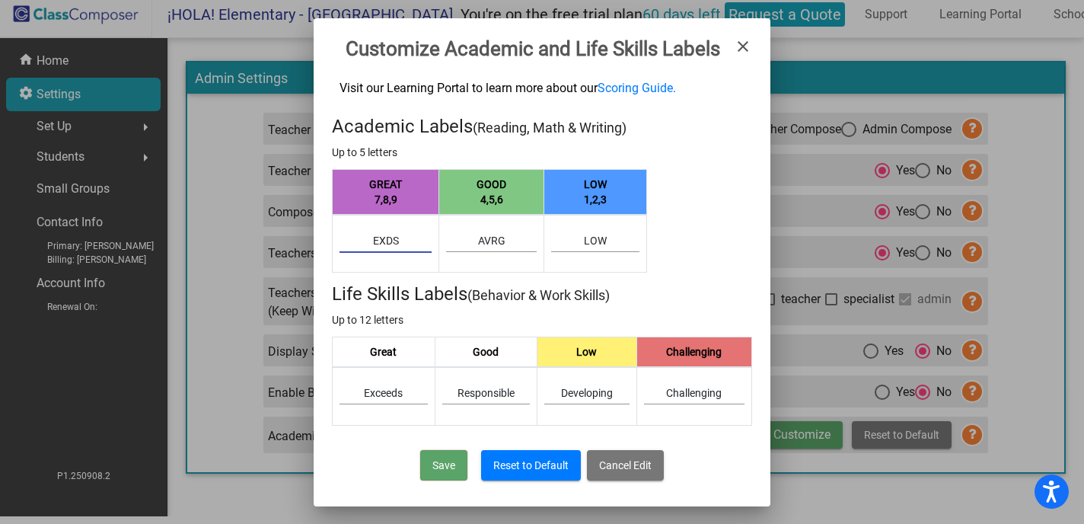
type input "Exds"
click at [499, 247] on div "AvrG" at bounding box center [491, 237] width 91 height 30
click at [490, 240] on input "AvrG" at bounding box center [491, 241] width 91 height 12
click at [490, 238] on input "AvrG" at bounding box center [491, 241] width 91 height 12
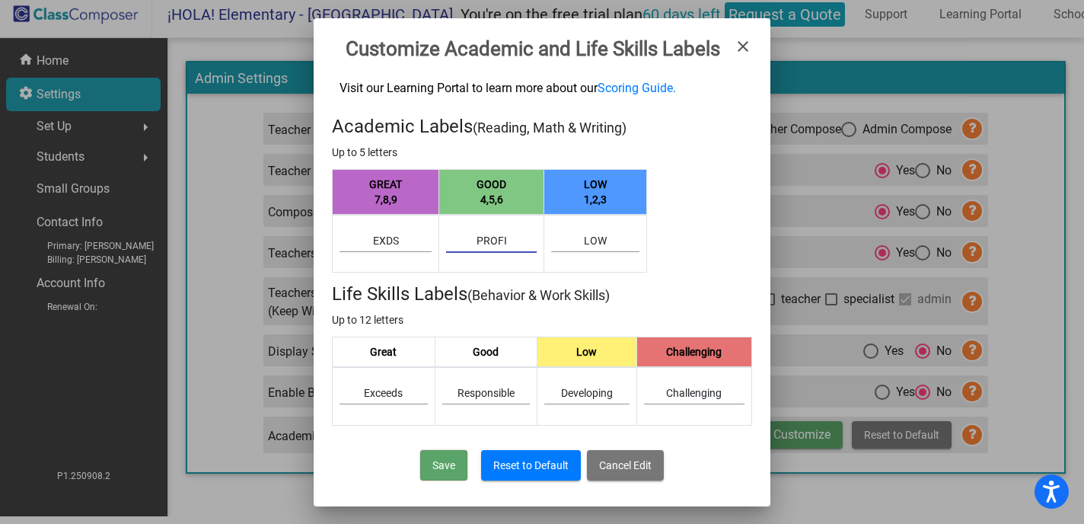
type input "Profi"
click at [451, 462] on button "Save" at bounding box center [443, 465] width 47 height 30
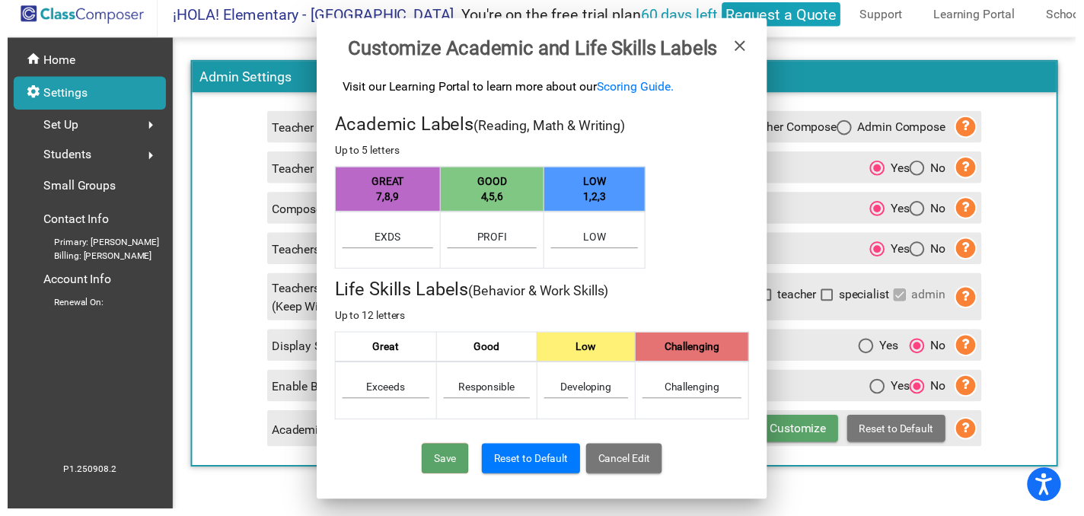
scroll to position [8, 0]
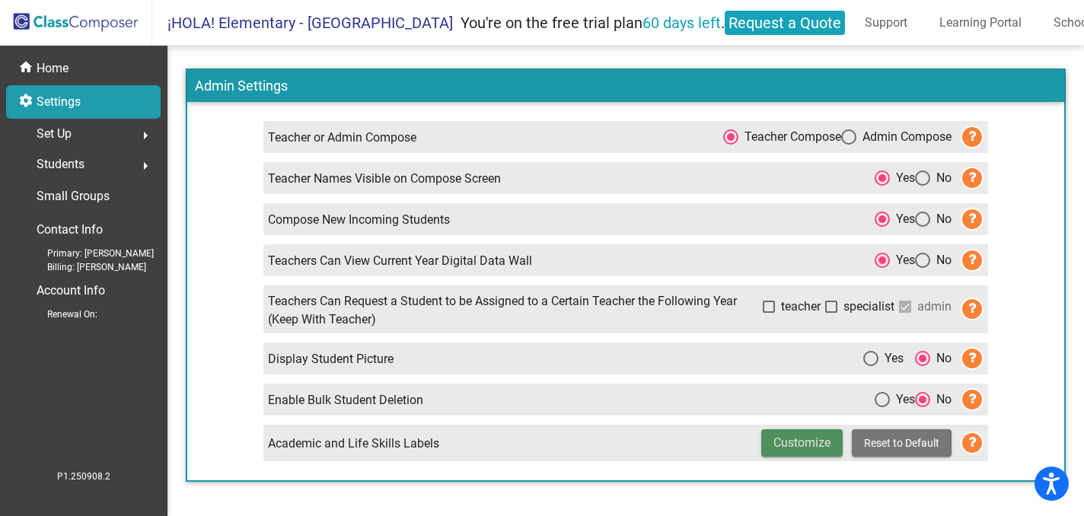
click at [142, 128] on mat-icon "arrow_right" at bounding box center [145, 135] width 18 height 18
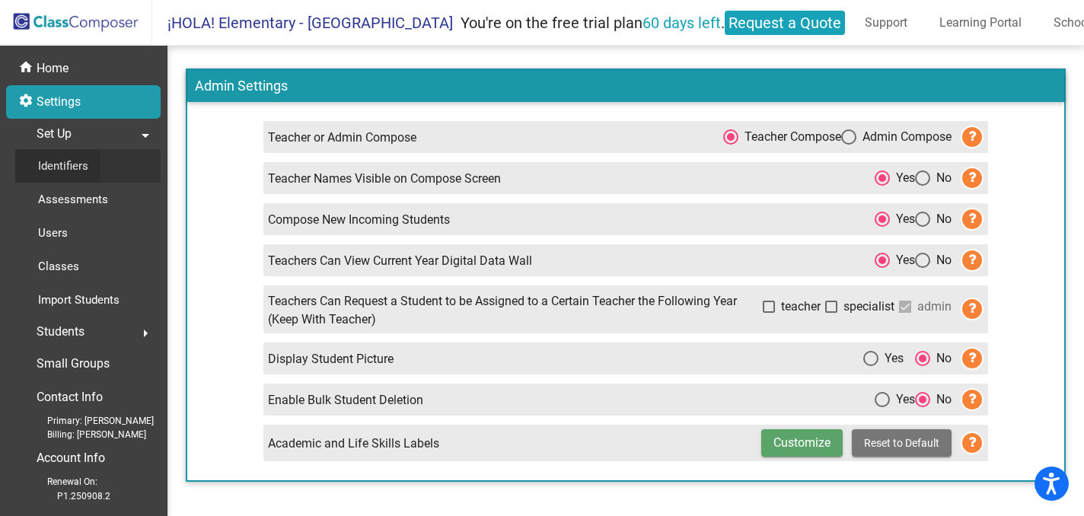
click at [101, 159] on div "Identifiers" at bounding box center [57, 166] width 85 height 34
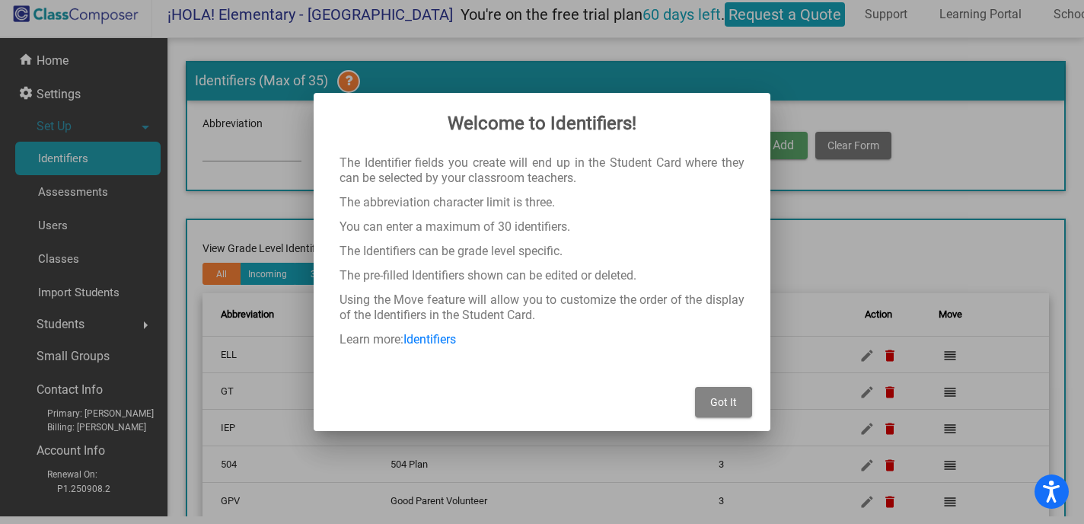
click at [707, 399] on button "Got It" at bounding box center [723, 402] width 57 height 30
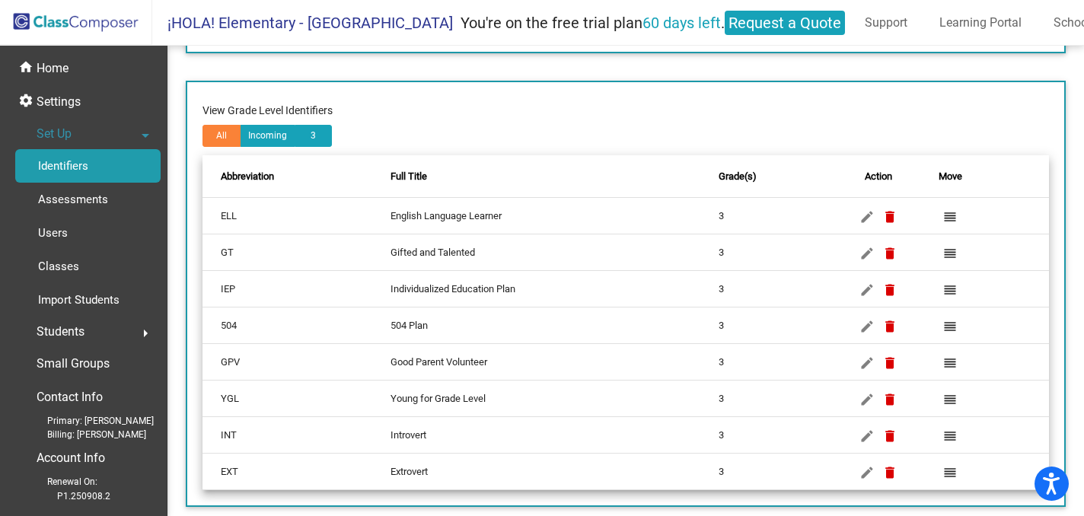
scroll to position [157, 0]
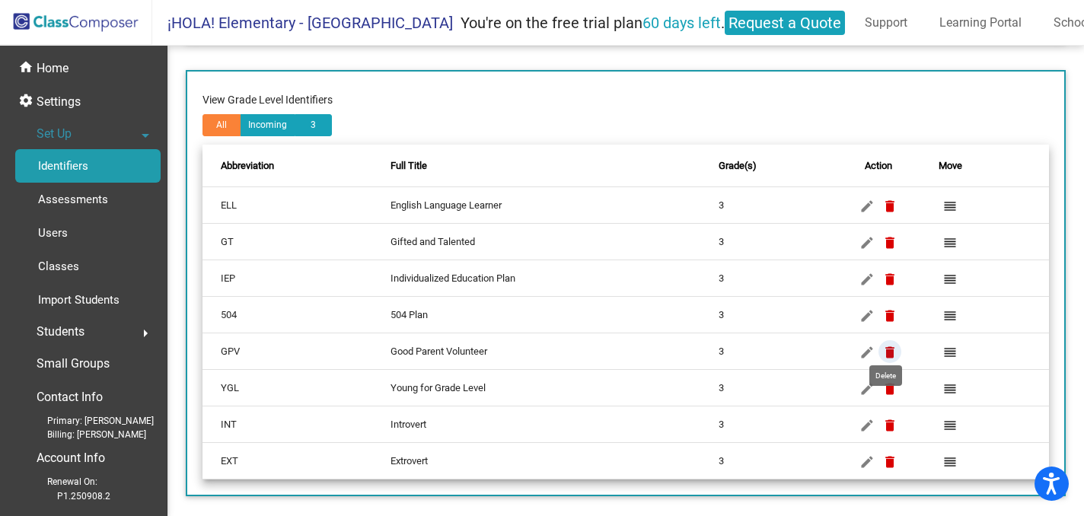
click at [887, 344] on mat-icon "delete" at bounding box center [890, 352] width 18 height 18
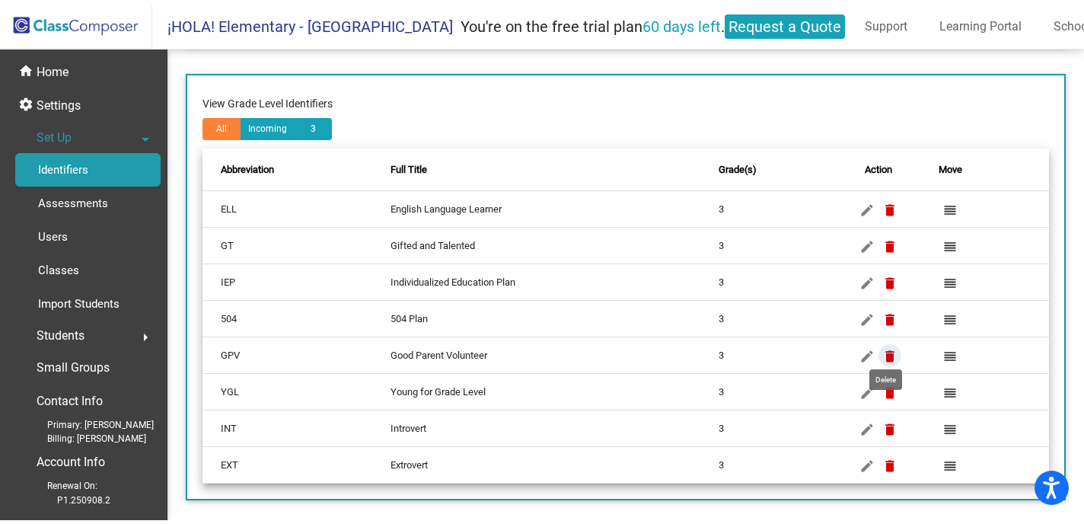
scroll to position [0, 0]
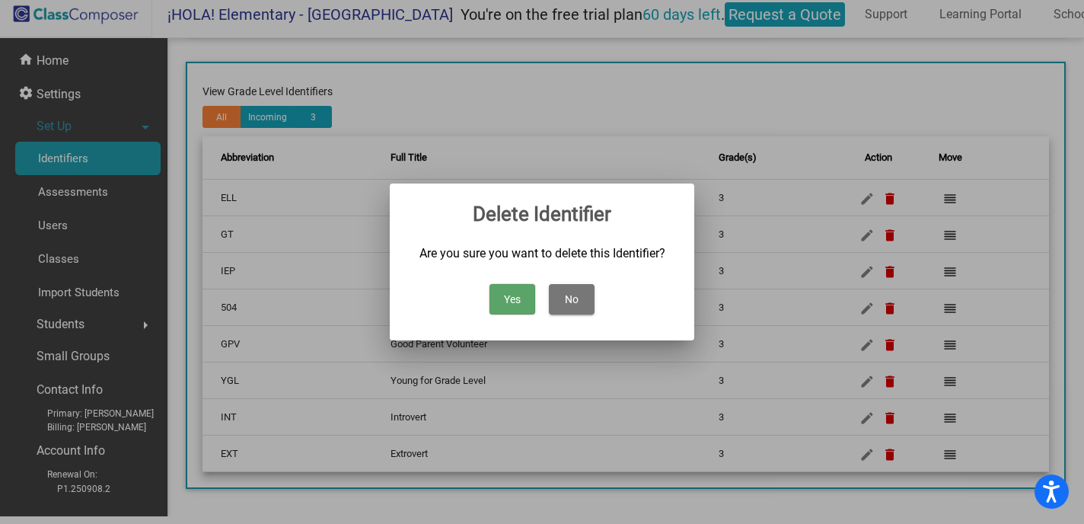
click at [525, 302] on button "Yes" at bounding box center [513, 299] width 46 height 30
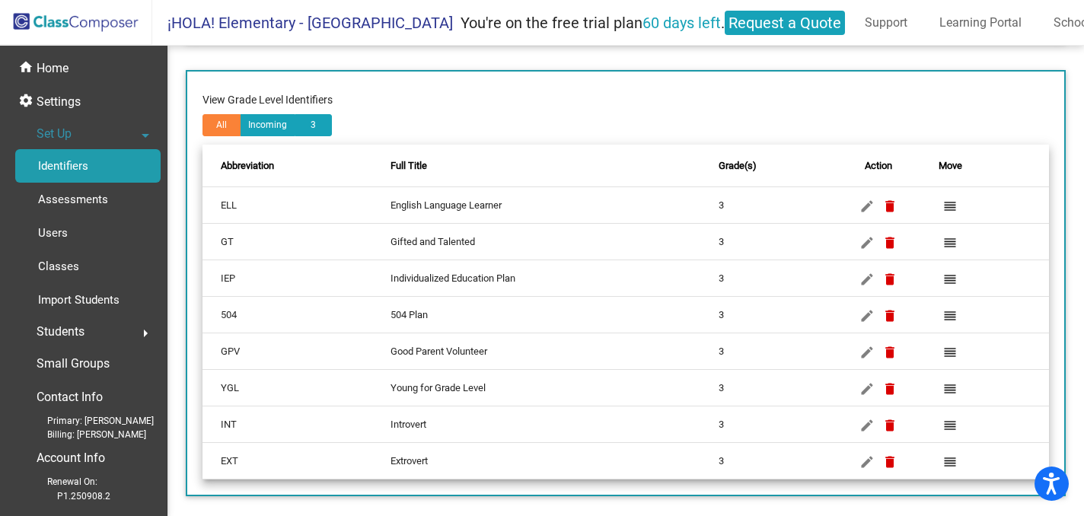
scroll to position [120, 0]
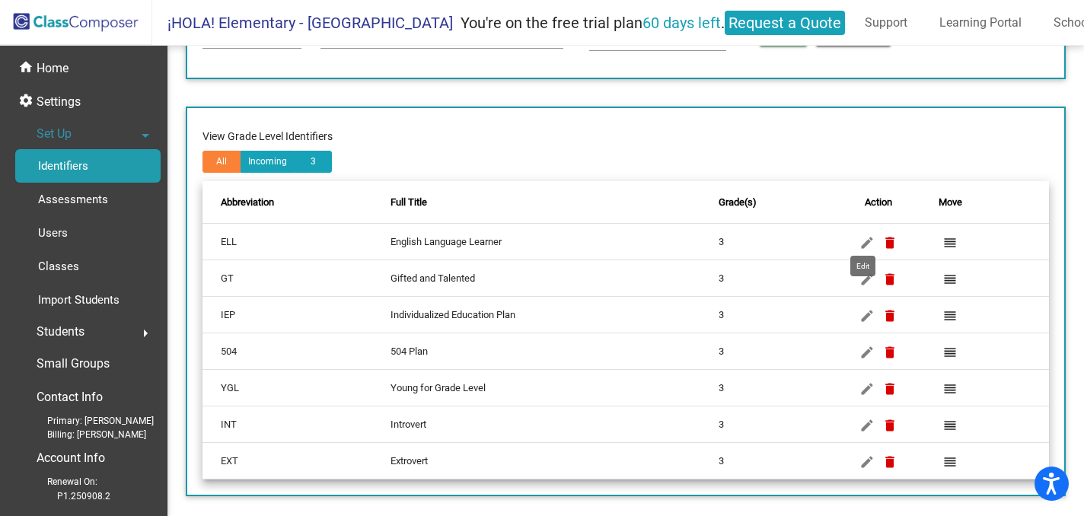
click at [860, 238] on mat-icon "edit" at bounding box center [867, 243] width 18 height 18
type input "ELL"
type input "English Language Learner"
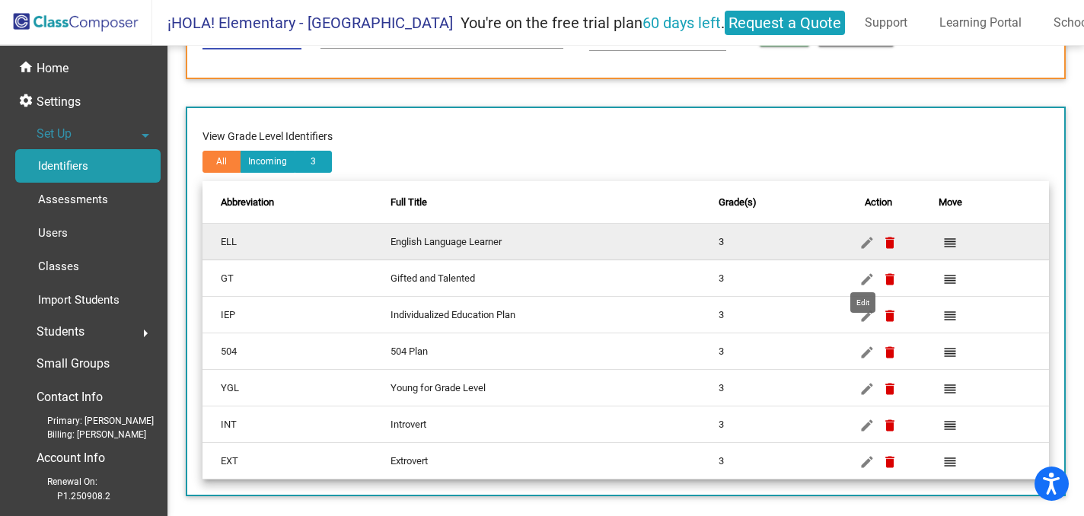
click at [862, 270] on mat-icon "edit" at bounding box center [867, 279] width 18 height 18
type input "GT"
type input "Gifted and Talented"
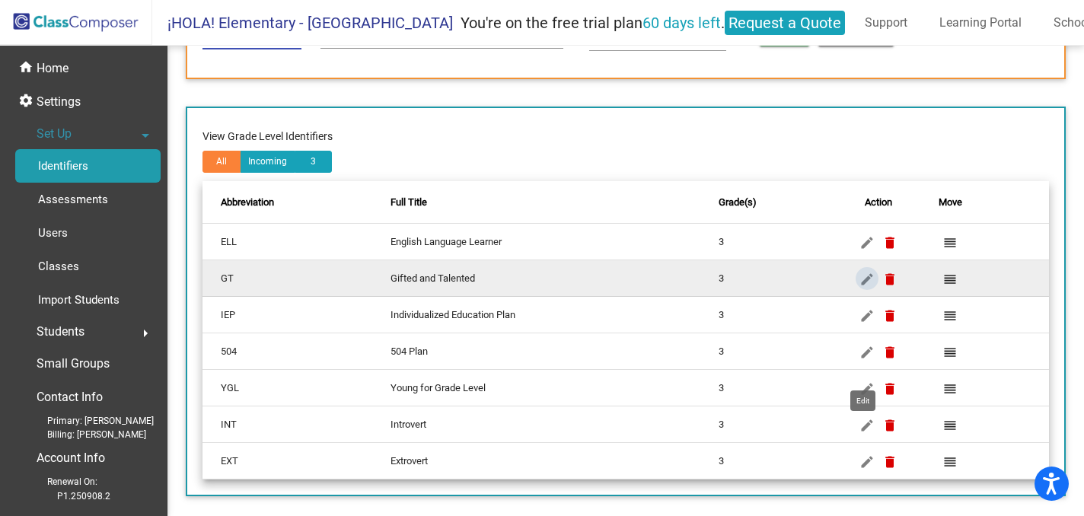
scroll to position [23, 0]
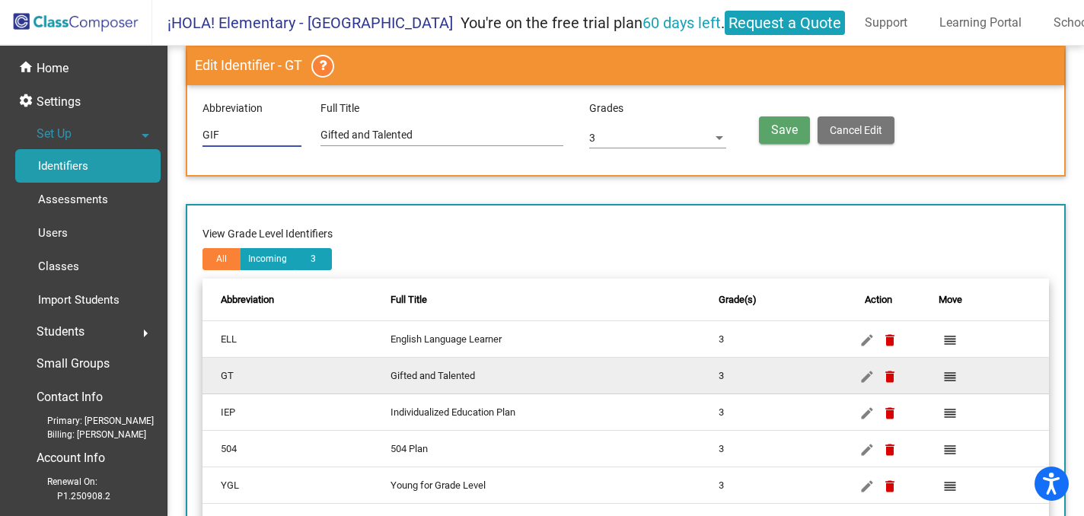
type input "GIF"
click at [765, 120] on button "Save" at bounding box center [784, 130] width 51 height 27
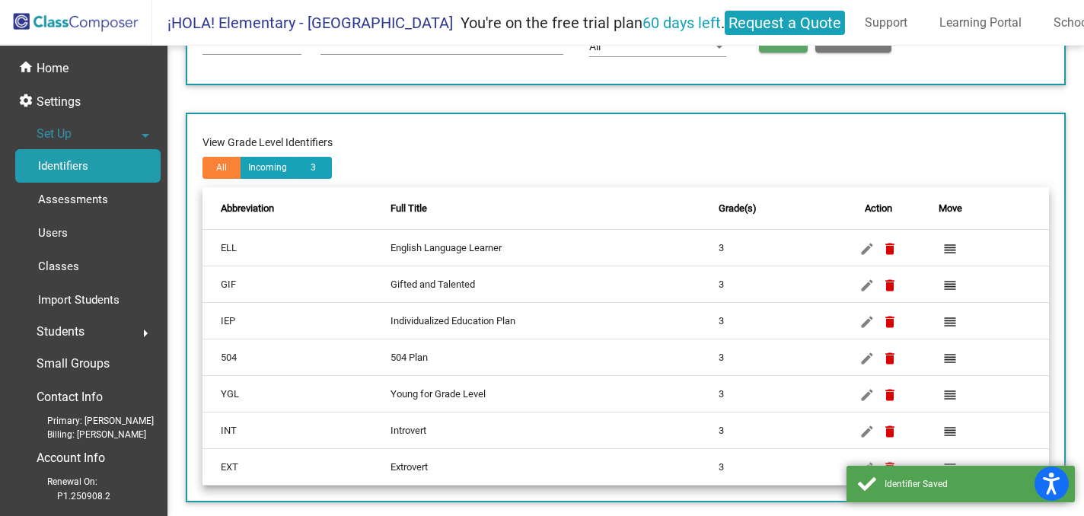
scroll to position [120, 0]
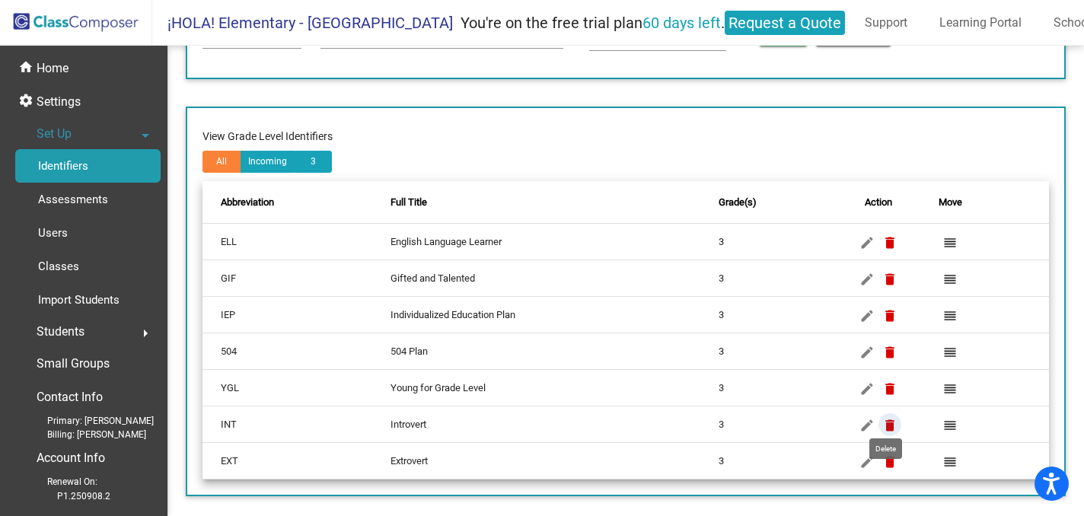
click at [889, 417] on mat-icon "delete" at bounding box center [890, 426] width 18 height 18
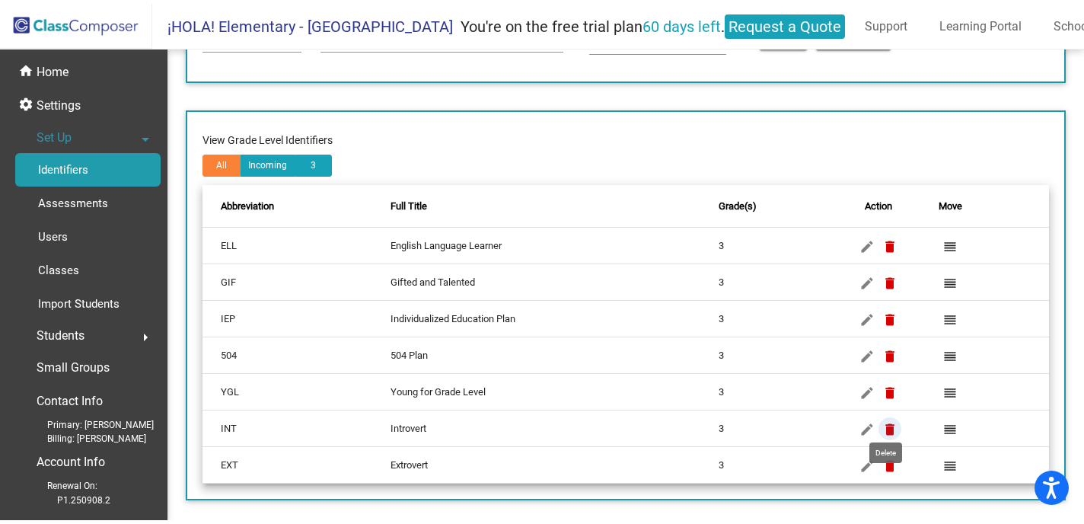
scroll to position [0, 0]
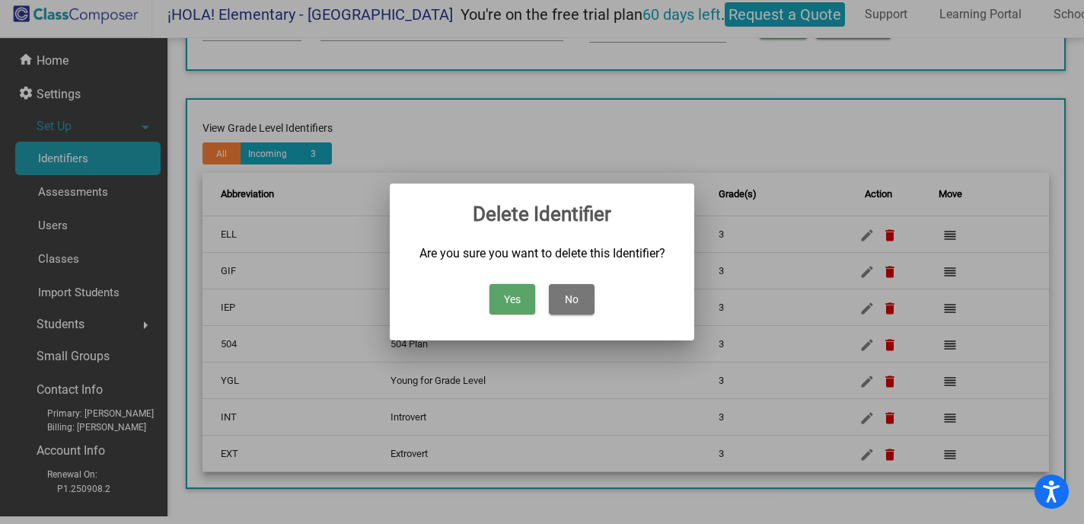
click at [515, 298] on button "Yes" at bounding box center [513, 299] width 46 height 30
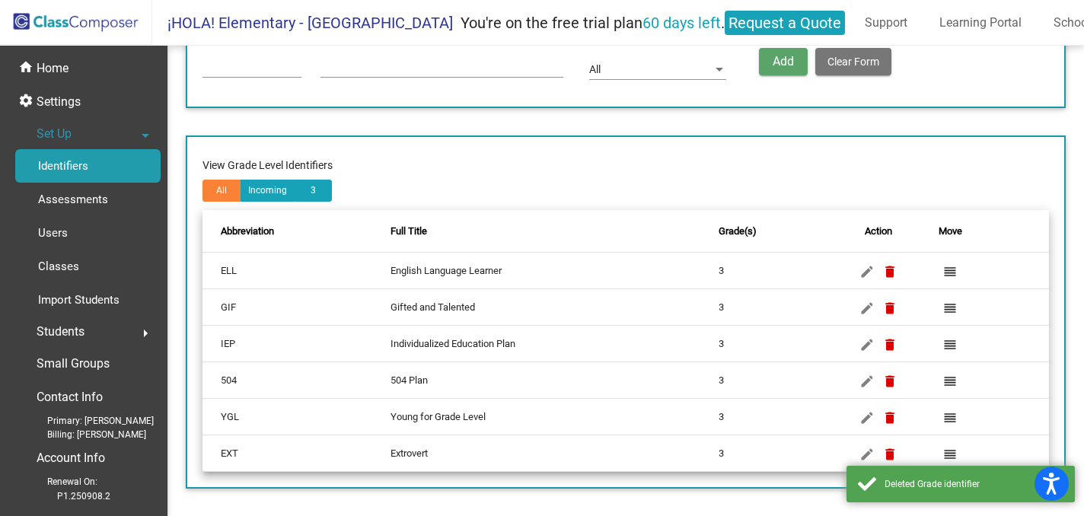
scroll to position [84, 0]
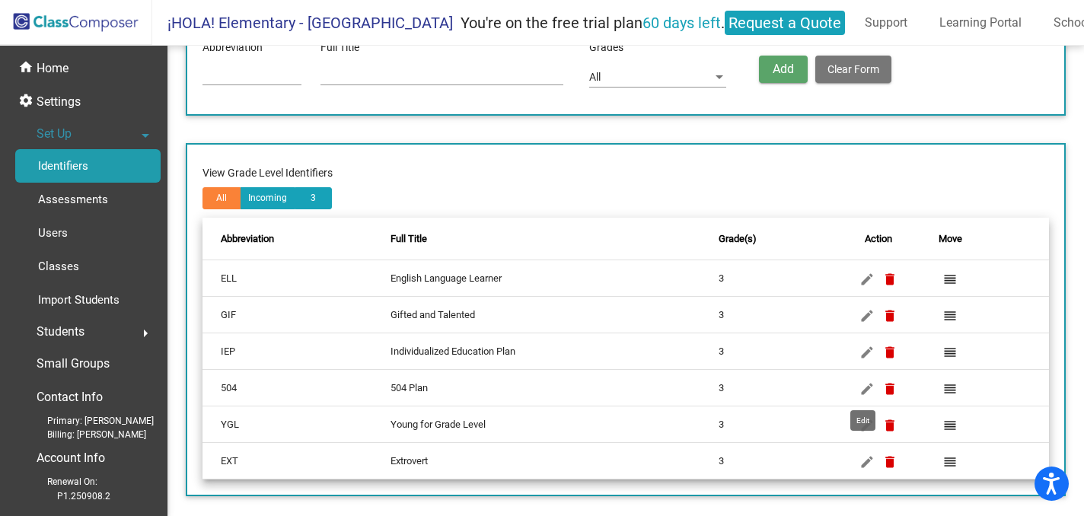
click at [863, 453] on mat-icon "edit" at bounding box center [867, 462] width 18 height 18
type input "EXT"
type input "Extrovert"
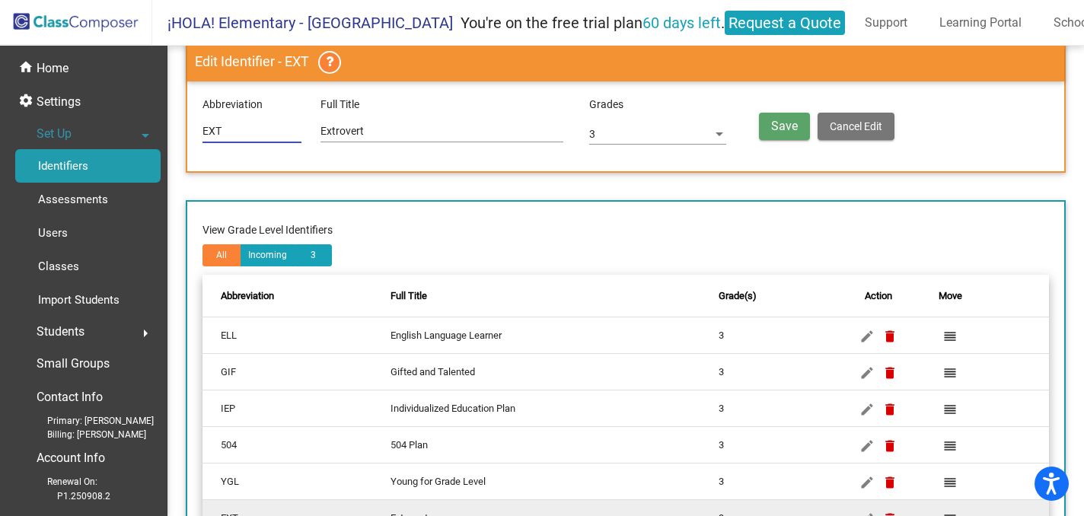
scroll to position [0, 0]
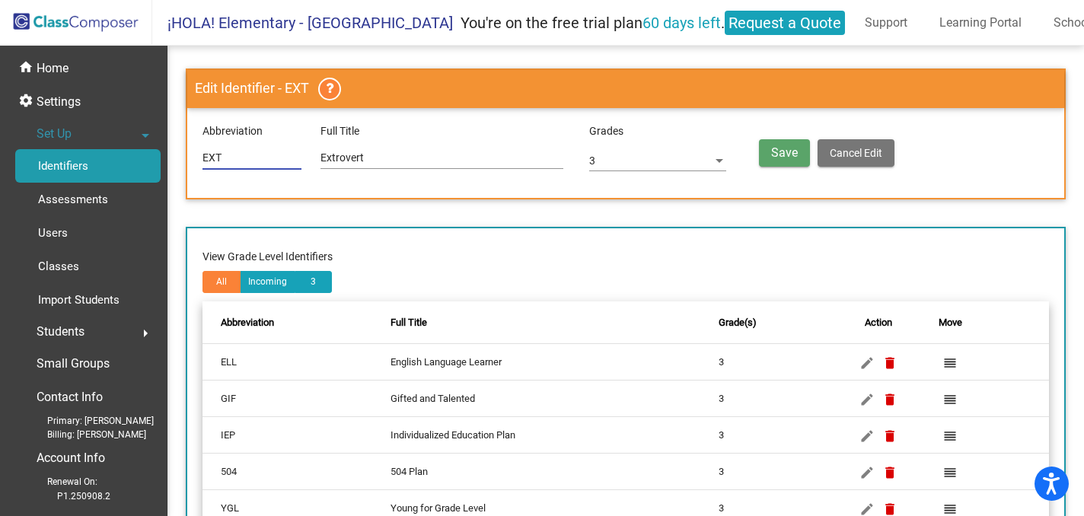
click at [792, 143] on button "Save" at bounding box center [784, 152] width 51 height 27
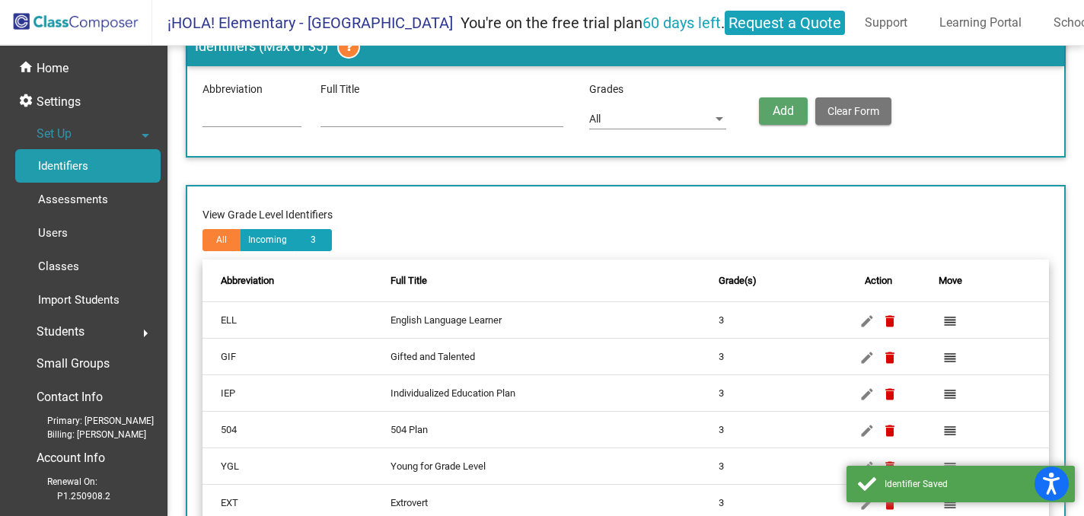
scroll to position [84, 0]
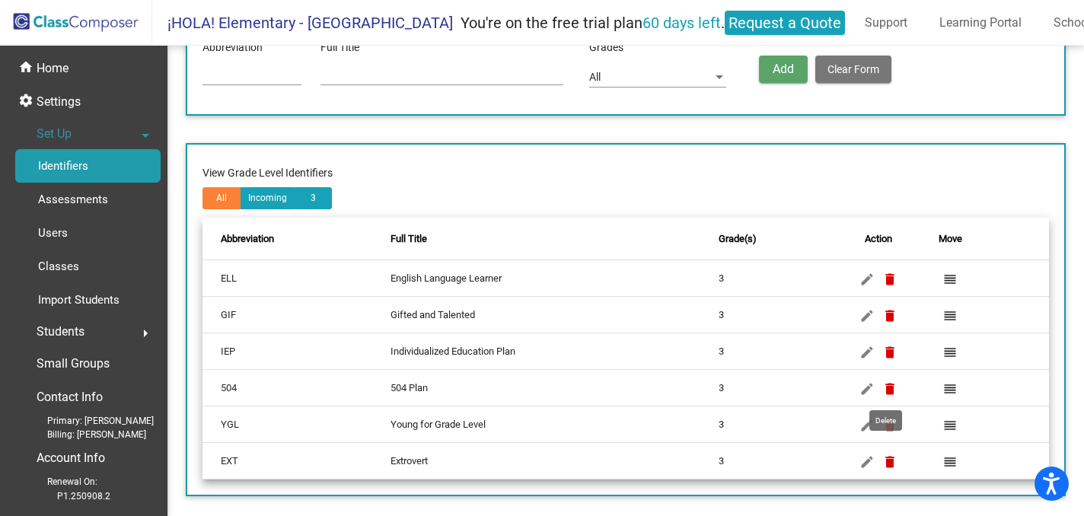
click at [889, 454] on mat-icon "delete" at bounding box center [890, 462] width 18 height 18
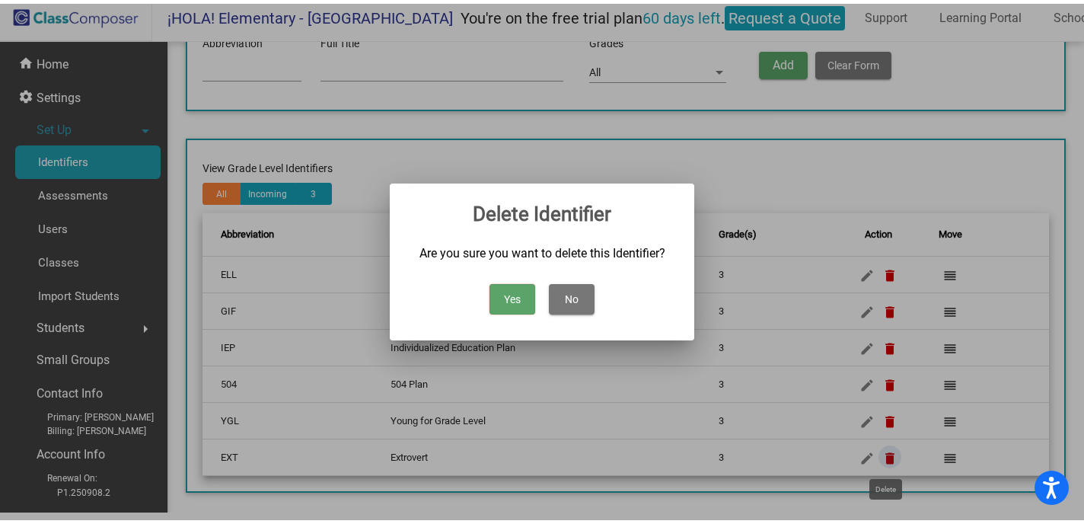
scroll to position [0, 0]
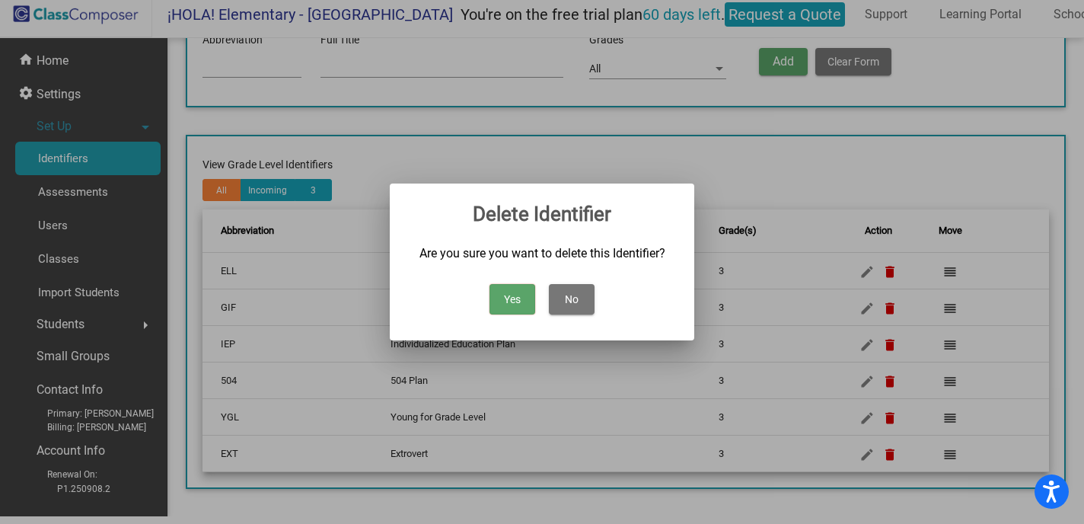
click at [519, 304] on button "Yes" at bounding box center [513, 299] width 46 height 30
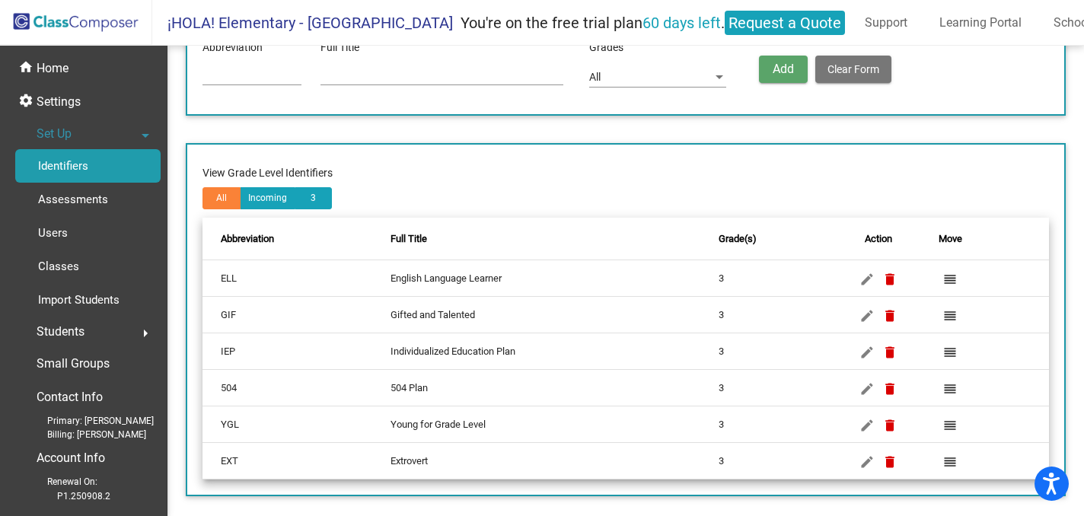
scroll to position [47, 0]
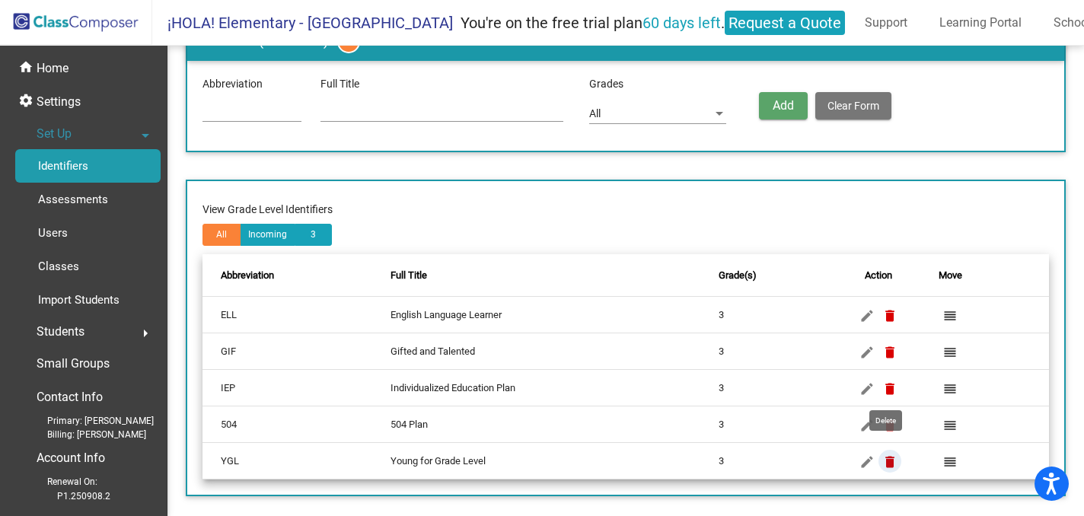
click at [890, 456] on mat-icon "delete" at bounding box center [890, 462] width 18 height 18
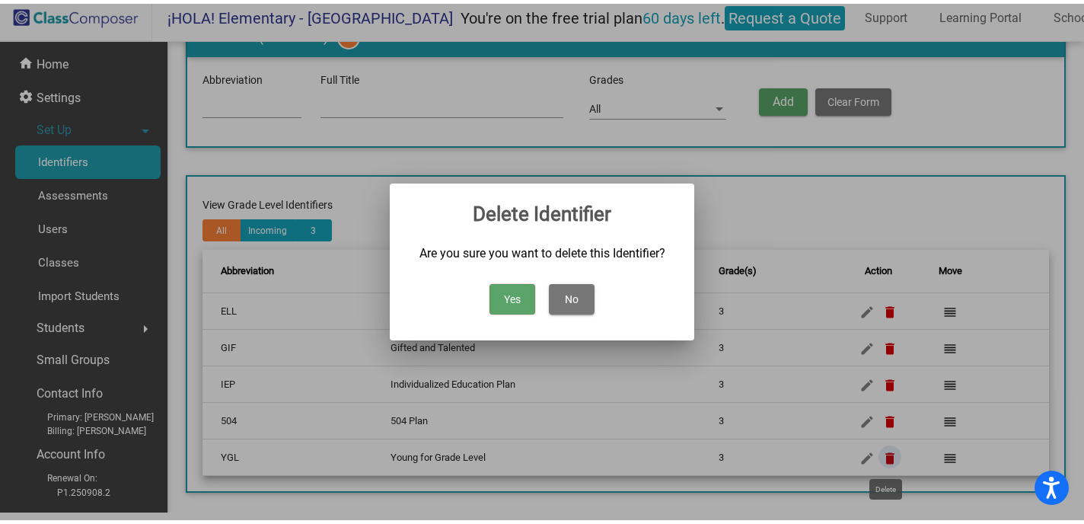
scroll to position [0, 0]
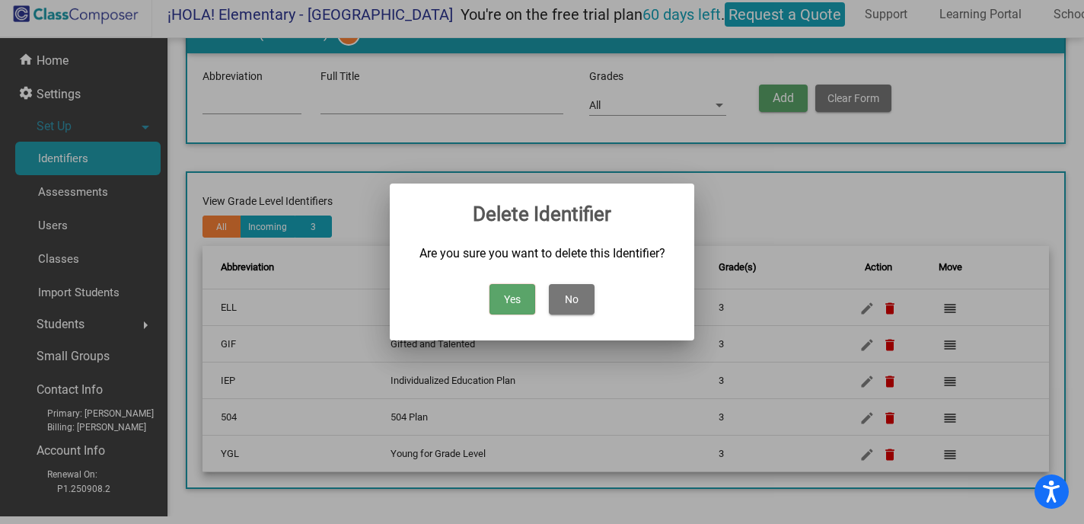
click at [510, 291] on button "Yes" at bounding box center [513, 299] width 46 height 30
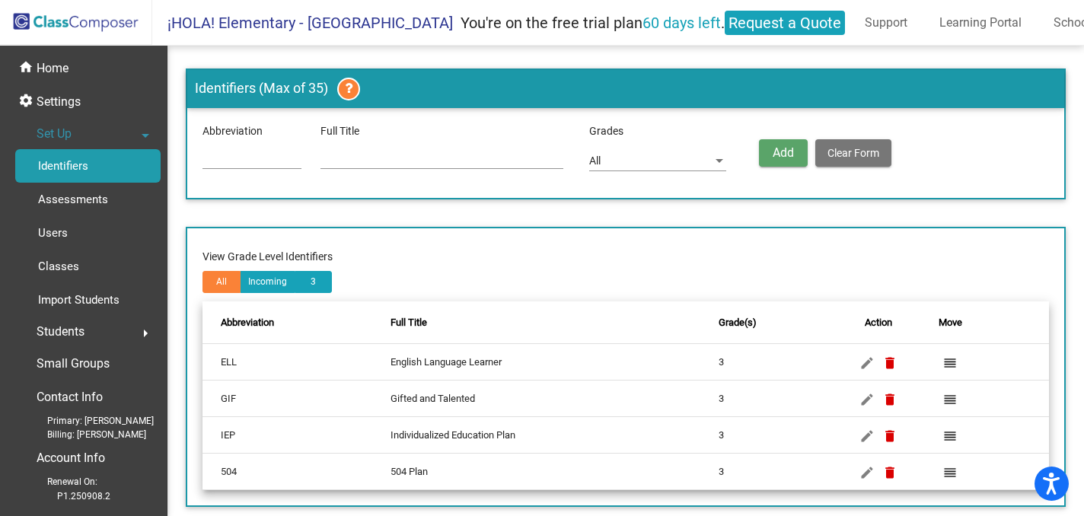
click at [713, 156] on div at bounding box center [720, 161] width 14 height 12
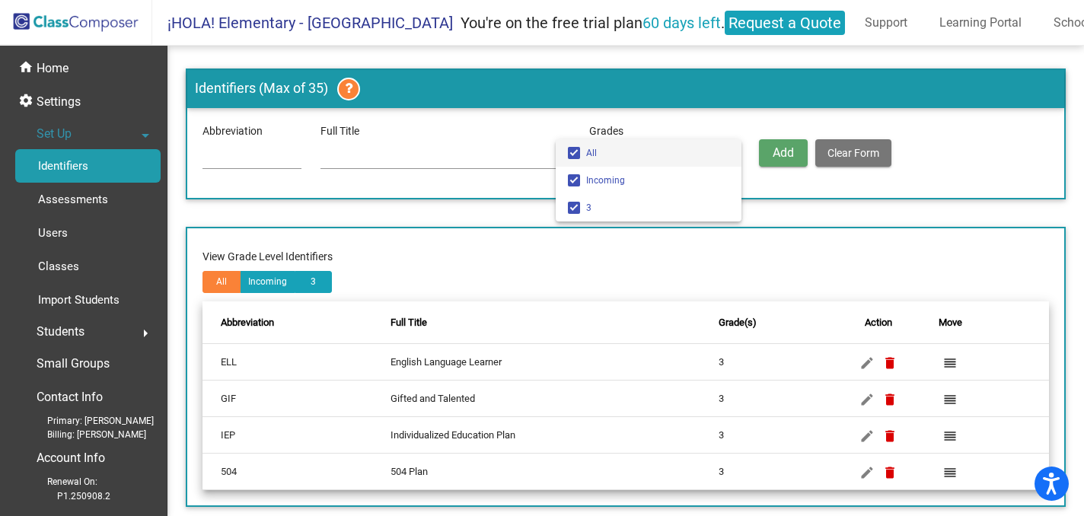
click at [710, 156] on span "All" at bounding box center [657, 152] width 143 height 27
click at [103, 200] on div at bounding box center [542, 258] width 1084 height 516
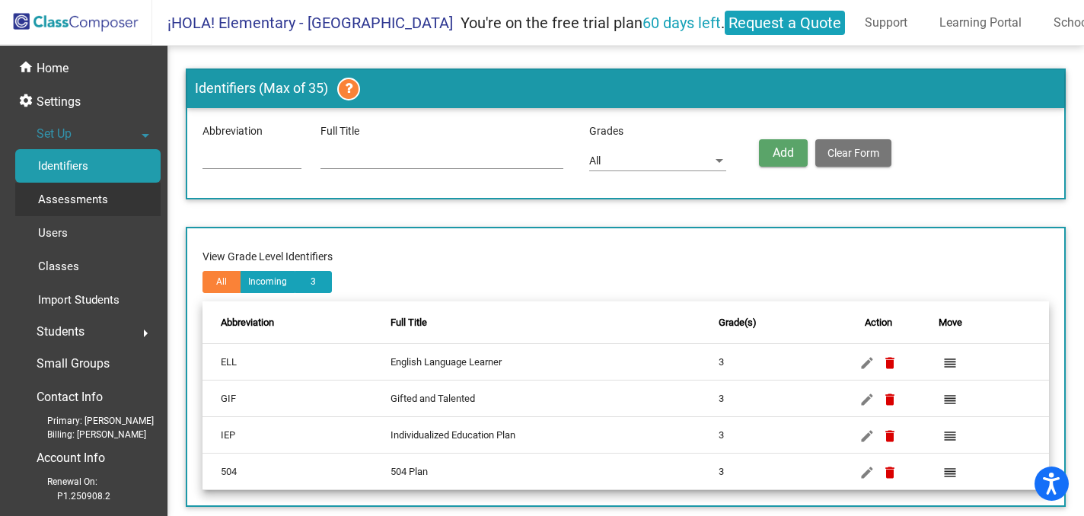
click at [90, 192] on p "Assessments" at bounding box center [73, 199] width 70 height 18
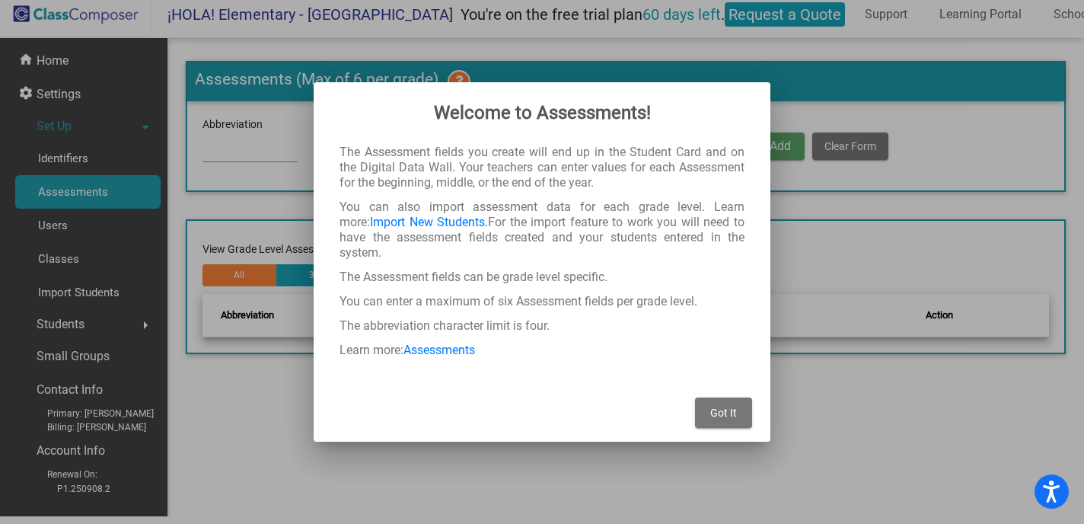
click at [728, 407] on span "Got It" at bounding box center [723, 413] width 27 height 12
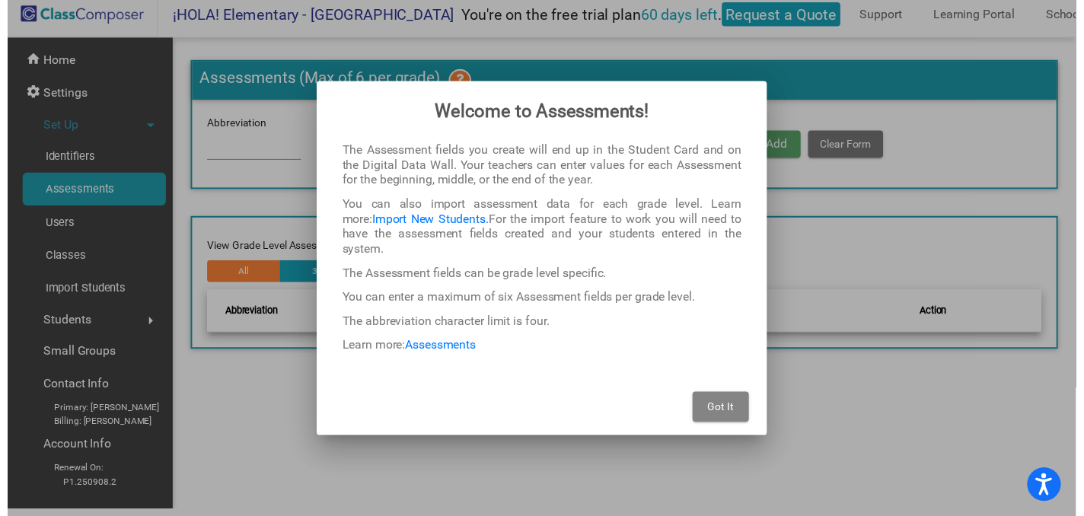
scroll to position [8, 0]
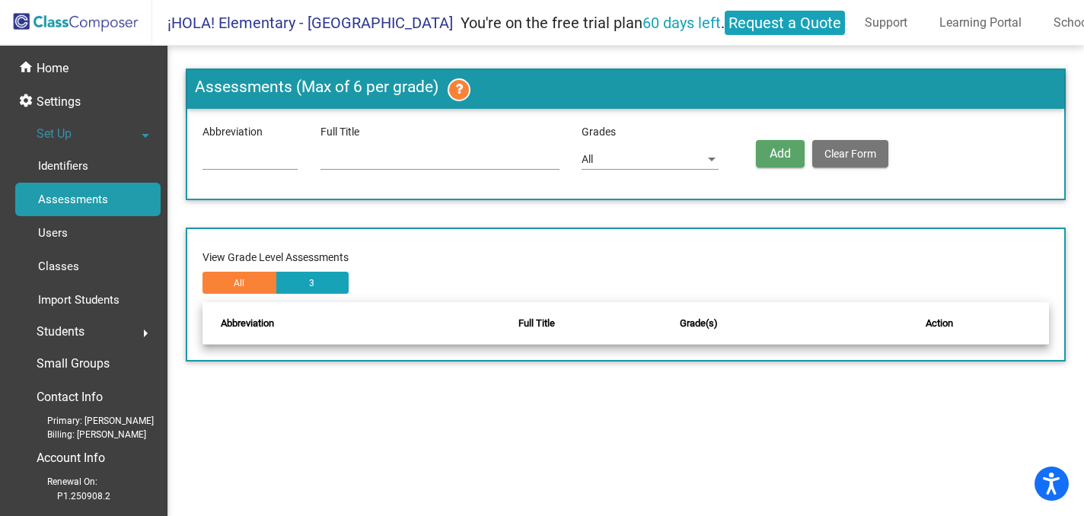
click at [276, 155] on input at bounding box center [250, 160] width 95 height 12
click at [216, 154] on input "FAST" at bounding box center [250, 160] width 95 height 12
type input "PM1"
type input "FAST PM1"
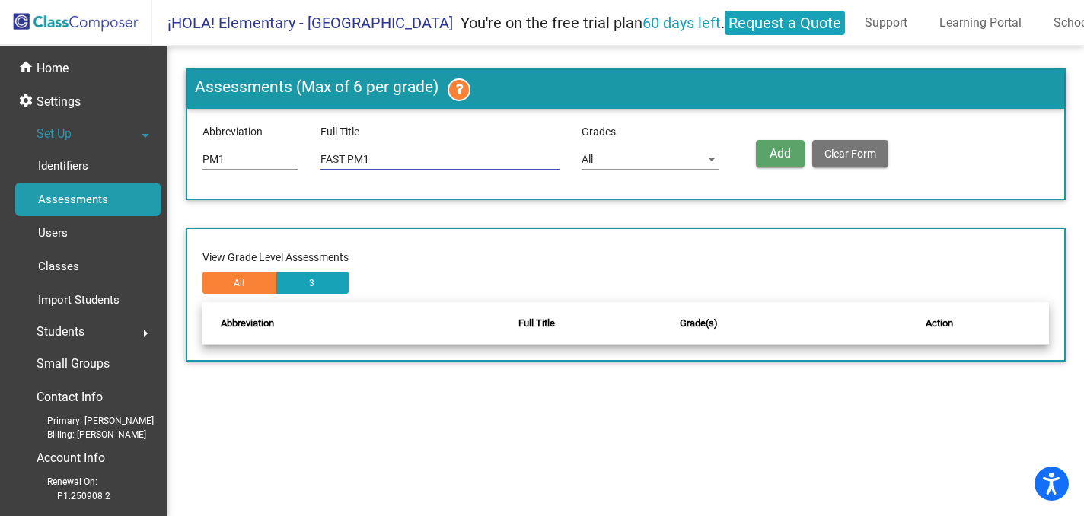
click at [771, 149] on span "Add" at bounding box center [780, 153] width 21 height 14
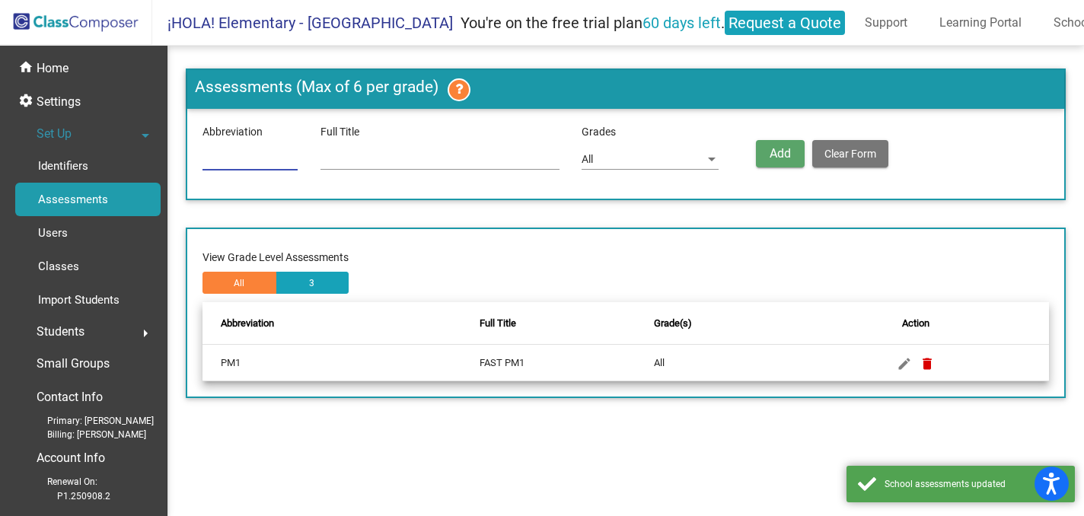
click at [229, 155] on input at bounding box center [250, 160] width 95 height 12
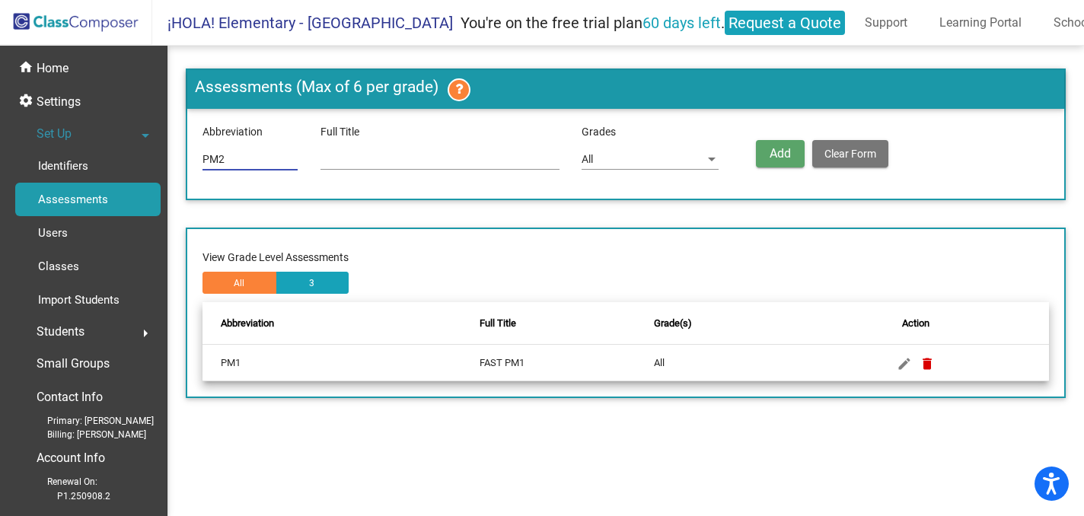
type input "PM2"
type input "FAST PM2"
click at [770, 146] on span "Add" at bounding box center [780, 153] width 21 height 14
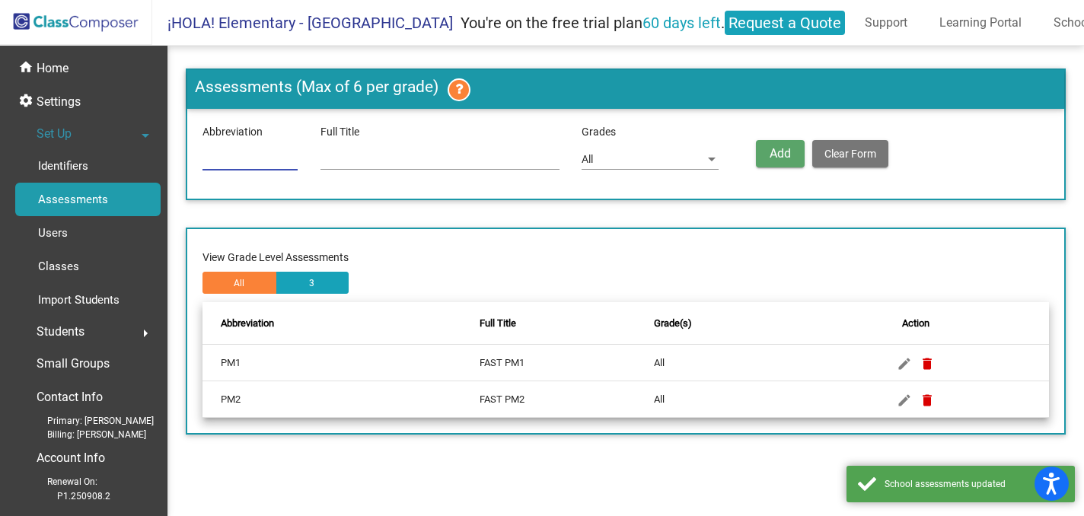
click at [258, 154] on input at bounding box center [250, 160] width 95 height 12
type input "i"
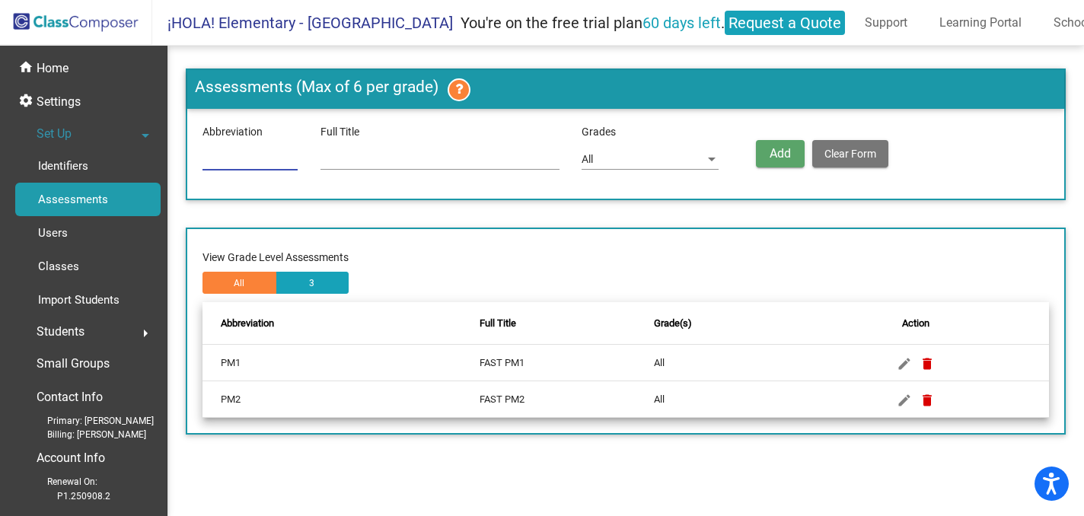
type input "i"
type input "I"
type input "Irea"
type input "I"
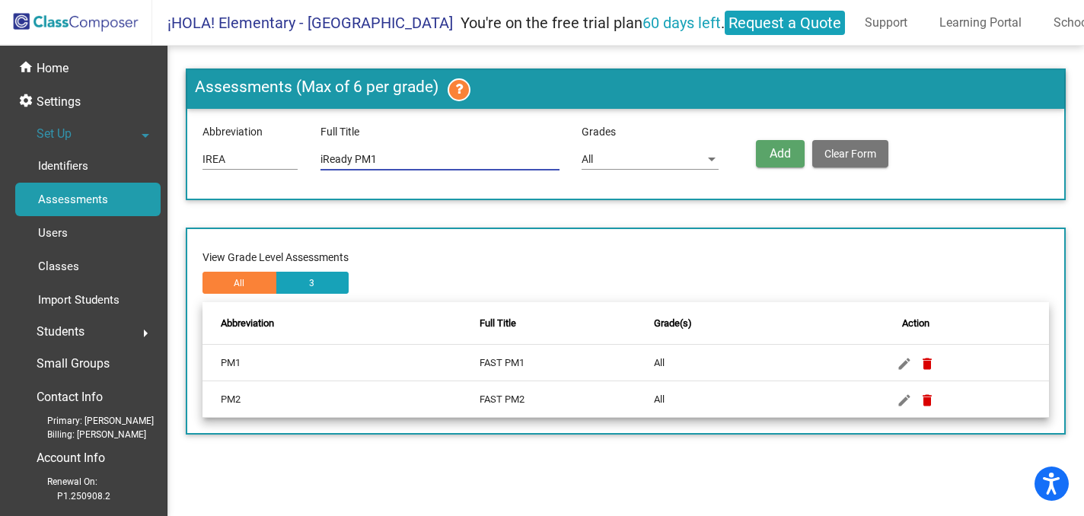
type input "iReady PM1"
click at [791, 148] on button "Add" at bounding box center [780, 153] width 49 height 27
type input "IREA"
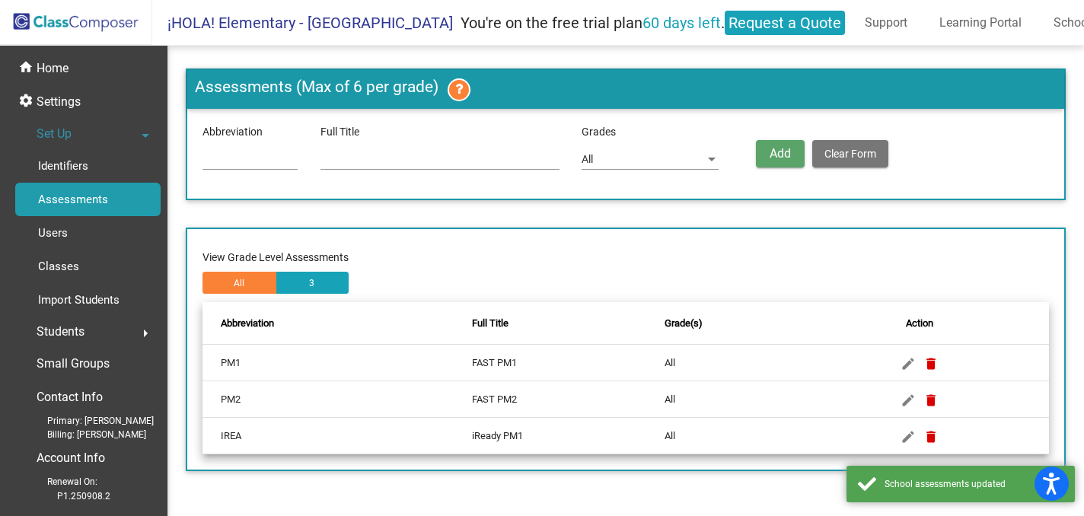
click at [265, 154] on input at bounding box center [250, 160] width 95 height 12
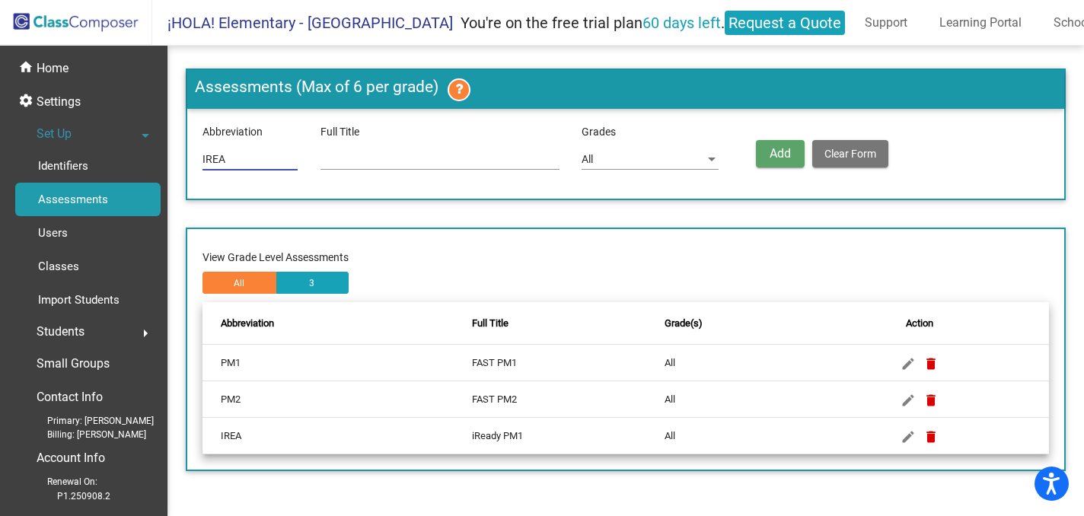
type input "IREa"
type input "iReady PM2"
click at [784, 148] on span "Add" at bounding box center [780, 153] width 21 height 14
click at [323, 283] on button "3" at bounding box center [313, 283] width 74 height 22
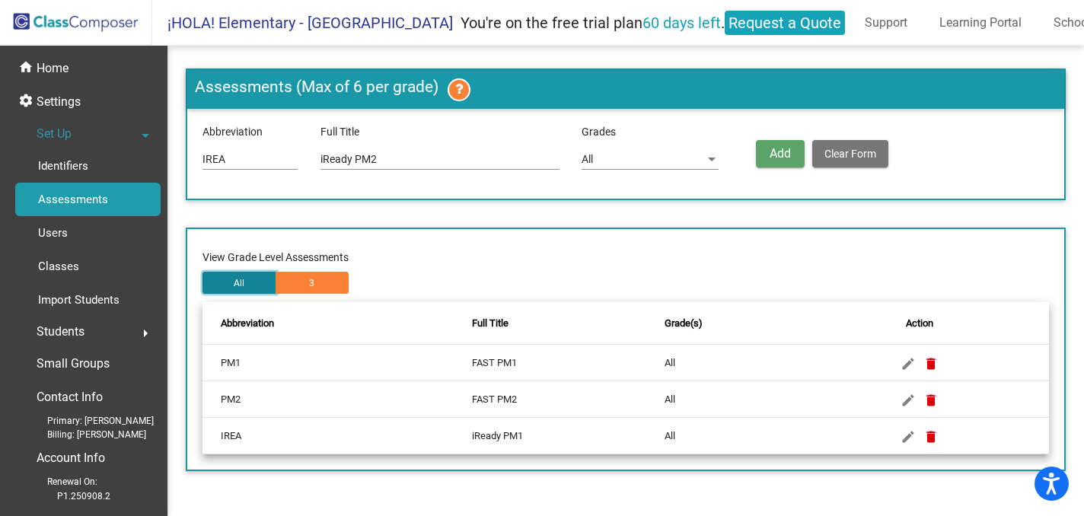
click at [255, 287] on button "All" at bounding box center [240, 283] width 74 height 22
click at [773, 150] on span "Add" at bounding box center [780, 153] width 21 height 14
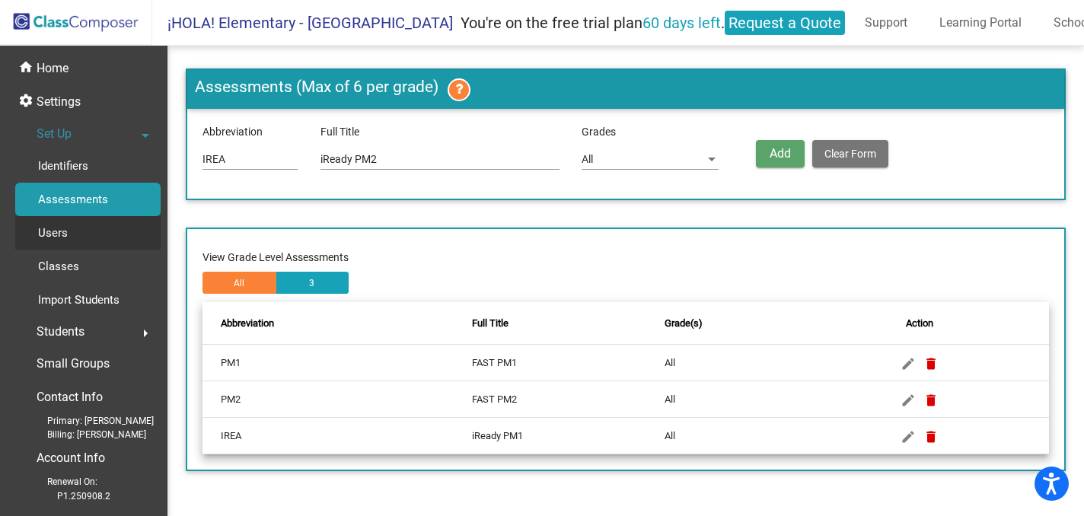
click at [84, 247] on link "Users" at bounding box center [87, 233] width 145 height 34
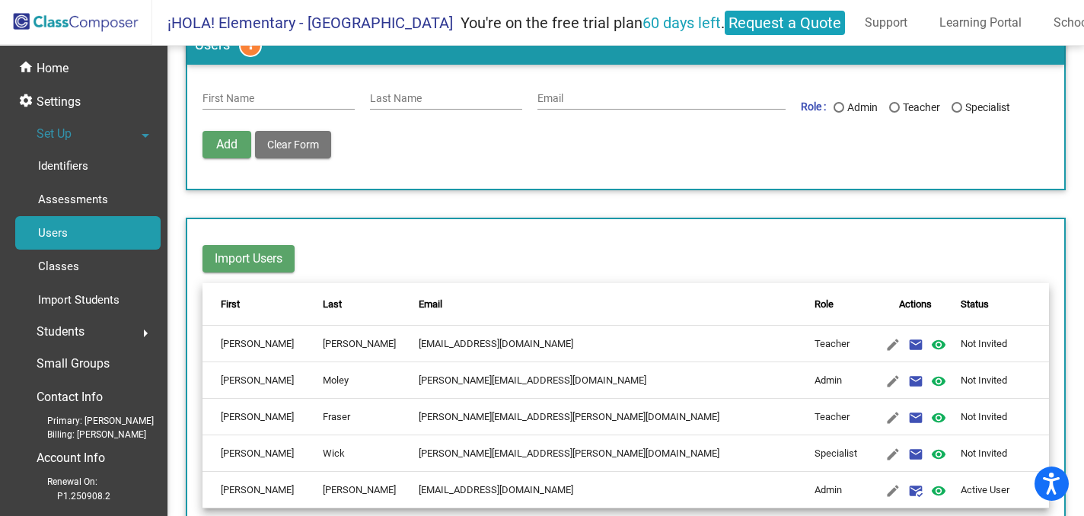
scroll to position [22, 0]
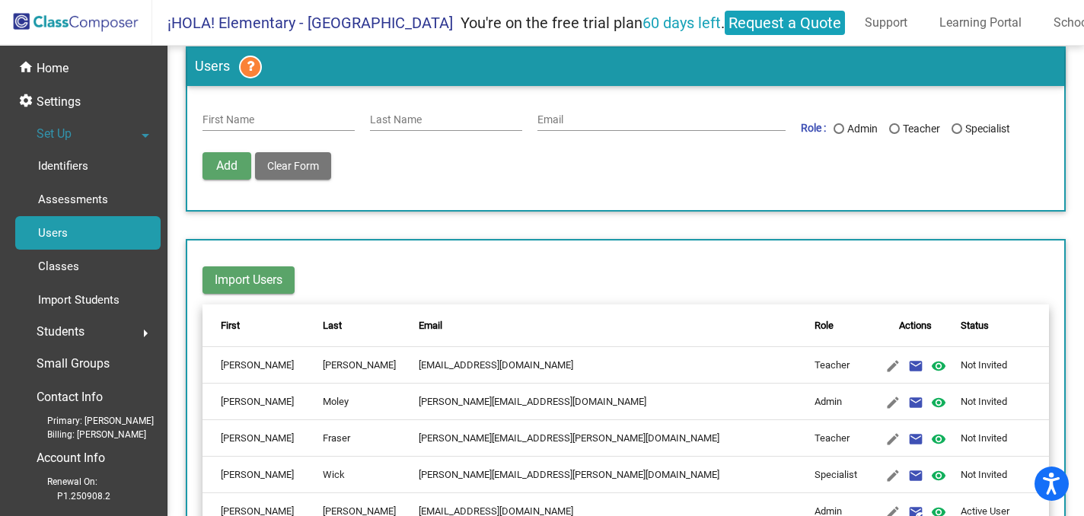
click at [266, 125] on input "First Name" at bounding box center [279, 120] width 152 height 12
type input "[PERSON_NAME]"
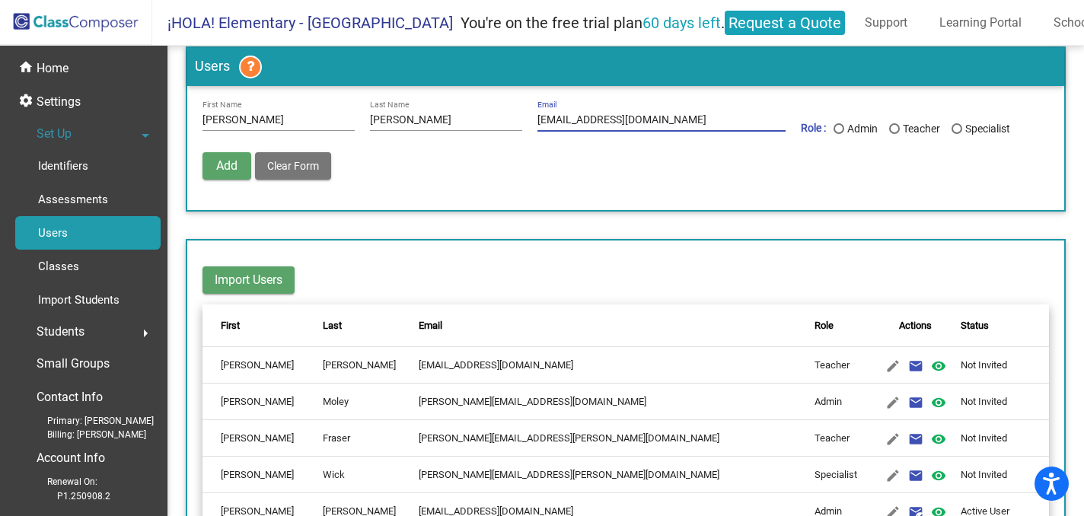
type input "[EMAIL_ADDRESS][DOMAIN_NAME]"
click at [889, 129] on div "Last Name" at bounding box center [894, 128] width 11 height 11
click at [894, 134] on input "Teacher" at bounding box center [894, 134] width 1 height 1
radio input "true"
click at [228, 167] on span "Add" at bounding box center [226, 165] width 21 height 14
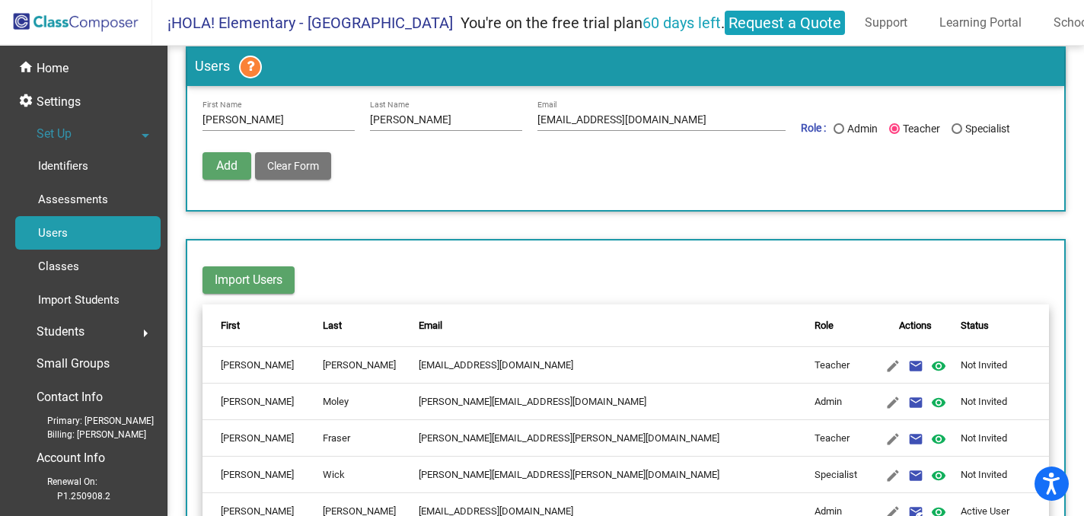
radio input "false"
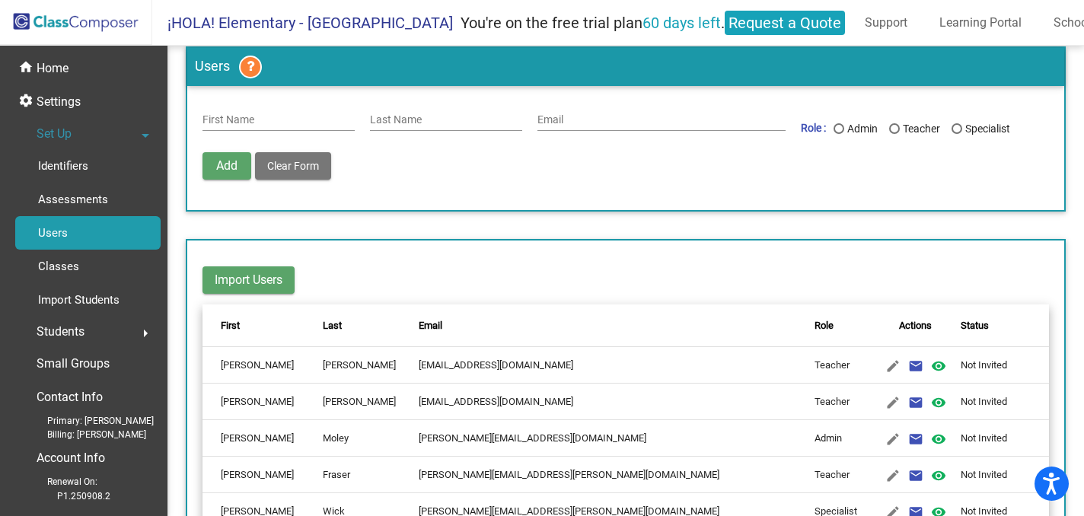
click at [251, 124] on input "First Name" at bounding box center [279, 120] width 152 height 12
type input "[PERSON_NAME]"
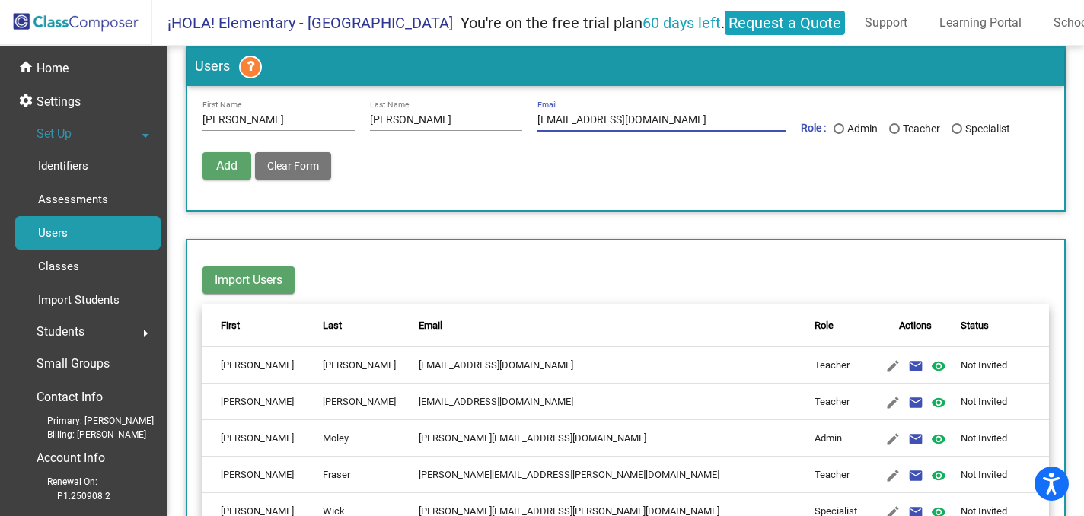
type input "[EMAIL_ADDRESS][DOMAIN_NAME]"
click at [889, 133] on div "Last Name" at bounding box center [894, 128] width 11 height 11
click at [894, 134] on input "Teacher" at bounding box center [894, 134] width 1 height 1
radio input "true"
click at [232, 169] on span "Add" at bounding box center [226, 165] width 21 height 14
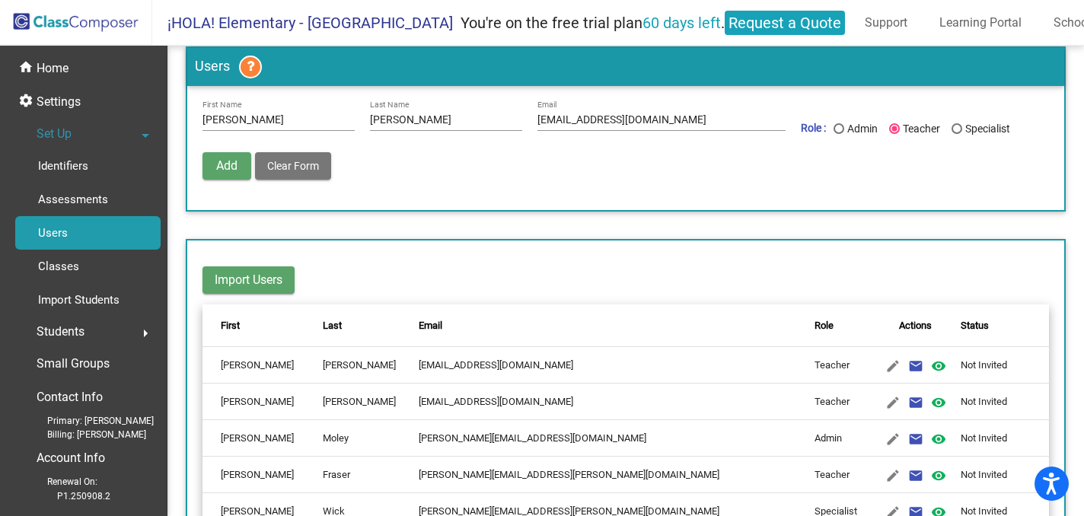
radio input "false"
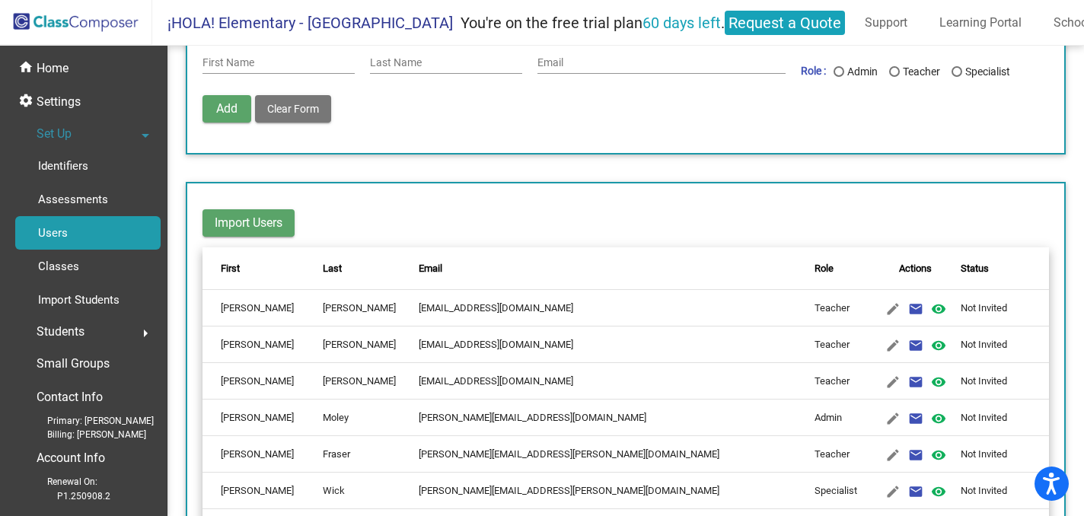
scroll to position [51, 0]
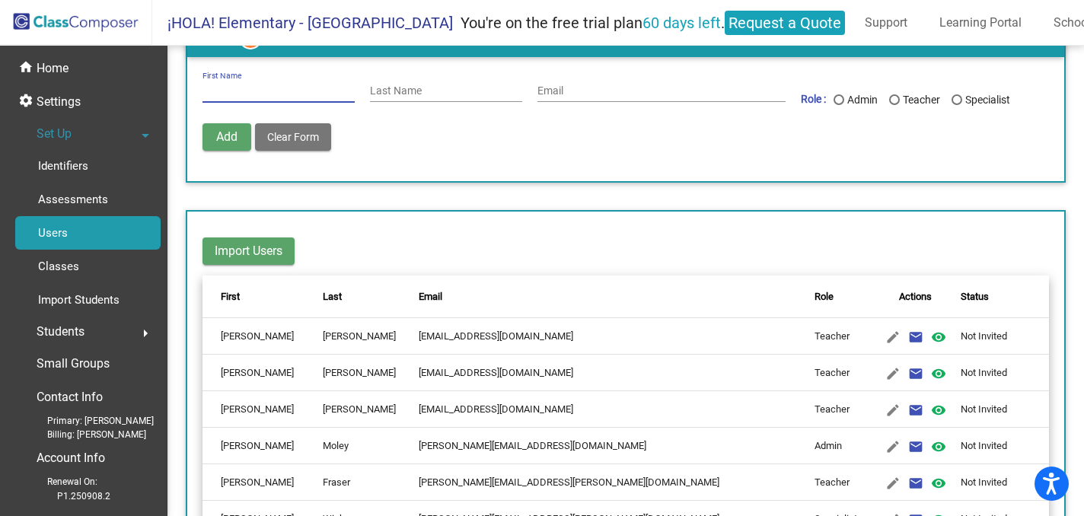
click at [237, 91] on input "First Name" at bounding box center [279, 91] width 152 height 12
type input "[PERSON_NAME]"
type input "VonVersen"
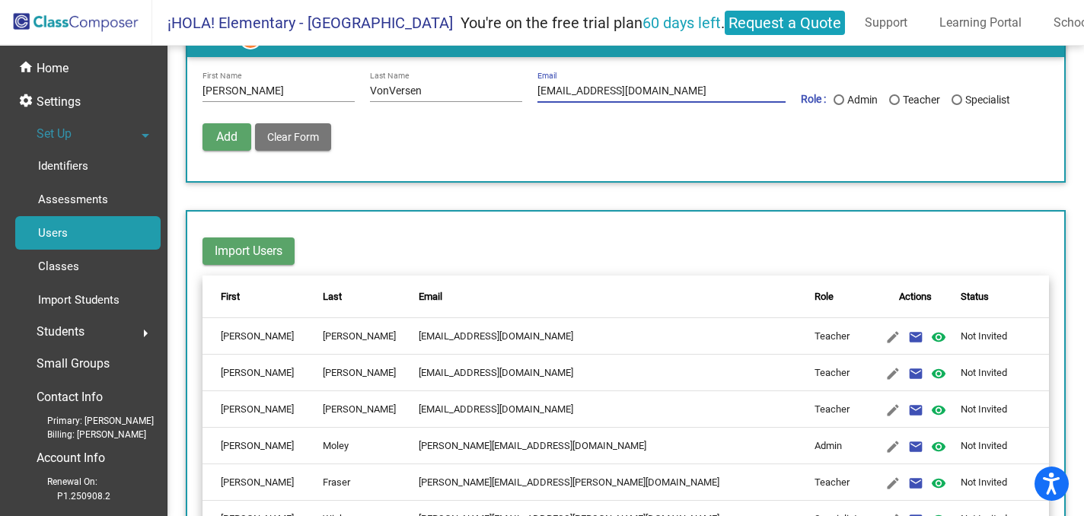
type input "[EMAIL_ADDRESS][DOMAIN_NAME]"
click at [889, 97] on div "Last Name" at bounding box center [894, 99] width 11 height 11
click at [894, 105] on input "Teacher" at bounding box center [894, 105] width 1 height 1
radio input "true"
click at [228, 136] on span "Add" at bounding box center [226, 136] width 21 height 14
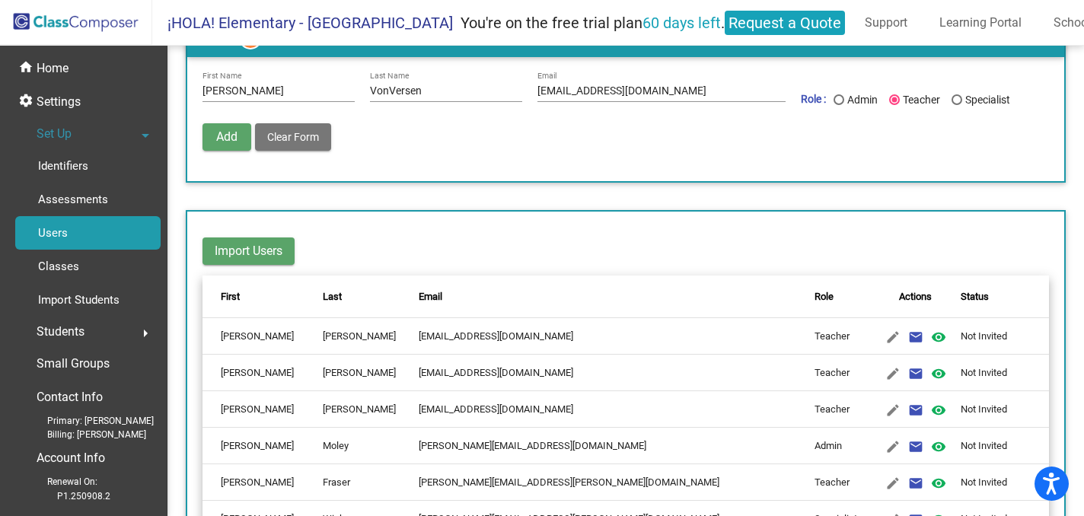
radio input "false"
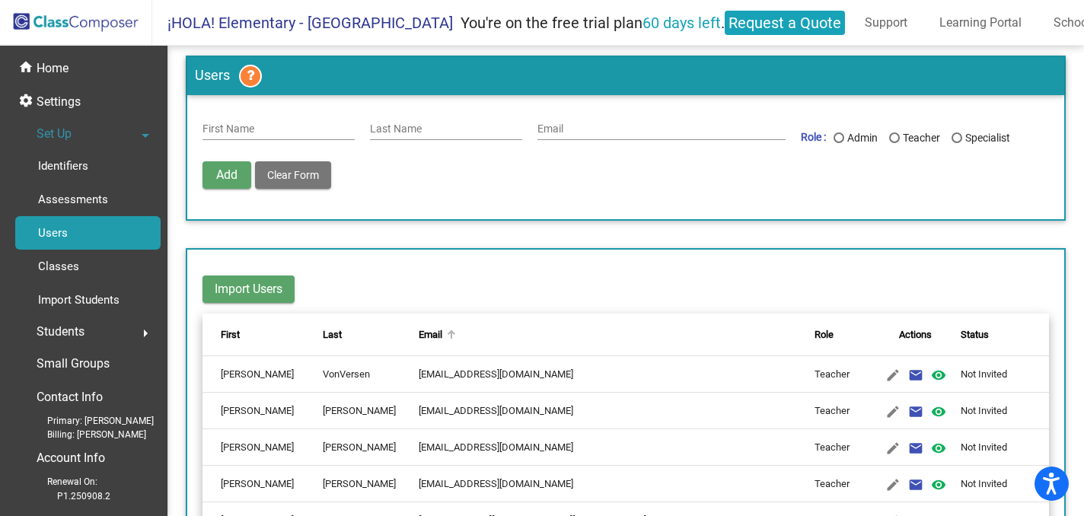
scroll to position [0, 0]
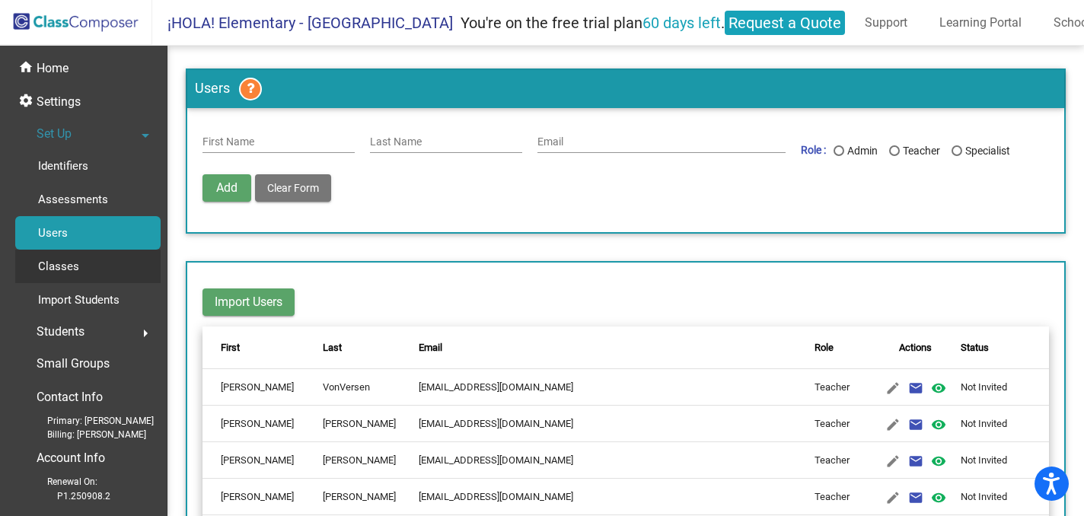
click at [73, 264] on p "Classes" at bounding box center [58, 266] width 41 height 18
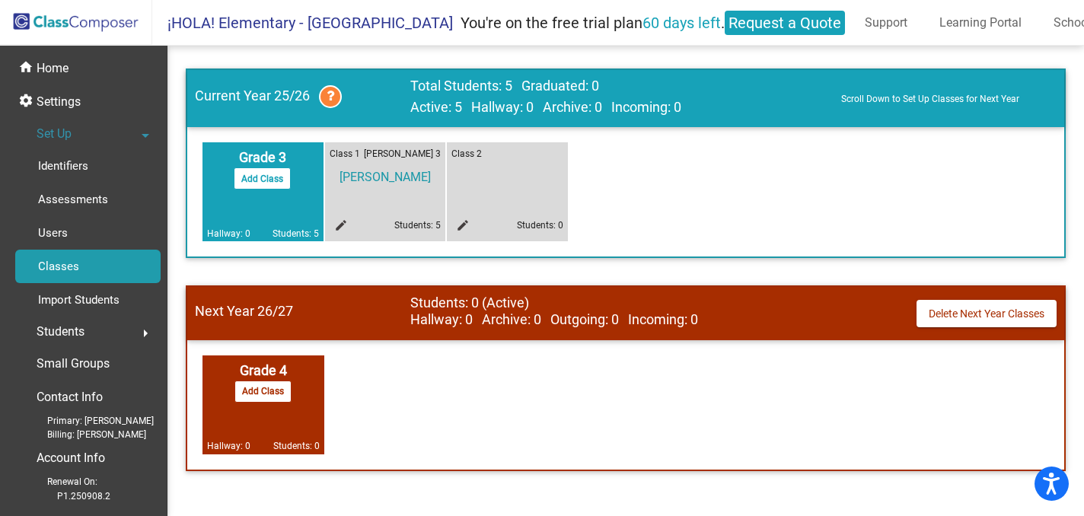
click at [109, 333] on div "Students arrow_right" at bounding box center [87, 332] width 145 height 30
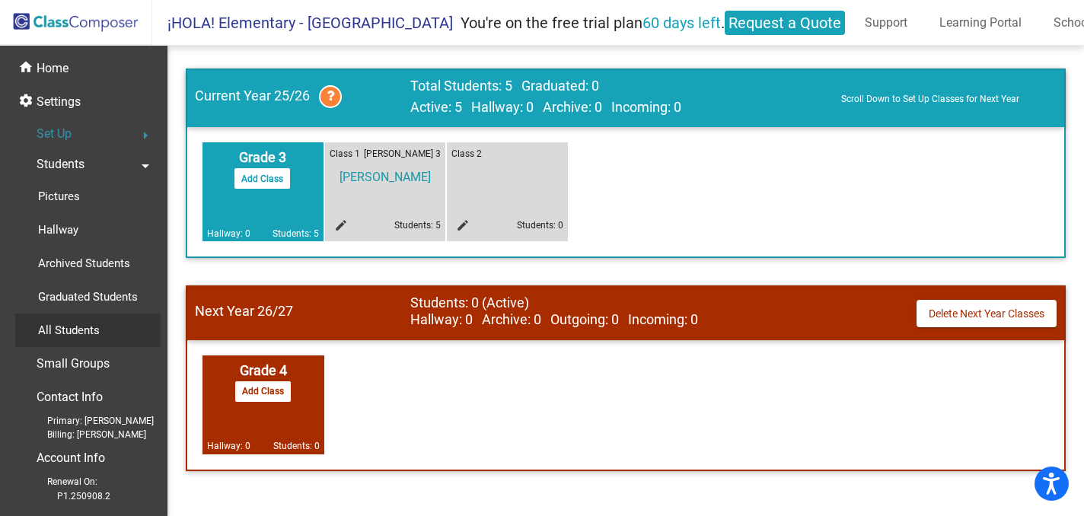
click at [100, 332] on div "All Students" at bounding box center [63, 331] width 97 height 34
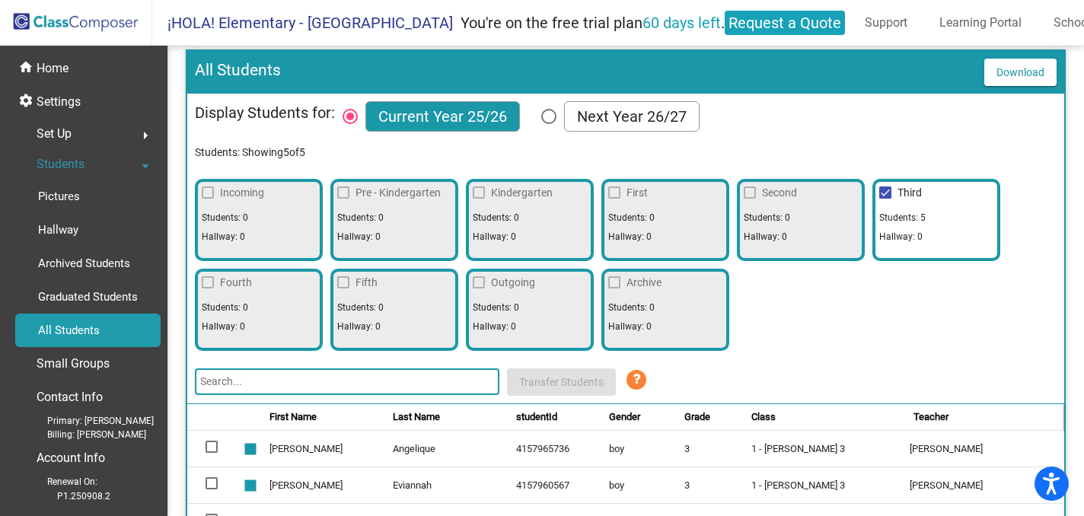
scroll to position [11, 0]
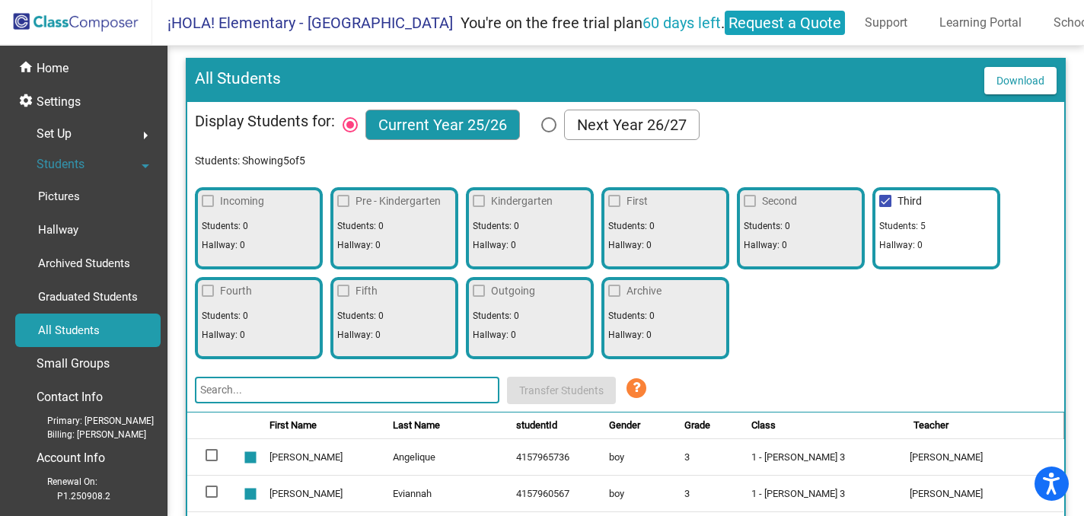
click at [209, 202] on div at bounding box center [208, 201] width 12 height 12
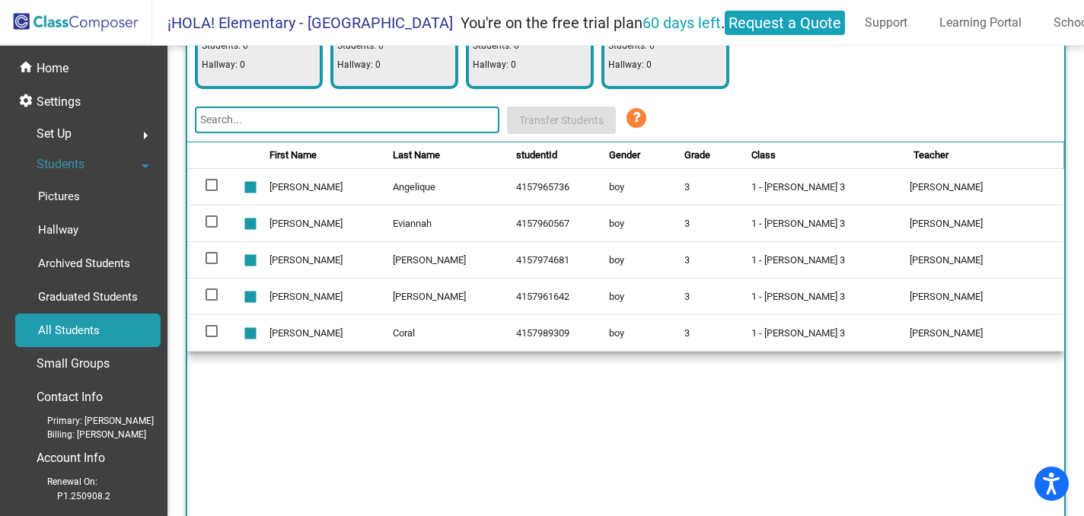
scroll to position [8, 0]
click at [136, 126] on mat-icon "arrow_right" at bounding box center [145, 135] width 18 height 18
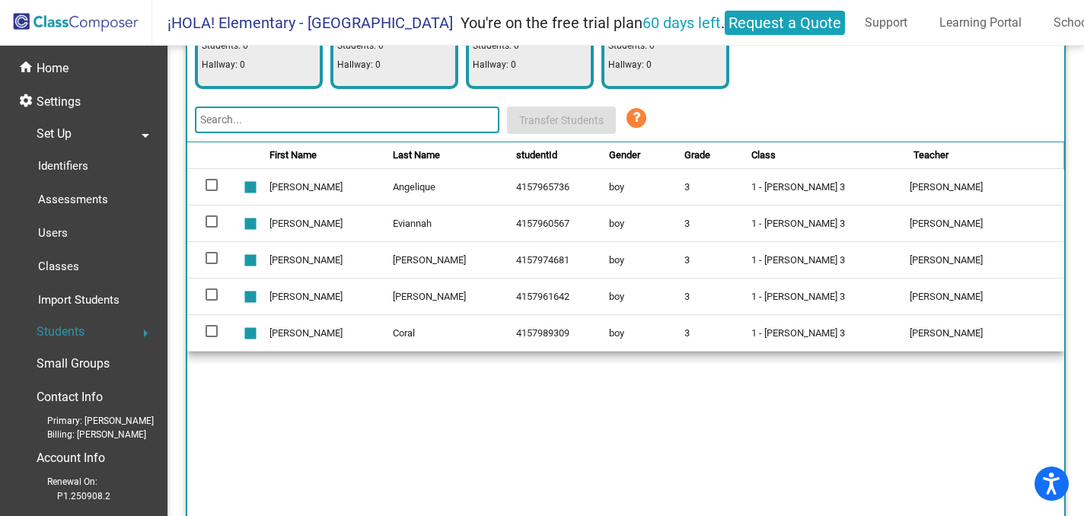
click at [75, 321] on span "Students" at bounding box center [61, 331] width 48 height 21
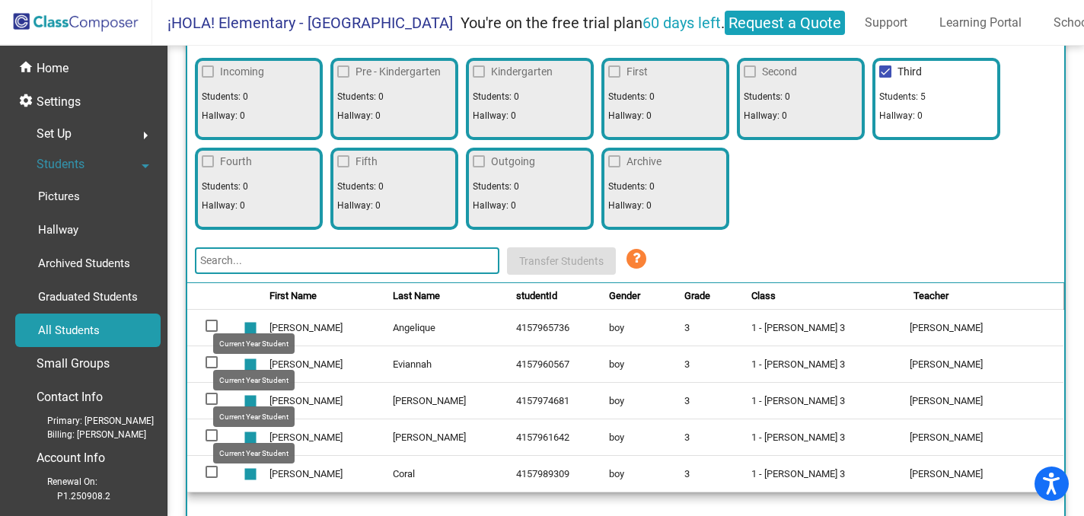
scroll to position [0, 0]
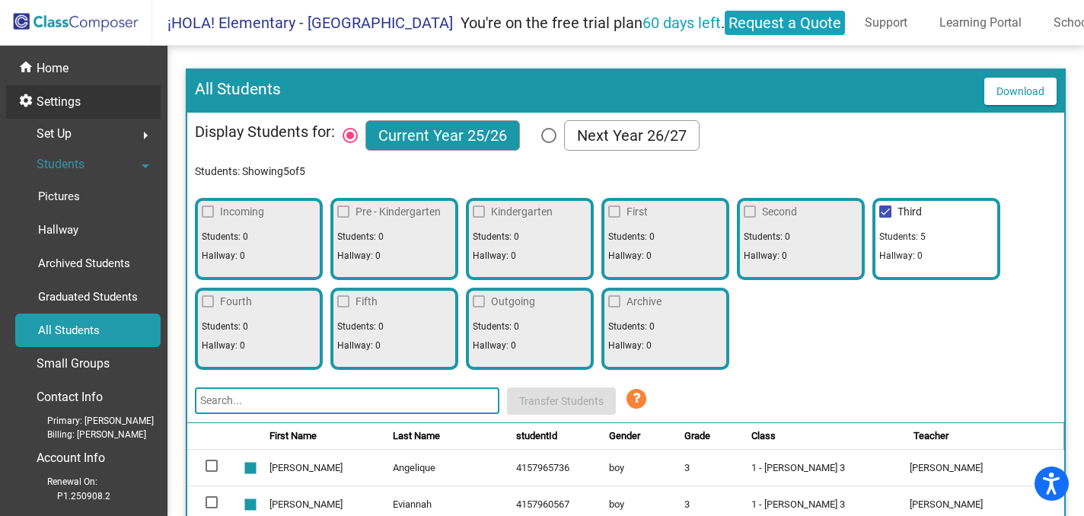
click at [57, 103] on p "Settings" at bounding box center [59, 102] width 44 height 18
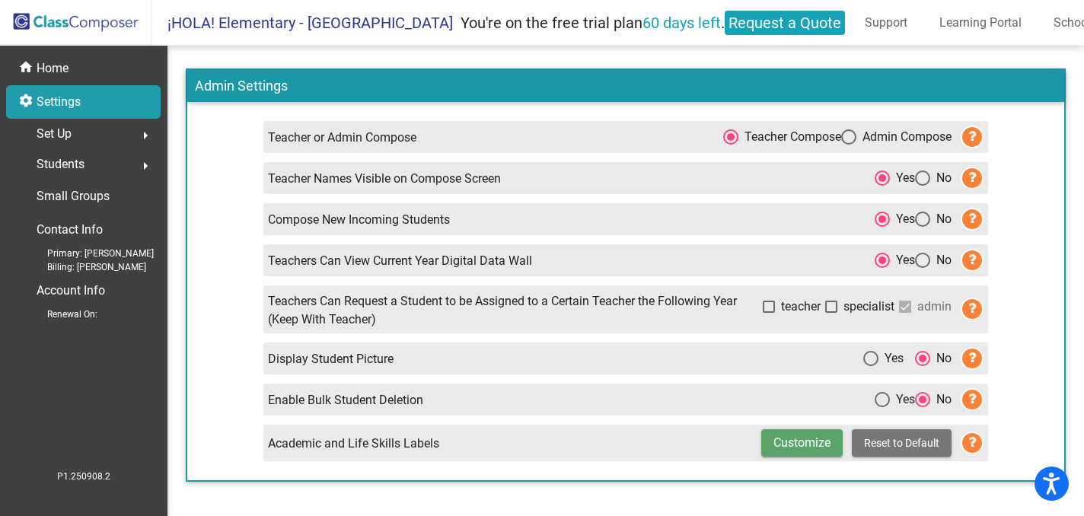
click at [60, 133] on span "Set Up" at bounding box center [54, 133] width 35 height 21
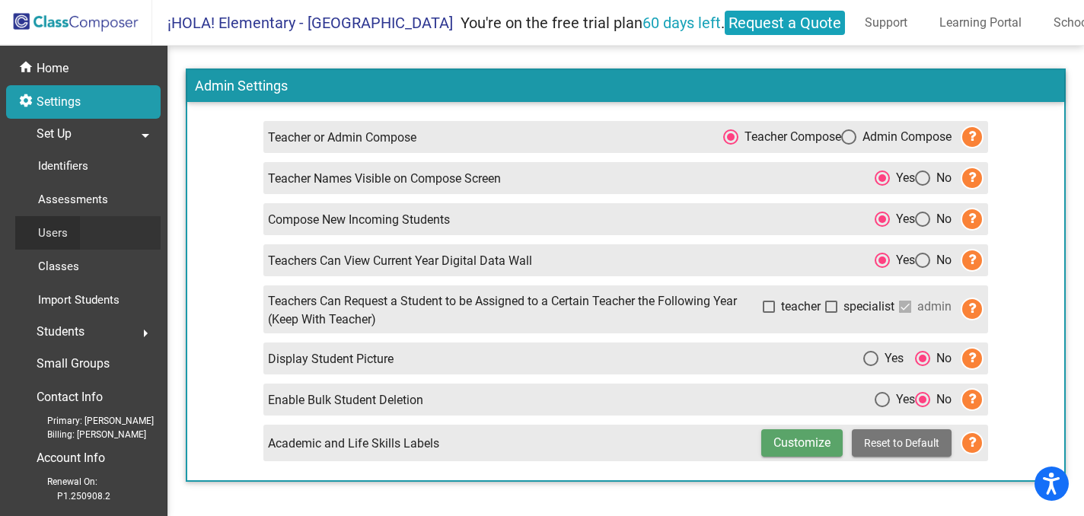
click at [49, 224] on p "Users" at bounding box center [53, 233] width 30 height 18
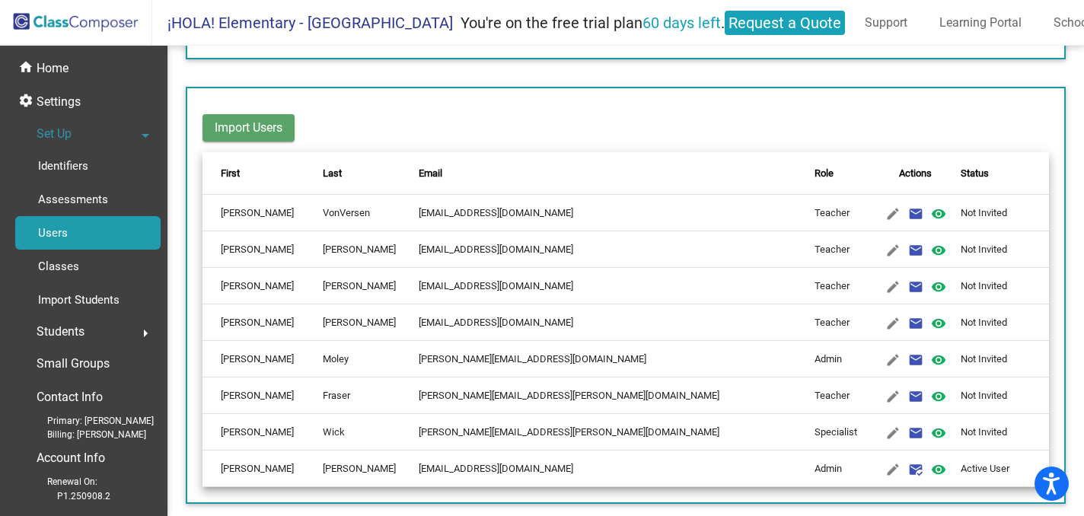
scroll to position [182, 0]
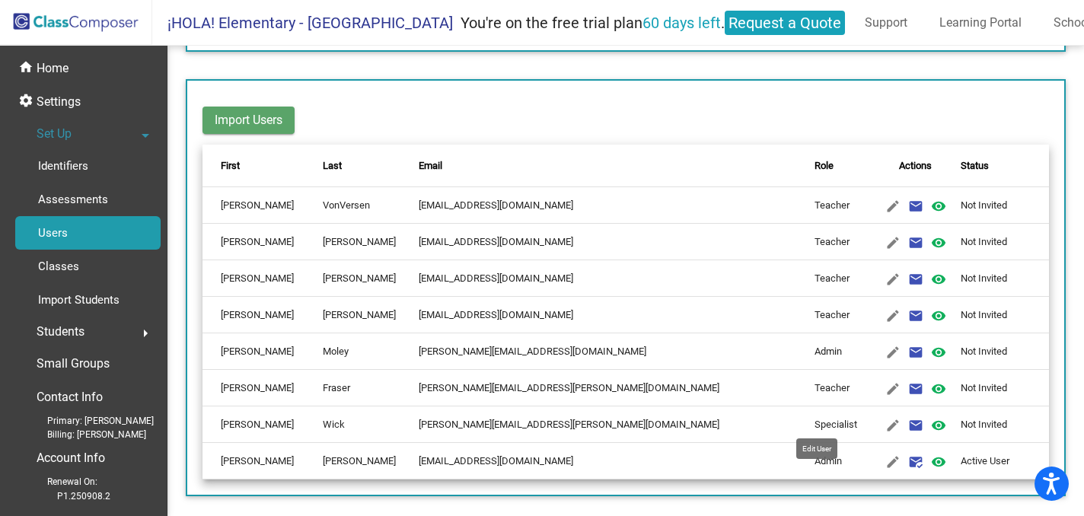
click at [884, 417] on mat-icon "edit" at bounding box center [893, 426] width 18 height 18
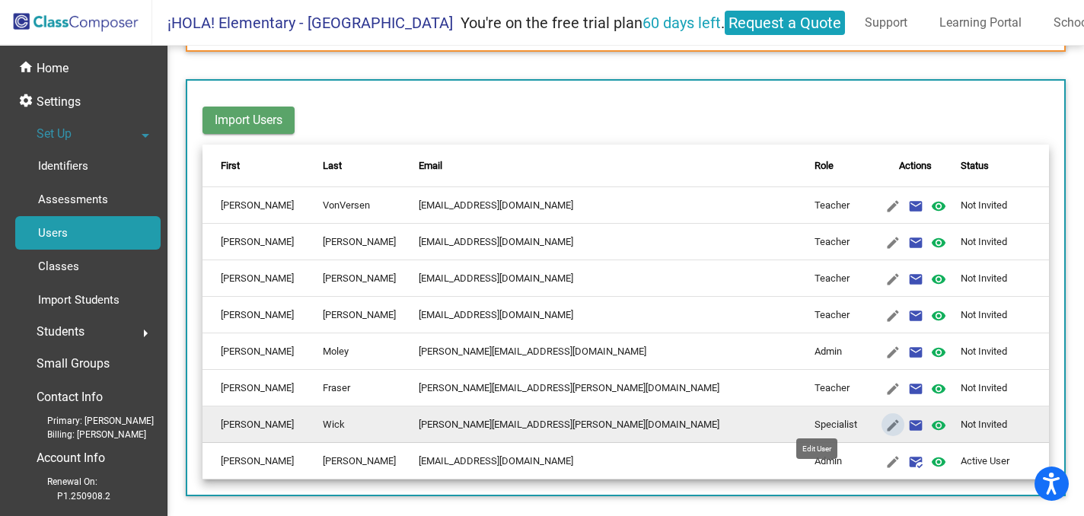
type input "[PERSON_NAME]"
type input "Wick"
type input "[PERSON_NAME][EMAIL_ADDRESS][PERSON_NAME][DOMAIN_NAME]"
radio input "true"
click at [884, 425] on mat-icon "edit" at bounding box center [893, 426] width 18 height 18
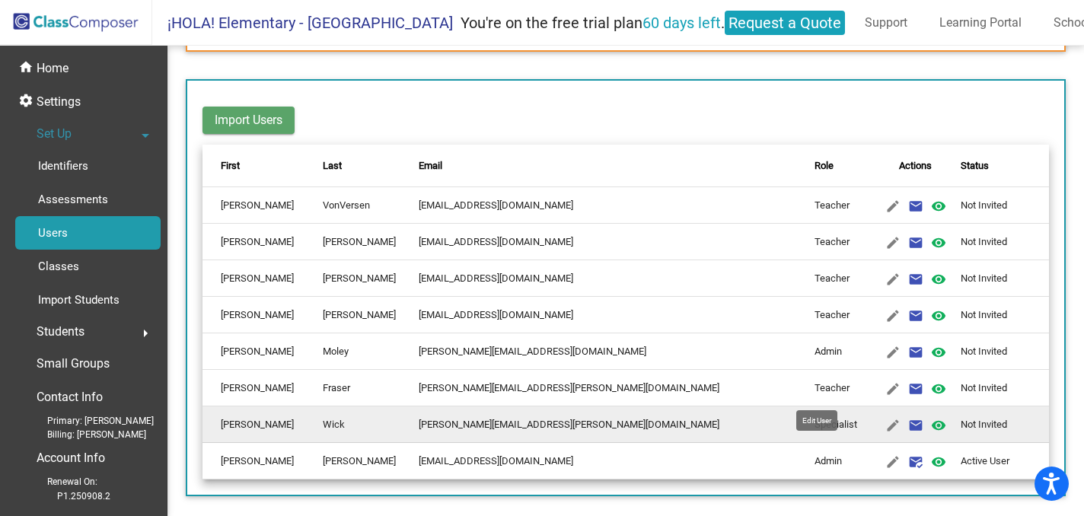
click at [884, 388] on mat-icon "edit" at bounding box center [893, 389] width 18 height 18
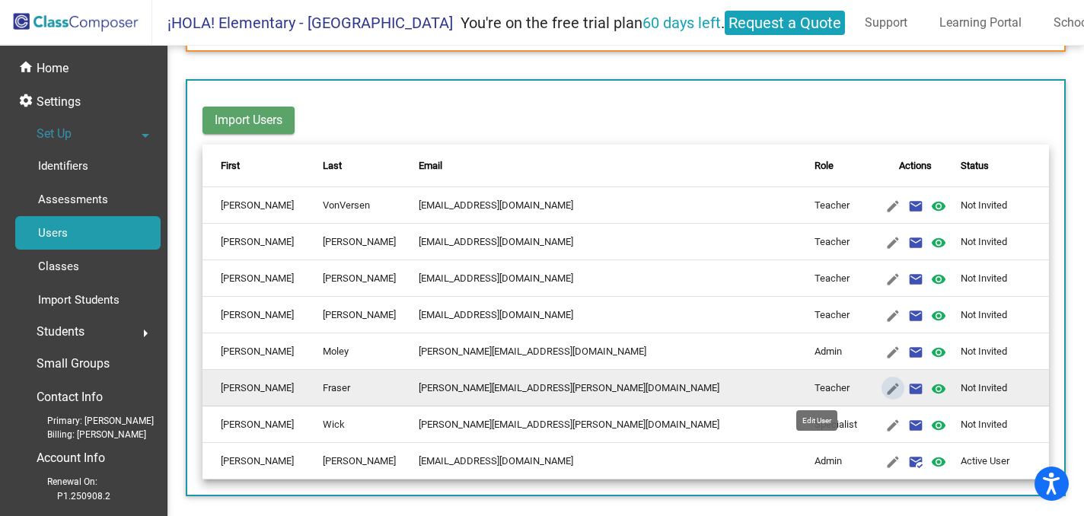
type input "[PERSON_NAME]"
type input "Fraser"
type input "[PERSON_NAME][EMAIL_ADDRESS][PERSON_NAME][DOMAIN_NAME]"
radio input "true"
click at [884, 388] on mat-icon "edit" at bounding box center [893, 389] width 18 height 18
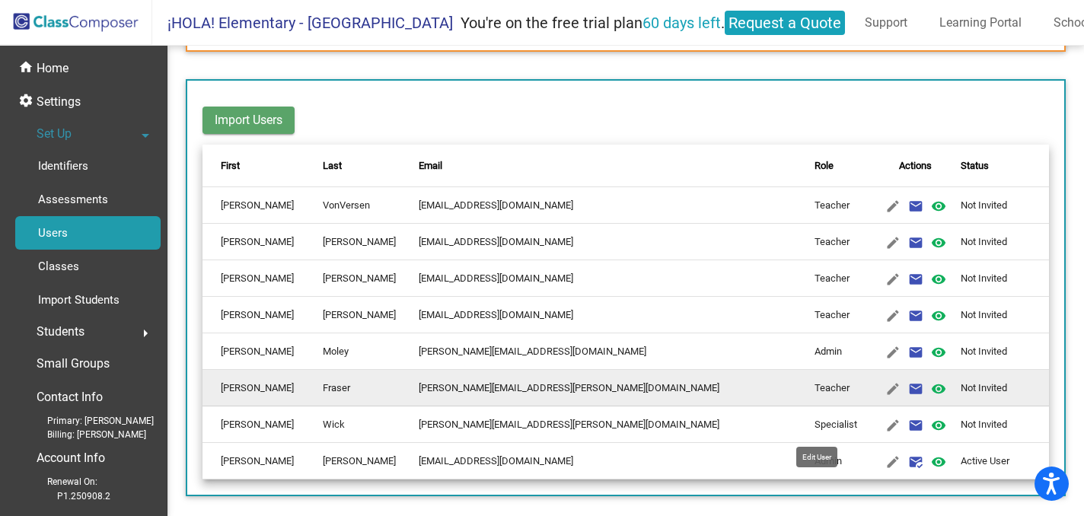
click at [884, 422] on mat-icon "edit" at bounding box center [893, 426] width 18 height 18
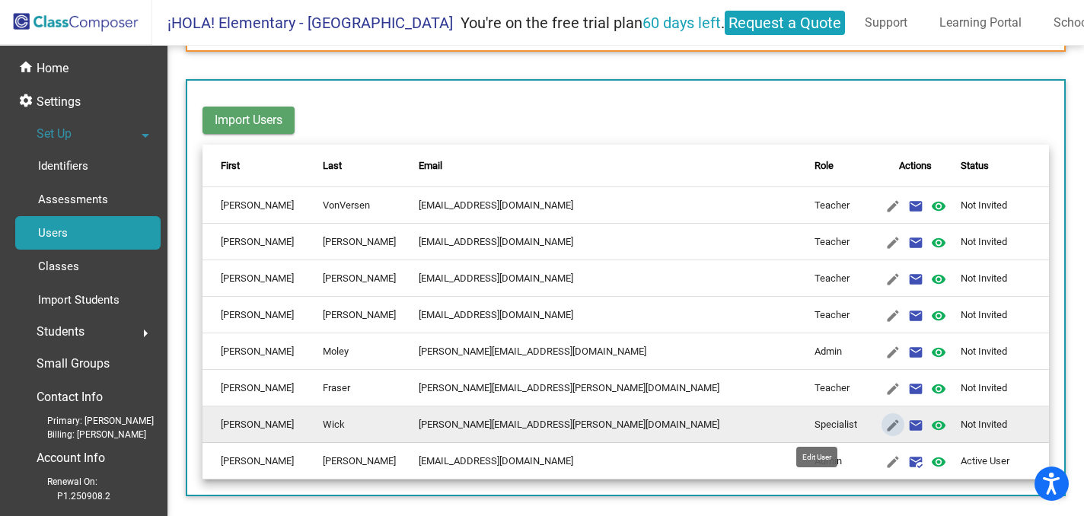
type input "[PERSON_NAME]"
type input "Wick"
type input "[PERSON_NAME][EMAIL_ADDRESS][PERSON_NAME][DOMAIN_NAME]"
radio input "false"
radio input "true"
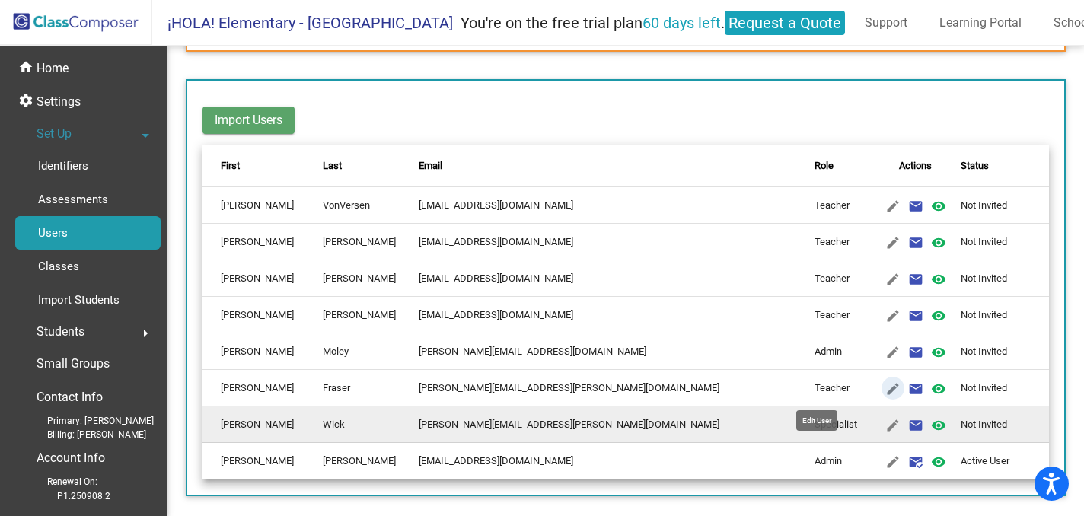
click at [884, 390] on mat-icon "edit" at bounding box center [893, 389] width 18 height 18
type input "[PERSON_NAME]"
type input "Fraser"
type input "[PERSON_NAME][EMAIL_ADDRESS][PERSON_NAME][DOMAIN_NAME]"
radio input "true"
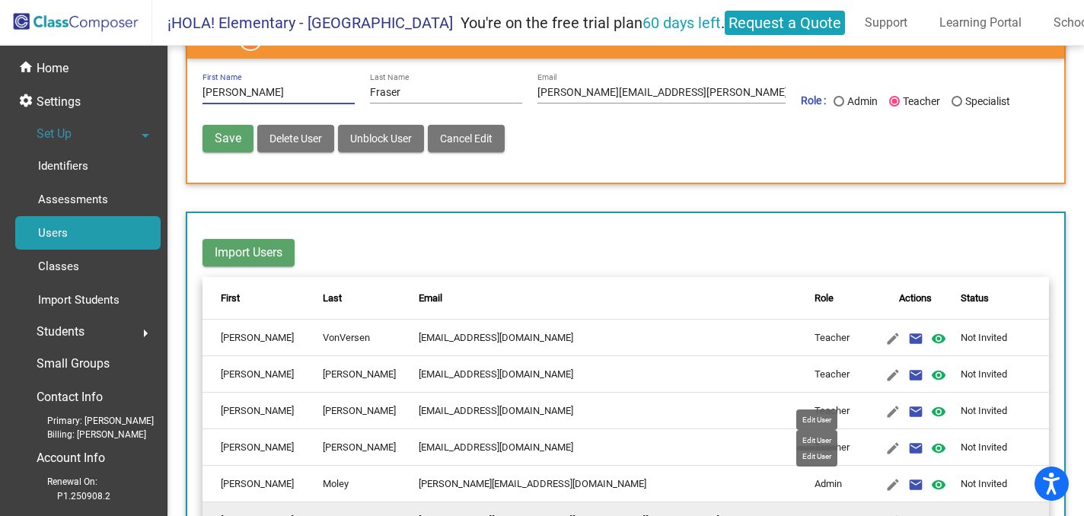
scroll to position [0, 0]
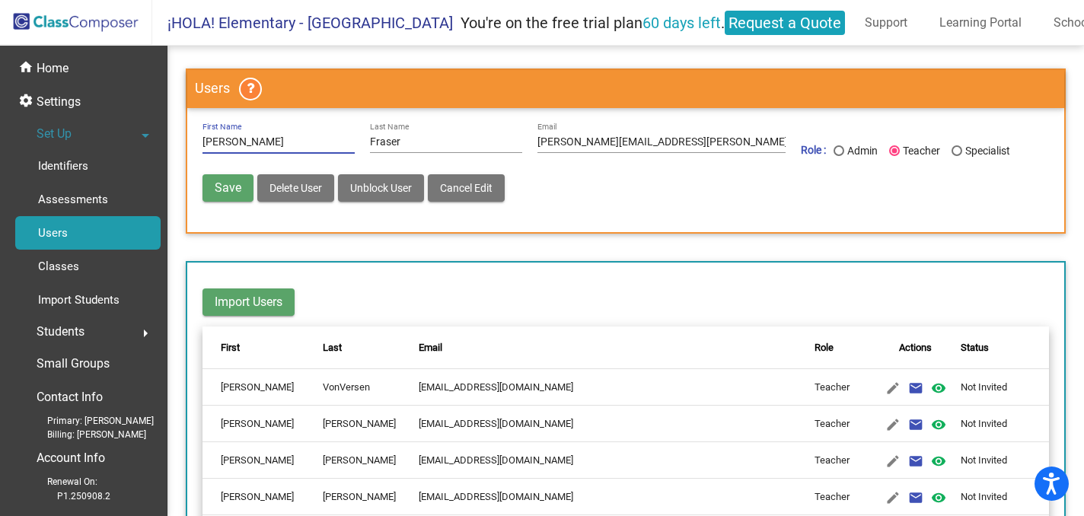
click at [315, 183] on span "Delete User" at bounding box center [296, 188] width 53 height 12
radio input "false"
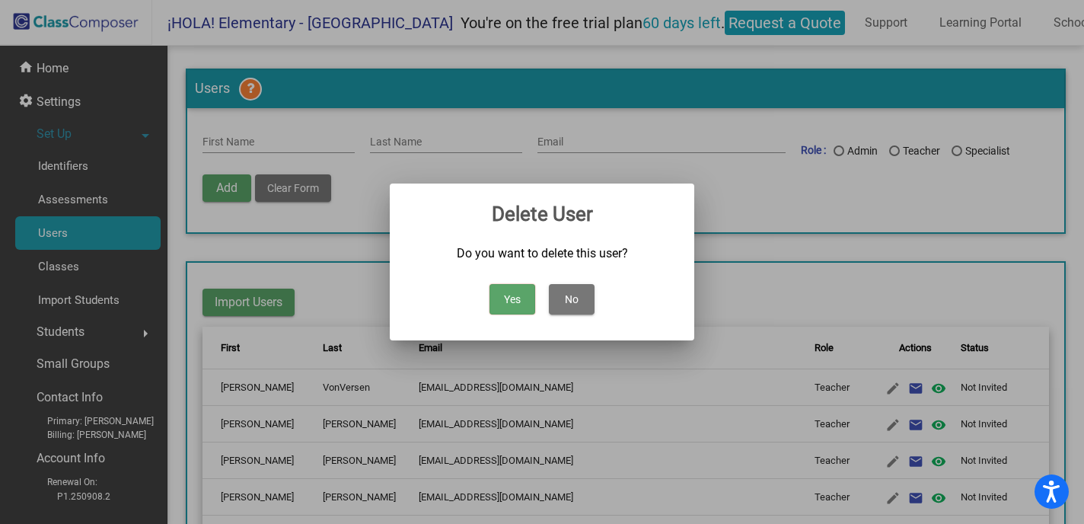
click at [520, 299] on button "Yes" at bounding box center [513, 299] width 46 height 30
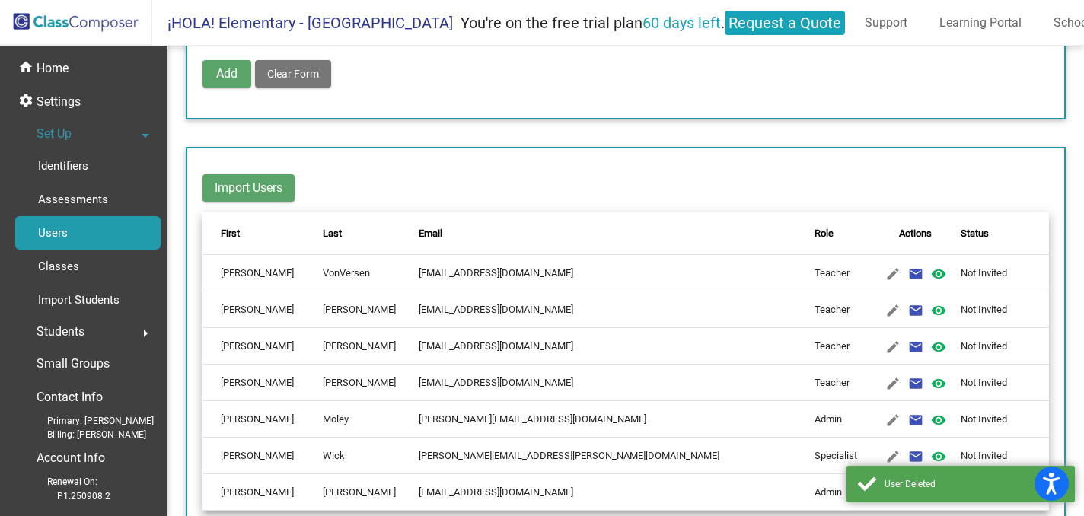
scroll to position [145, 0]
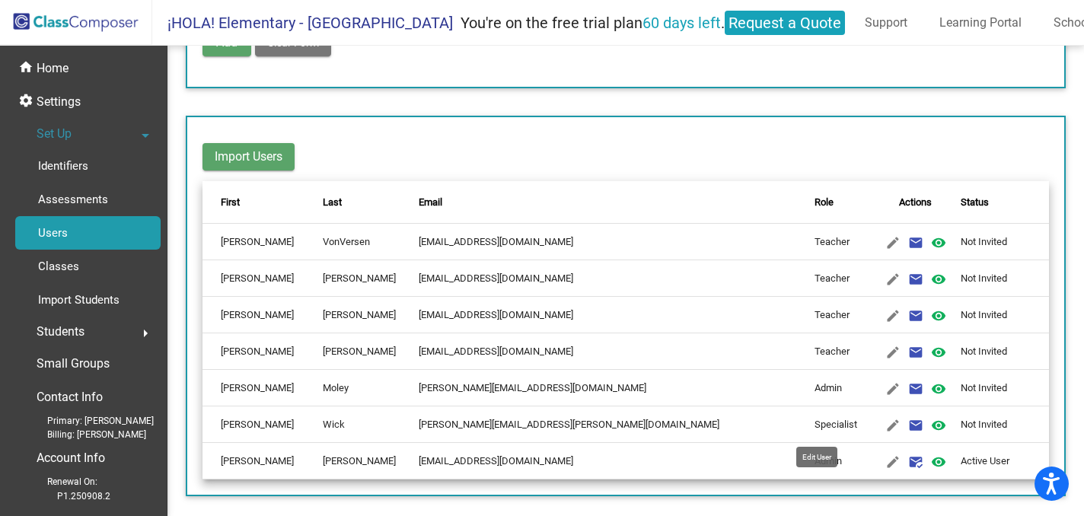
click at [884, 424] on mat-icon "edit" at bounding box center [893, 426] width 18 height 18
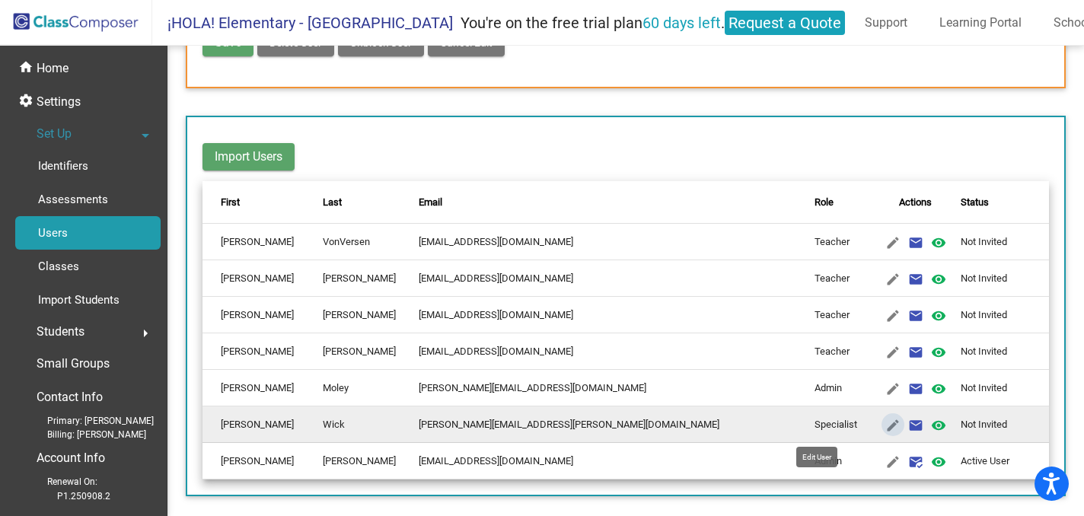
type input "[PERSON_NAME]"
type input "Wick"
type input "[PERSON_NAME][EMAIL_ADDRESS][PERSON_NAME][DOMAIN_NAME]"
radio input "true"
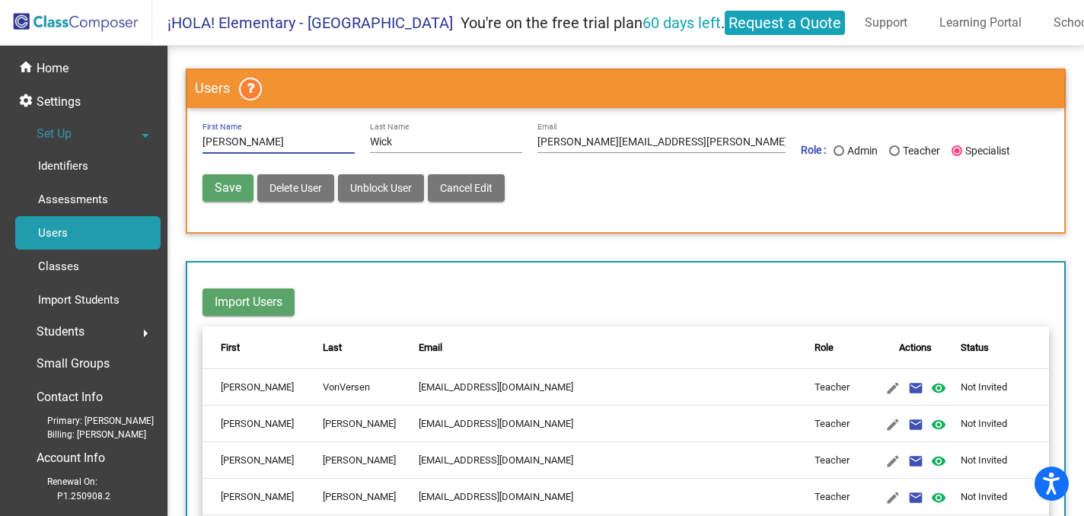
click at [287, 190] on span "Delete User" at bounding box center [296, 188] width 53 height 12
radio input "false"
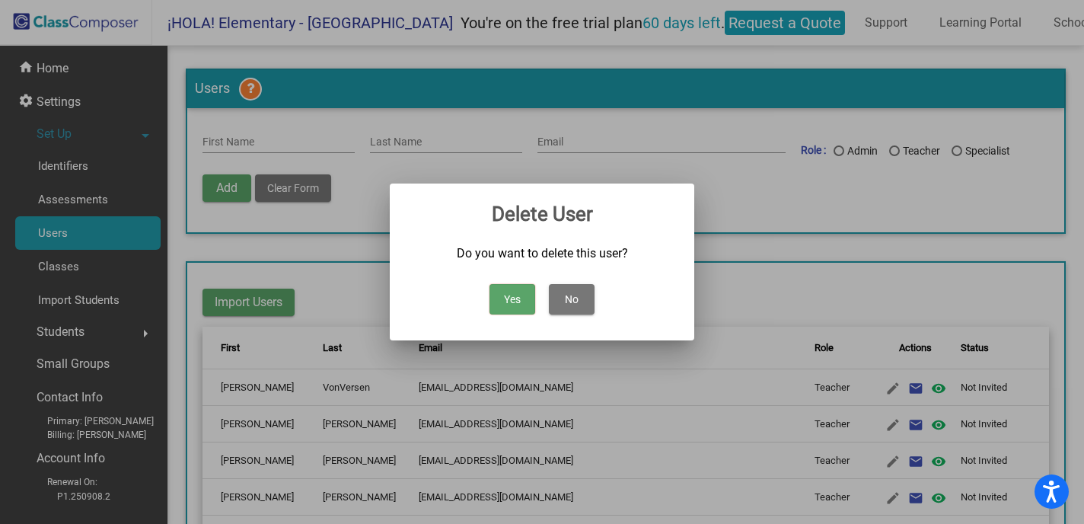
click at [530, 295] on button "Yes" at bounding box center [513, 299] width 46 height 30
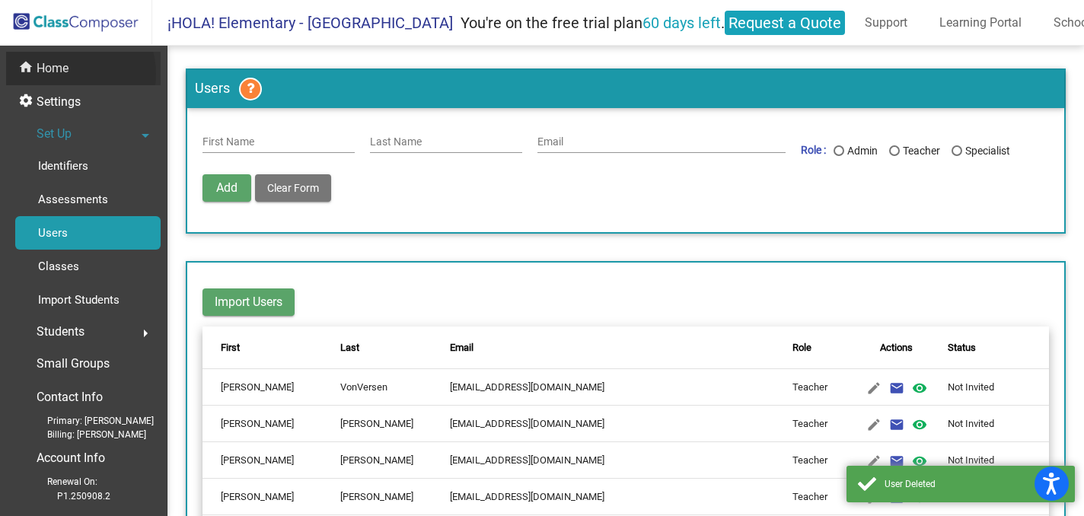
click at [69, 74] on div "home Home" at bounding box center [83, 69] width 155 height 34
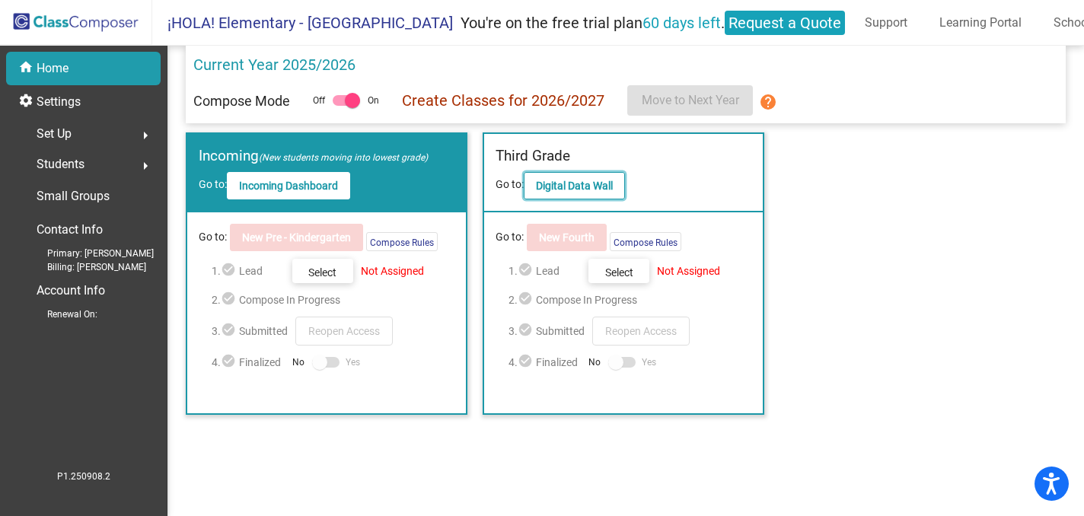
click at [558, 186] on b "Digital Data Wall" at bounding box center [574, 186] width 77 height 12
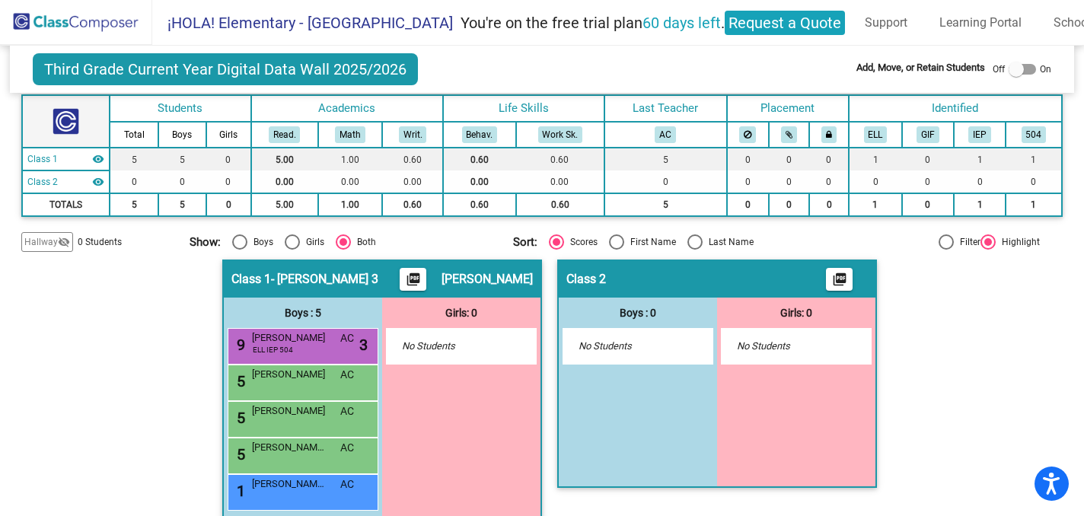
scroll to position [113, 0]
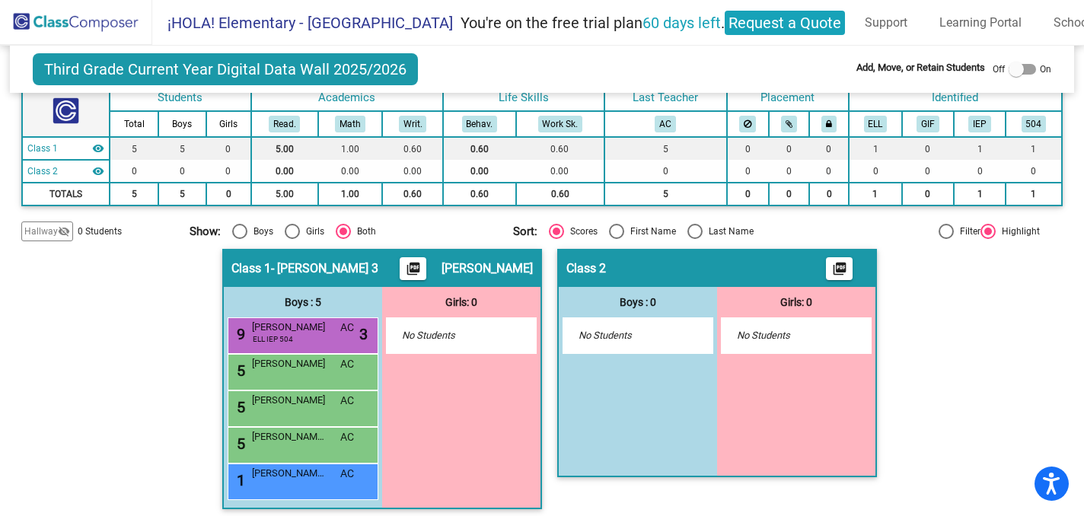
click at [237, 224] on div "Select an option" at bounding box center [239, 231] width 15 height 15
click at [239, 239] on input "Boys" at bounding box center [239, 239] width 1 height 1
radio input "true"
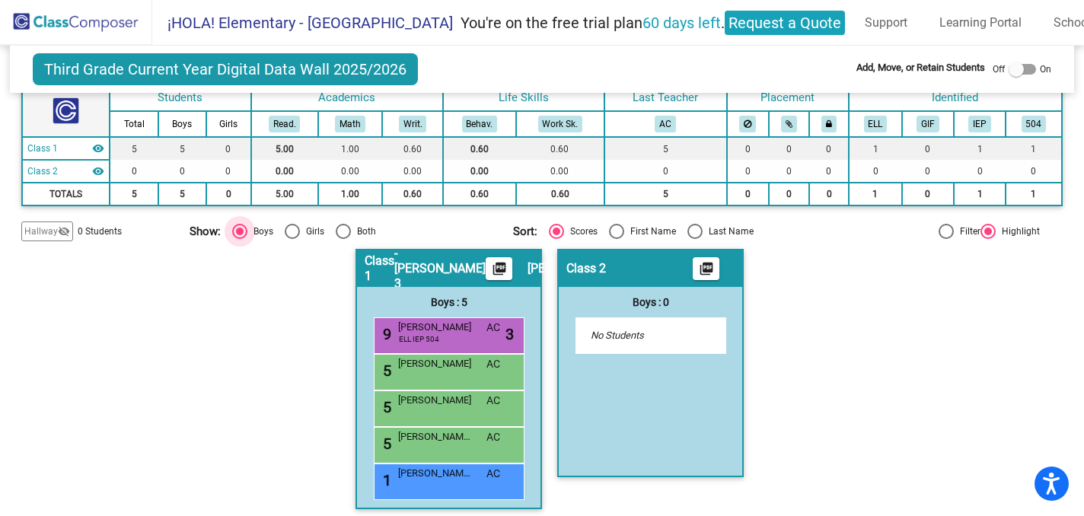
click at [239, 229] on div "Select an option" at bounding box center [240, 232] width 8 height 8
click at [239, 239] on input "Boys" at bounding box center [239, 239] width 1 height 1
click at [343, 231] on div "Select an option" at bounding box center [343, 231] width 15 height 15
click at [343, 239] on input "Both" at bounding box center [343, 239] width 1 height 1
radio input "true"
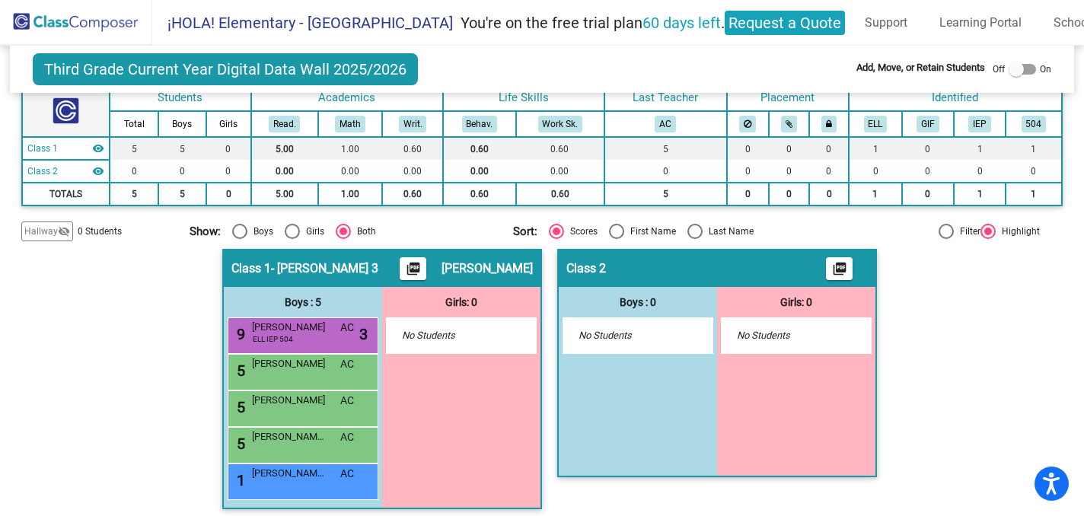
click at [555, 232] on div "Select an option" at bounding box center [557, 232] width 8 height 8
click at [556, 239] on input "Scores" at bounding box center [556, 239] width 1 height 1
click at [618, 228] on div "Select an option" at bounding box center [616, 231] width 15 height 15
click at [617, 239] on input "First Name" at bounding box center [616, 239] width 1 height 1
radio input "true"
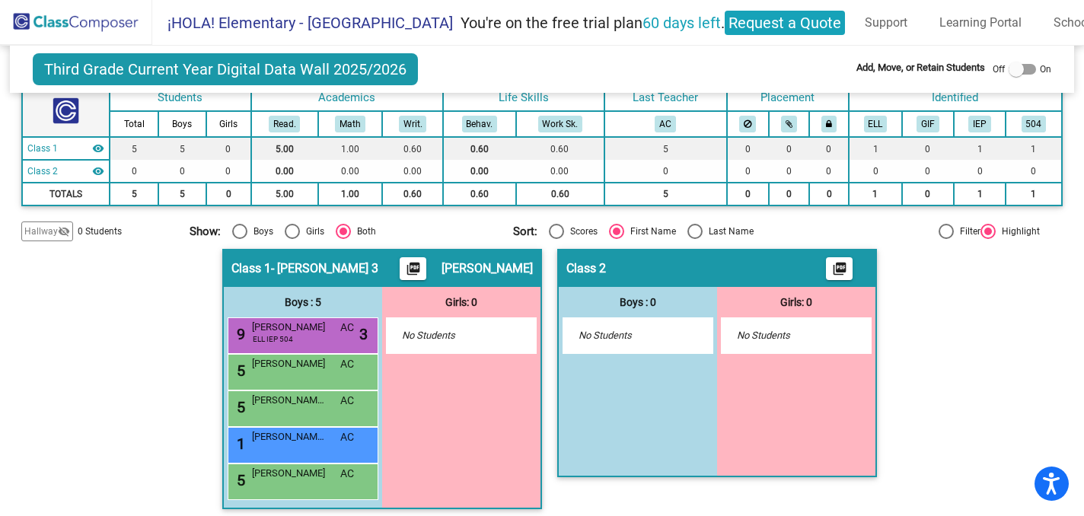
click at [557, 226] on div "Select an option" at bounding box center [556, 231] width 15 height 15
click at [557, 239] on input "Scores" at bounding box center [556, 239] width 1 height 1
radio input "true"
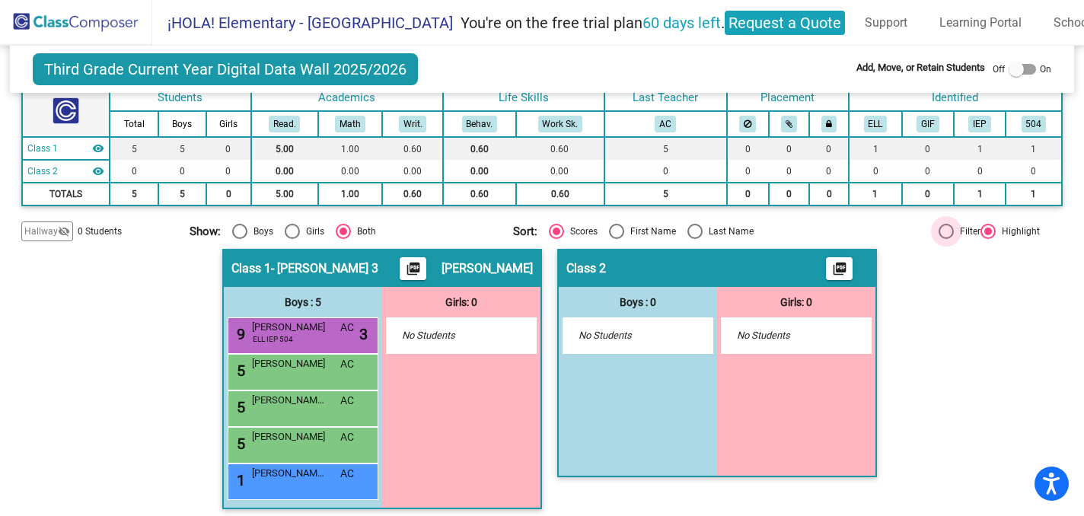
click at [939, 234] on div at bounding box center [946, 231] width 15 height 15
click at [946, 239] on input "Filter" at bounding box center [946, 239] width 1 height 1
radio input "true"
click at [981, 234] on div at bounding box center [988, 231] width 15 height 15
click at [988, 239] on input "Highlight" at bounding box center [988, 239] width 1 height 1
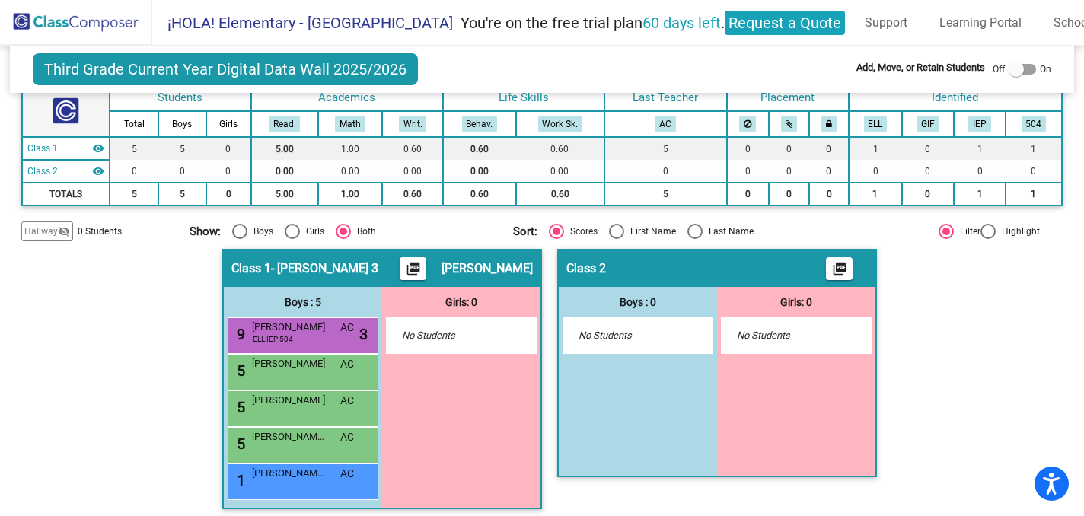
radio input "true"
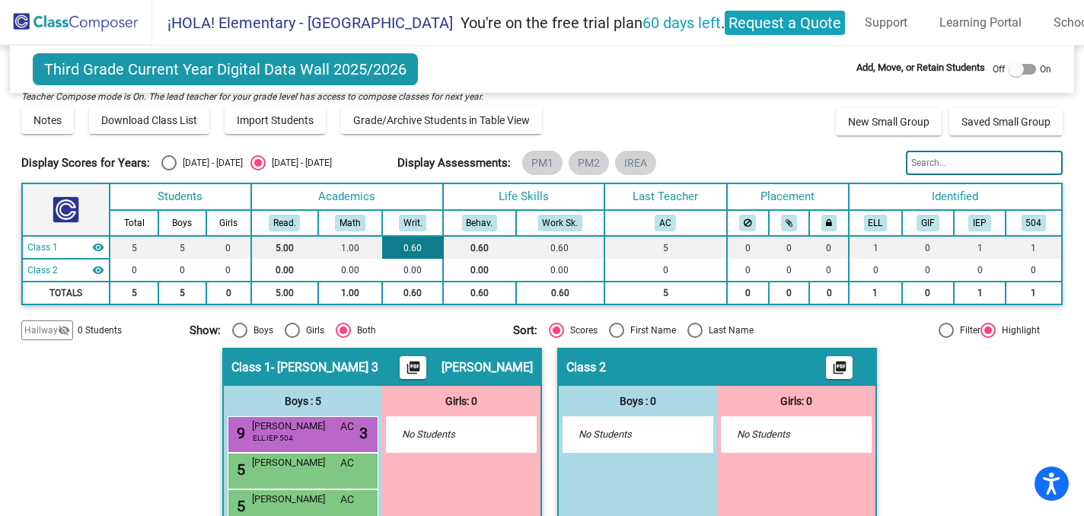
scroll to position [11, 0]
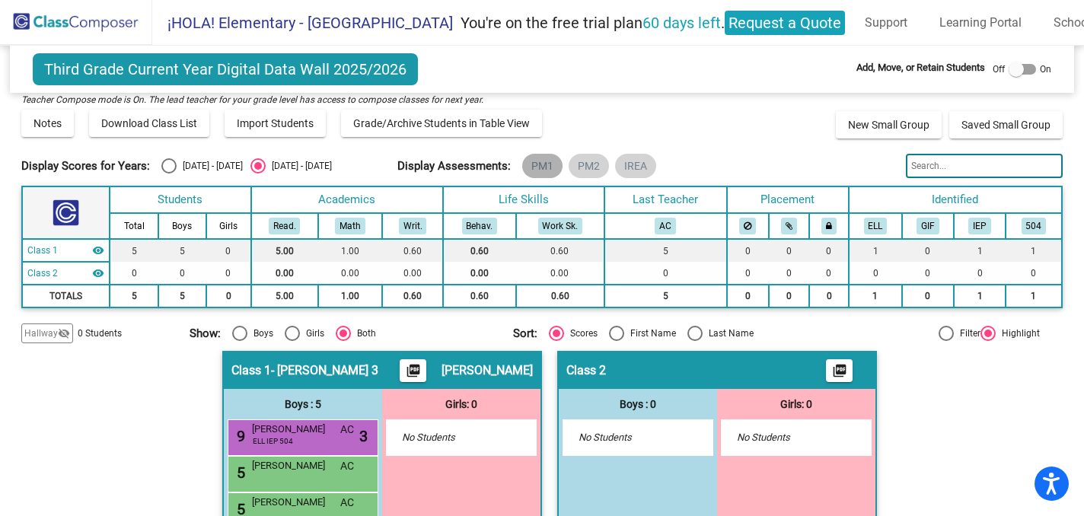
click at [535, 162] on mat-chip "PM1" at bounding box center [542, 166] width 40 height 24
click at [576, 164] on mat-chip "PM2" at bounding box center [589, 166] width 40 height 24
click at [621, 167] on mat-chip "IREA" at bounding box center [635, 166] width 41 height 24
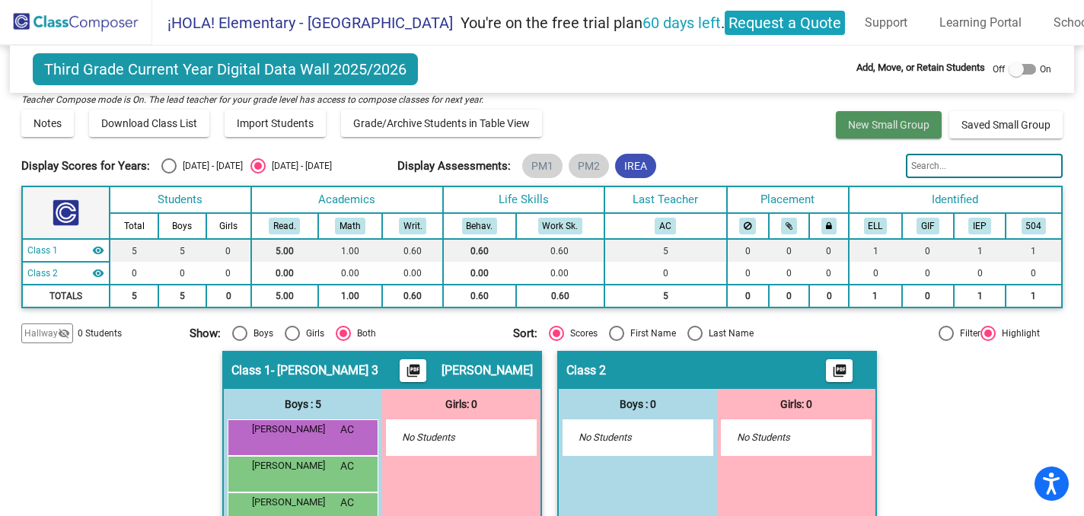
click at [909, 126] on span "New Small Group" at bounding box center [888, 125] width 81 height 12
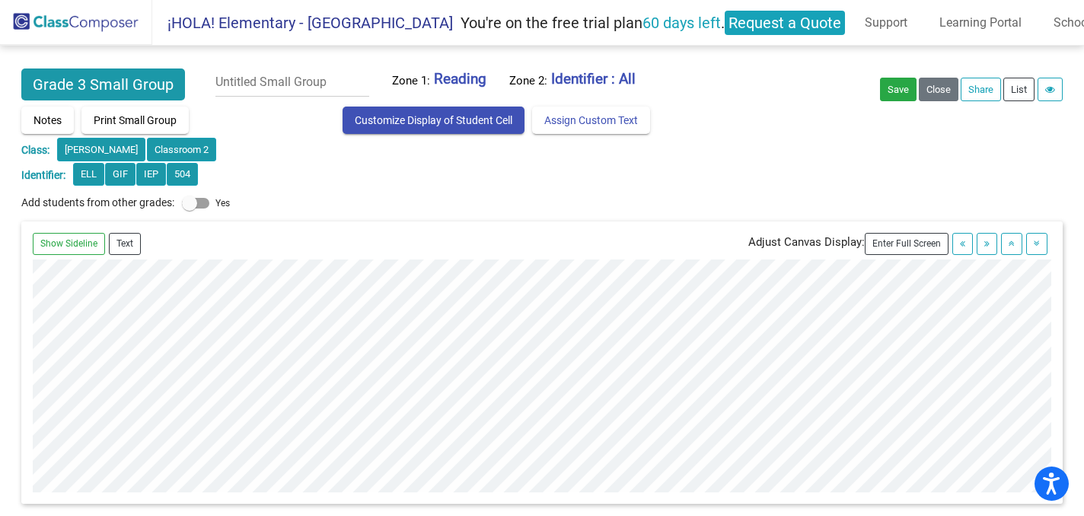
scroll to position [24, 0]
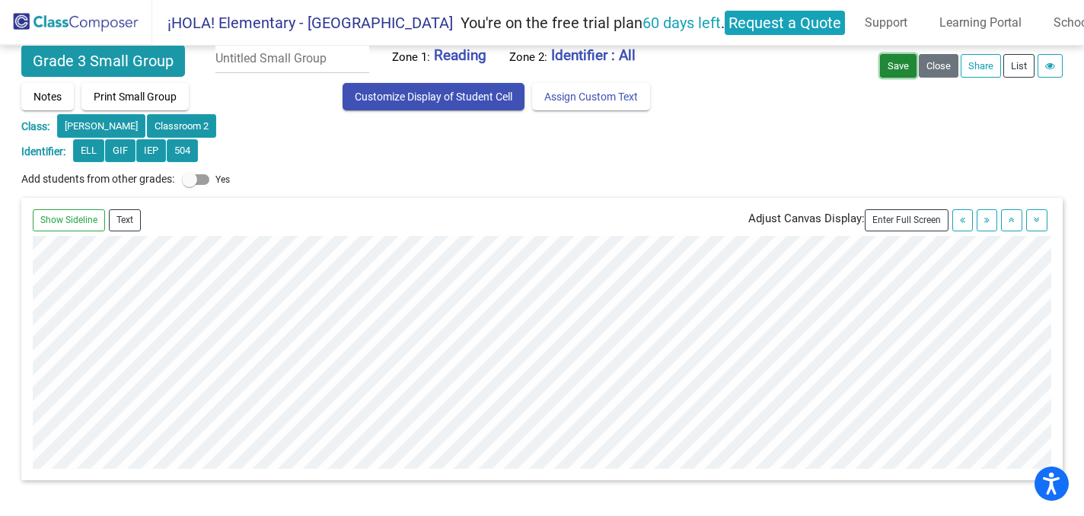
click at [896, 67] on button "Save" at bounding box center [898, 66] width 37 height 24
click at [319, 59] on input "text" at bounding box center [293, 59] width 154 height 28
type input "BQ"
click at [899, 63] on button "Save" at bounding box center [898, 66] width 37 height 24
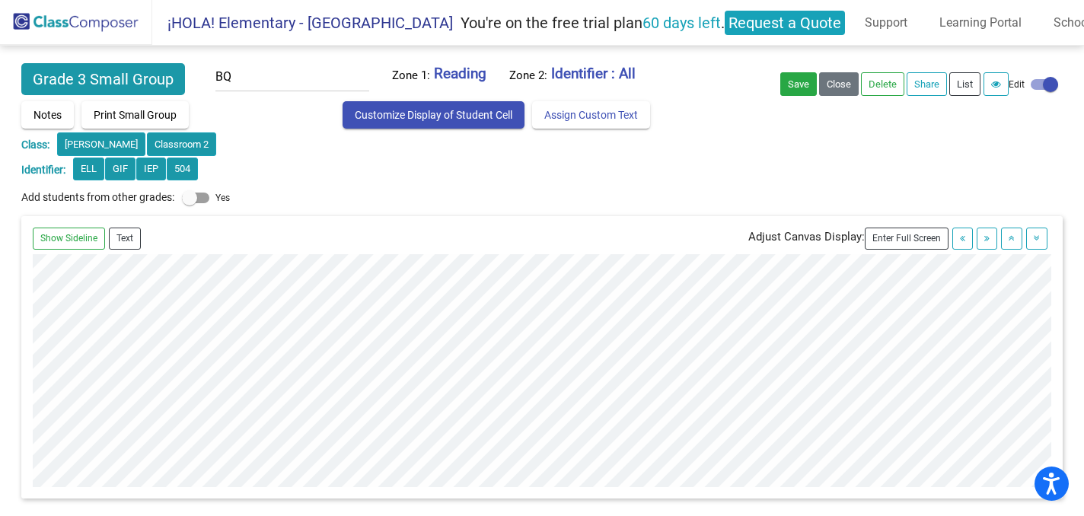
scroll to position [0, 0]
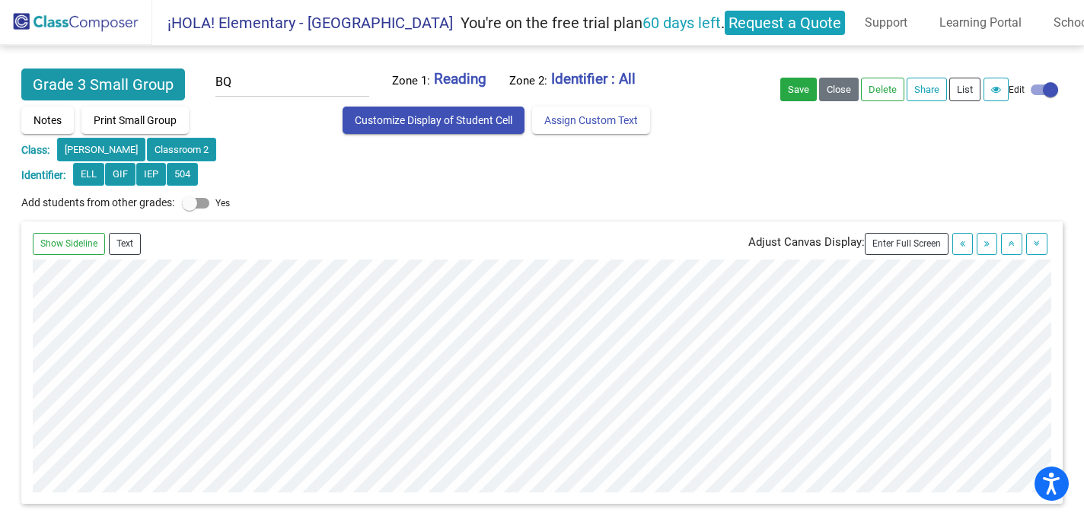
click at [441, 130] on button "Customize Display of Student Cell" at bounding box center [434, 120] width 182 height 27
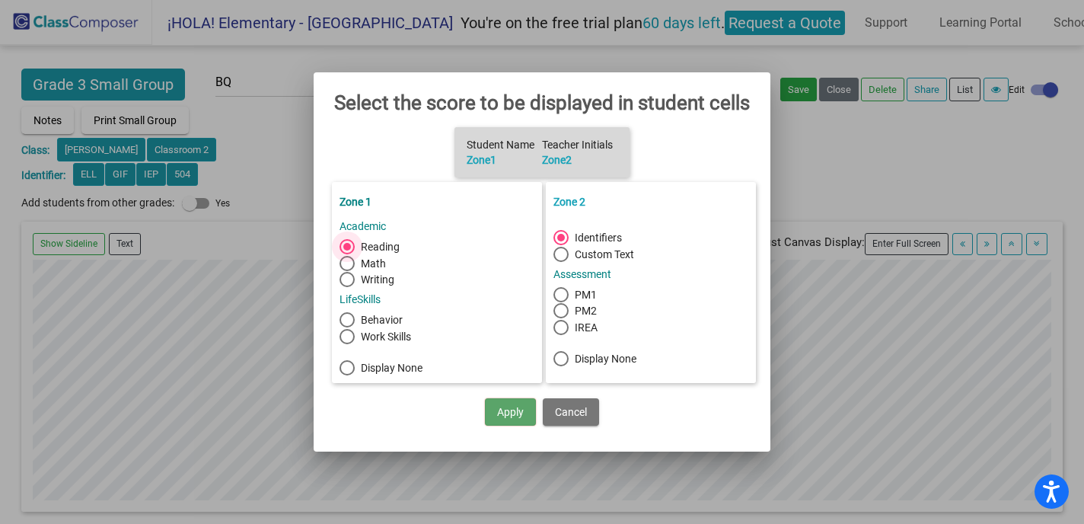
click at [557, 289] on div at bounding box center [561, 294] width 15 height 15
click at [560, 302] on input "PM1" at bounding box center [560, 302] width 1 height 1
radio input "false"
radio input "true"
click at [504, 412] on button "Apply" at bounding box center [510, 411] width 51 height 27
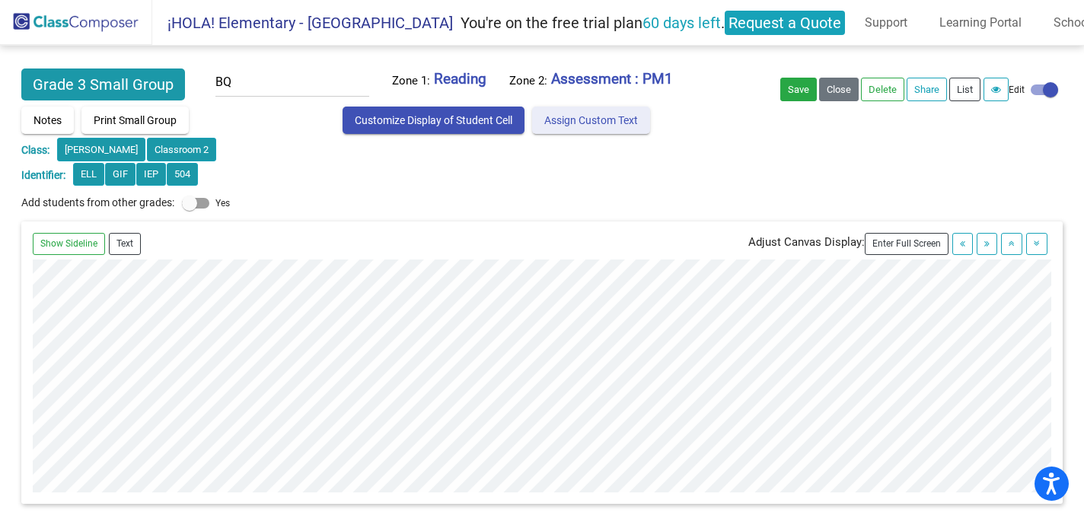
click at [555, 127] on button "Assign Custom Text" at bounding box center [591, 120] width 118 height 27
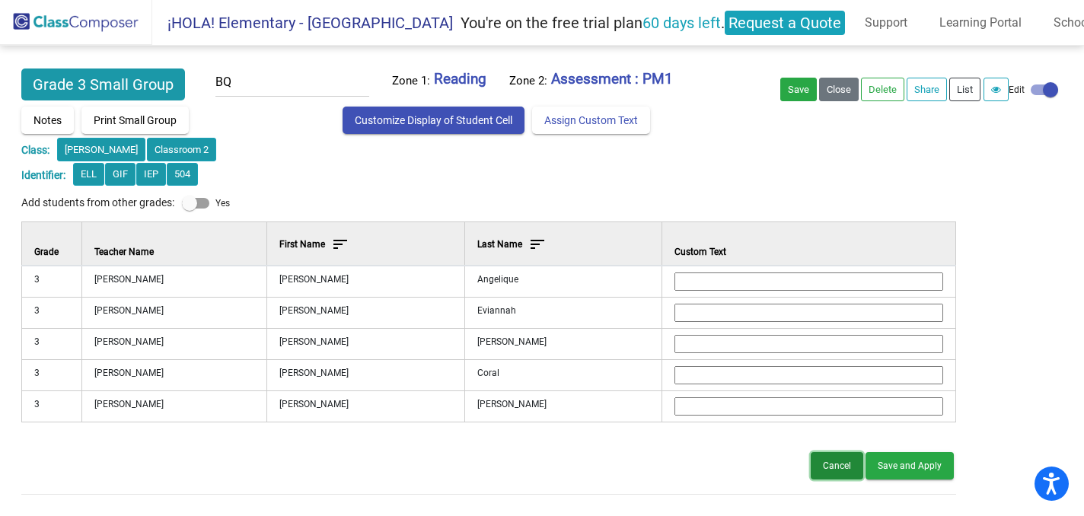
click at [825, 465] on button "Cancel" at bounding box center [837, 465] width 53 height 27
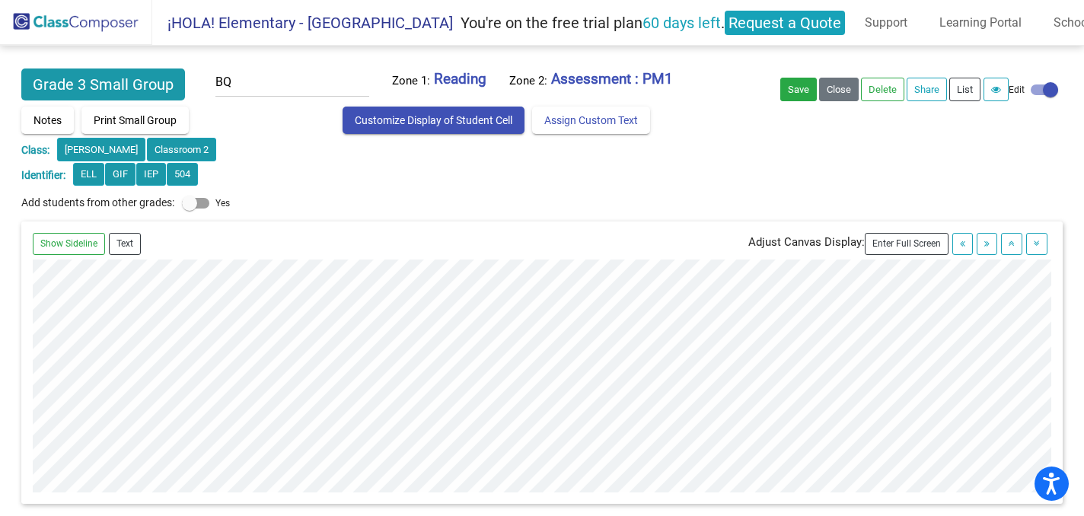
click at [97, 14] on img at bounding box center [76, 22] width 152 height 45
